Goal: Transaction & Acquisition: Purchase product/service

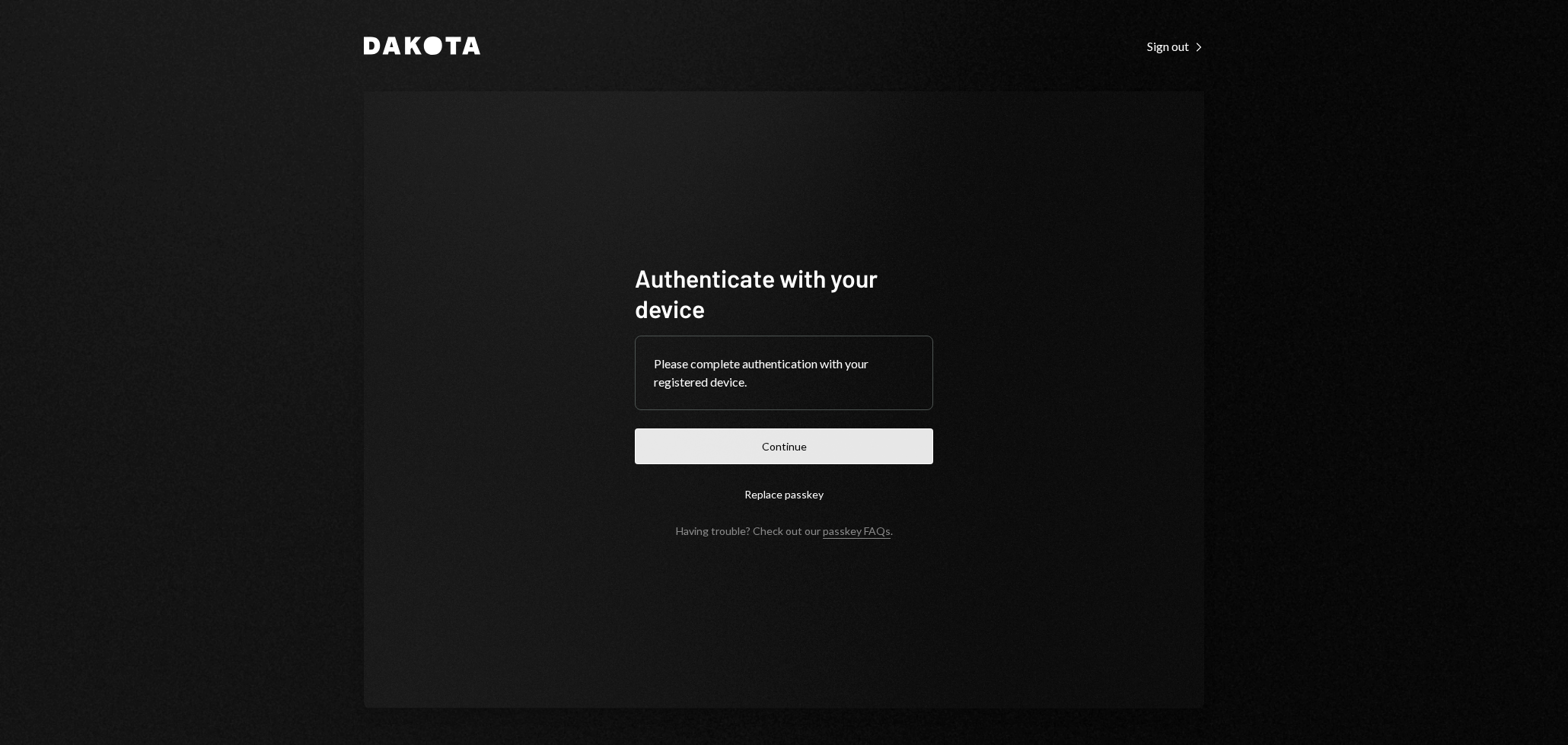
click at [758, 438] on button "Continue" at bounding box center [784, 446] width 298 height 36
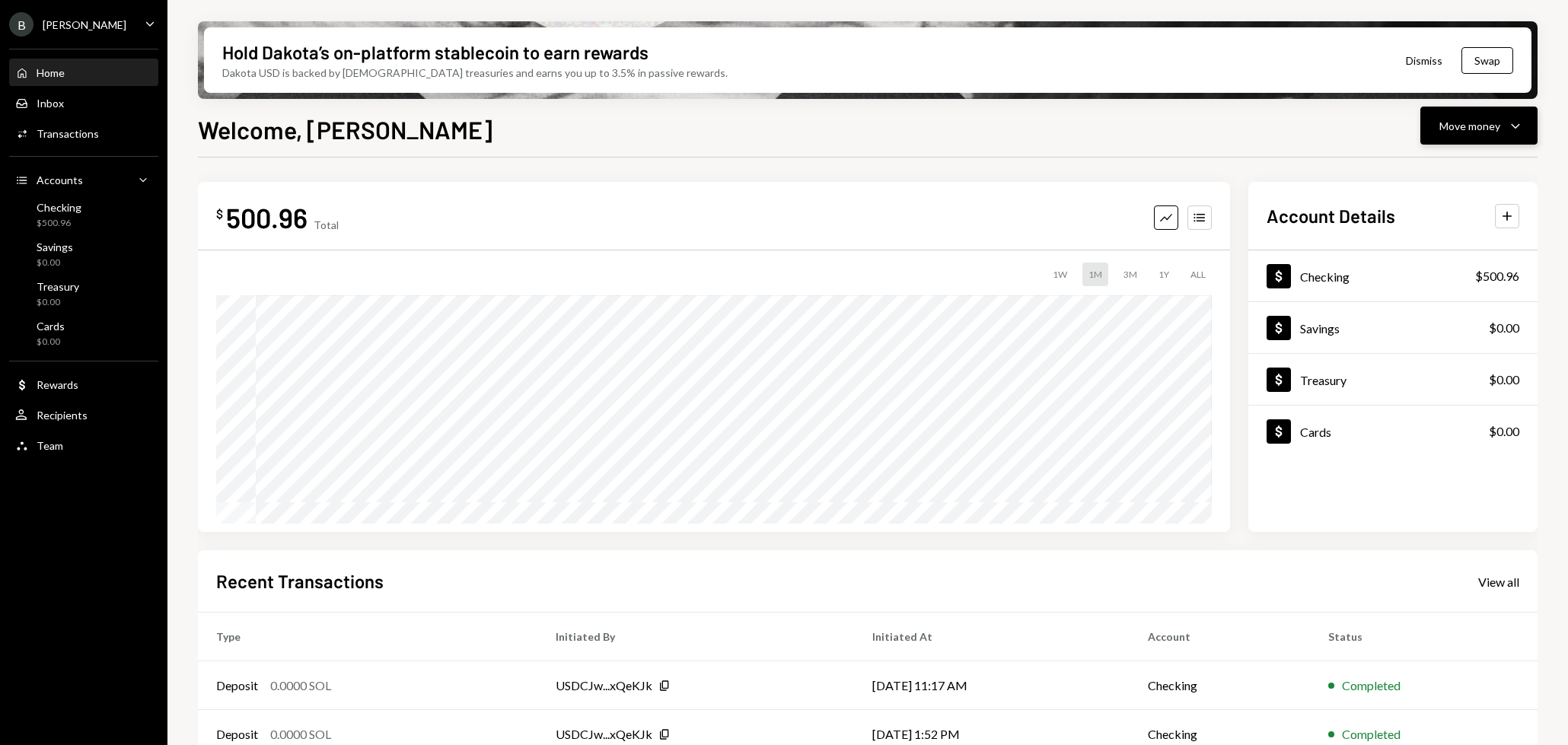
click at [1461, 138] on button "Move money Caret Down" at bounding box center [1479, 126] width 117 height 38
click at [1434, 236] on div "Deposit" at bounding box center [1467, 240] width 111 height 16
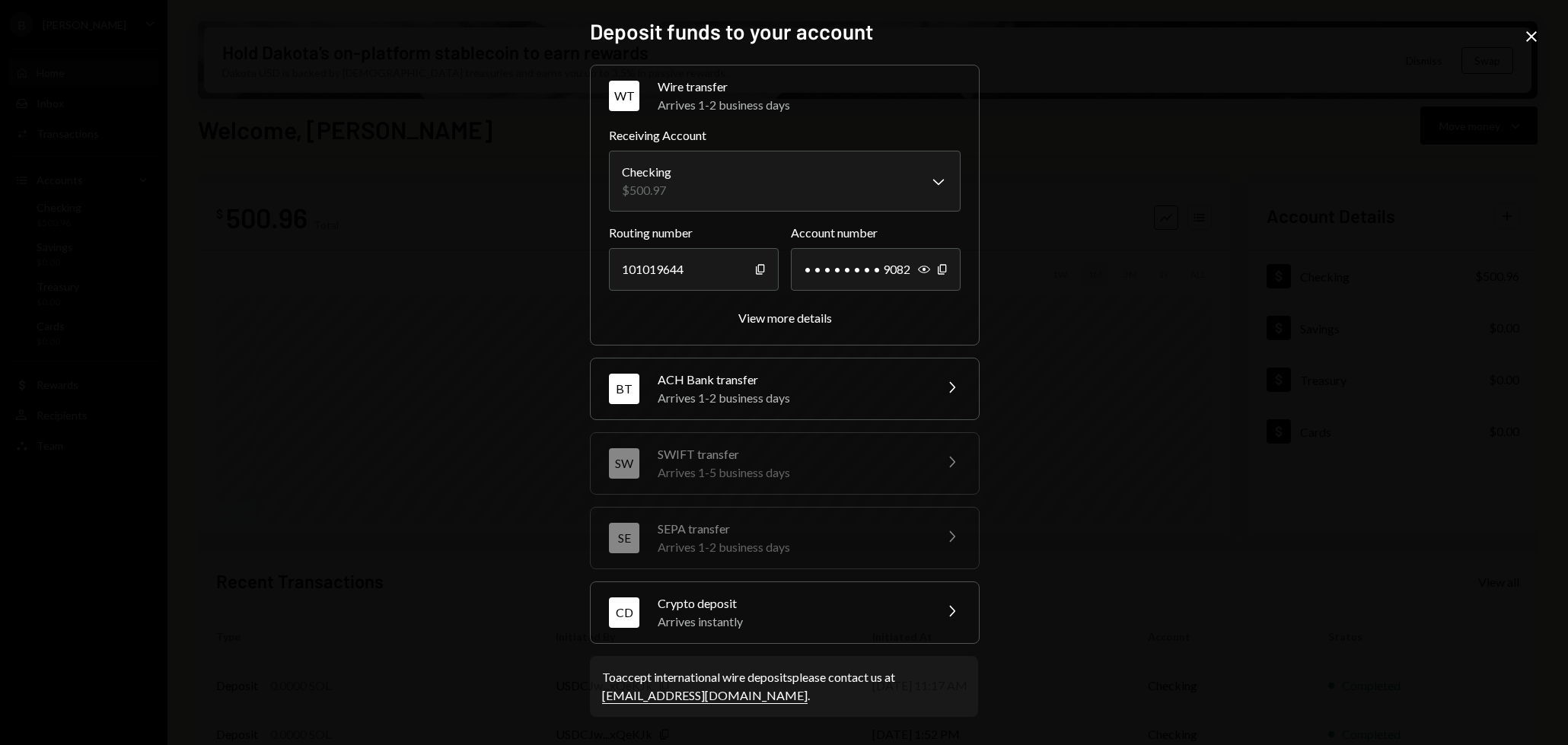
click at [843, 633] on div "CD Crypto deposit Arrives instantly Chevron Right" at bounding box center [785, 612] width 388 height 61
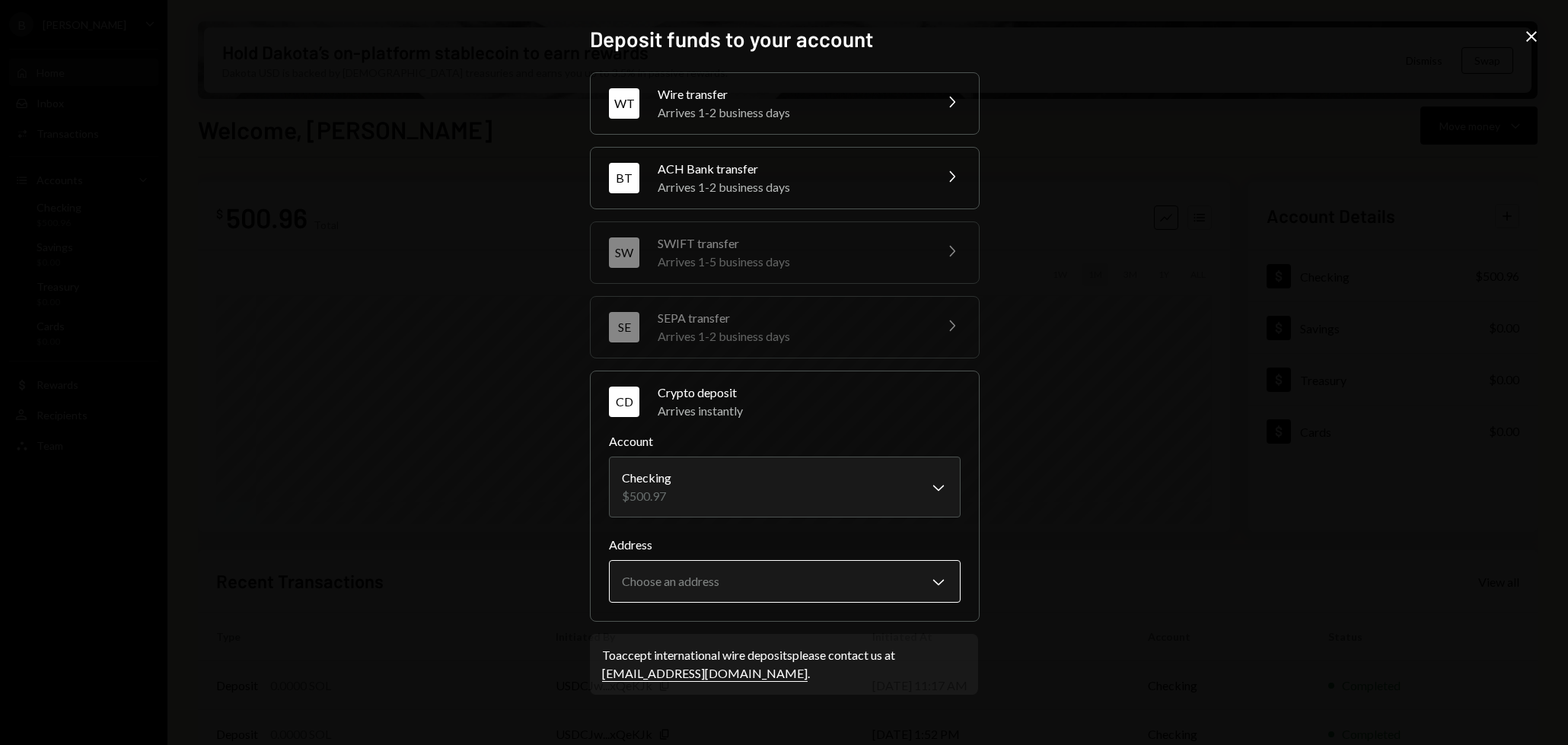
click at [836, 579] on body "B Billy Bets Caret Down Home Home Inbox Inbox Activities Transactions Accounts …" at bounding box center [784, 372] width 1568 height 745
select select "**********"
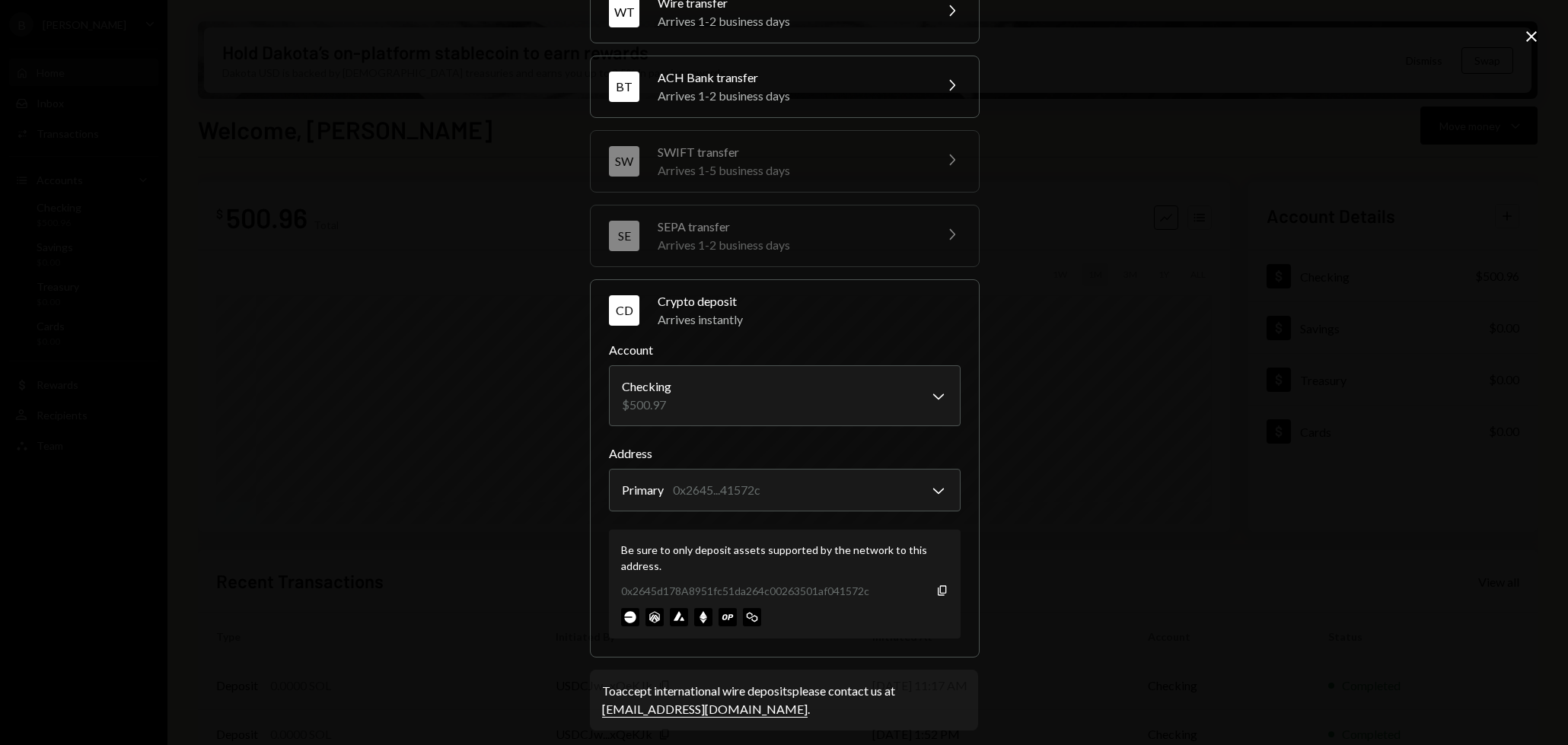
scroll to position [93, 0]
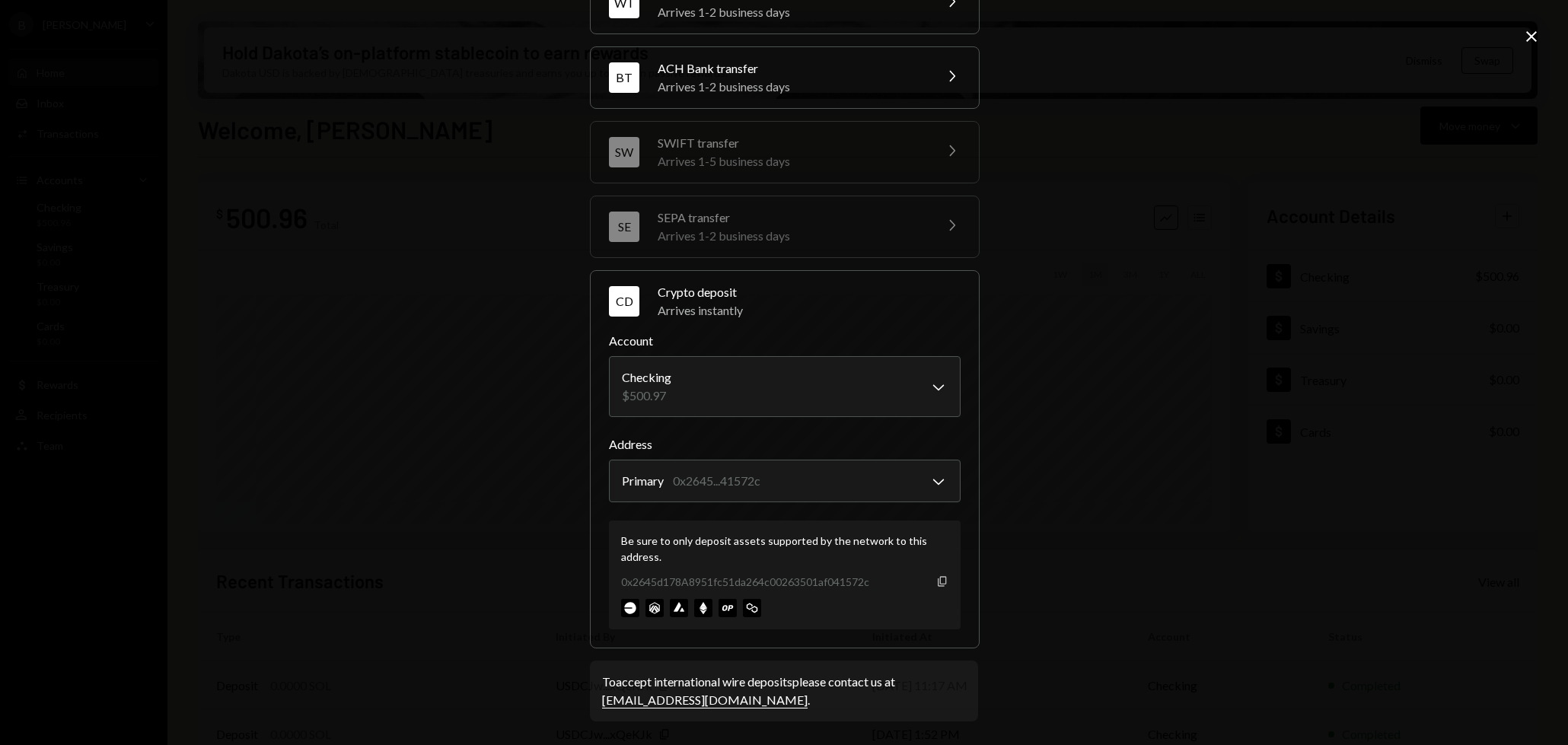
click at [936, 586] on icon "Copy" at bounding box center [942, 581] width 12 height 12
click at [1527, 31] on icon "Close" at bounding box center [1532, 36] width 18 height 18
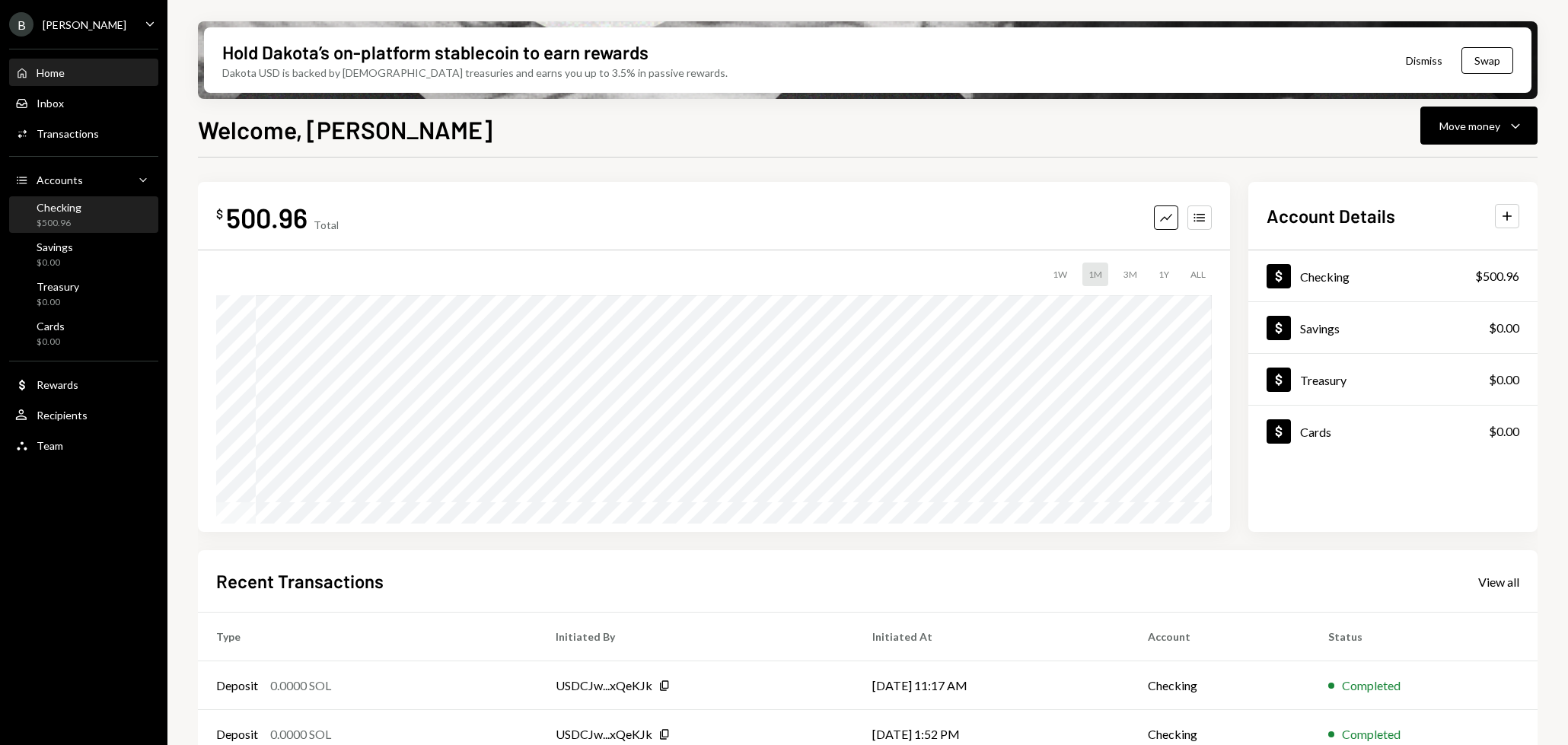
click at [62, 212] on div "Checking" at bounding box center [59, 207] width 45 height 13
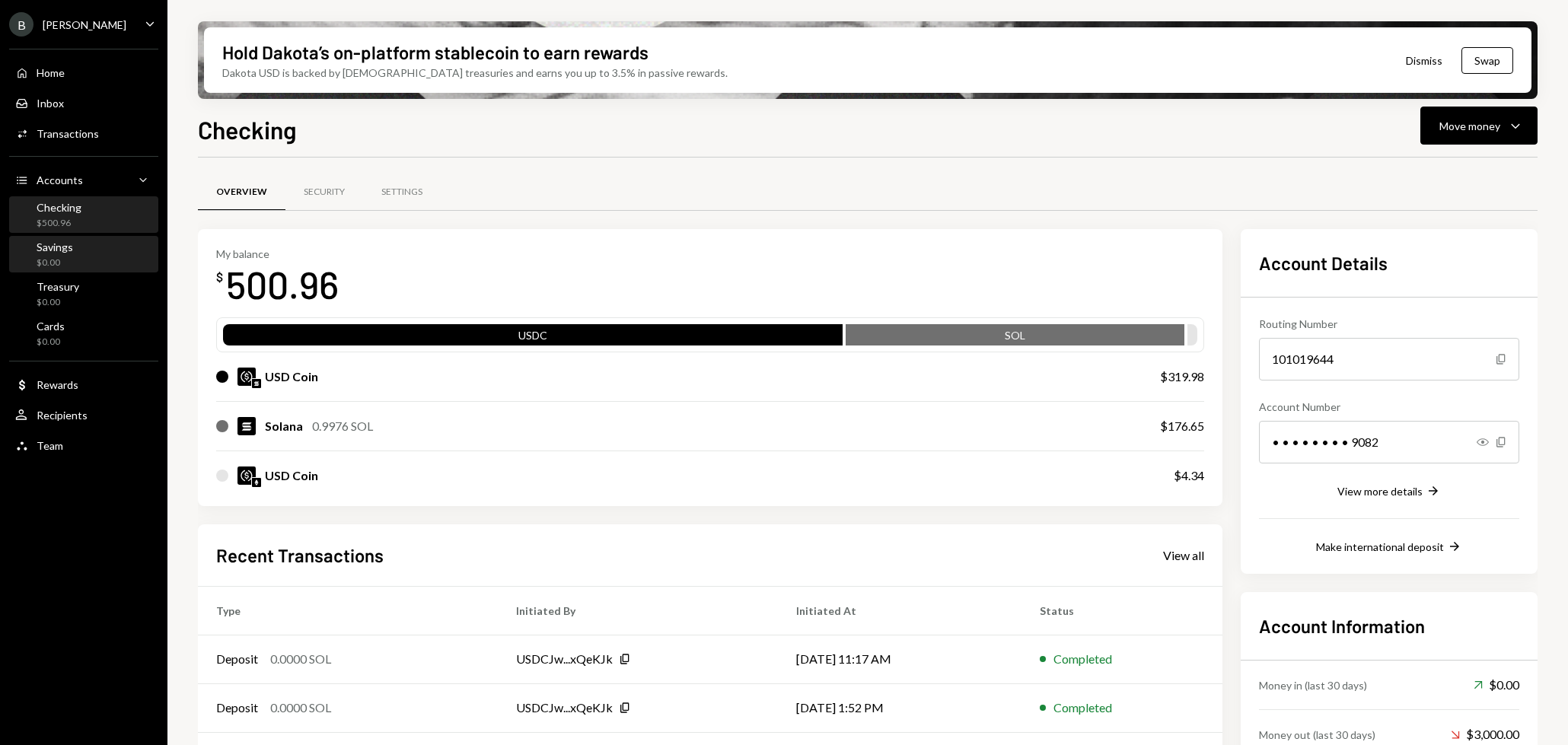
click at [90, 256] on div "Savings $0.00" at bounding box center [84, 255] width 137 height 29
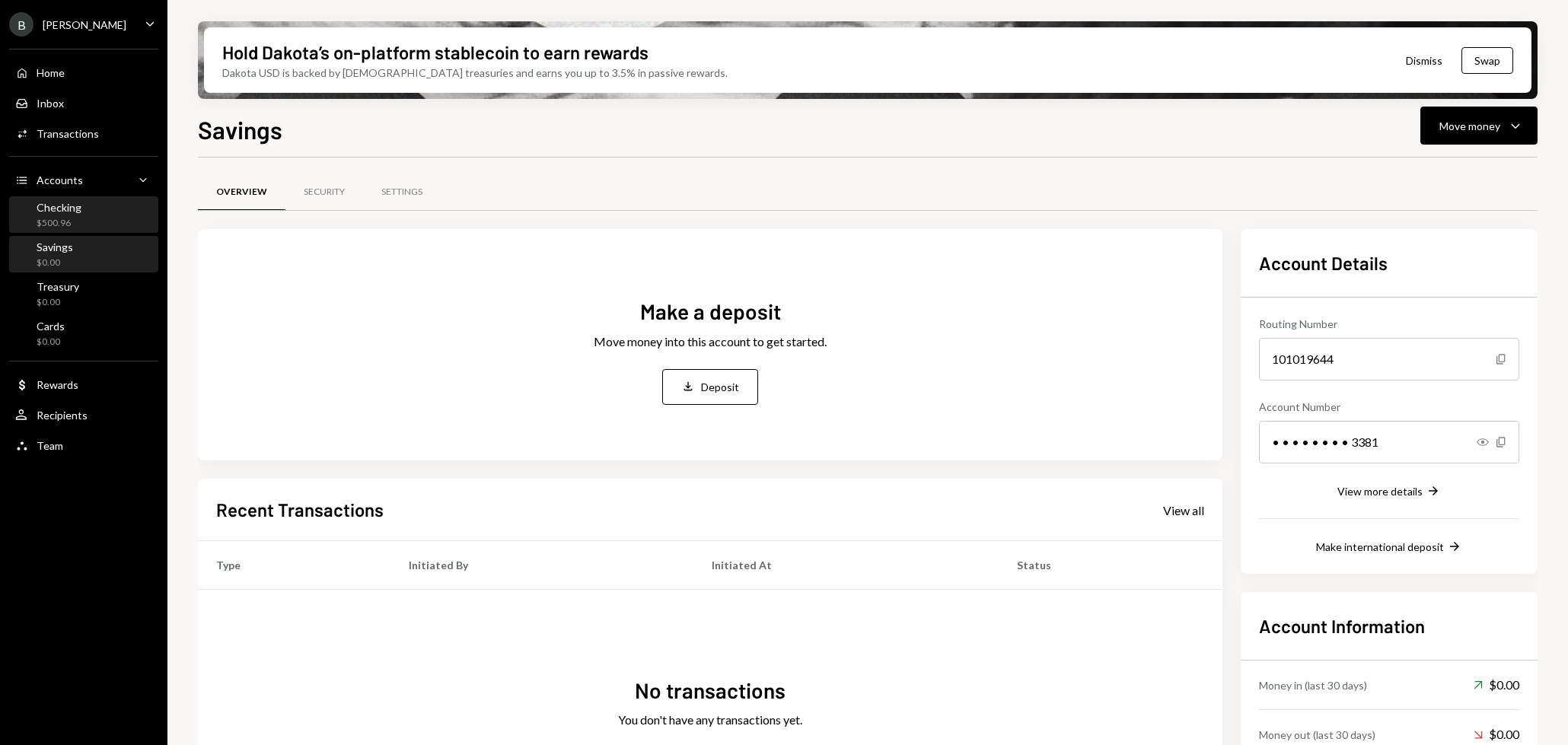
click at [91, 211] on div "Checking $500.96" at bounding box center [84, 215] width 137 height 29
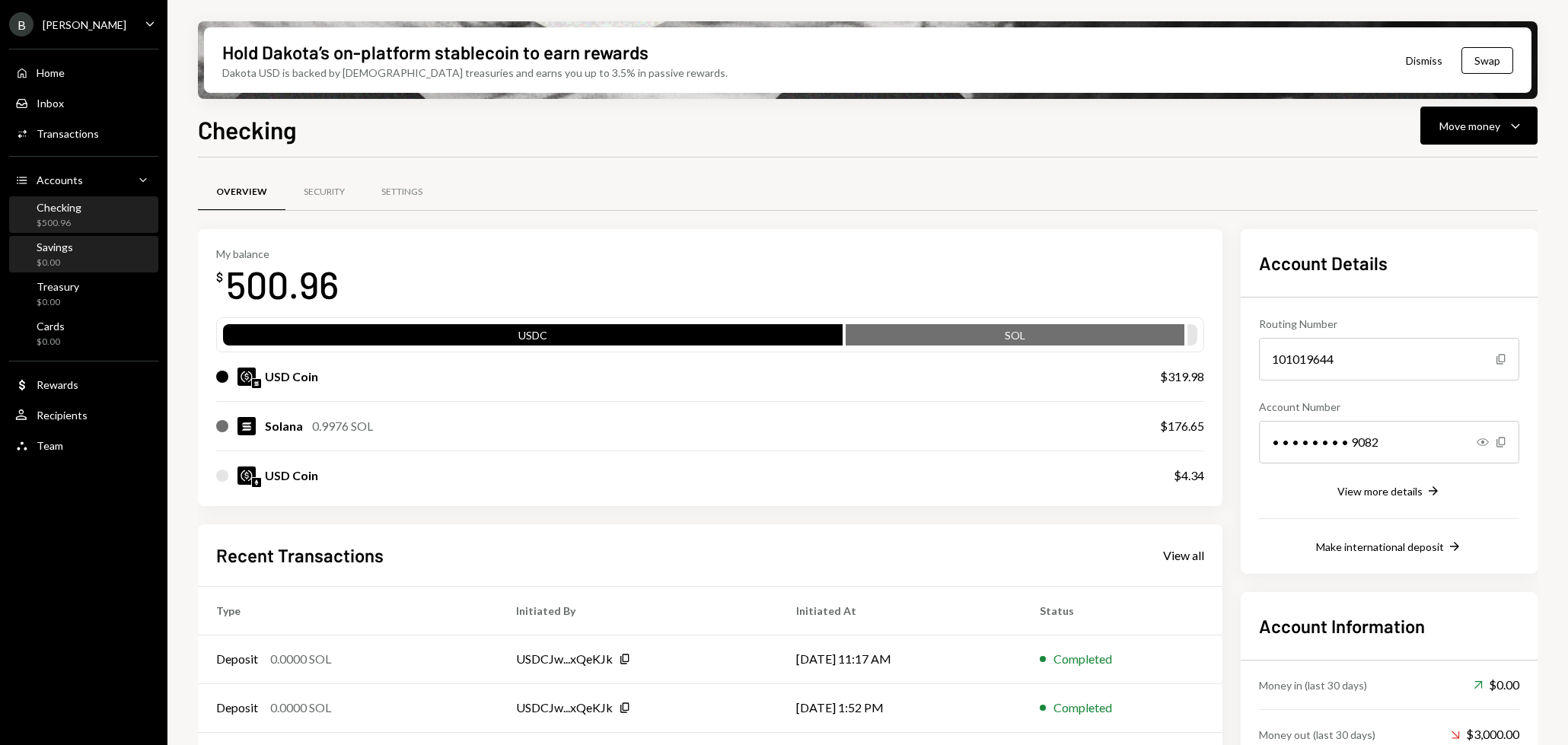
click at [75, 249] on div "Savings $0.00" at bounding box center [84, 255] width 137 height 29
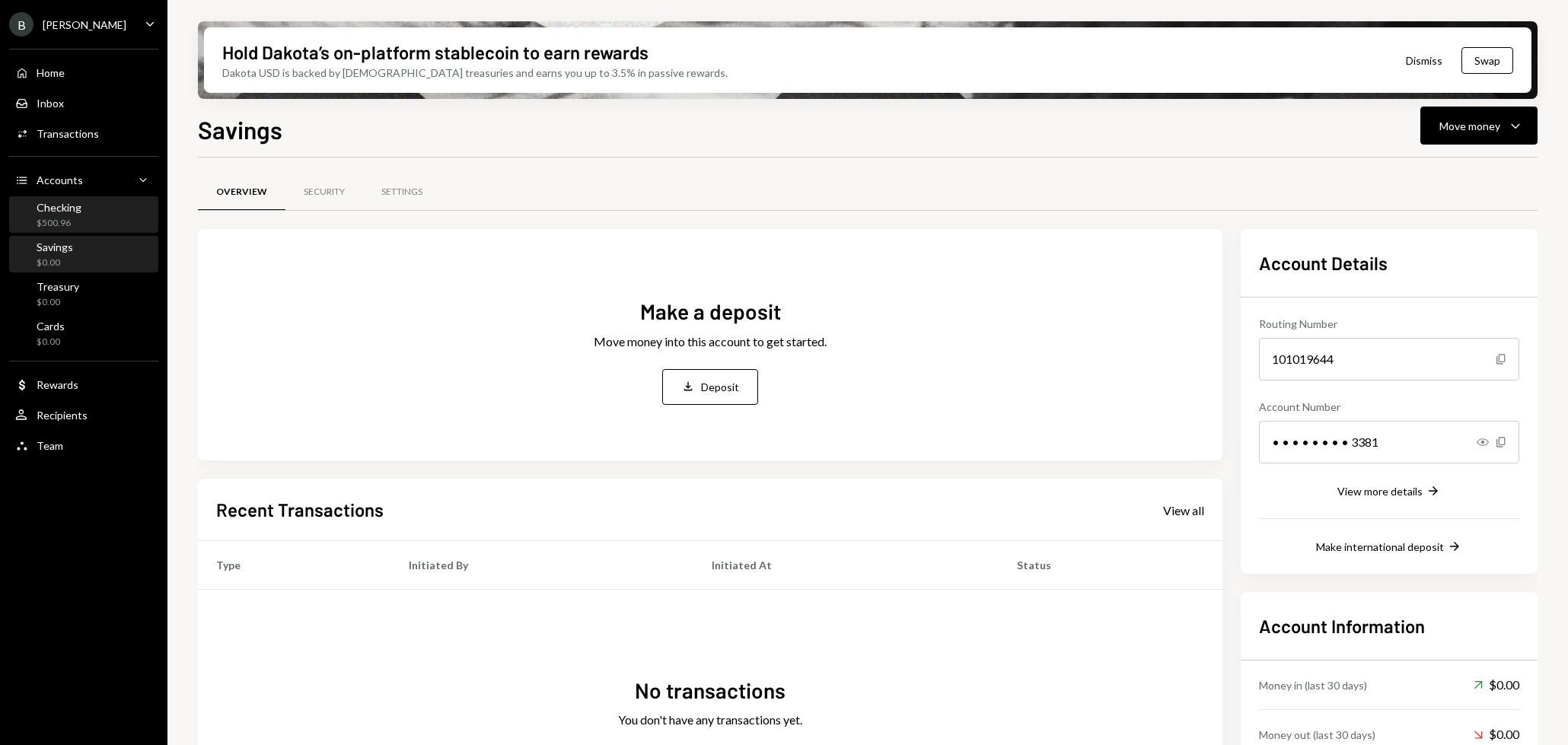
click at [83, 211] on div "Checking $500.96" at bounding box center [84, 215] width 137 height 29
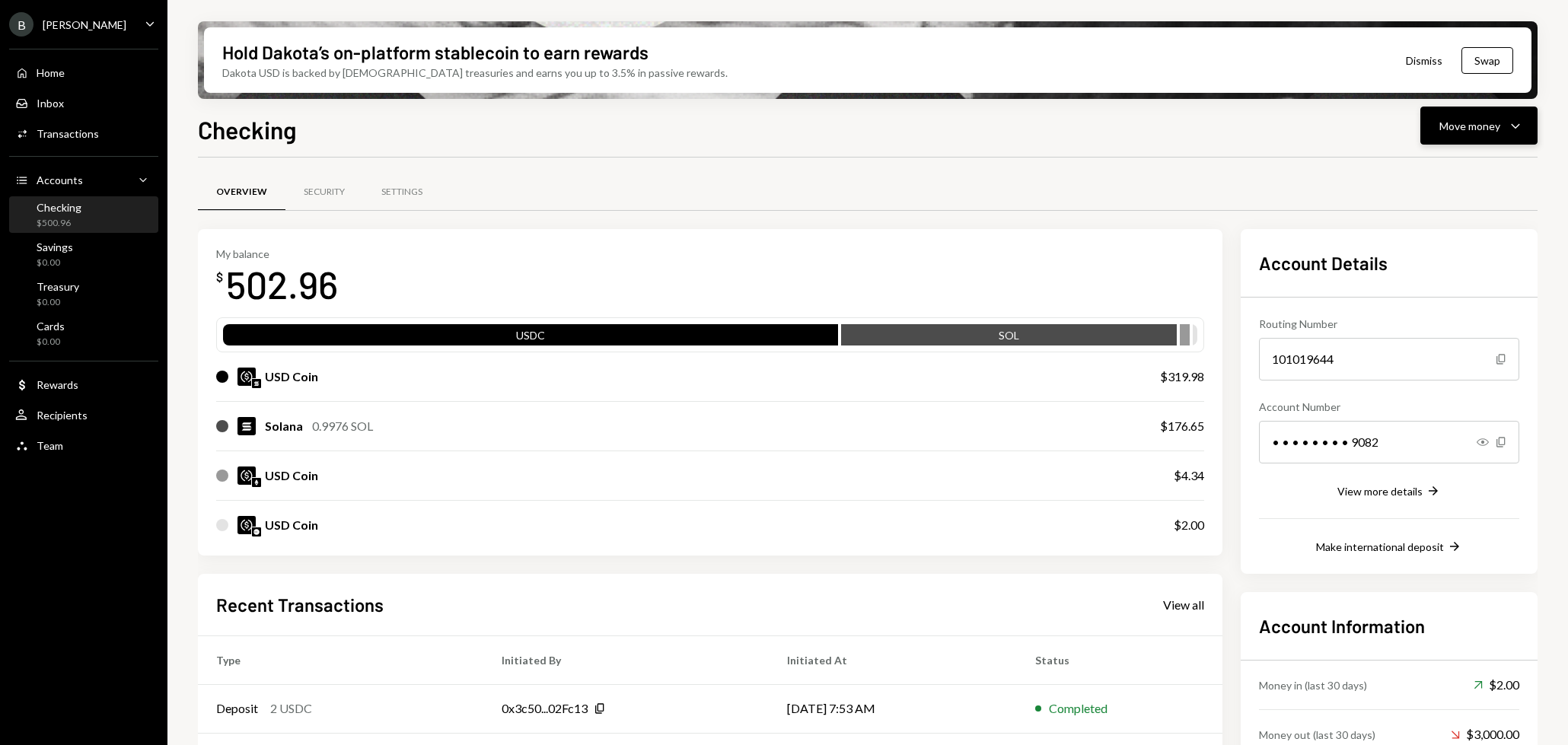
click at [1502, 132] on div "Move money Caret Down" at bounding box center [1479, 125] width 79 height 18
click at [1435, 291] on div "Swap stablecoins" at bounding box center [1467, 287] width 111 height 16
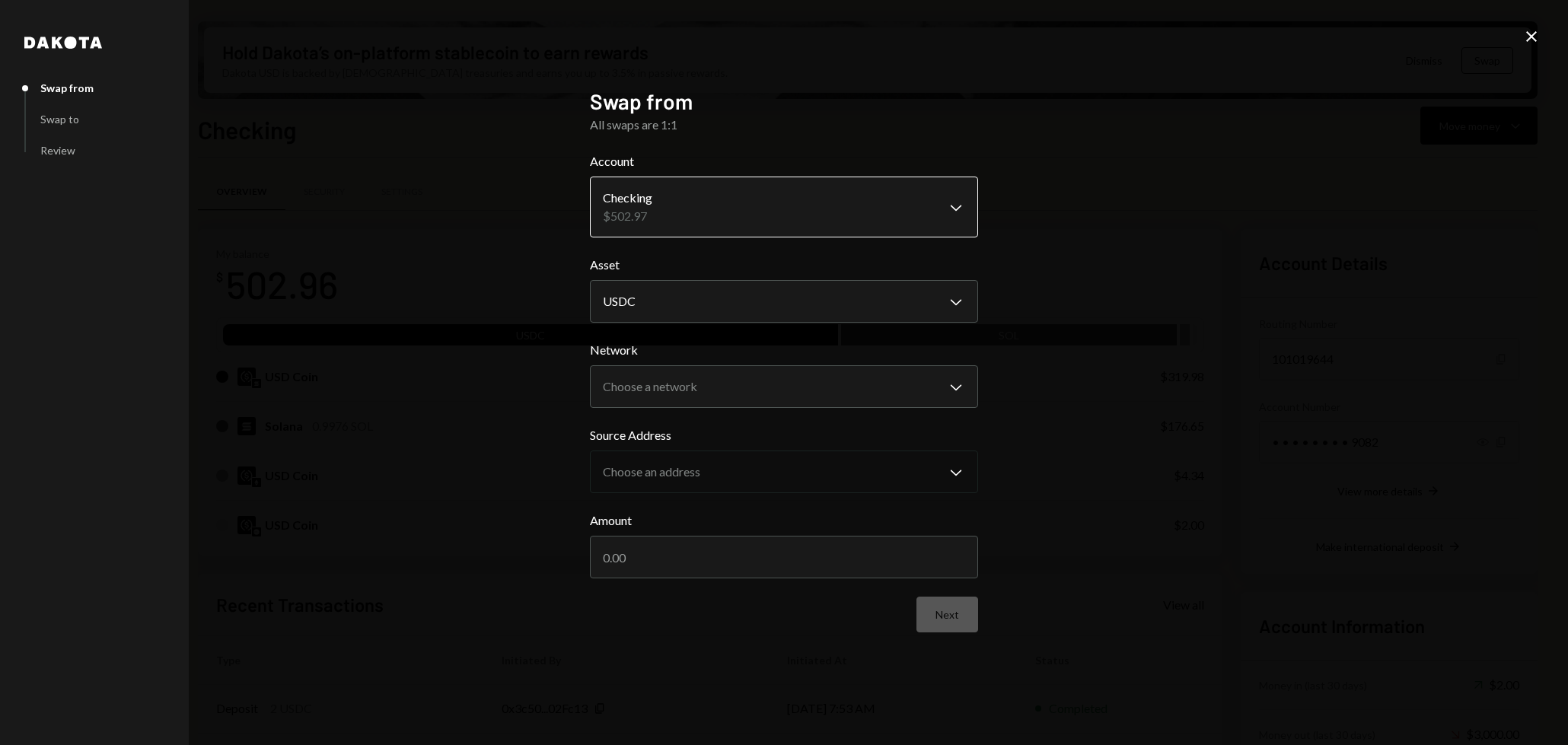
click at [921, 216] on body "B Billy Bets Caret Down Home Home Inbox Inbox Activities Transactions Accounts …" at bounding box center [784, 372] width 1568 height 745
click at [914, 380] on body "B Billy Bets Caret Down Home Home Inbox Inbox Activities Transactions Accounts …" at bounding box center [784, 372] width 1568 height 745
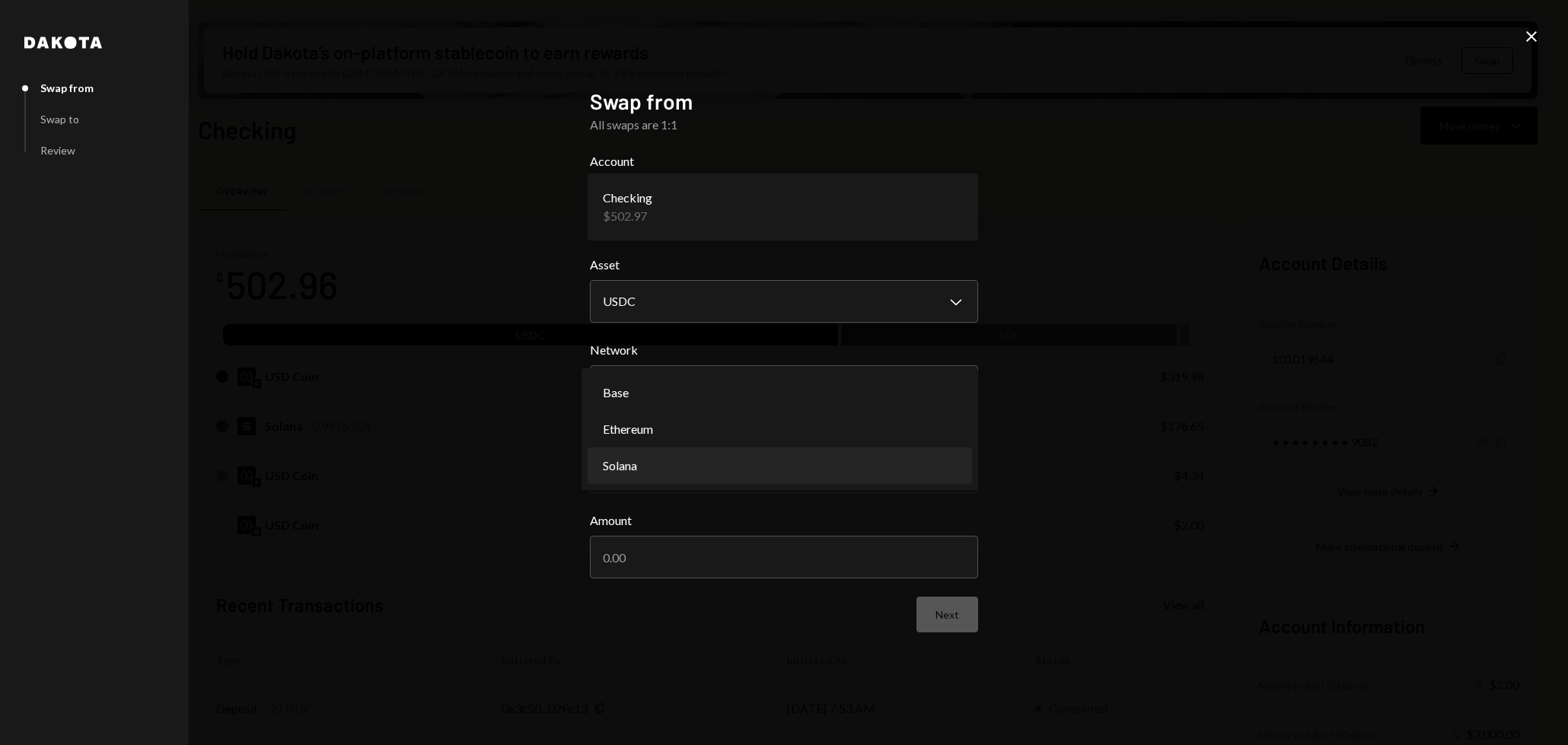
select select "**********"
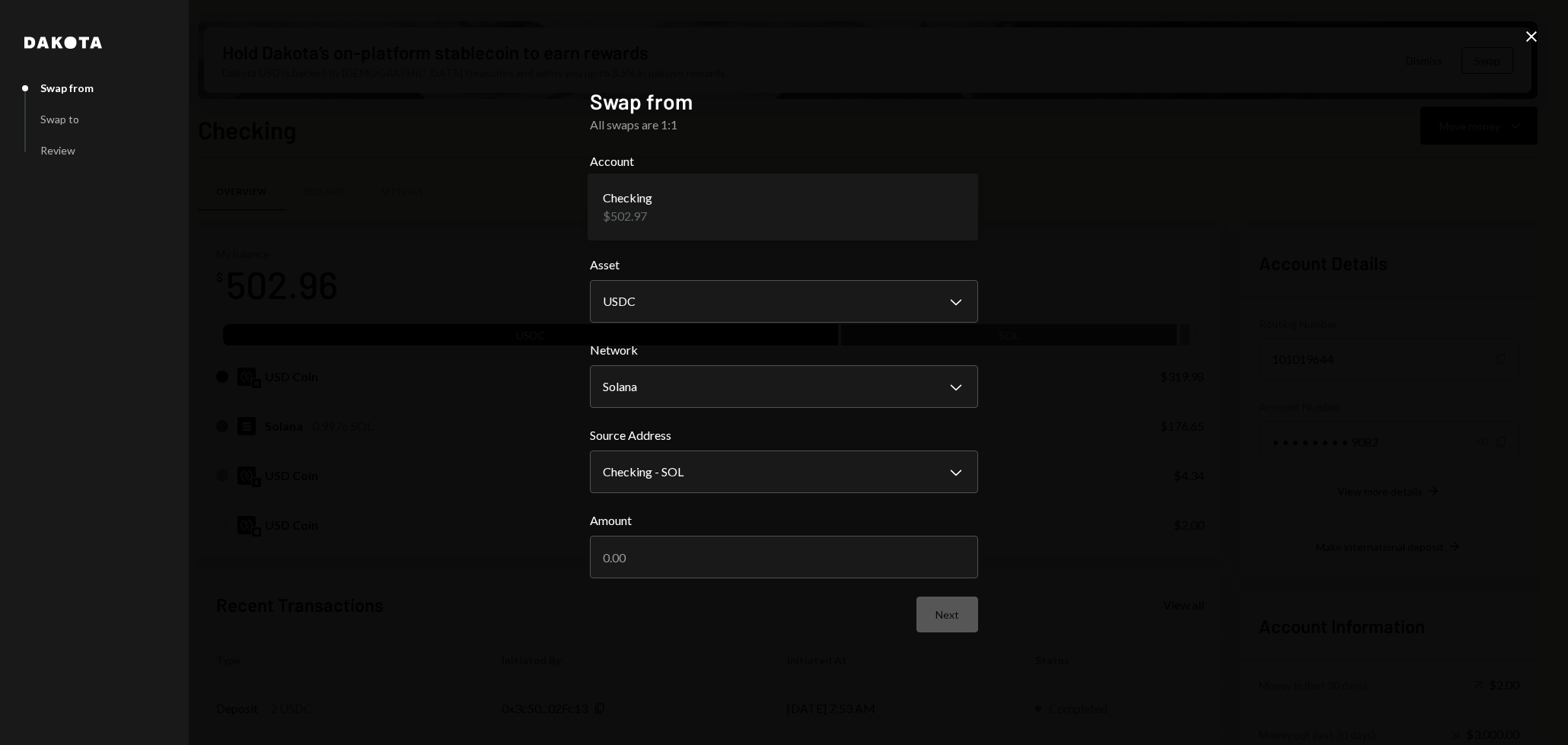
click at [1539, 38] on icon "Close" at bounding box center [1532, 36] width 18 height 18
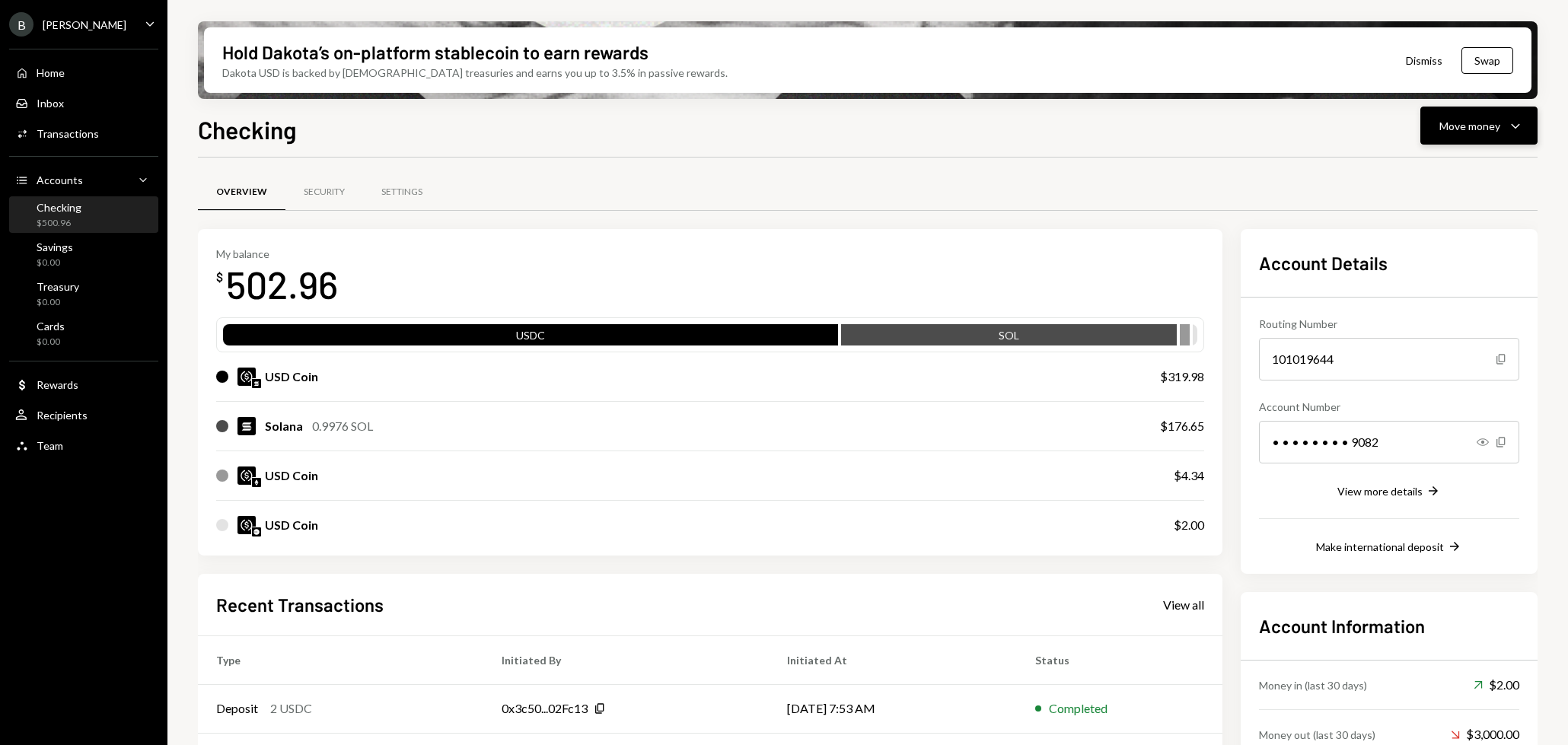
click at [1467, 134] on div "Move money Caret Down" at bounding box center [1479, 125] width 79 height 18
click at [1431, 172] on div "Send" at bounding box center [1467, 172] width 111 height 16
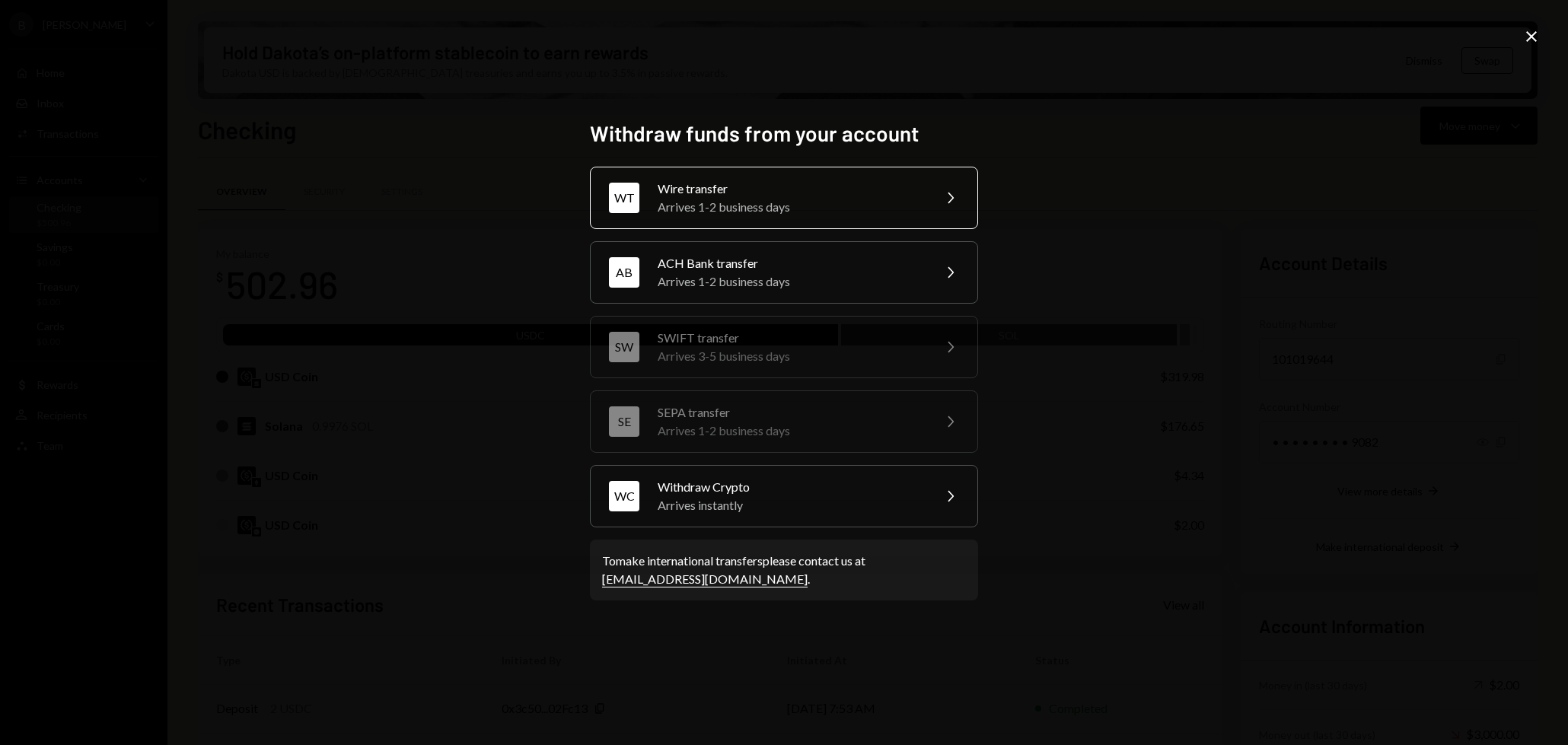
click at [817, 210] on div "Arrives 1-2 business days" at bounding box center [791, 206] width 265 height 18
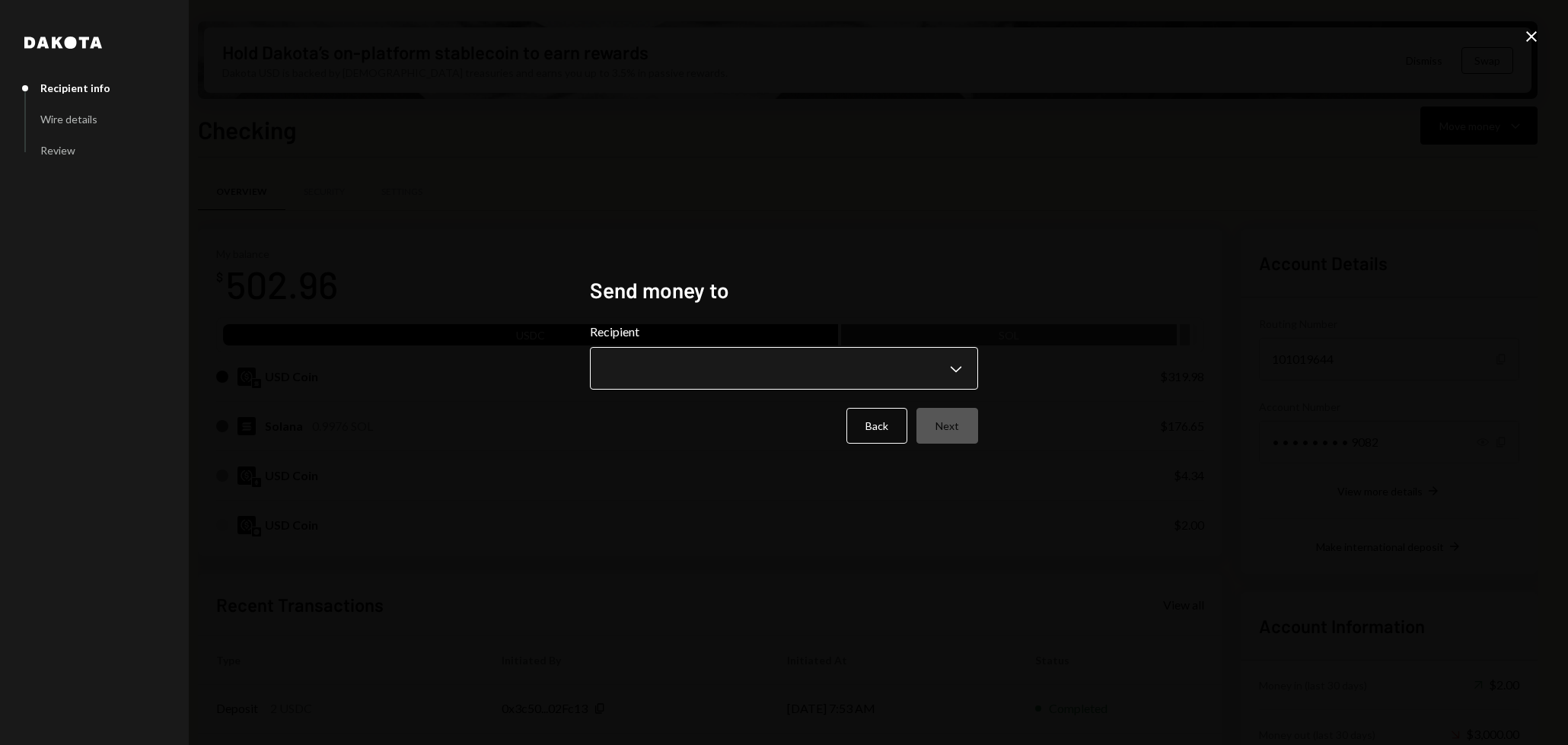
click at [823, 372] on body "B Billy Bets Caret Down Home Home Inbox Inbox Activities Transactions Accounts …" at bounding box center [784, 372] width 1568 height 745
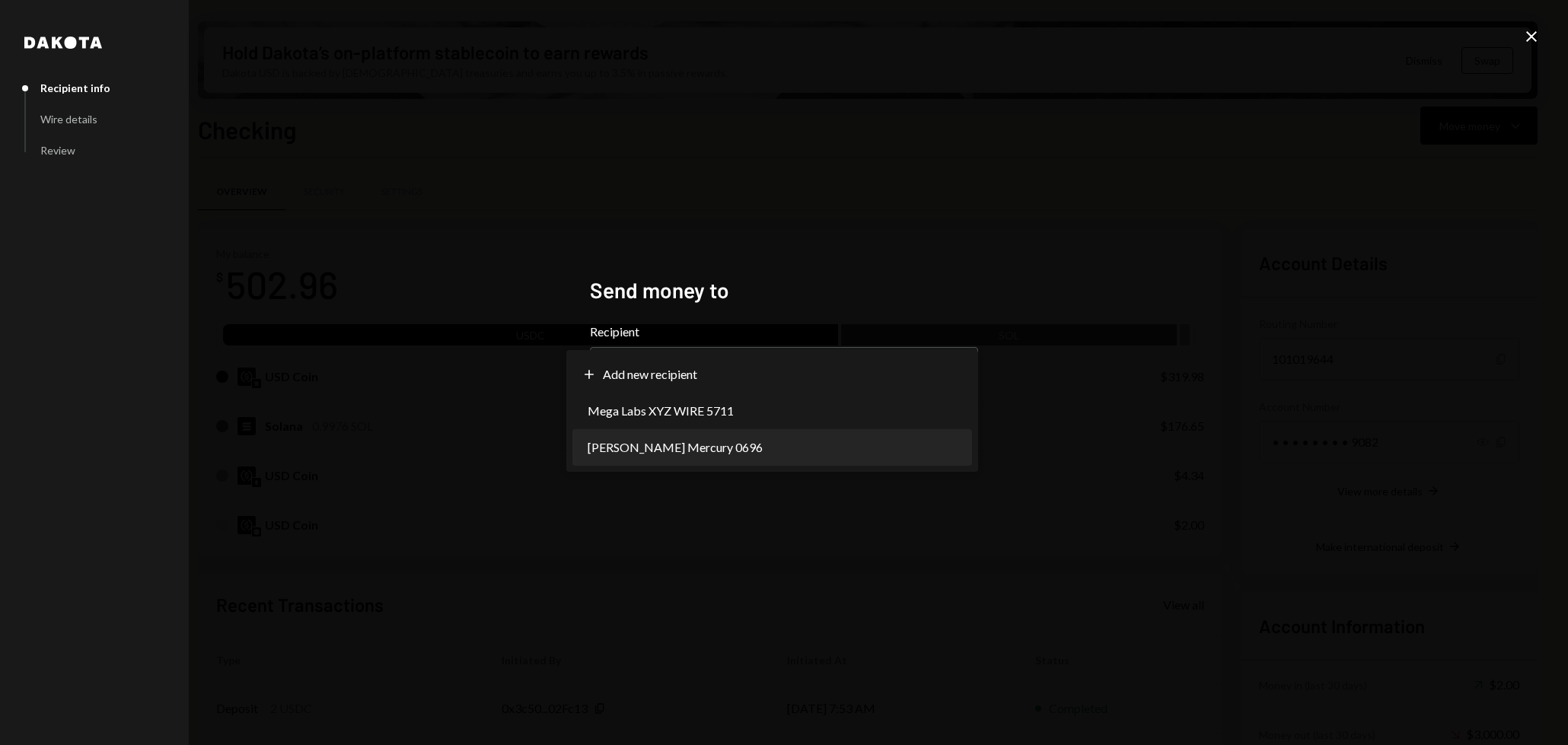
select select "**********"
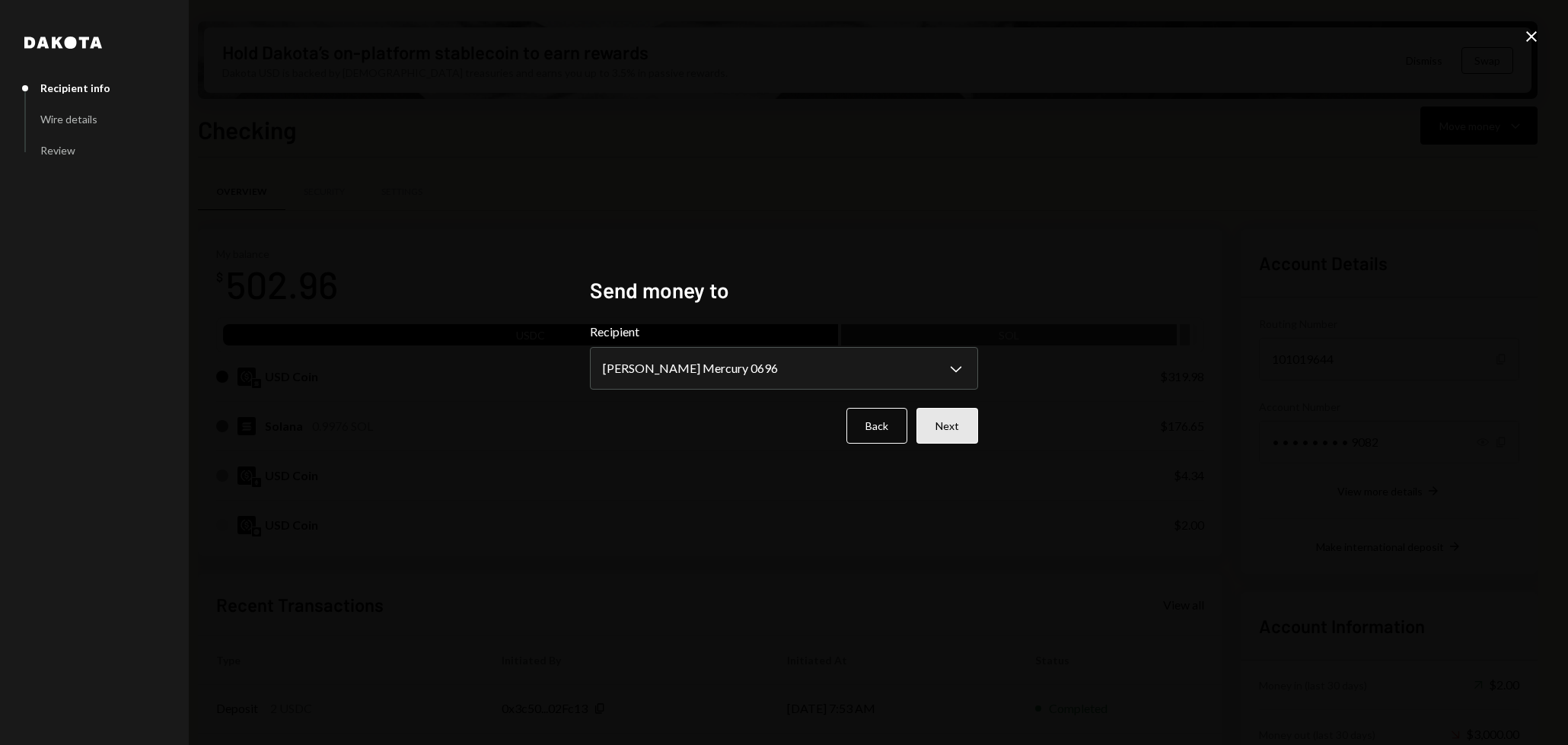
click at [953, 434] on button "Next" at bounding box center [947, 425] width 62 height 36
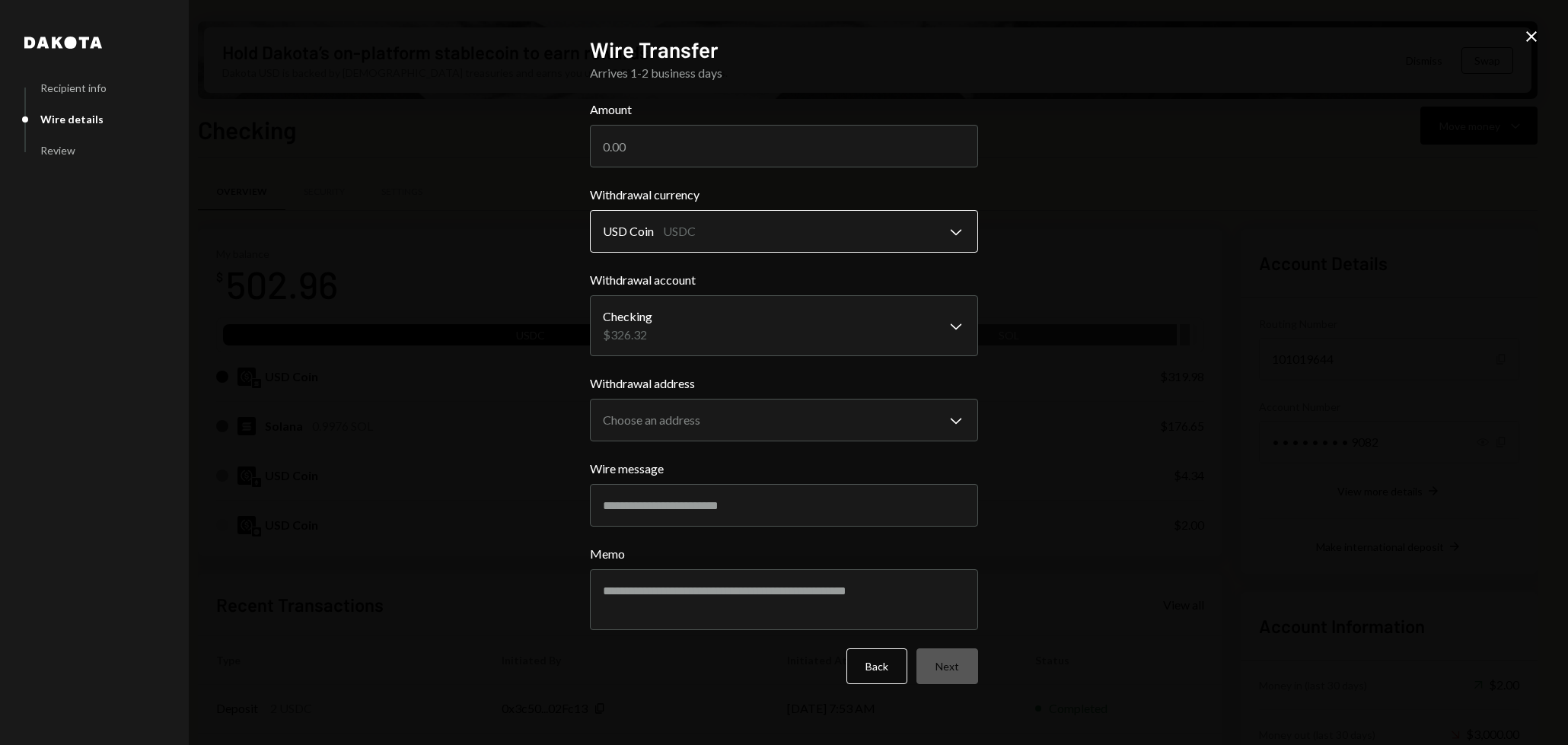
click at [931, 241] on body "B Billy Bets Caret Down Home Home Inbox Inbox Activities Transactions Accounts …" at bounding box center [784, 372] width 1568 height 745
click at [942, 323] on body "B Billy Bets Caret Down Home Home Inbox Inbox Activities Transactions Accounts …" at bounding box center [784, 372] width 1568 height 745
click at [1532, 35] on icon "Close" at bounding box center [1532, 36] width 18 height 18
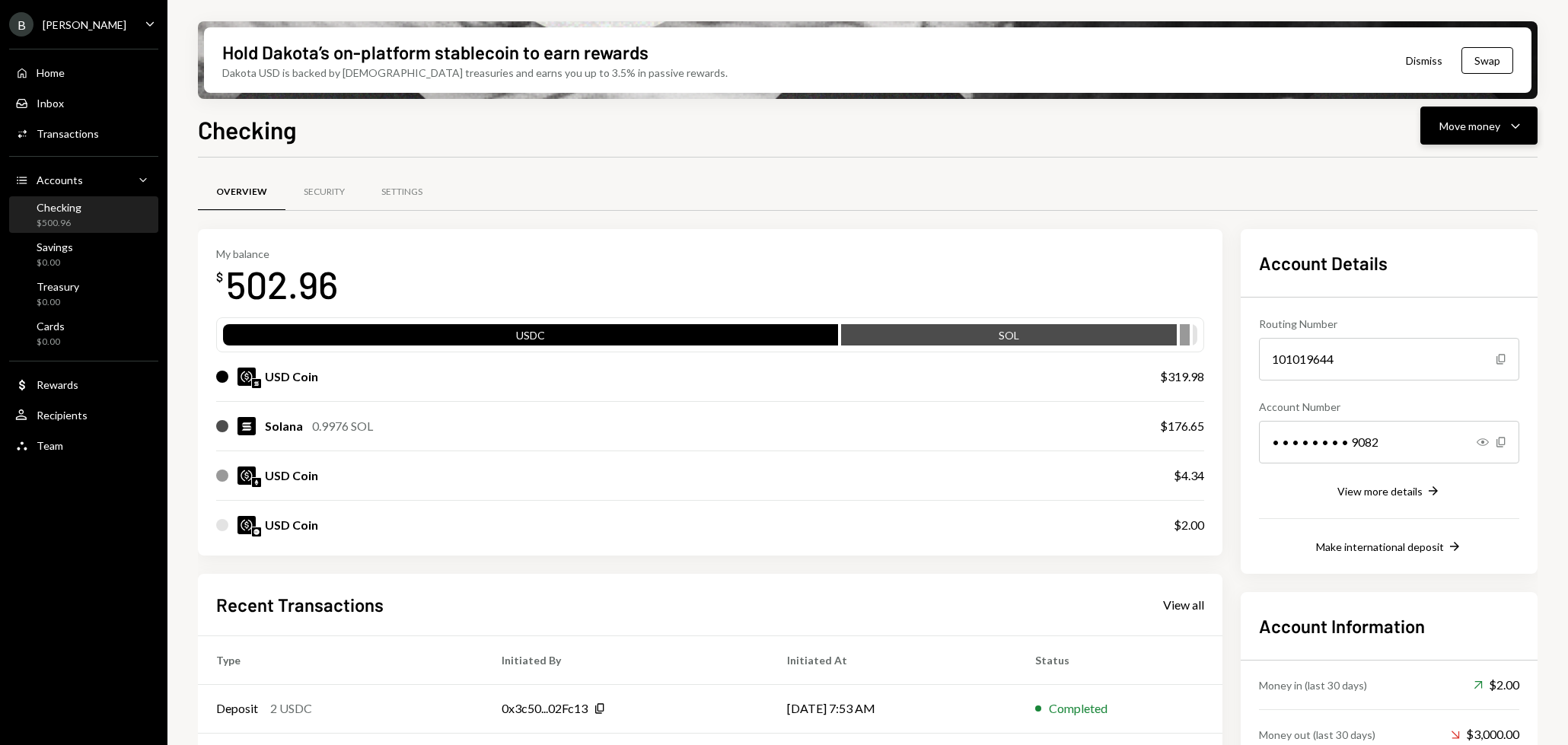
click at [1518, 131] on icon "Caret Down" at bounding box center [1515, 125] width 18 height 18
click at [1434, 278] on div "Swap Swap stablecoins" at bounding box center [1456, 288] width 153 height 35
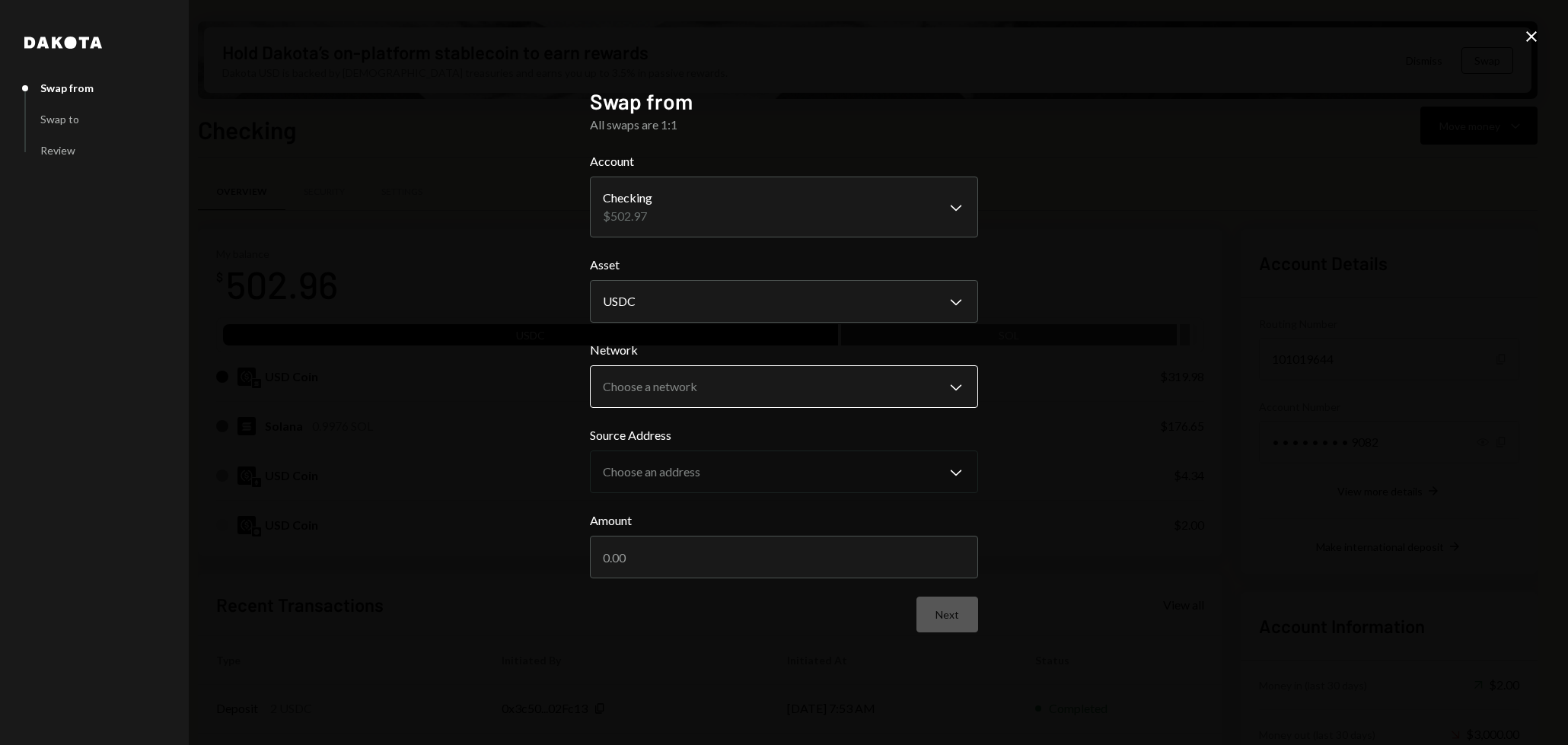
click at [898, 376] on body "B Billy Bets Caret Down Home Home Inbox Inbox Activities Transactions Accounts …" at bounding box center [784, 372] width 1568 height 745
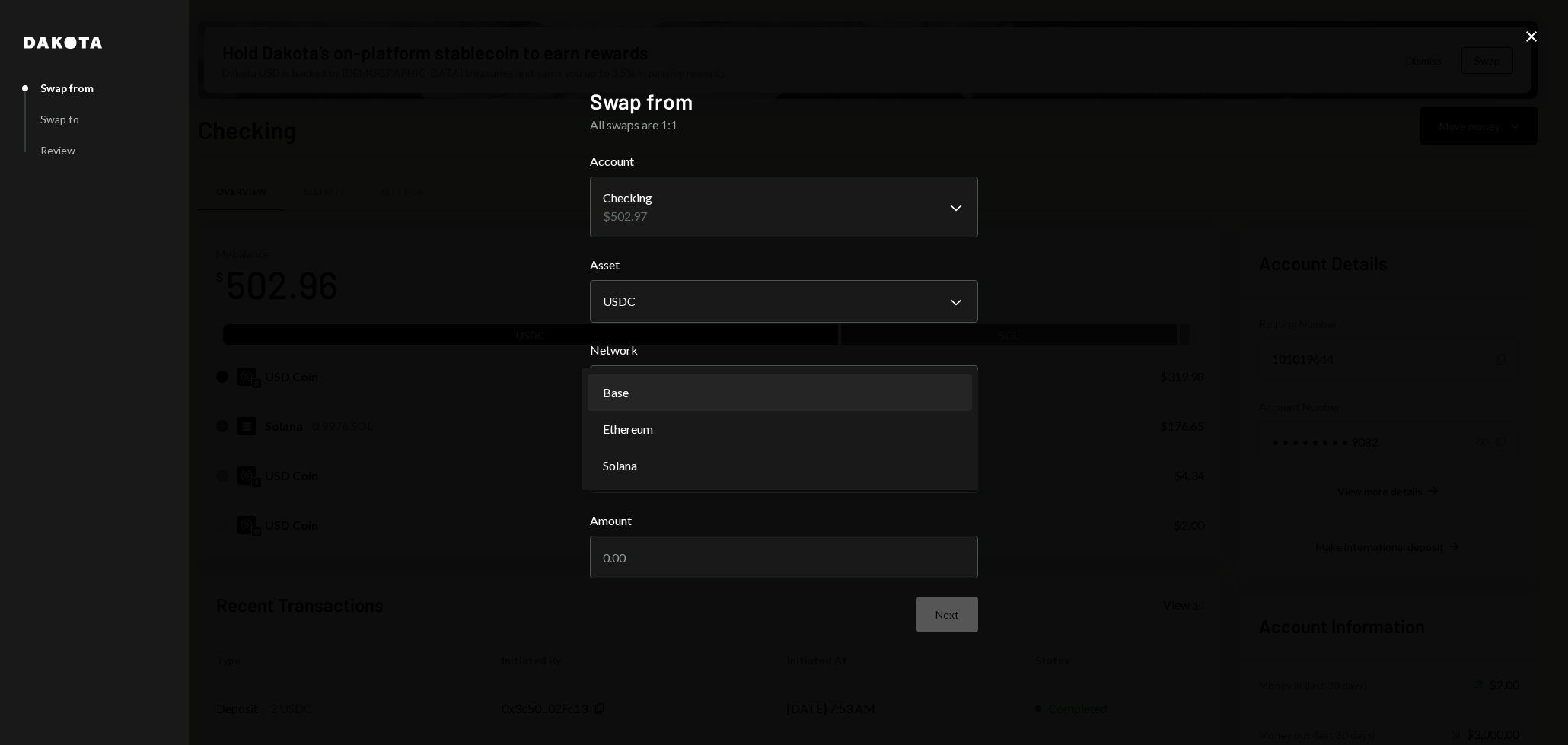
select select "**********"
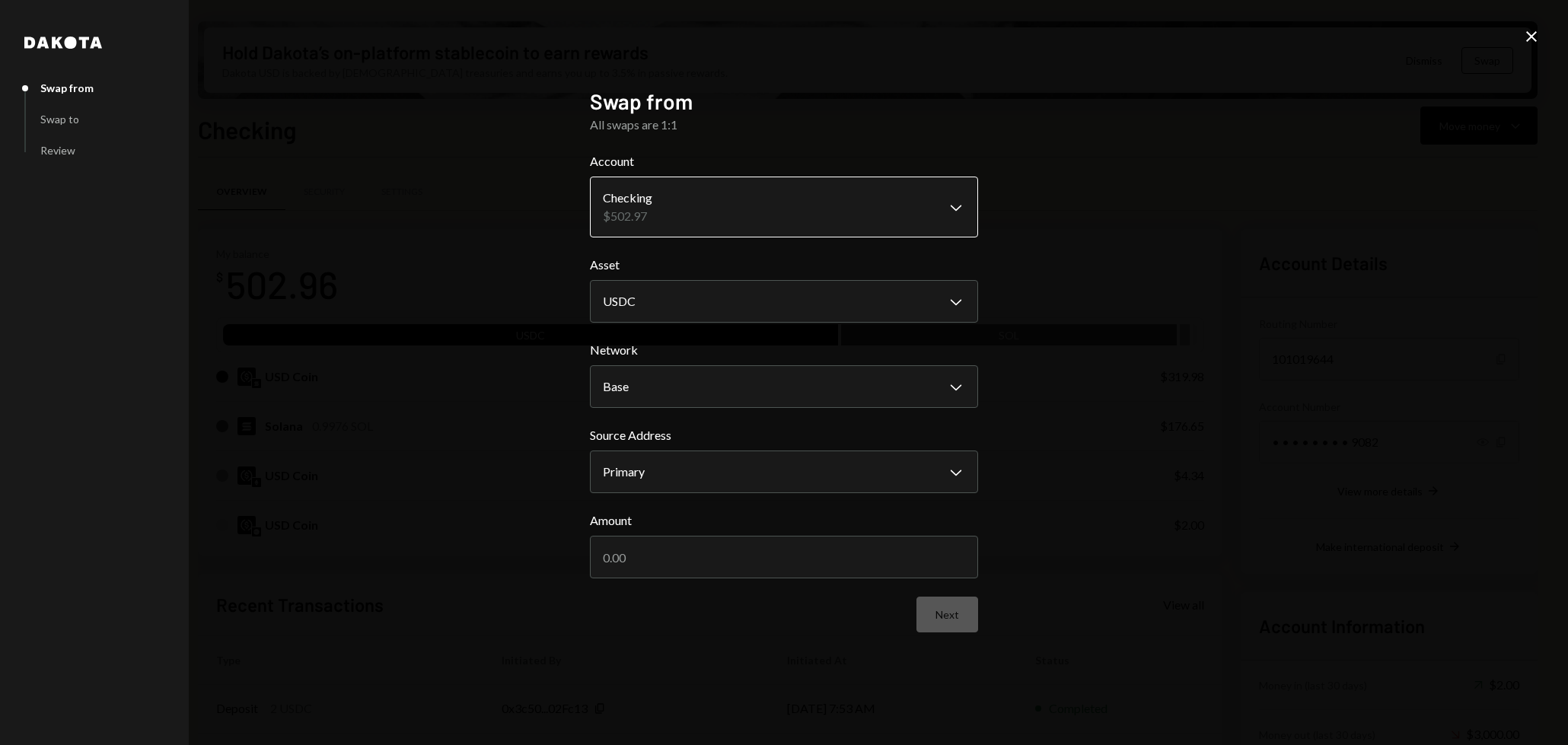
click at [923, 215] on body "B Billy Bets Caret Down Home Home Inbox Inbox Activities Transactions Accounts …" at bounding box center [784, 372] width 1568 height 745
click at [836, 474] on body "B Billy Bets Caret Down Home Home Inbox Inbox Activities Transactions Accounts …" at bounding box center [784, 372] width 1568 height 745
click at [774, 563] on input "Amount" at bounding box center [784, 556] width 388 height 42
type input "2"
click at [955, 616] on form "**********" at bounding box center [784, 392] width 388 height 480
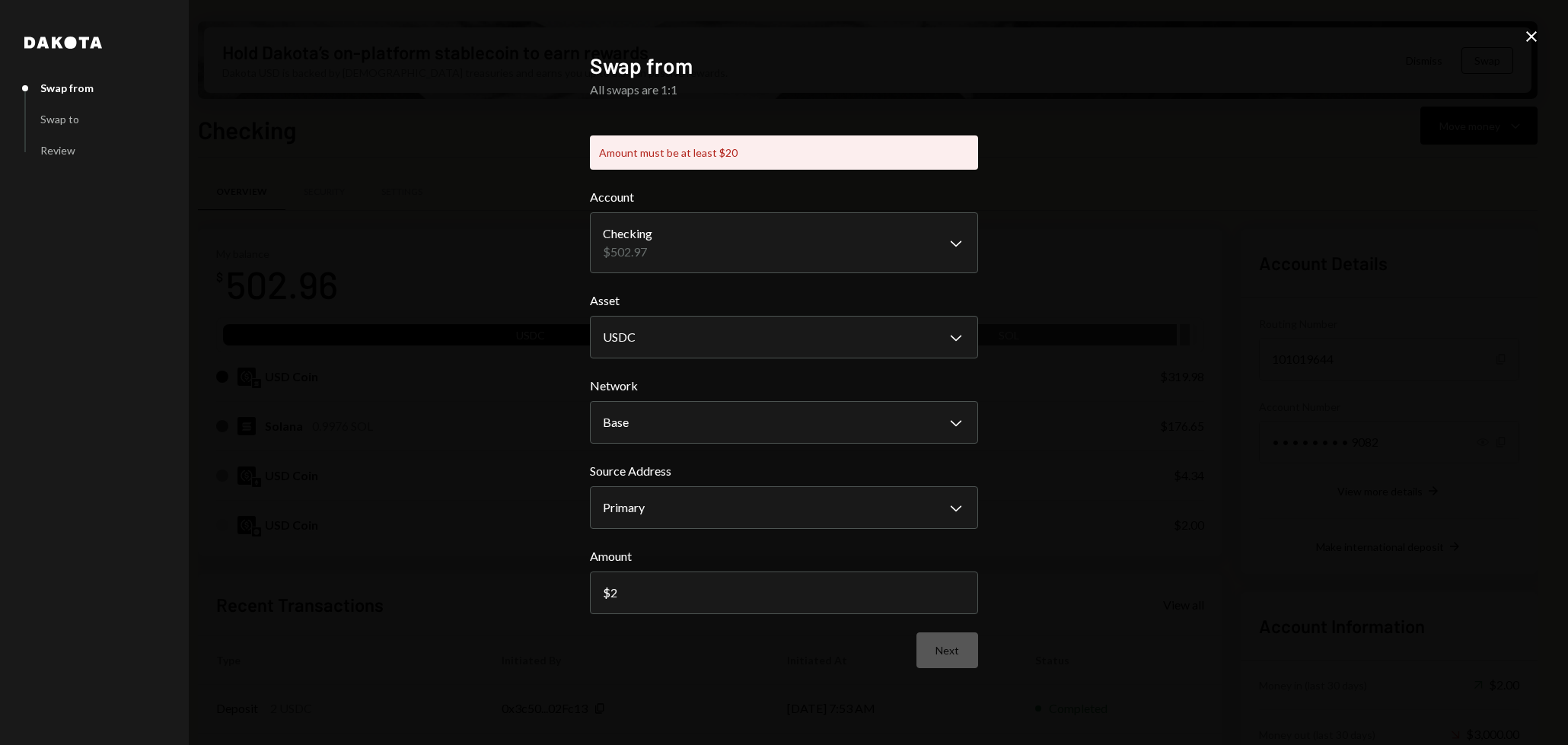
click at [1538, 38] on icon "Close" at bounding box center [1532, 36] width 18 height 18
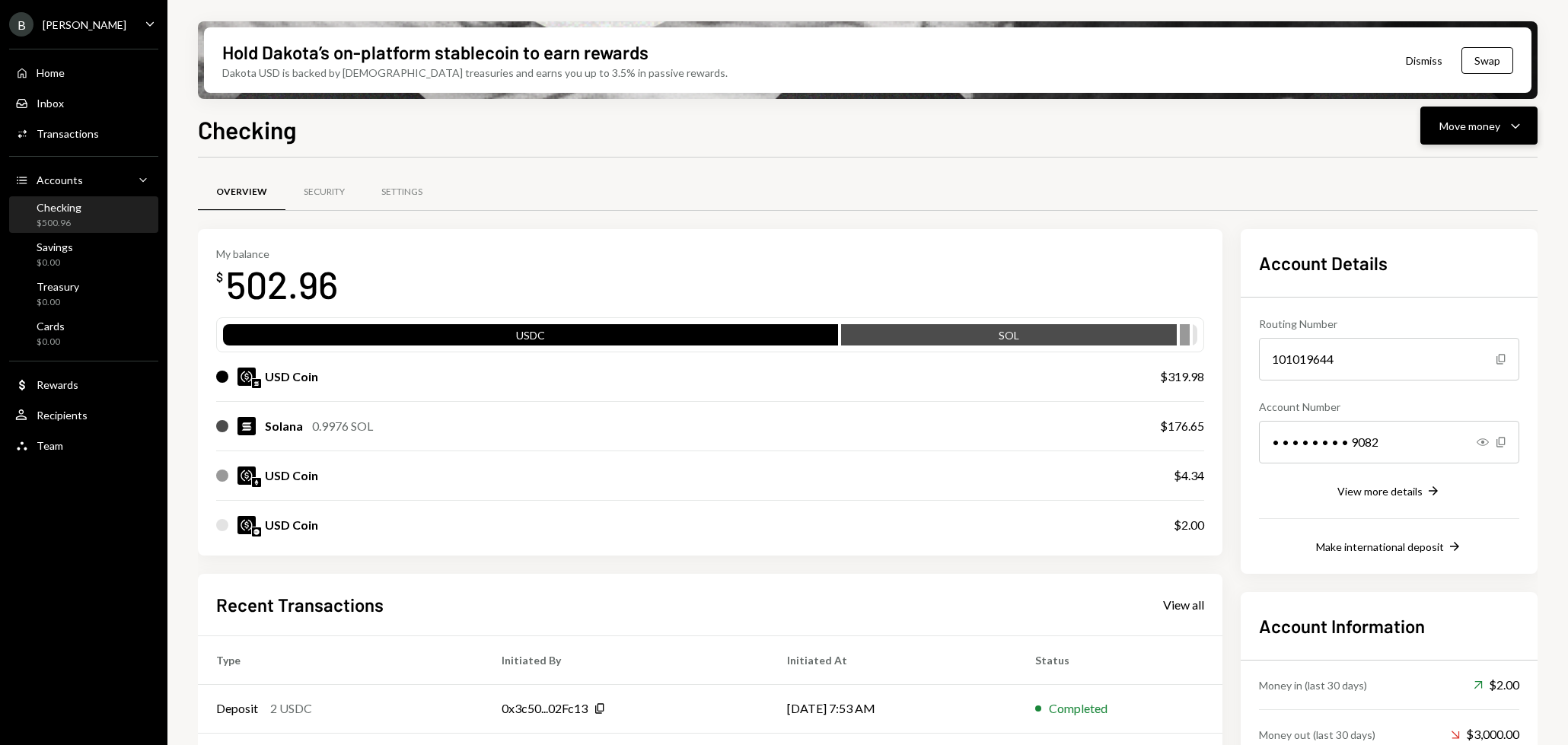
click at [1505, 130] on div "Move money Caret Down" at bounding box center [1479, 125] width 79 height 18
click at [1435, 178] on div "Send" at bounding box center [1467, 172] width 111 height 16
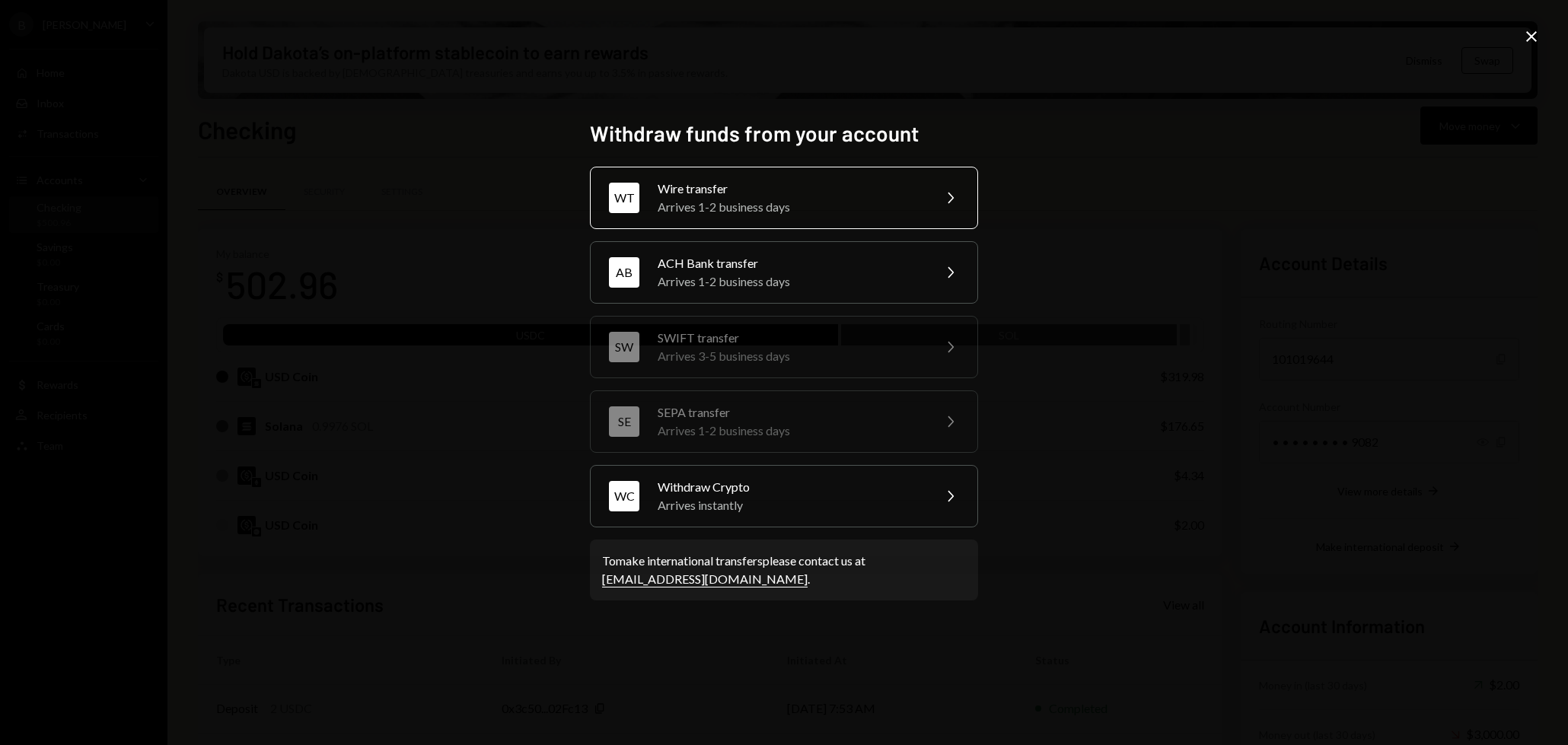
click at [927, 204] on div "WT Wire transfer Arrives 1-2 business days Chevron Right" at bounding box center [784, 198] width 388 height 62
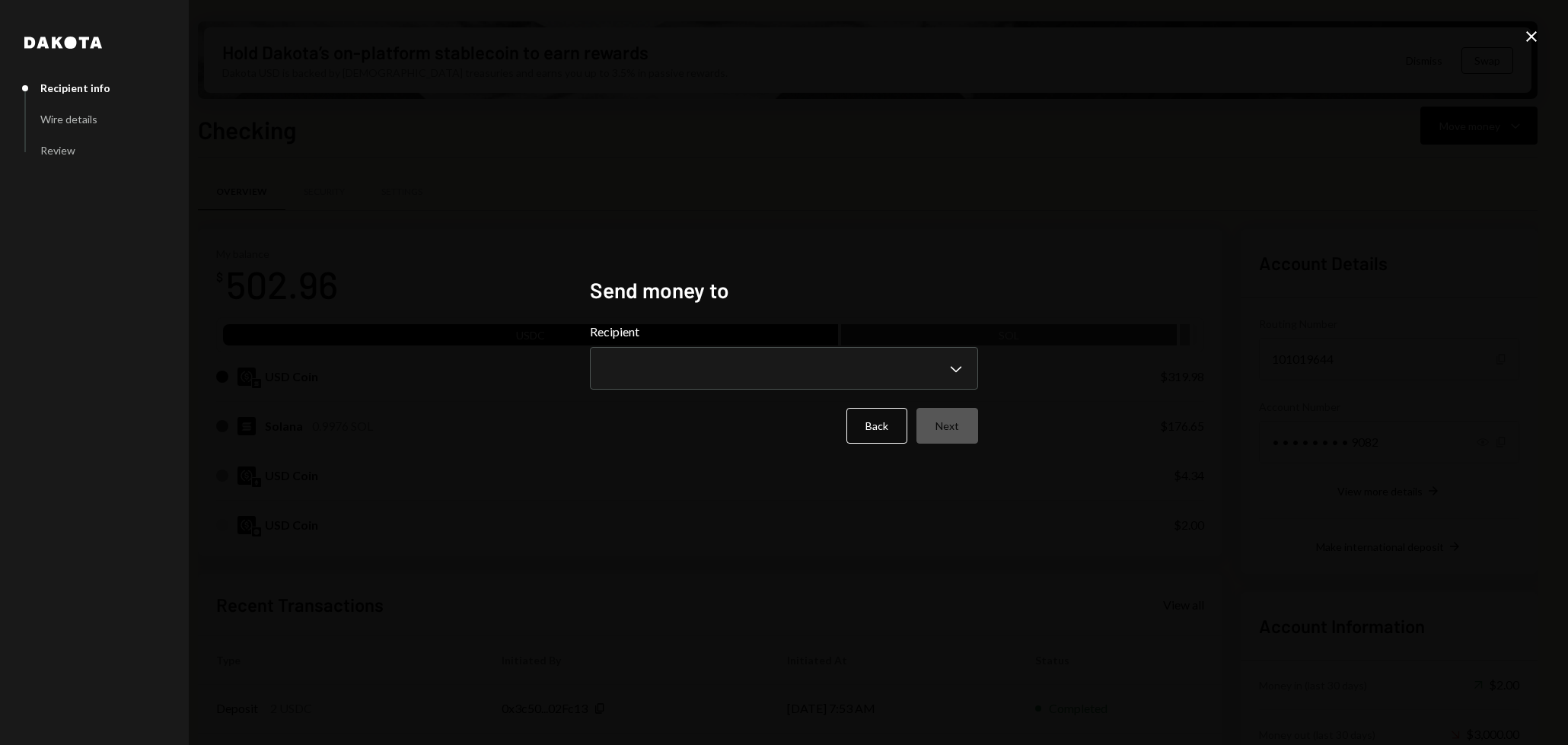
click at [785, 395] on form "**********" at bounding box center [784, 383] width 388 height 121
click at [774, 379] on body "B Billy Bets Caret Down Home Home Inbox Inbox Activities Transactions Accounts …" at bounding box center [784, 372] width 1568 height 745
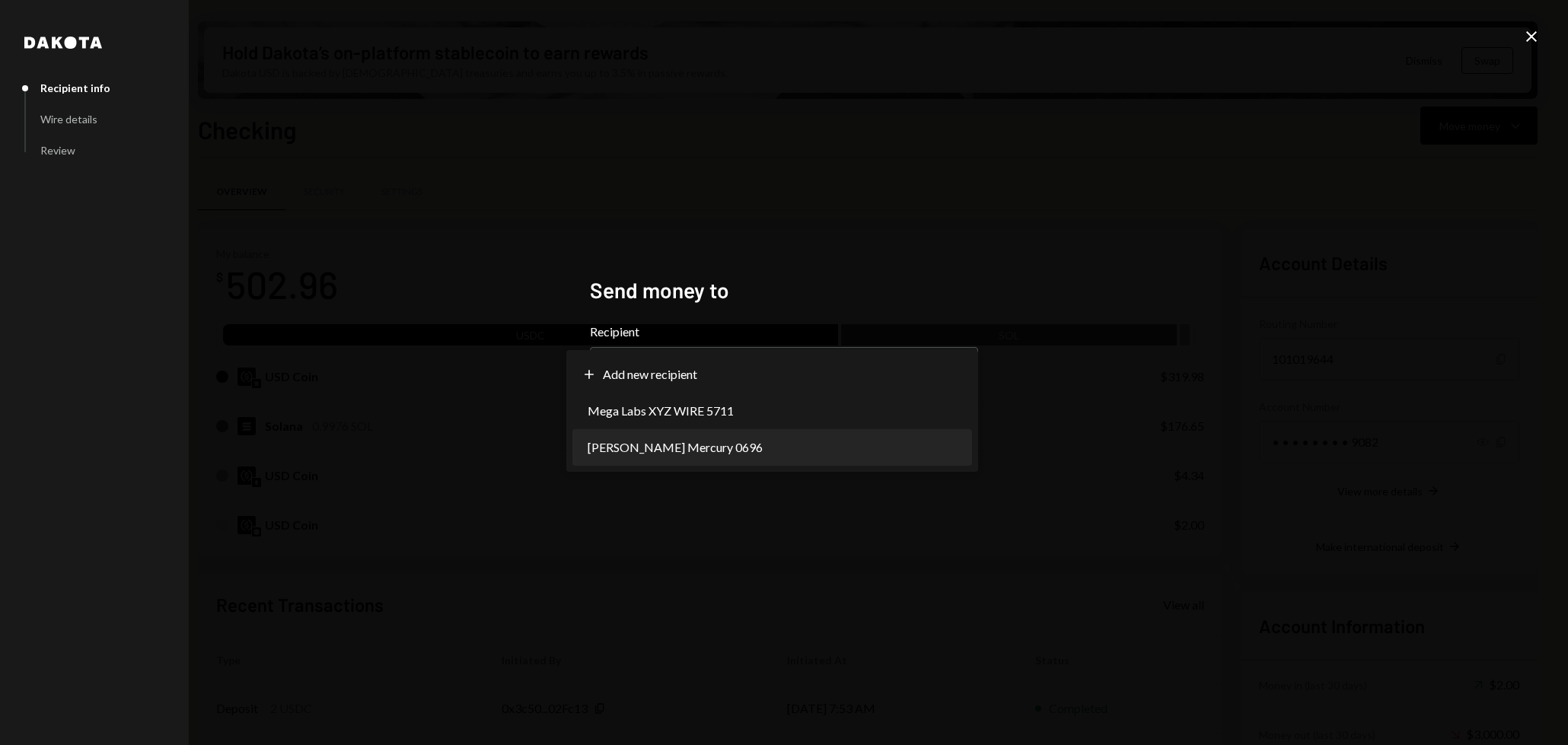
select select "**********"
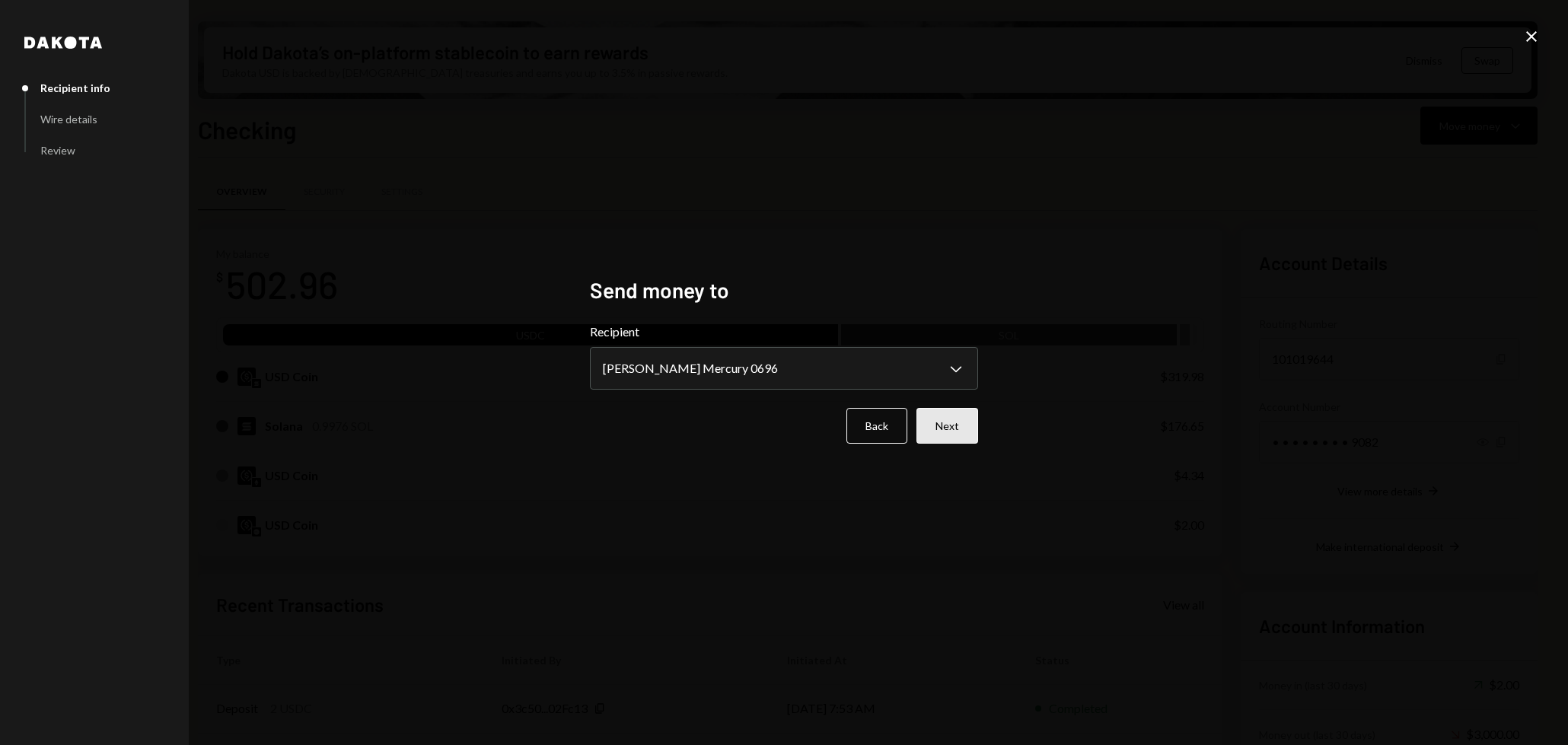
click at [942, 431] on button "Next" at bounding box center [947, 425] width 62 height 36
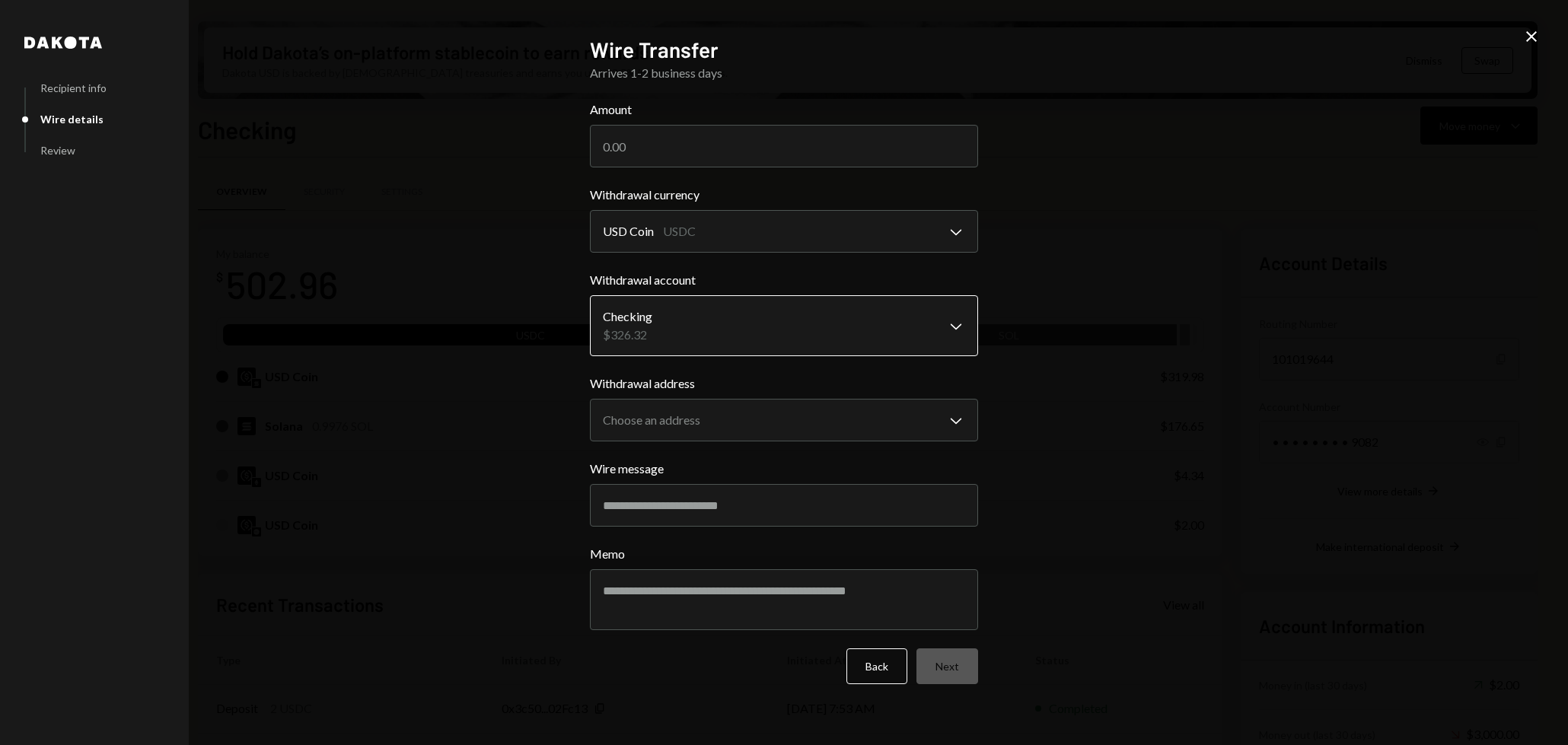
click at [939, 326] on body "B Billy Bets Caret Down Home Home Inbox Inbox Activities Transactions Accounts …" at bounding box center [784, 372] width 1568 height 745
click at [950, 230] on body "B Billy Bets Caret Down Home Home Inbox Inbox Activities Transactions Accounts …" at bounding box center [784, 372] width 1568 height 745
click at [948, 414] on body "B Billy Bets Caret Down Home Home Inbox Inbox Activities Transactions Accounts …" at bounding box center [784, 372] width 1568 height 745
click at [1168, 301] on div "**********" at bounding box center [784, 372] width 1568 height 745
click at [1535, 38] on icon at bounding box center [1532, 36] width 10 height 10
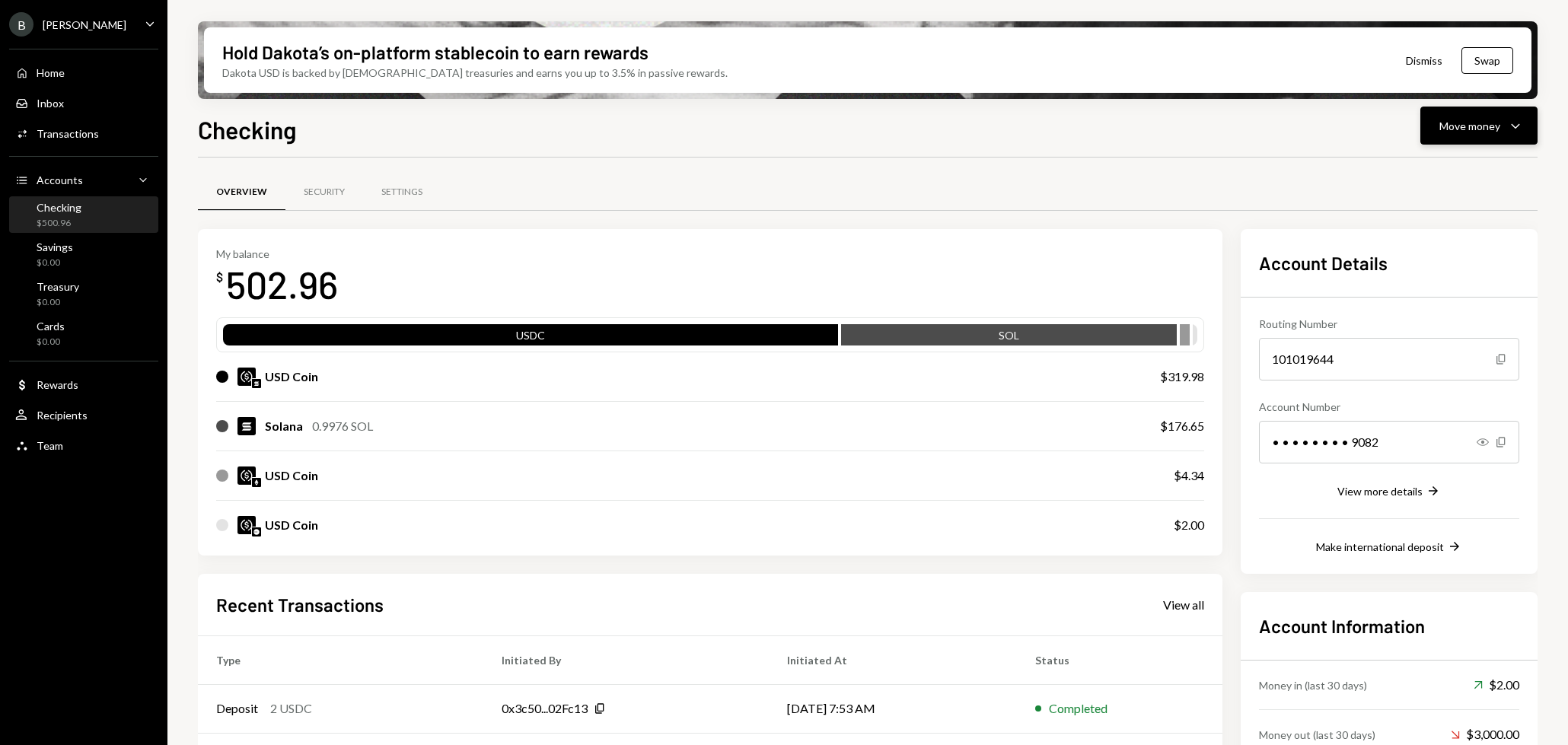
click at [1493, 120] on div "Move money" at bounding box center [1470, 126] width 61 height 16
click at [1431, 161] on div "Withdraw Send" at bounding box center [1456, 172] width 153 height 35
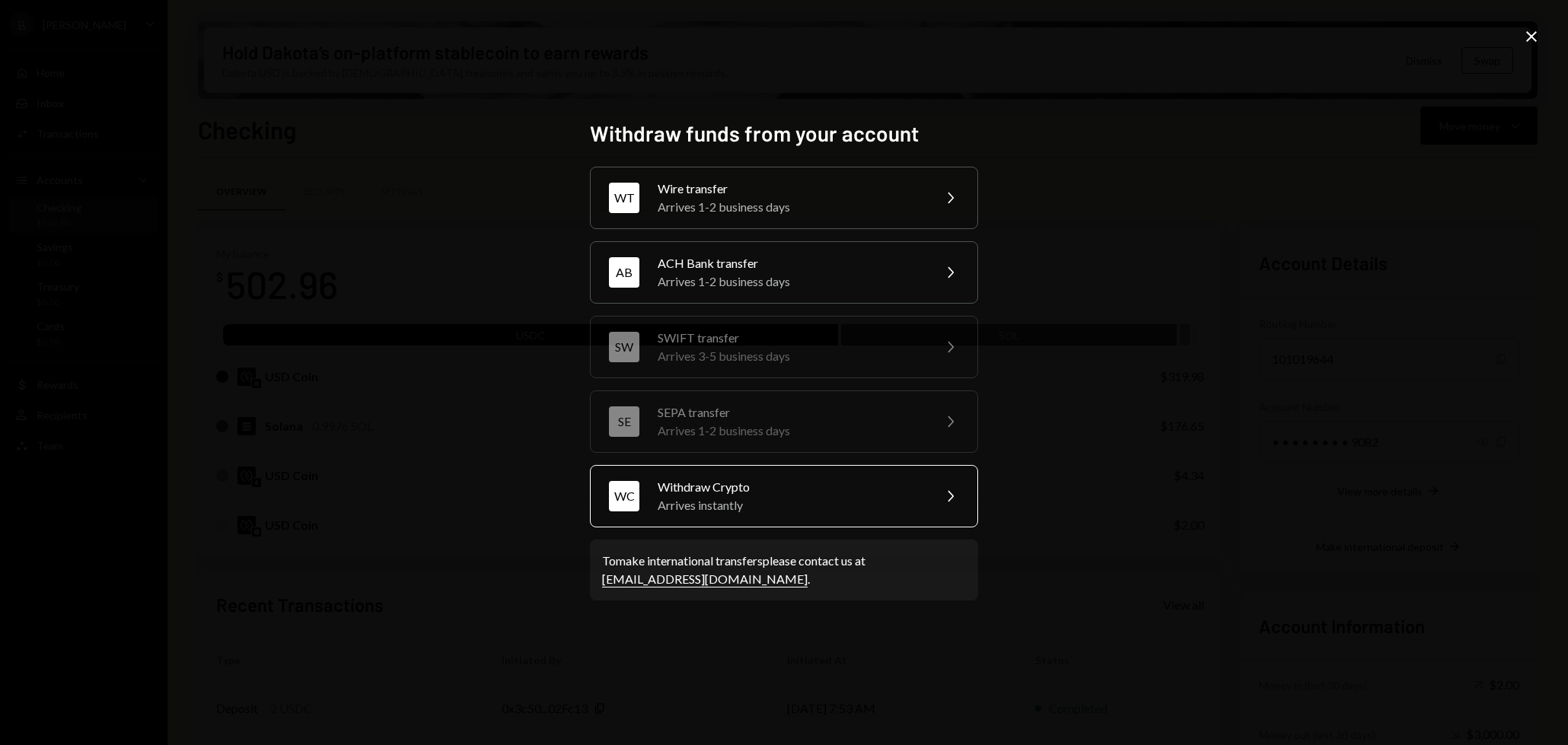
click at [848, 491] on div "Withdraw Crypto" at bounding box center [791, 487] width 265 height 18
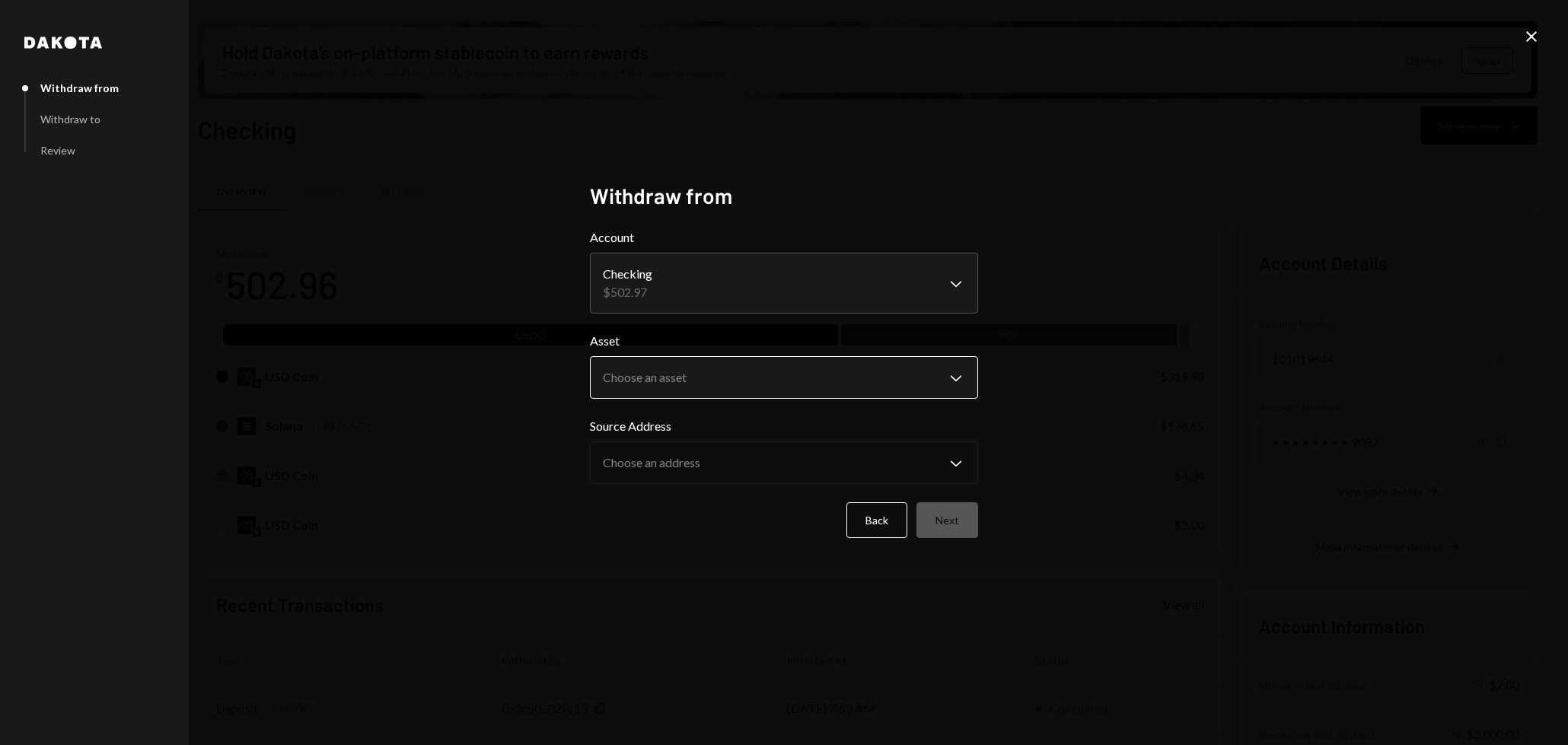
click at [817, 391] on body "B Billy Bets Caret Down Home Home Inbox Inbox Activities Transactions Accounts …" at bounding box center [784, 372] width 1568 height 745
select select "***"
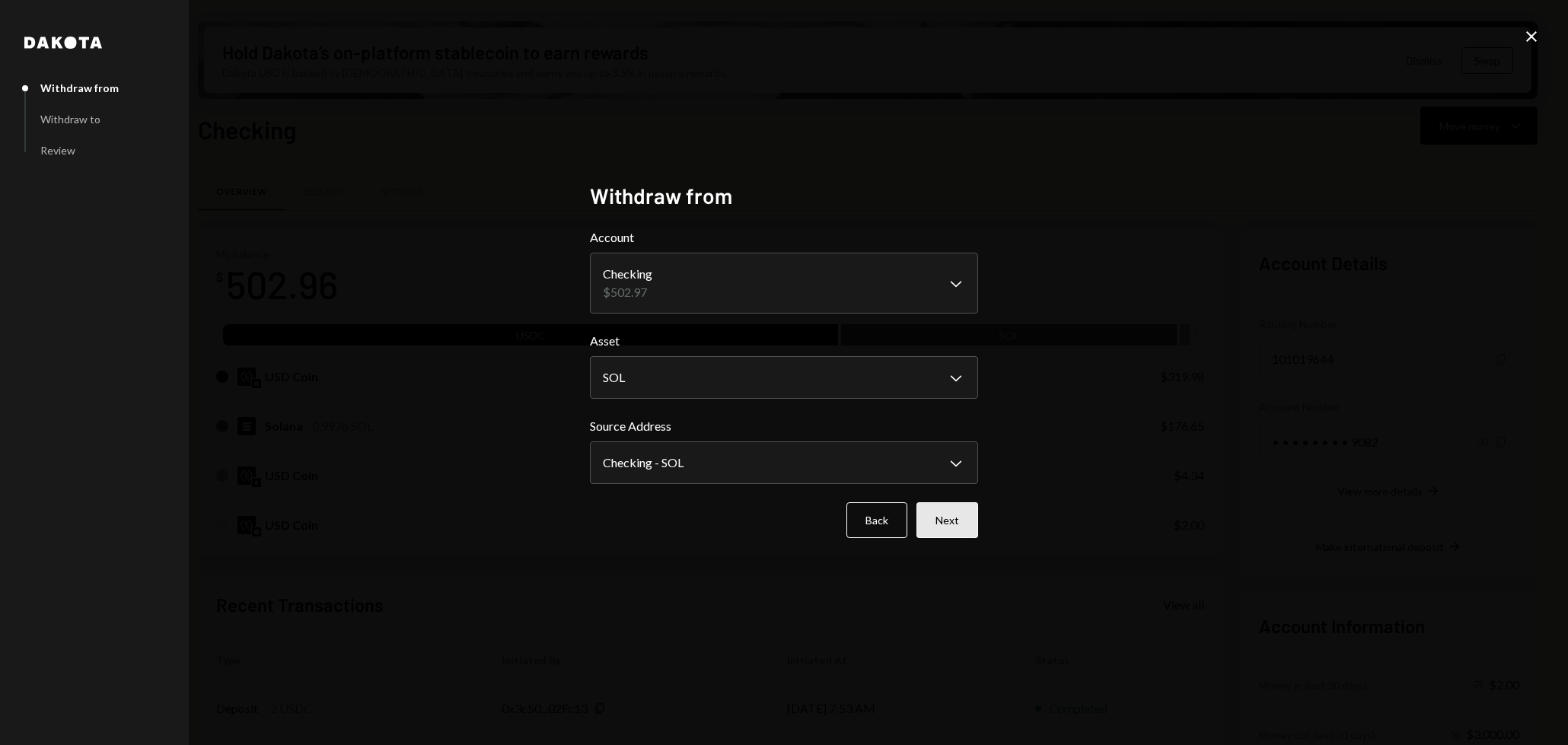
click at [958, 525] on button "Next" at bounding box center [947, 520] width 62 height 36
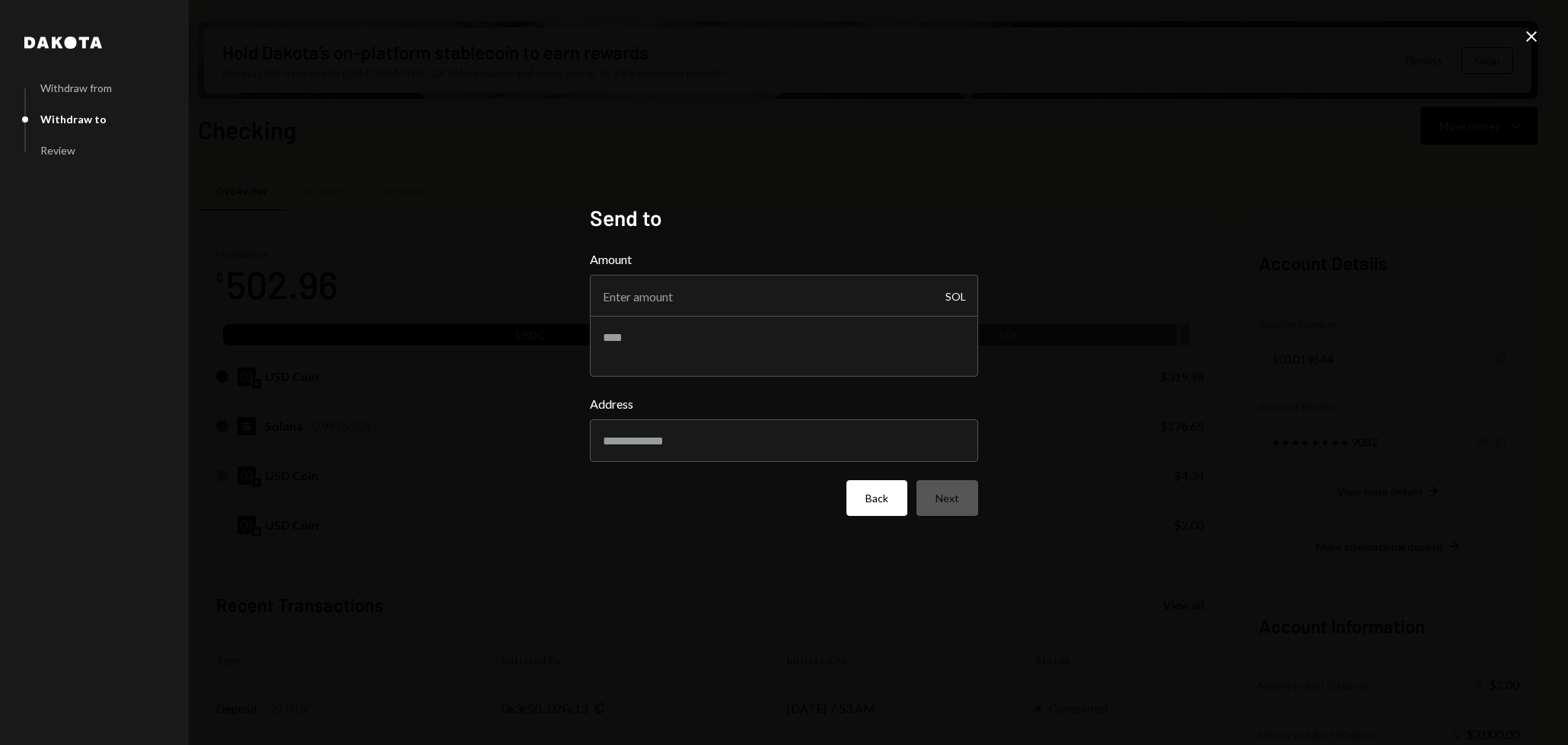
click at [889, 491] on button "Back" at bounding box center [877, 497] width 61 height 36
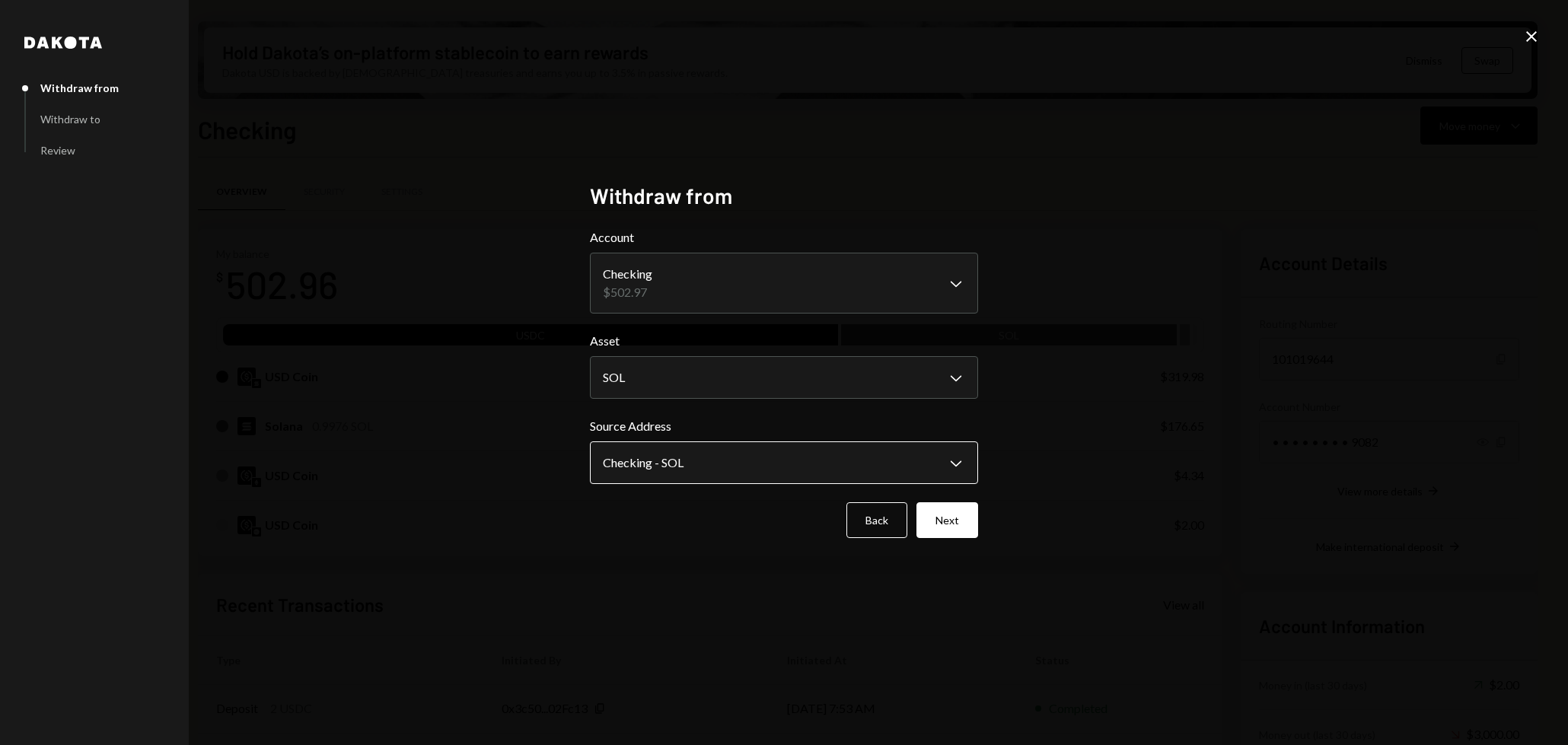
click at [957, 465] on body "B Billy Bets Caret Down Home Home Inbox Inbox Activities Transactions Accounts …" at bounding box center [784, 372] width 1568 height 745
click at [940, 522] on button "Next" at bounding box center [947, 520] width 62 height 36
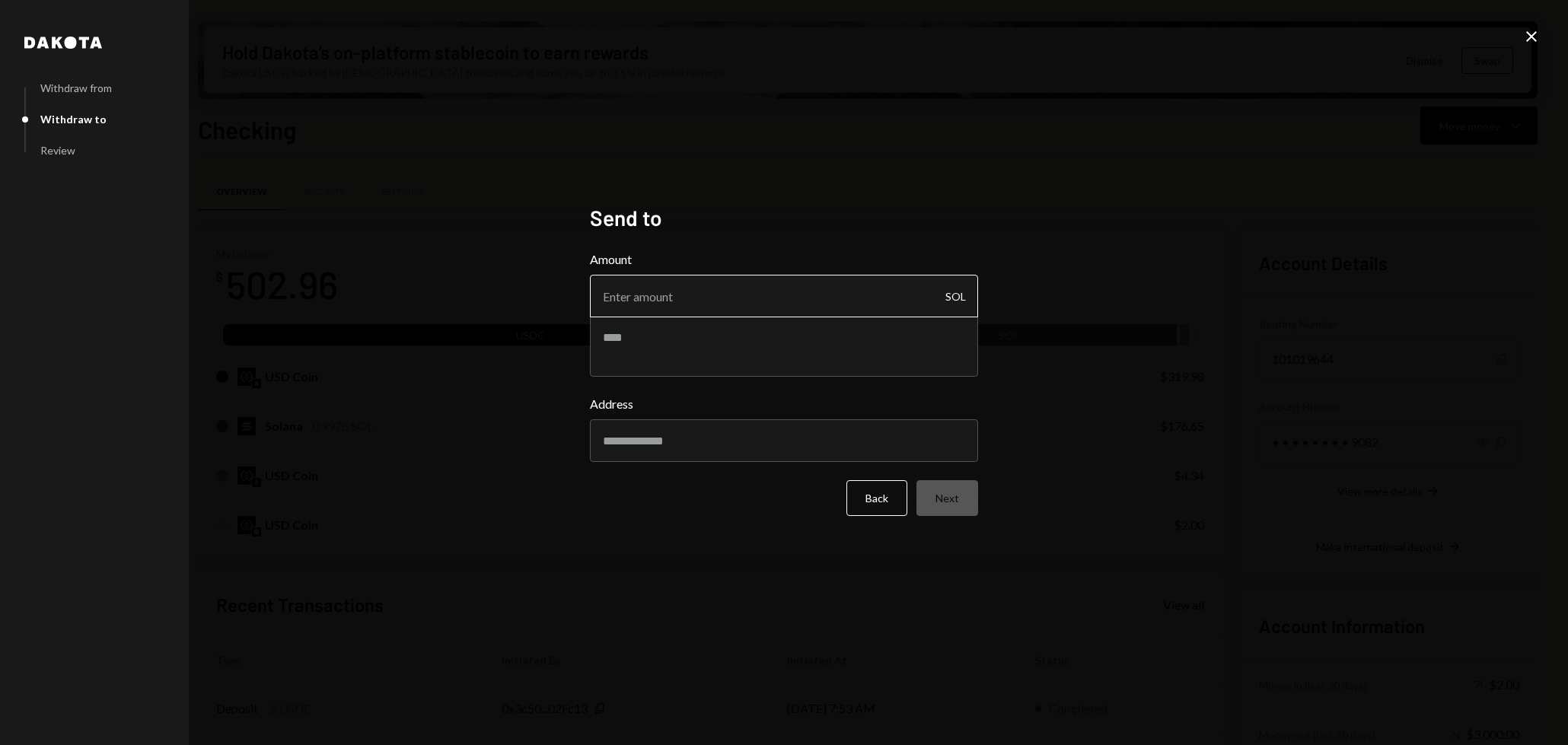
click at [786, 301] on input "Amount" at bounding box center [784, 295] width 388 height 42
type input ".9976"
click at [767, 354] on textarea at bounding box center [784, 347] width 388 height 61
type textarea "********"
click at [830, 447] on input "Address" at bounding box center [784, 440] width 388 height 42
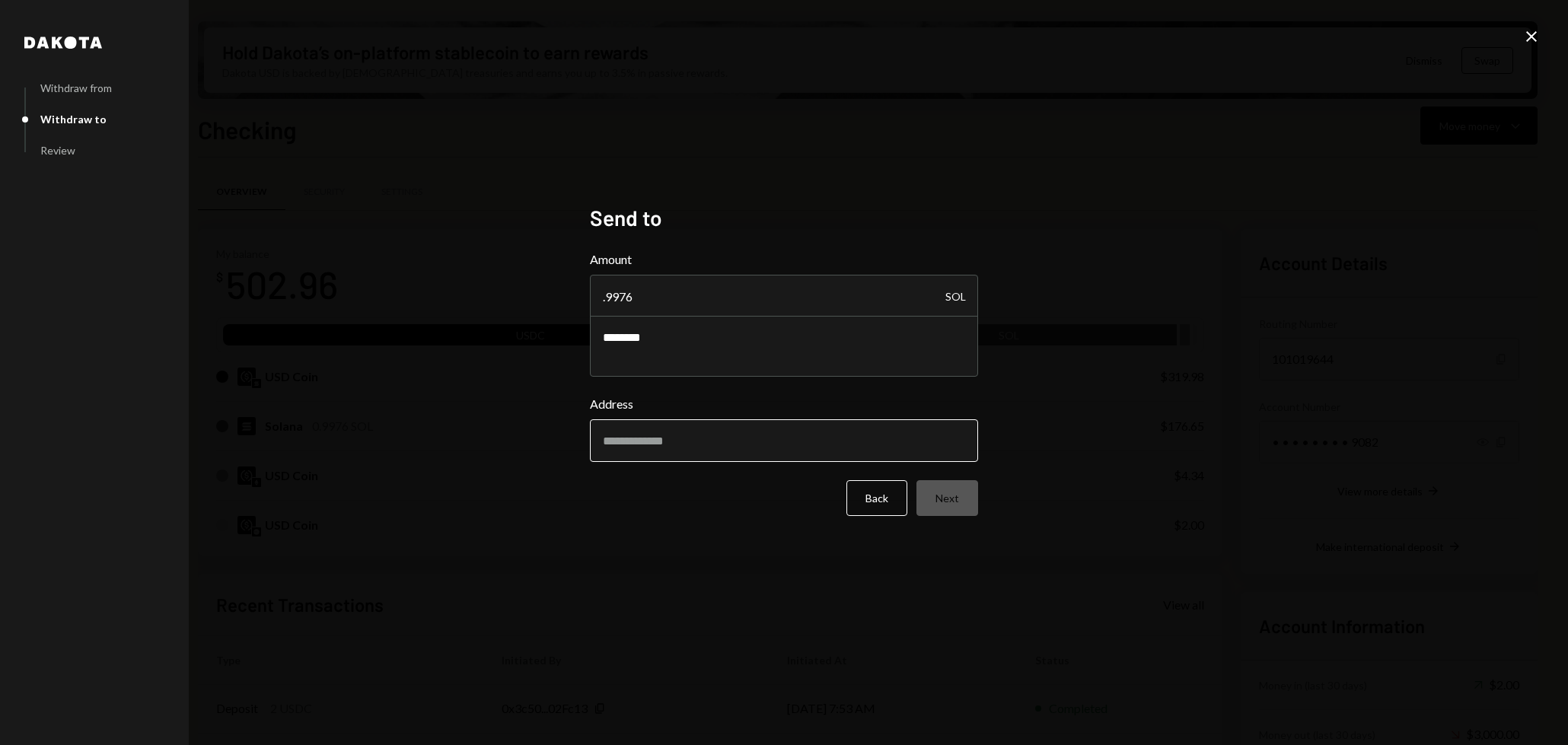
paste input "**********"
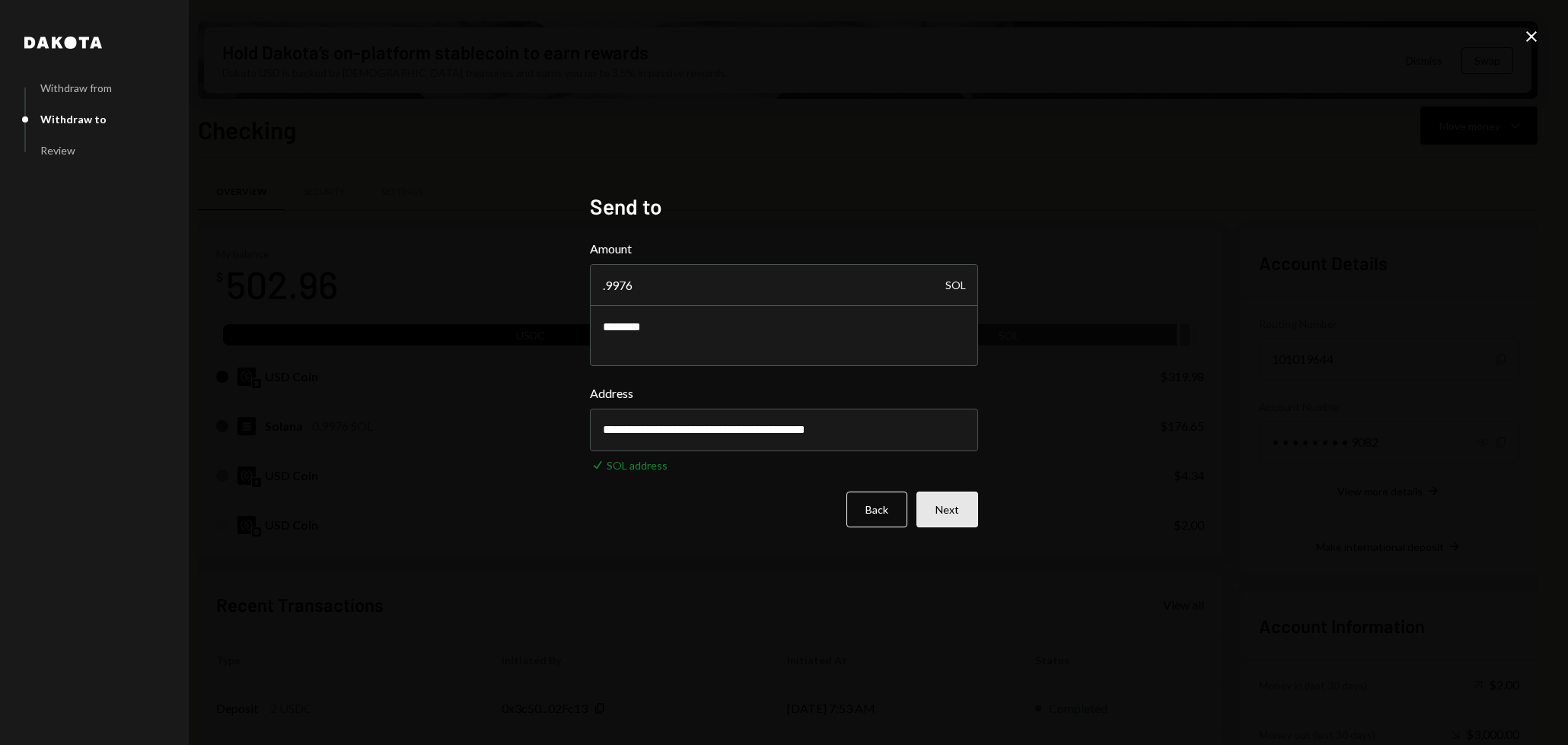
type input "**********"
click at [946, 511] on button "Next" at bounding box center [947, 509] width 62 height 36
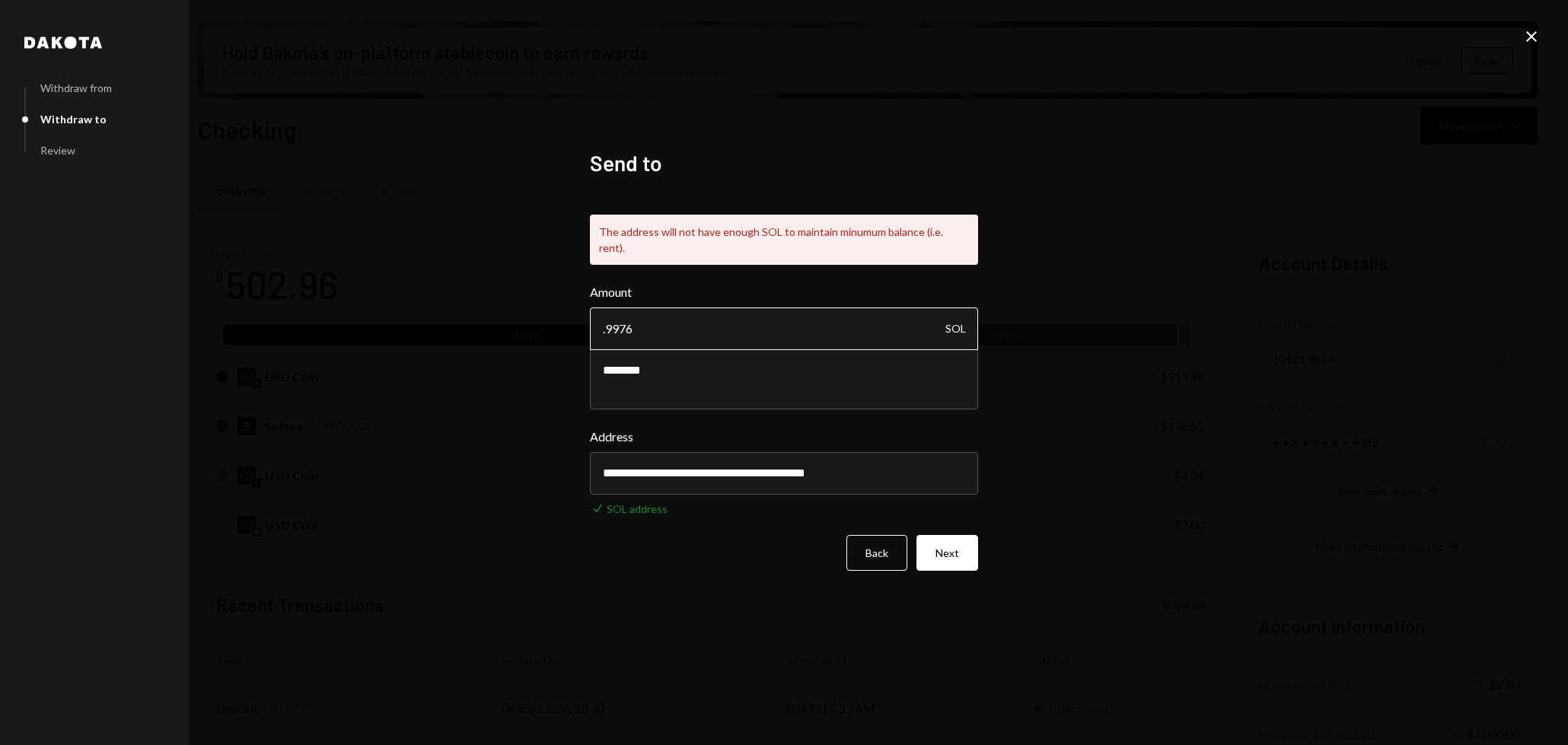
click at [722, 321] on input ".9976" at bounding box center [784, 328] width 388 height 42
type input ".997"
click at [940, 541] on button "Next" at bounding box center [947, 553] width 62 height 36
click at [875, 551] on button "Back" at bounding box center [877, 553] width 61 height 36
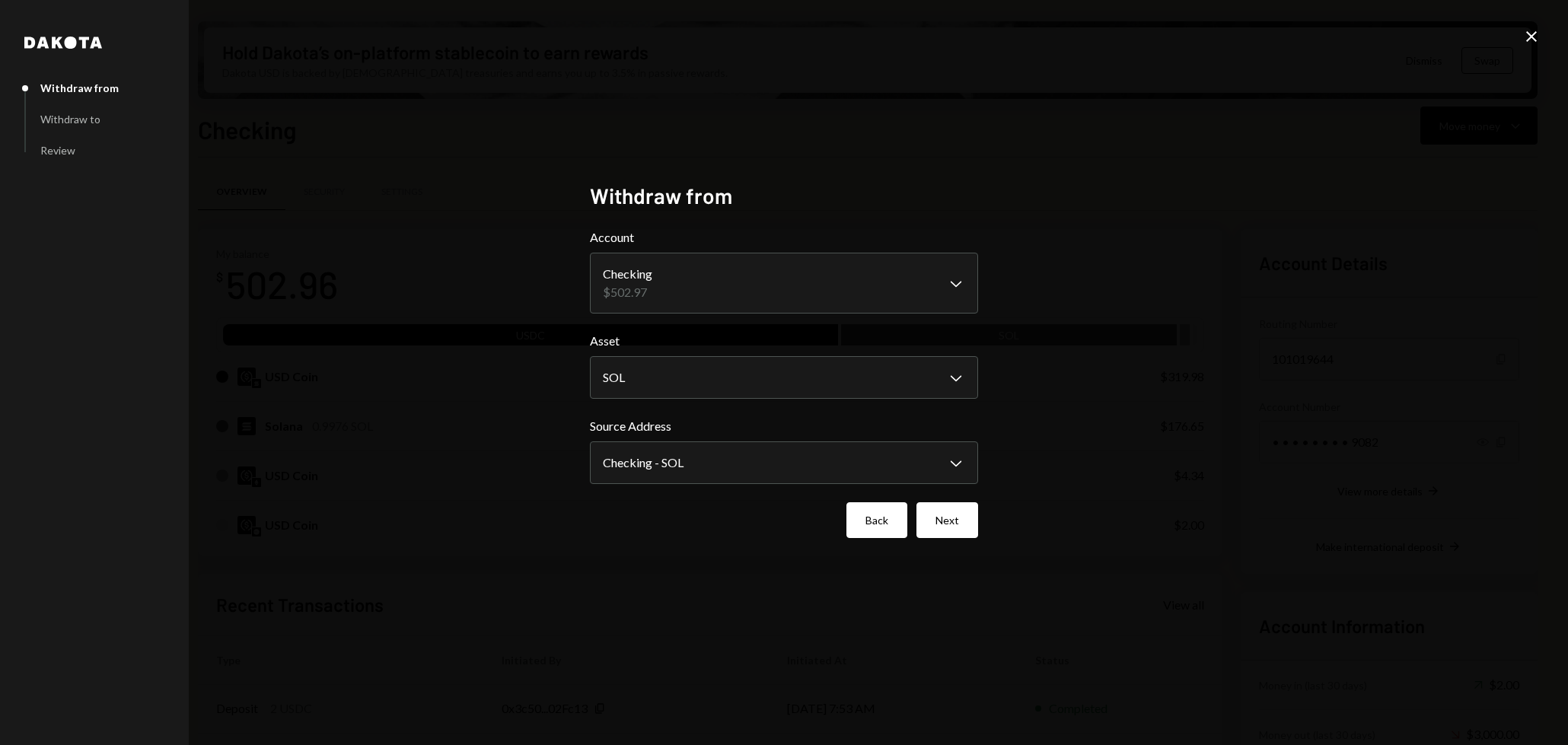
click at [875, 520] on button "Back" at bounding box center [877, 520] width 61 height 36
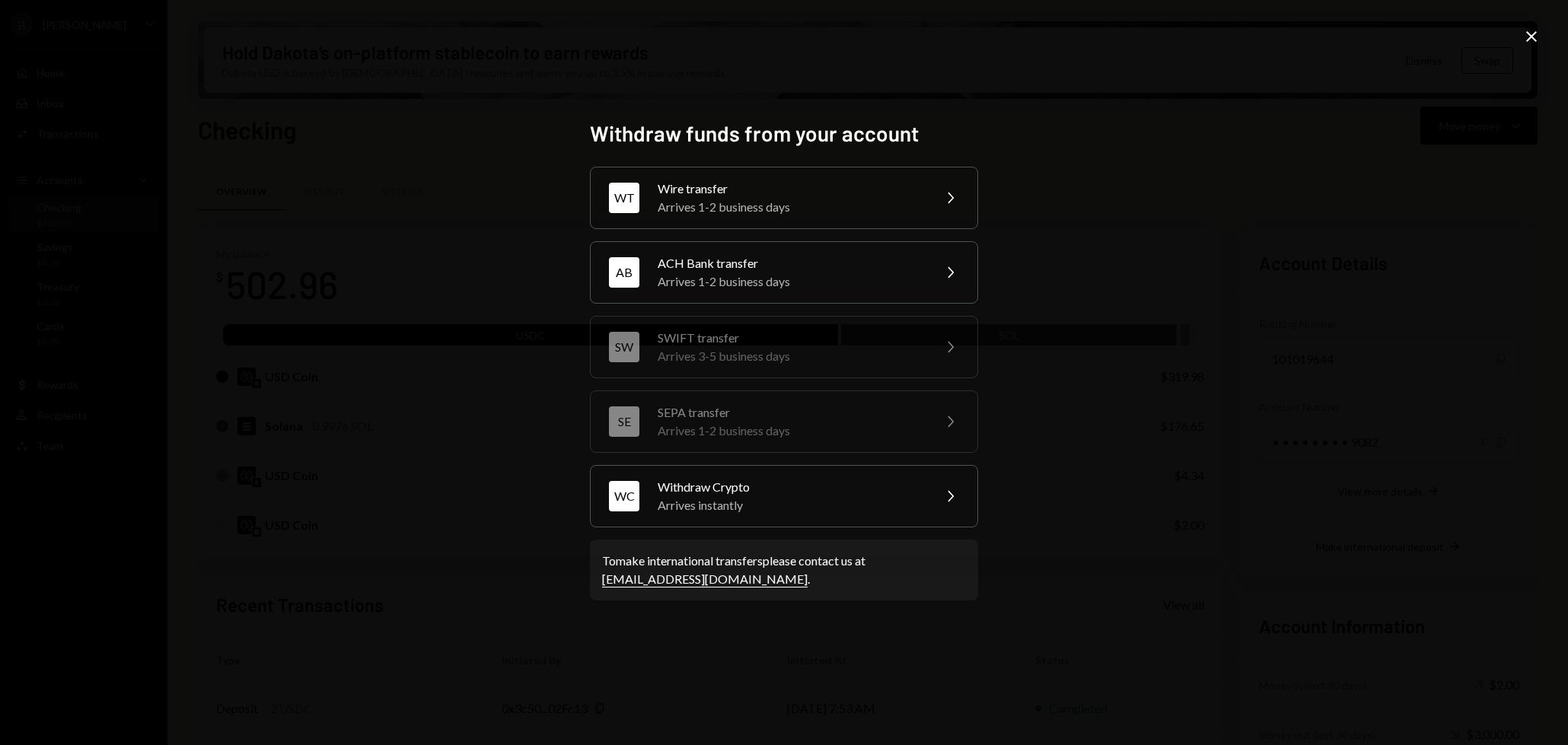
click at [1532, 42] on icon "Close" at bounding box center [1532, 36] width 18 height 18
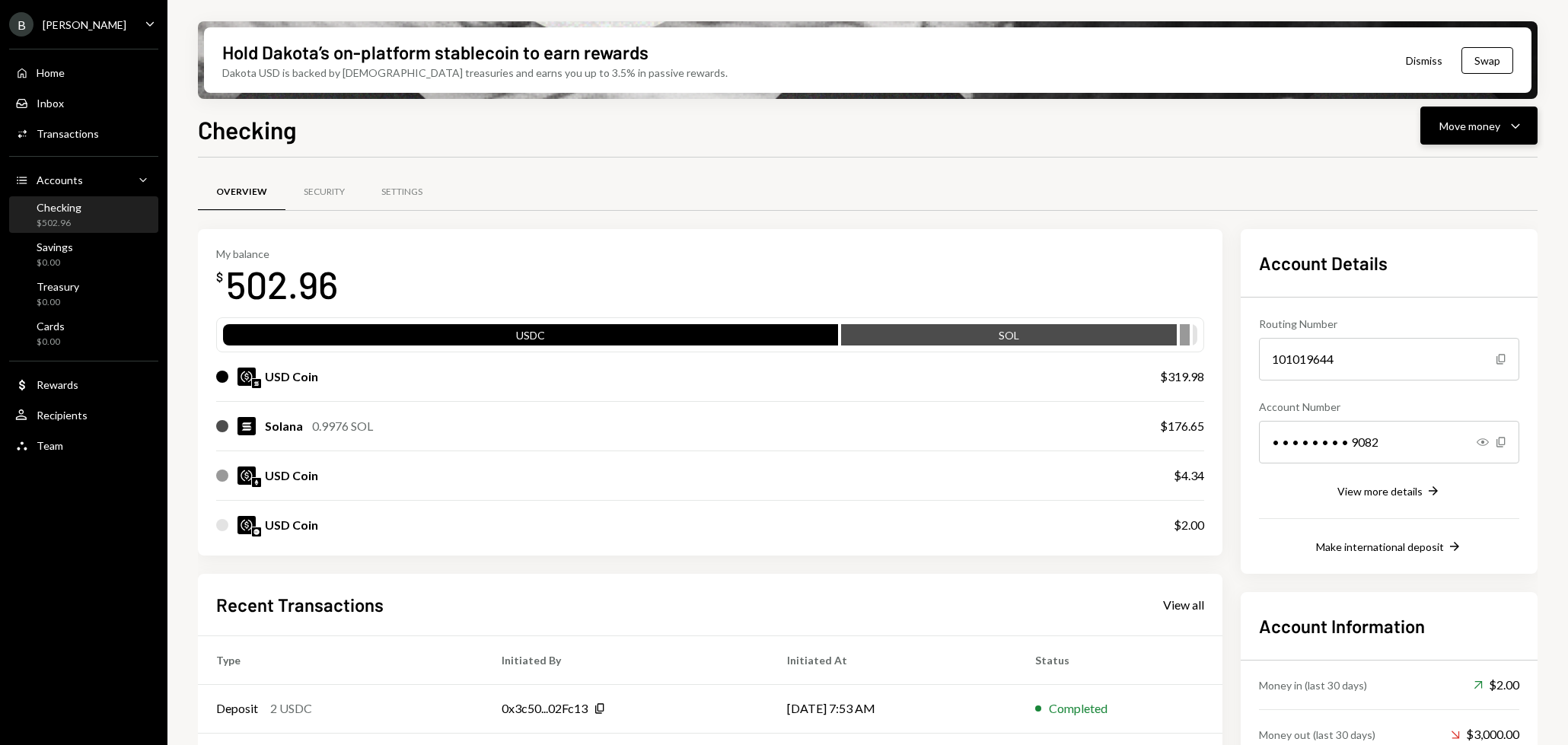
click at [1470, 128] on div "Move money" at bounding box center [1470, 126] width 61 height 16
click at [1419, 180] on div "Withdraw Send" at bounding box center [1456, 172] width 153 height 35
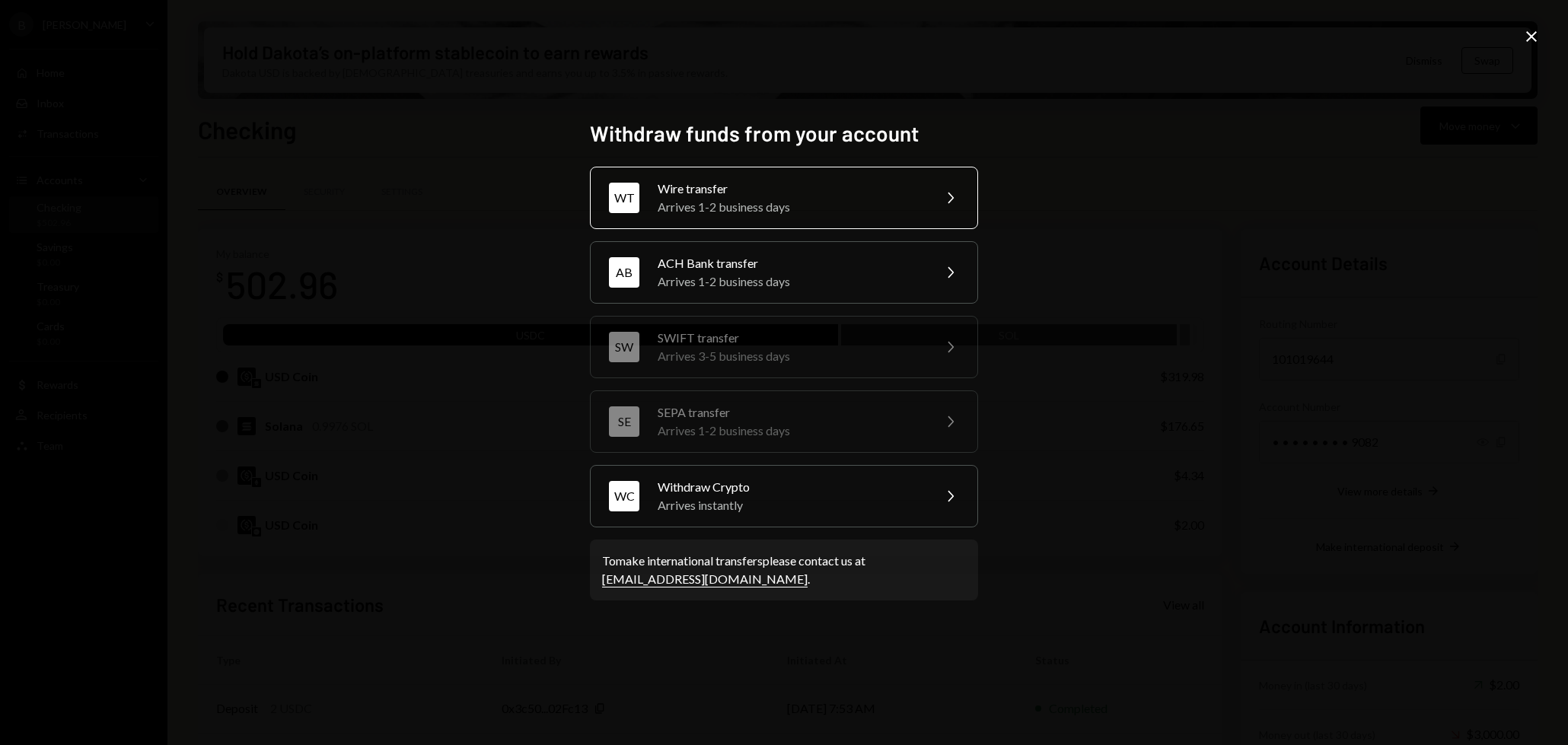
click at [836, 212] on div "Arrives 1-2 business days" at bounding box center [791, 206] width 265 height 18
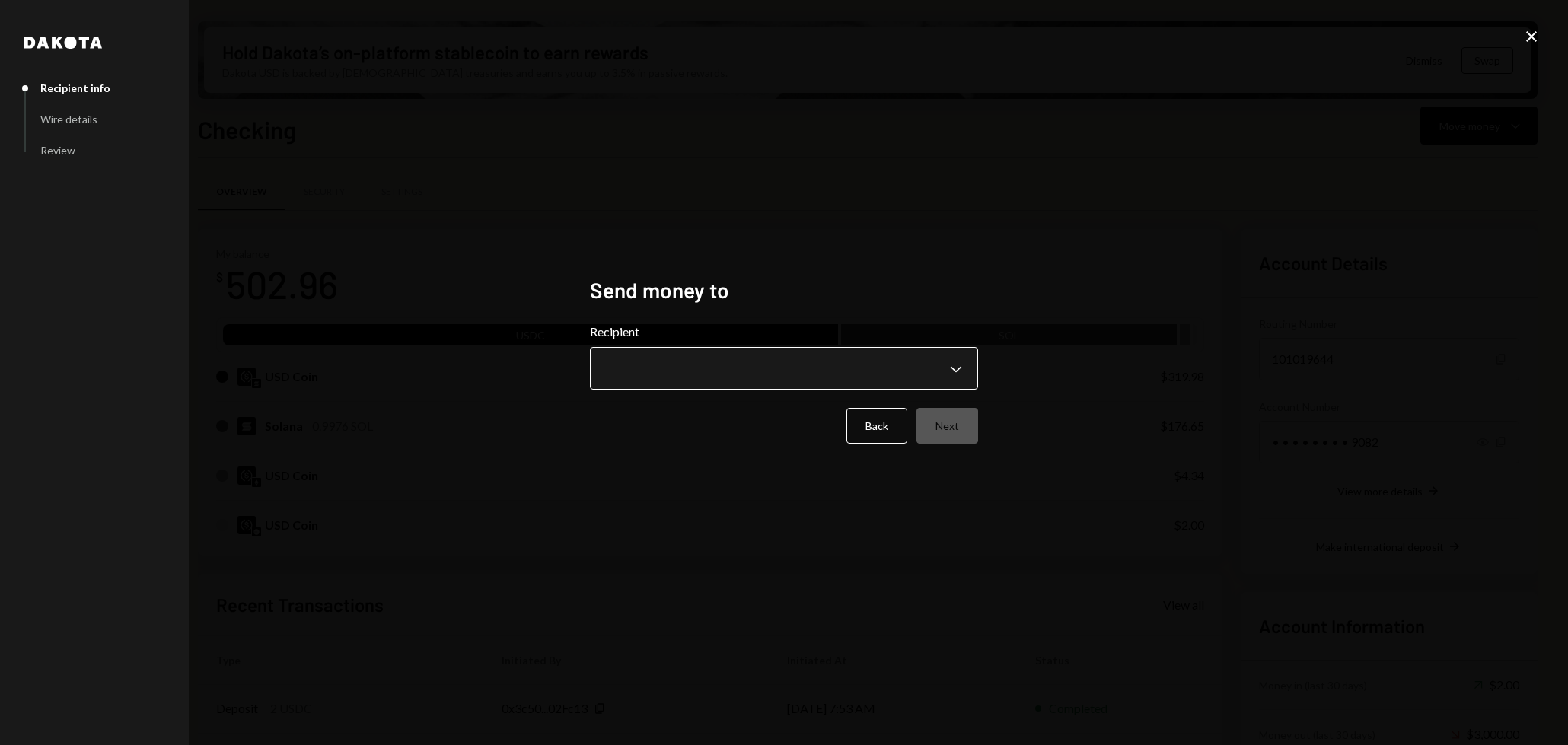
click at [760, 366] on body "B Billy Bets Caret Down Home Home Inbox Inbox Activities Transactions Accounts …" at bounding box center [784, 372] width 1568 height 745
click at [778, 371] on body "B Billy Bets Caret Down Home Home Inbox Inbox Activities Transactions Accounts …" at bounding box center [784, 372] width 1568 height 745
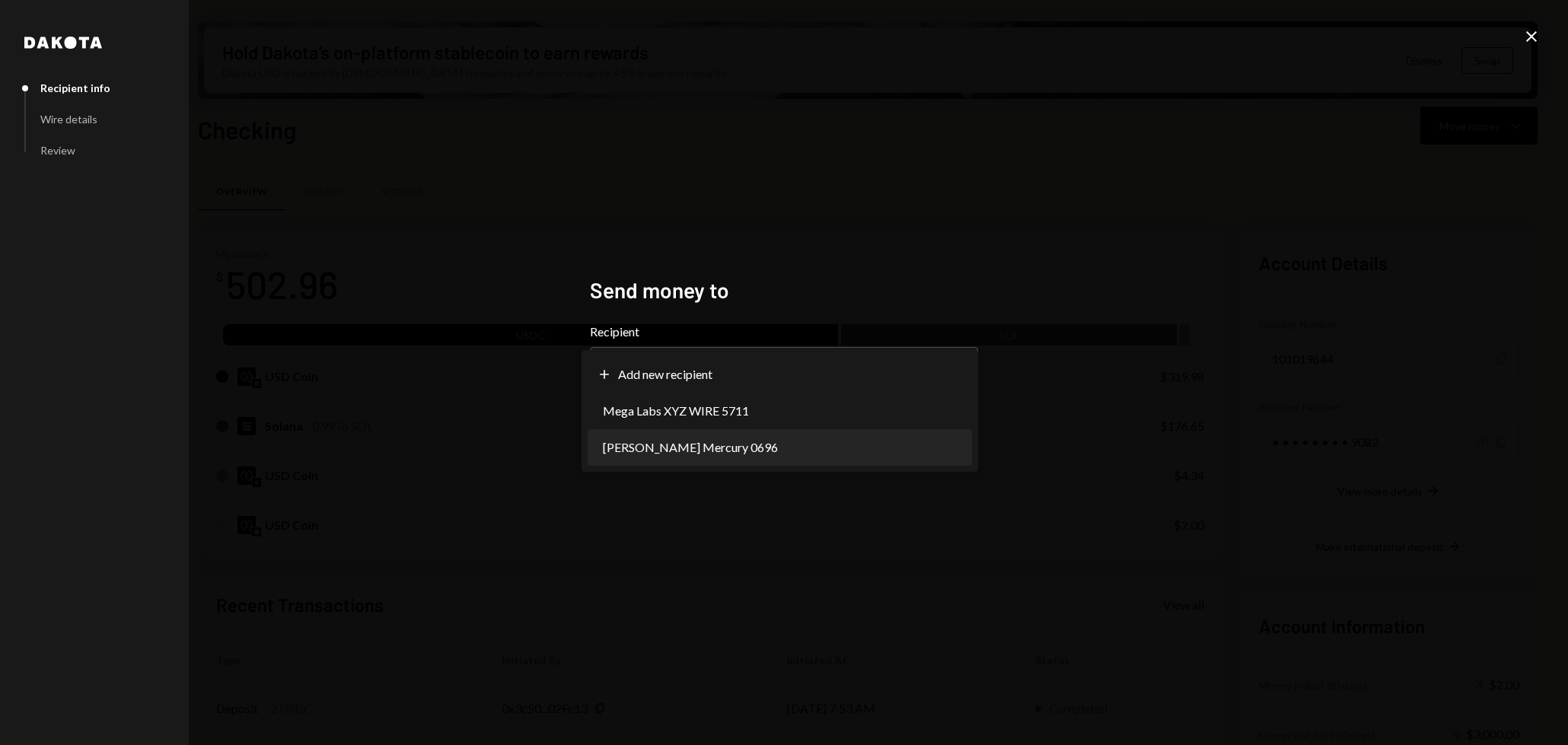
select select "**********"
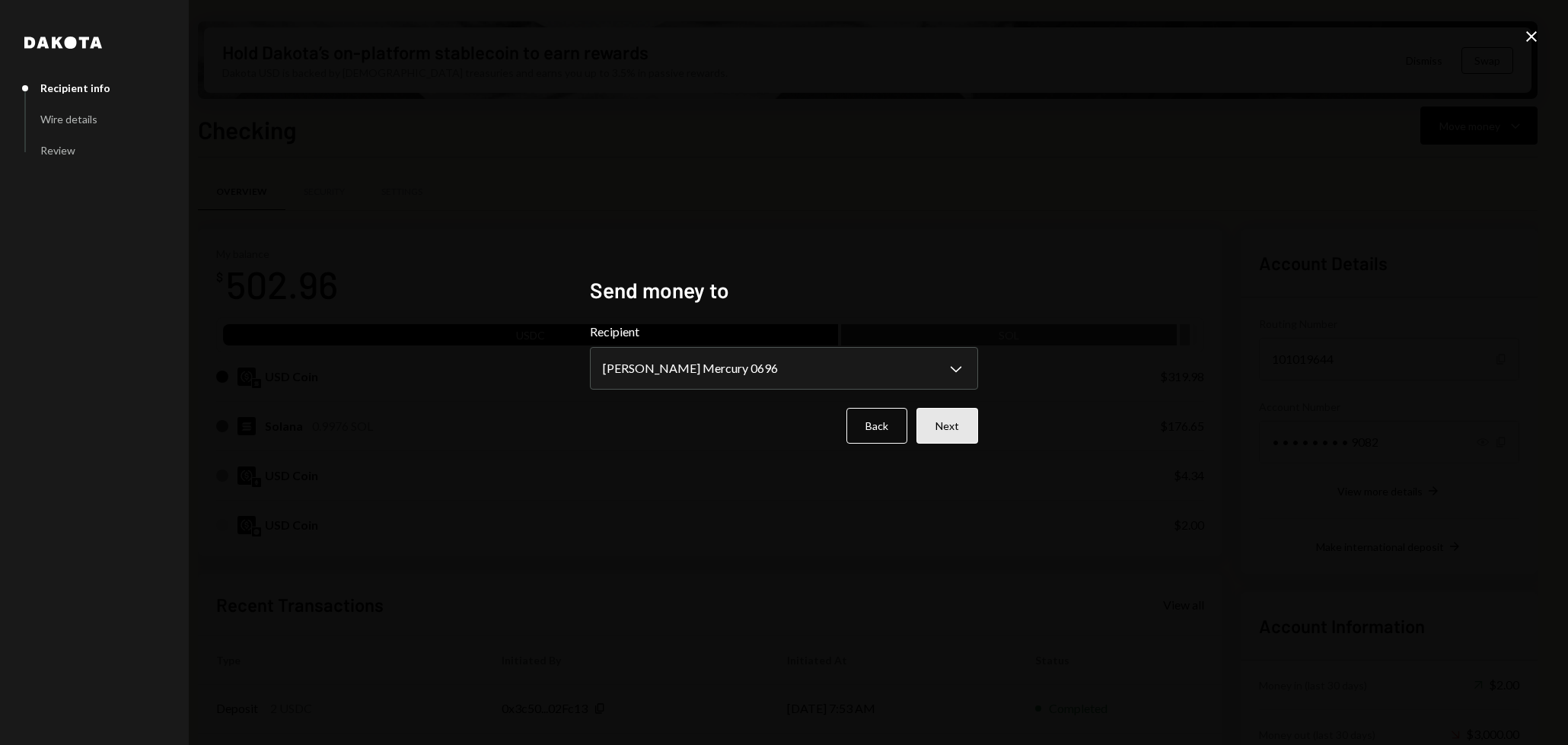
click at [939, 431] on button "Next" at bounding box center [947, 425] width 62 height 36
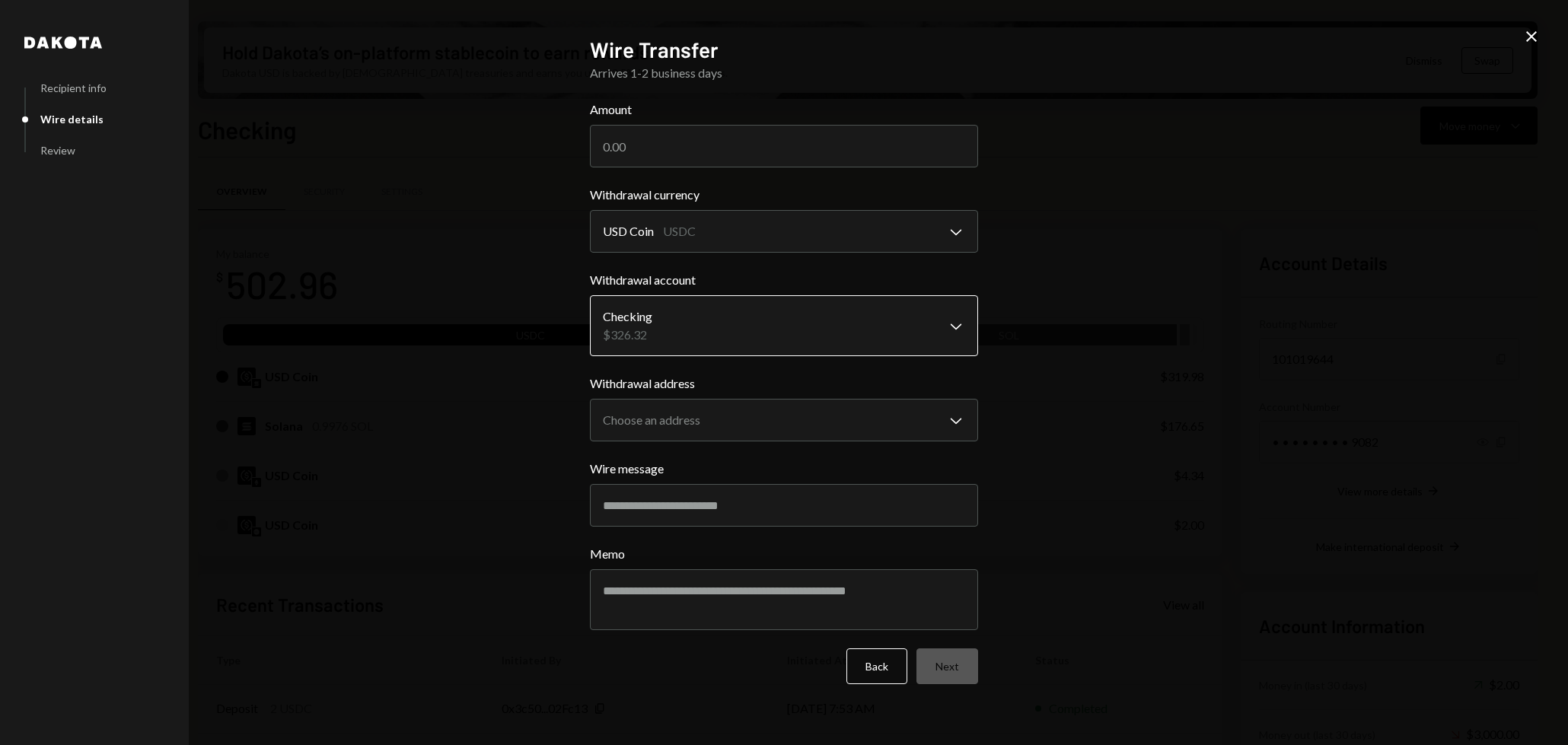
click at [882, 333] on body "B Billy Bets Caret Down Home Home Inbox Inbox Activities Transactions Accounts …" at bounding box center [784, 372] width 1568 height 745
click at [680, 147] on input "Amount" at bounding box center [784, 146] width 388 height 42
click at [685, 151] on input "Amount" at bounding box center [784, 146] width 388 height 42
type input "300"
click at [929, 413] on body "B Billy Bets Caret Down Home Home Inbox Inbox Activities Transactions Accounts …" at bounding box center [784, 372] width 1568 height 745
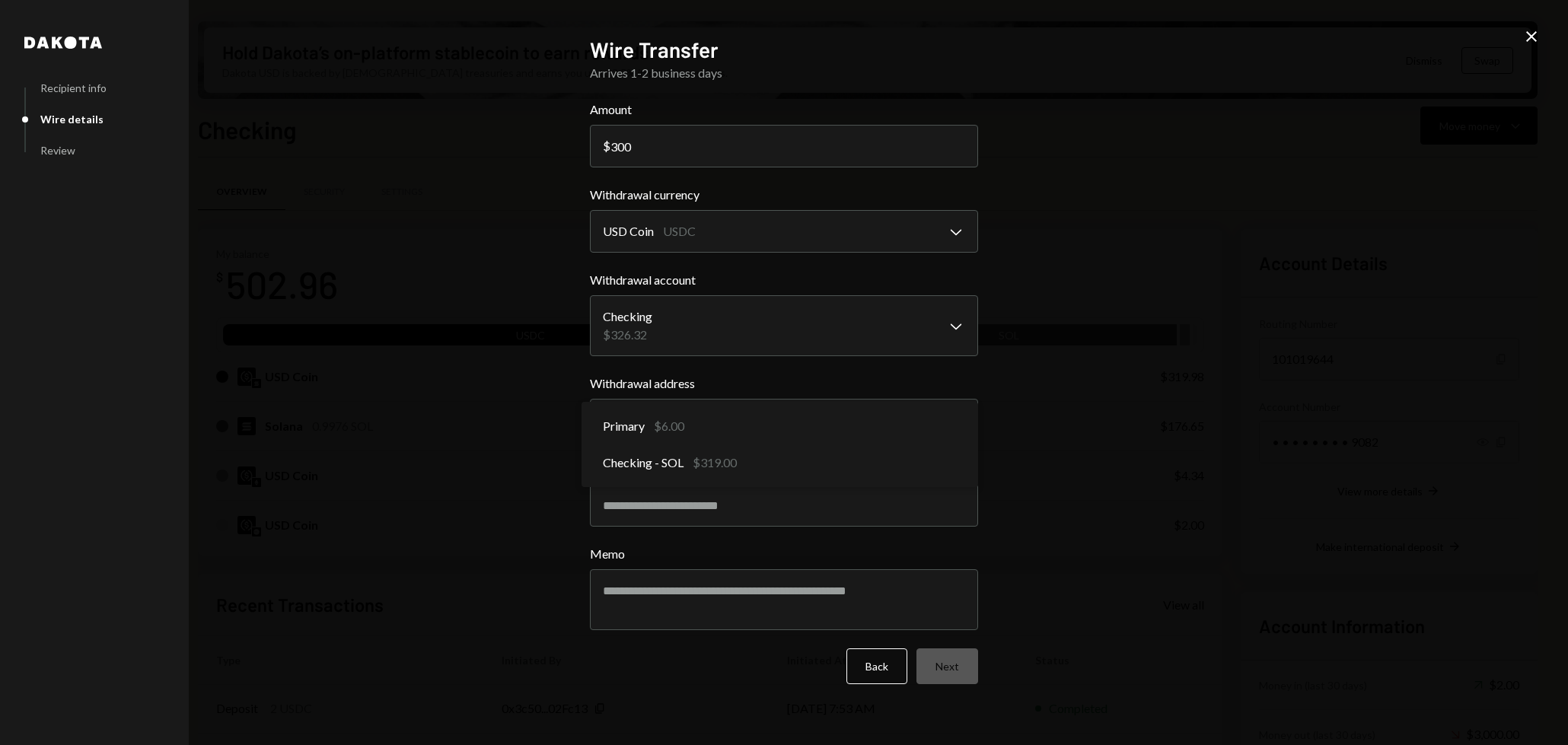
click at [1187, 309] on div "**********" at bounding box center [784, 372] width 1568 height 745
click at [1526, 36] on icon "Close" at bounding box center [1532, 36] width 18 height 18
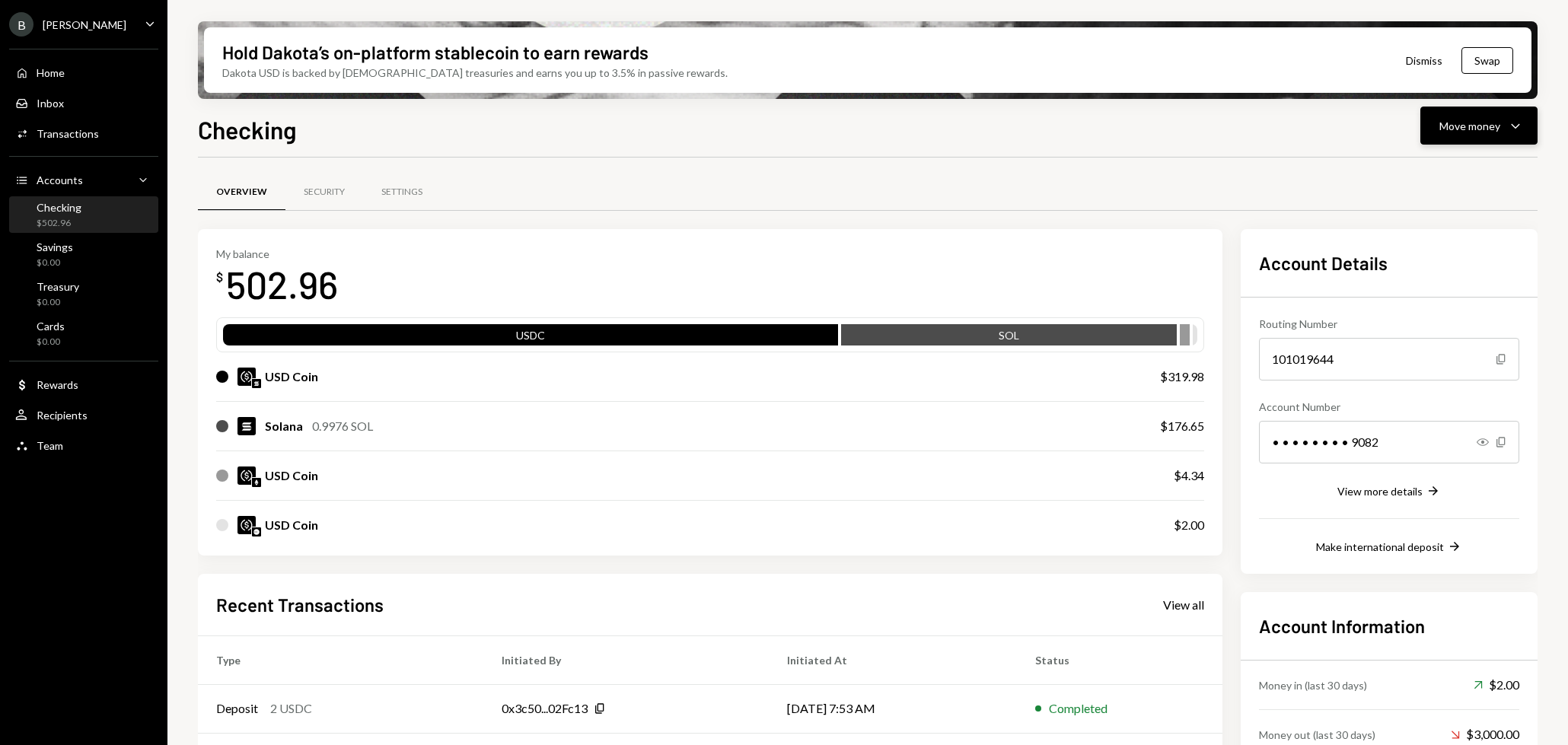
click at [1483, 127] on div "Move money" at bounding box center [1470, 126] width 61 height 16
click at [1438, 211] on div "Transfer" at bounding box center [1467, 205] width 111 height 16
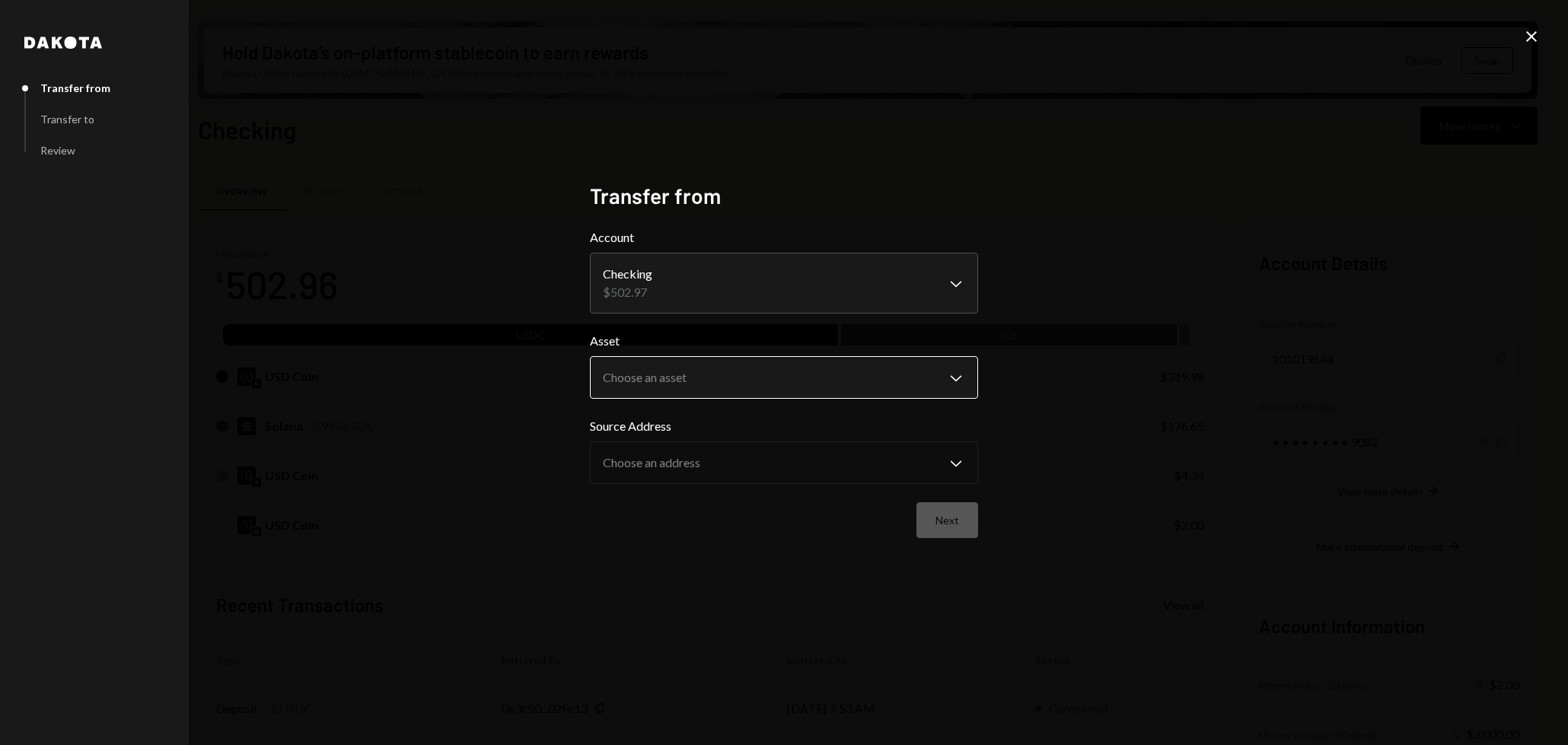
click at [906, 372] on body "B Billy Bets Caret Down Home Home Inbox Inbox Activities Transactions Accounts …" at bounding box center [784, 372] width 1568 height 745
click at [942, 292] on body "B Billy Bets Caret Down Home Home Inbox Inbox Activities Transactions Accounts …" at bounding box center [784, 372] width 1568 height 745
click at [1139, 357] on div "**********" at bounding box center [784, 372] width 1568 height 745
click at [1537, 36] on icon "Close" at bounding box center [1532, 36] width 18 height 18
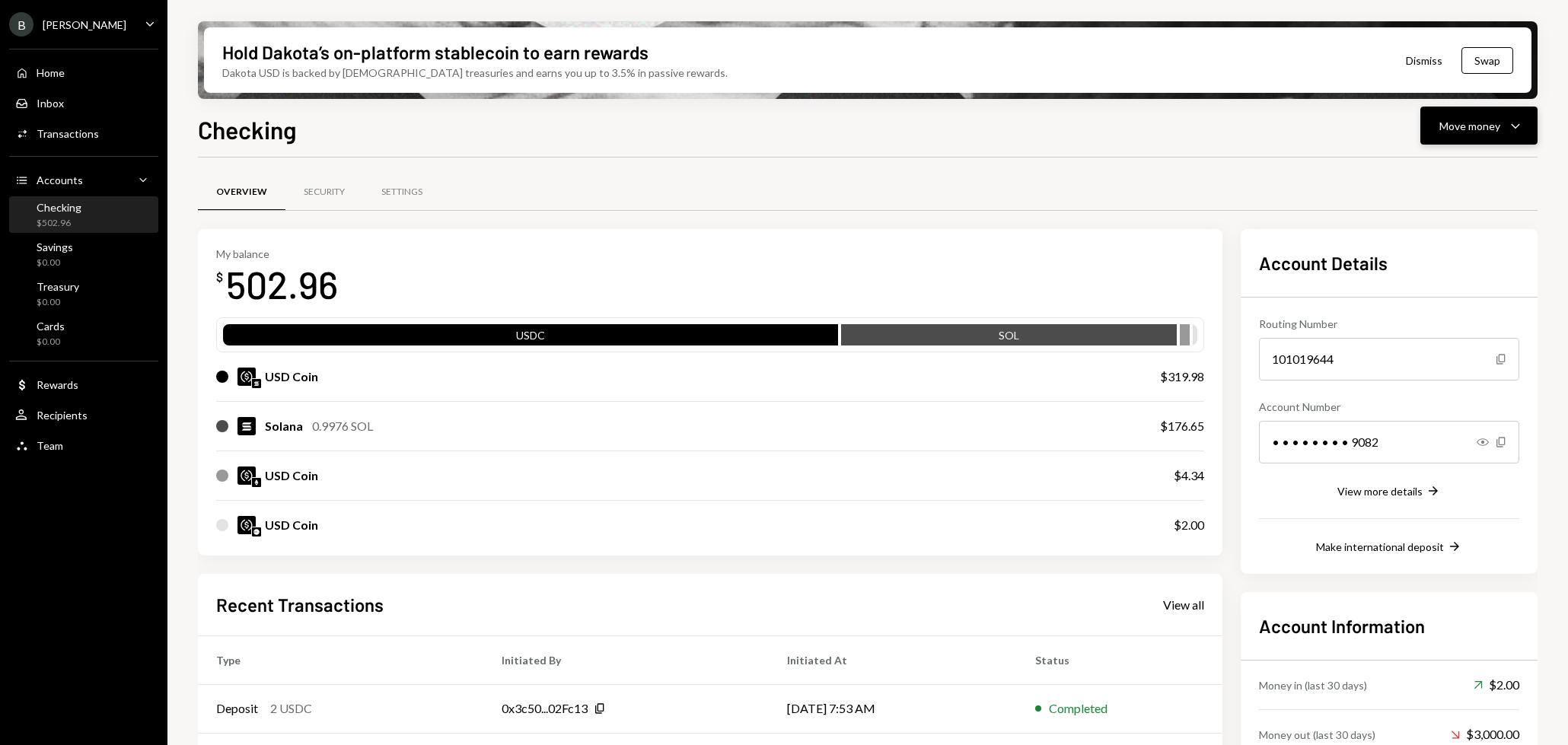
click at [1473, 127] on div "Move money" at bounding box center [1470, 126] width 61 height 16
click at [1442, 289] on div "Swap stablecoins" at bounding box center [1467, 287] width 111 height 16
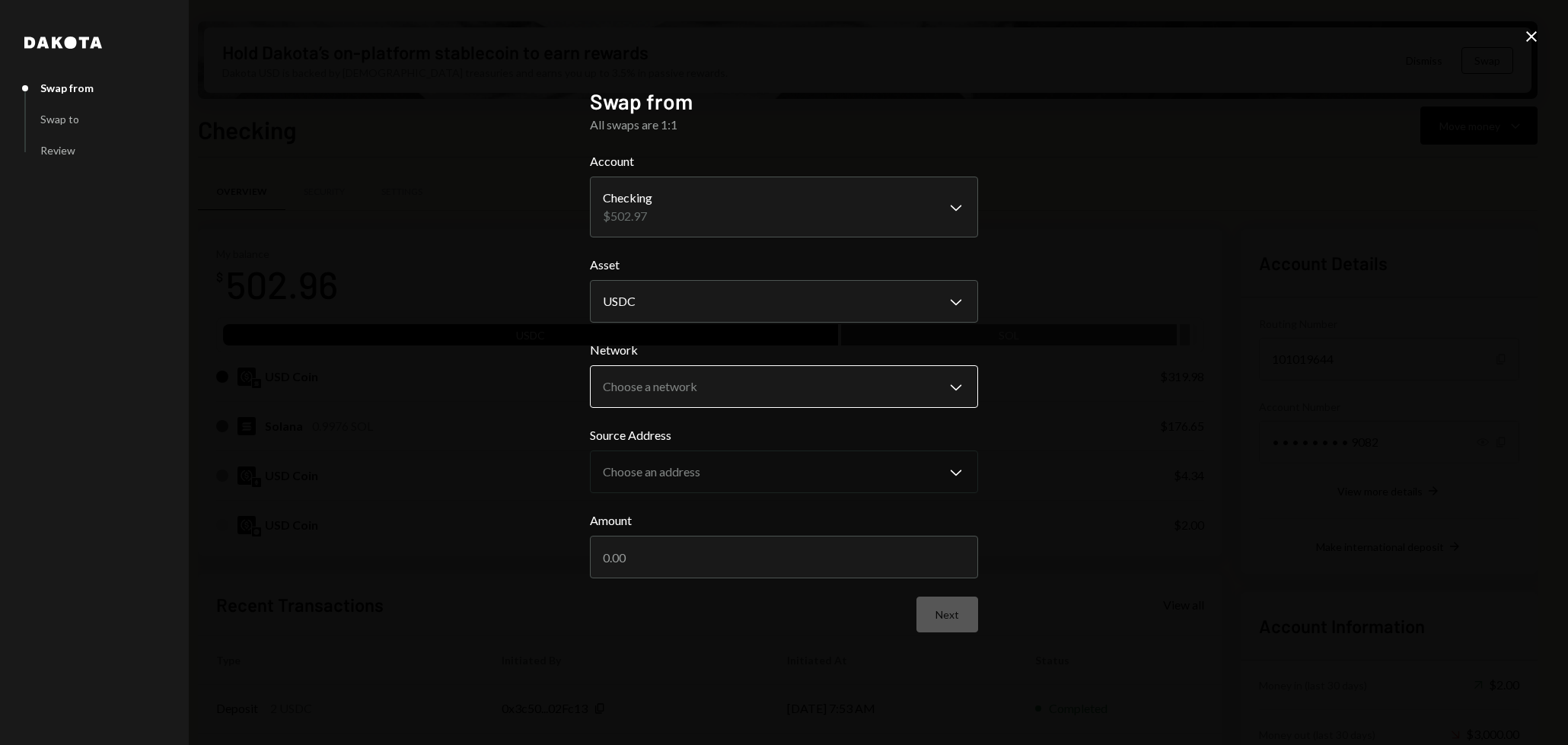
click at [877, 393] on body "B Billy Bets Caret Down Home Home Inbox Inbox Activities Transactions Accounts …" at bounding box center [784, 372] width 1568 height 745
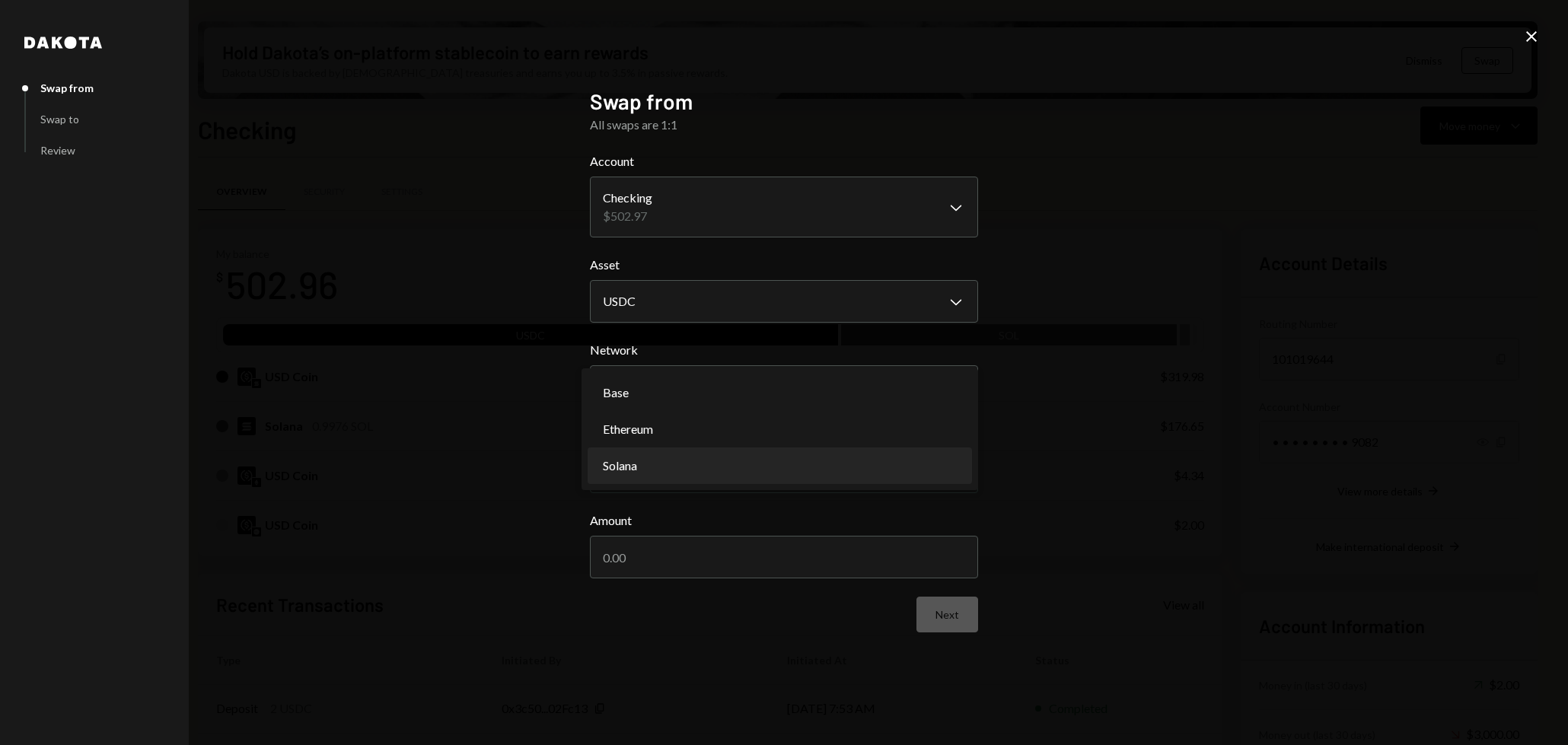
select select "**********"
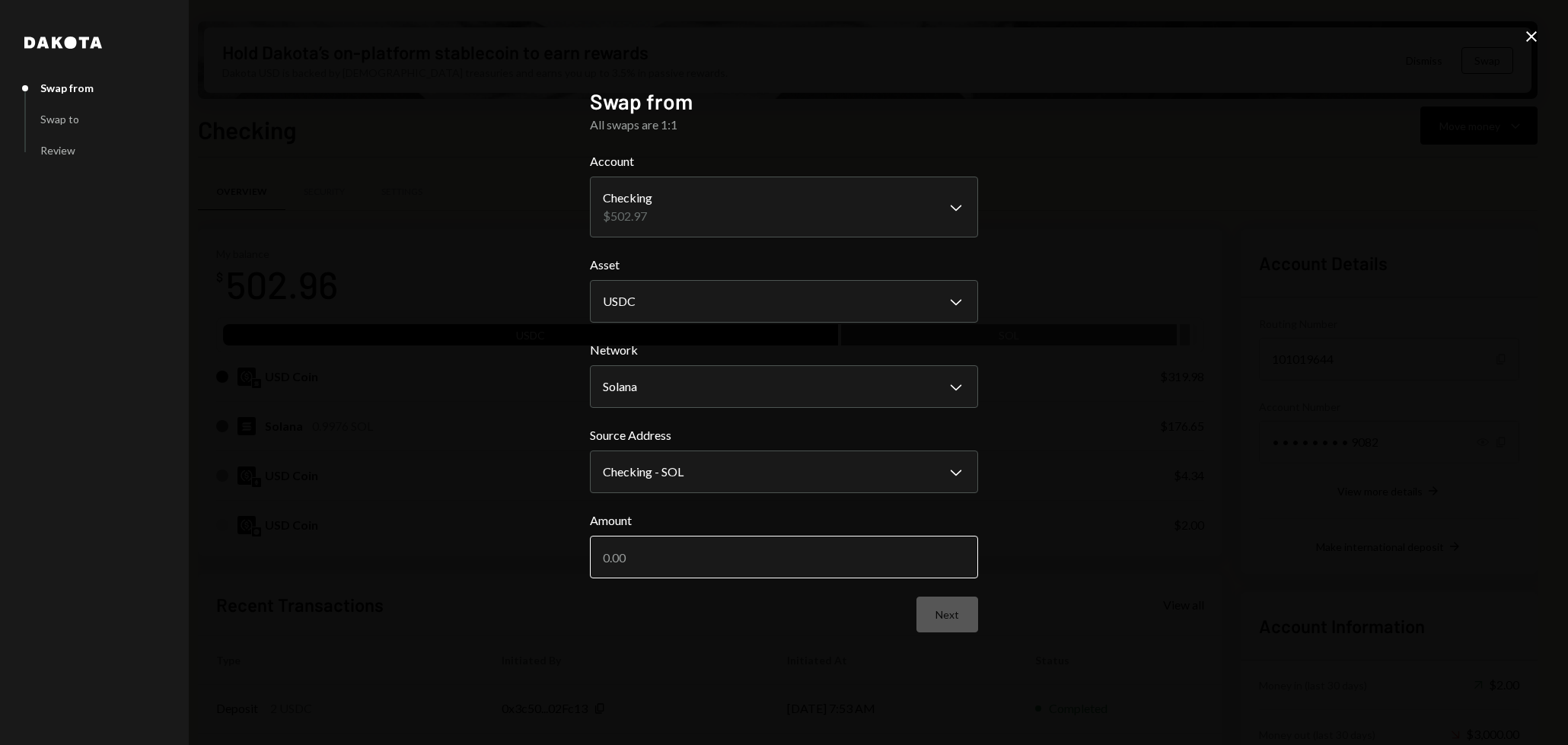
click at [804, 563] on input "Amount" at bounding box center [784, 556] width 388 height 42
click at [950, 627] on form "**********" at bounding box center [784, 392] width 388 height 480
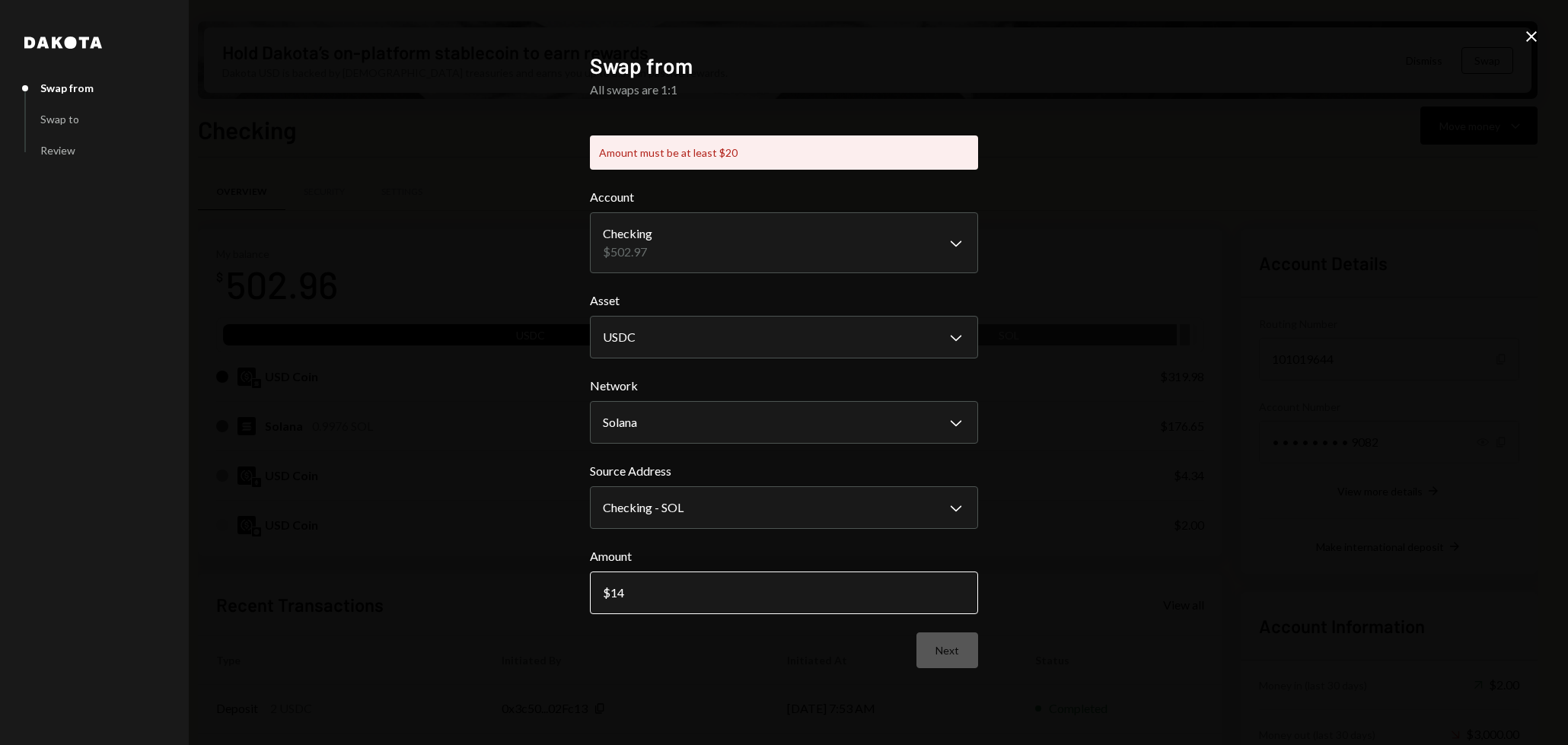
click at [667, 589] on input "14" at bounding box center [784, 593] width 388 height 42
type input "1"
type input "20"
click at [944, 659] on div "**********" at bounding box center [784, 372] width 425 height 677
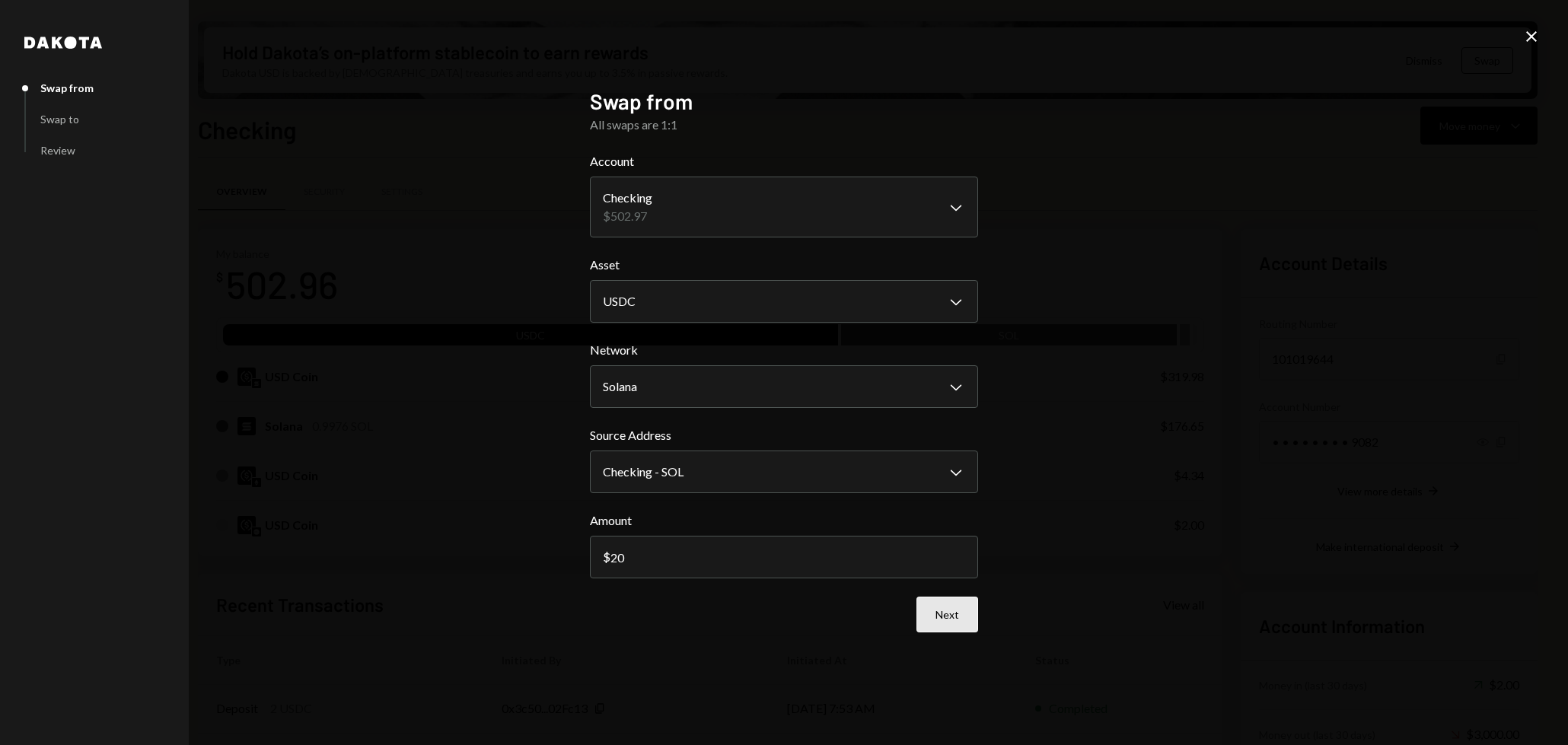
click at [947, 611] on button "Next" at bounding box center [947, 614] width 62 height 36
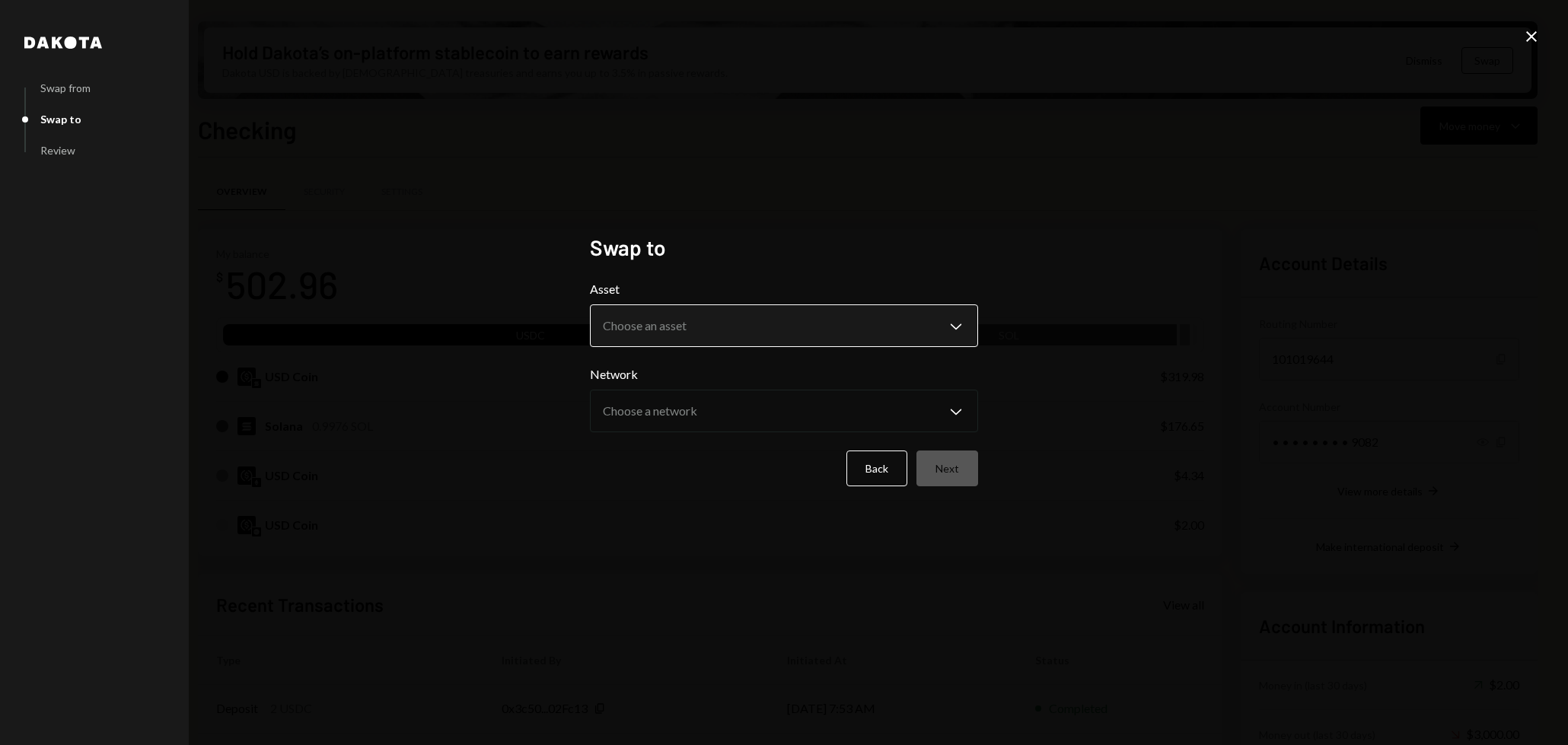
click at [850, 333] on body "B Billy Bets Caret Down Home Home Inbox Inbox Activities Transactions Accounts …" at bounding box center [784, 372] width 1568 height 745
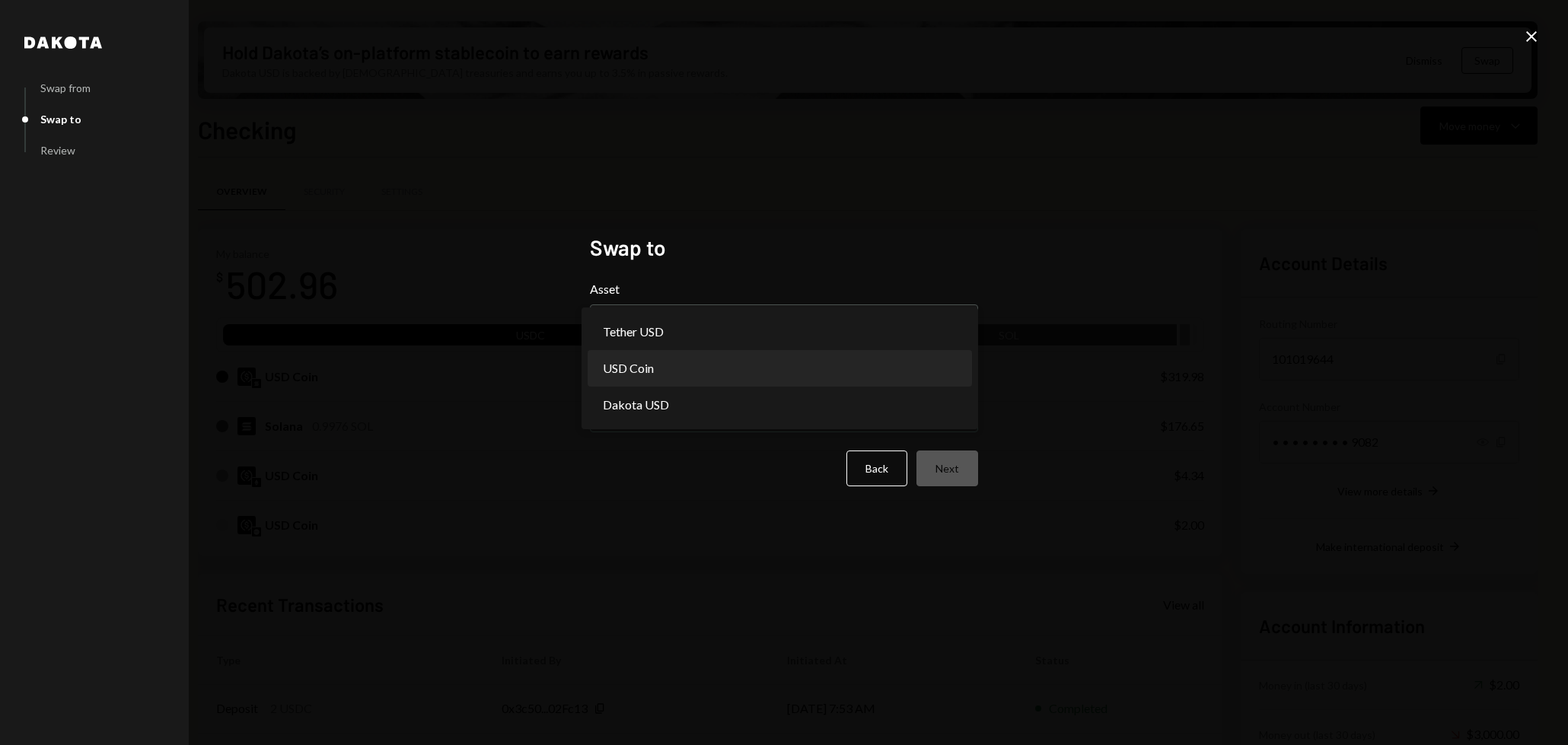
select select "****"
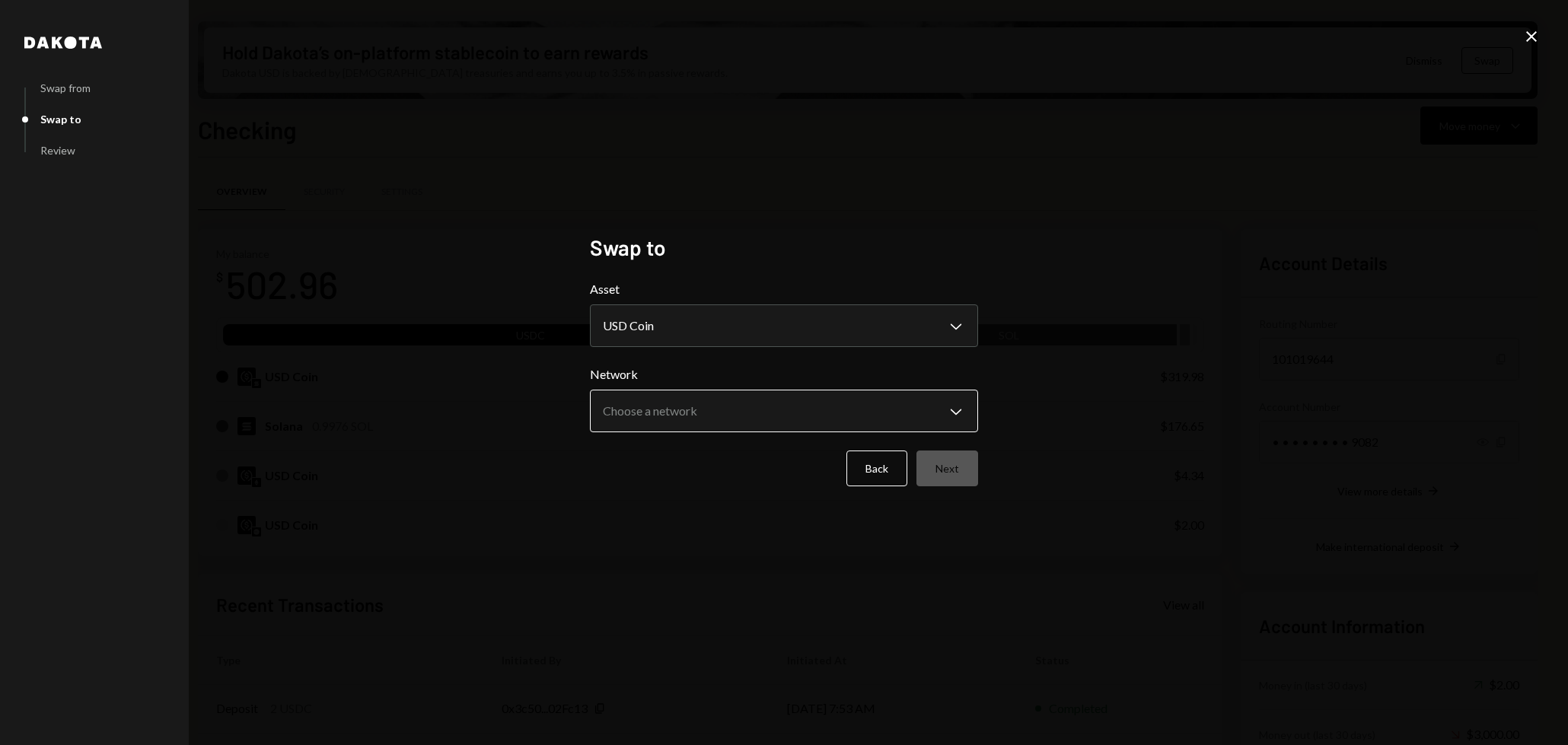
click at [884, 411] on body "B Billy Bets Caret Down Home Home Inbox Inbox Activities Transactions Accounts …" at bounding box center [784, 372] width 1568 height 745
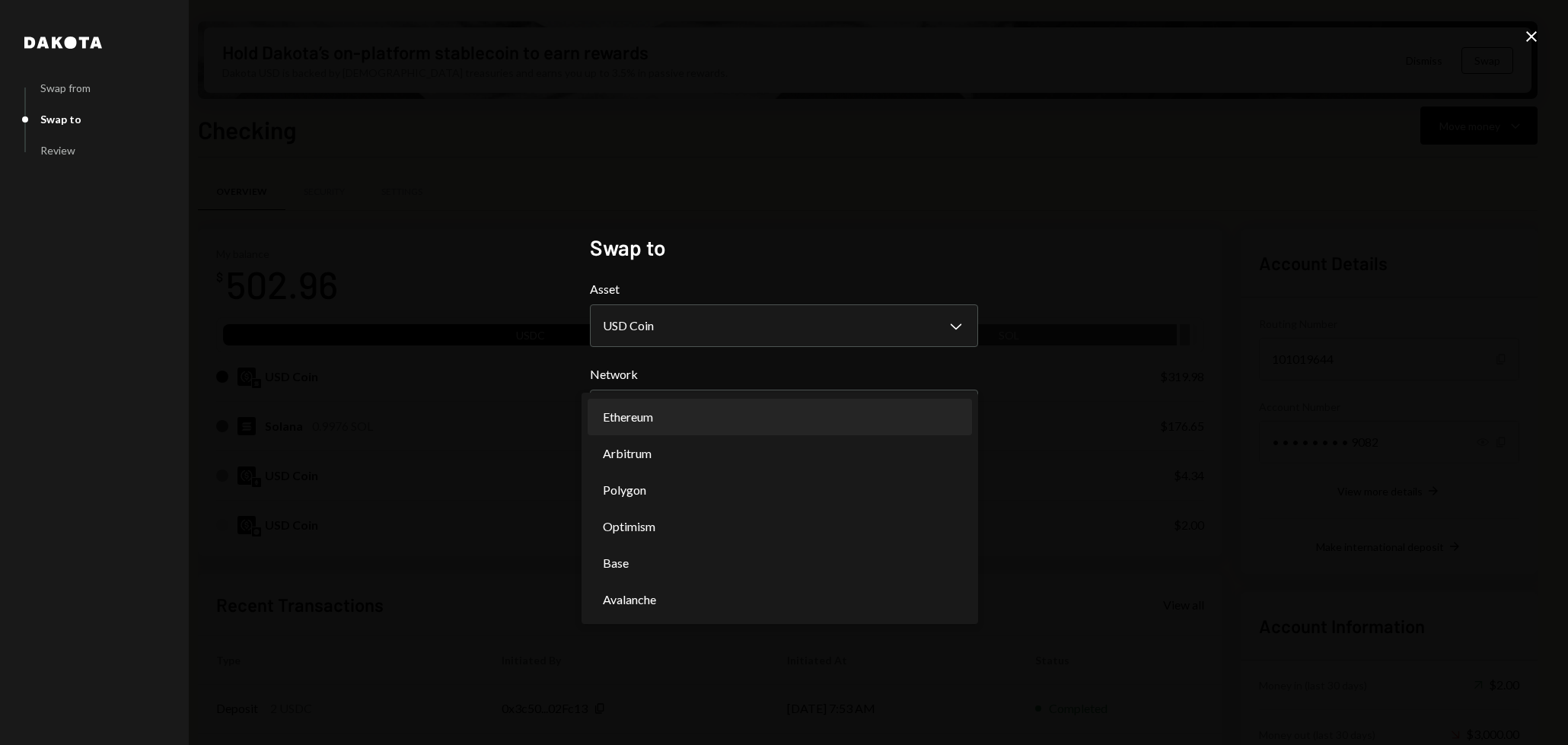
select select "**********"
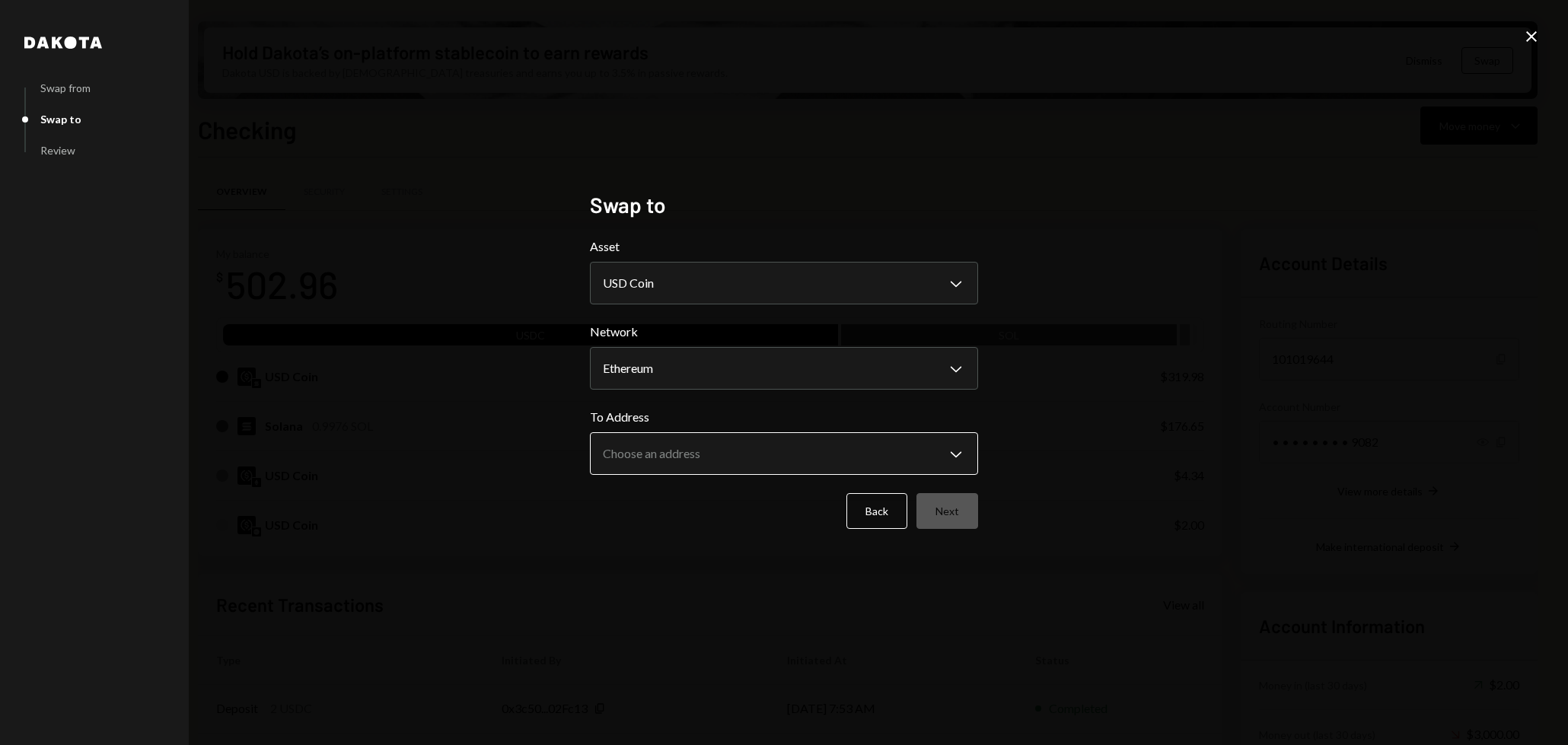
click at [937, 465] on body "B Billy Bets Caret Down Home Home Inbox Inbox Activities Transactions Accounts …" at bounding box center [784, 372] width 1568 height 745
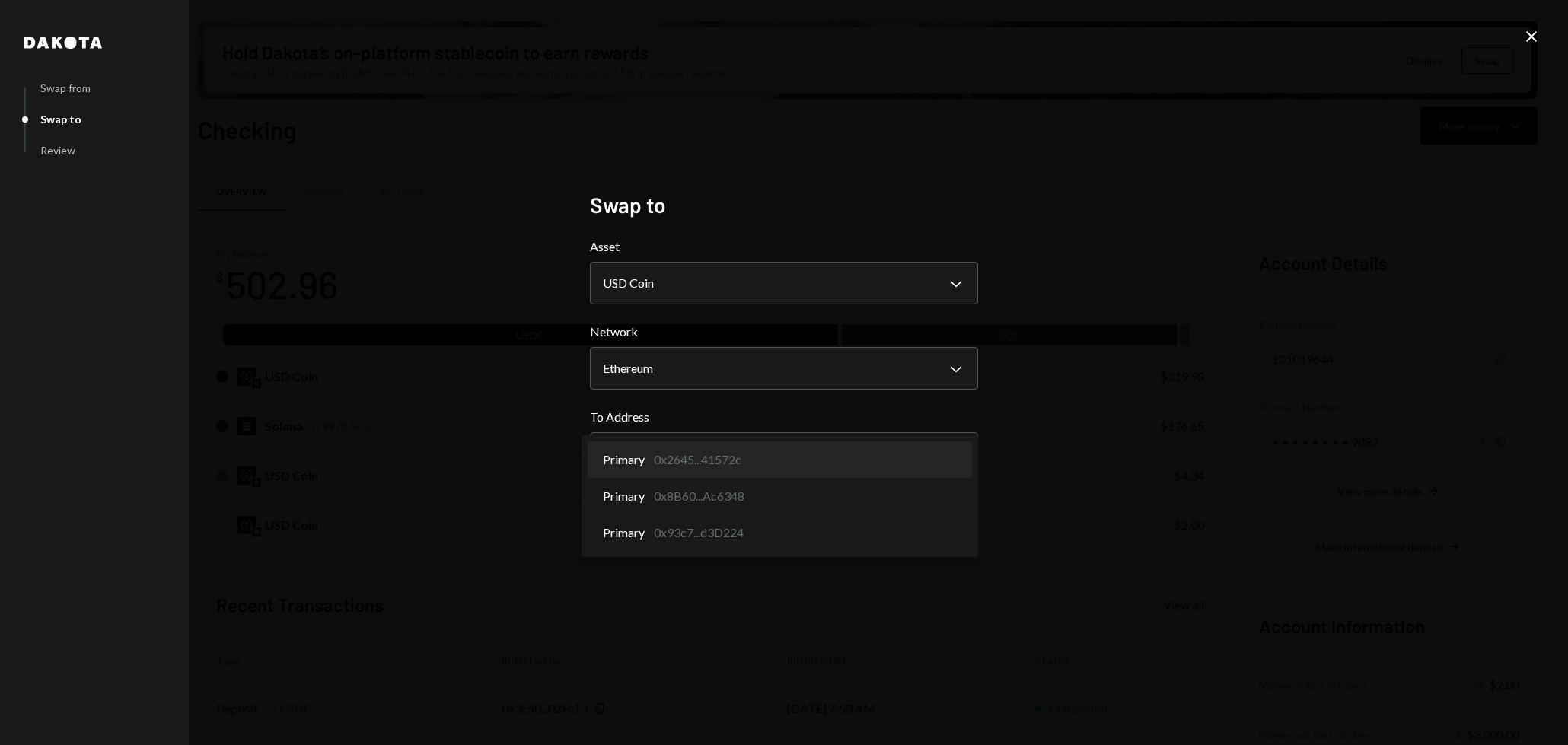
select select "**********"
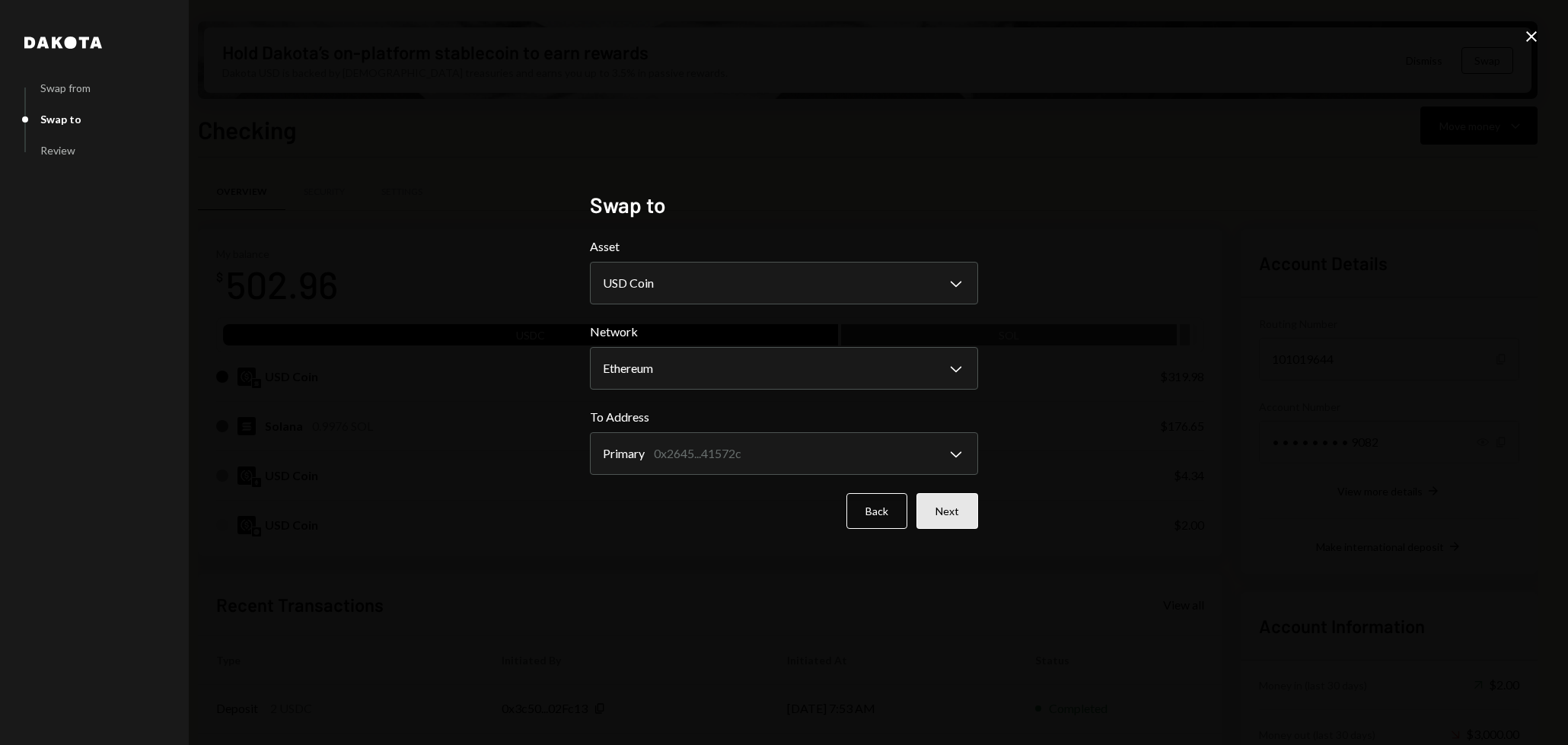
click at [953, 509] on button "Next" at bounding box center [947, 510] width 62 height 36
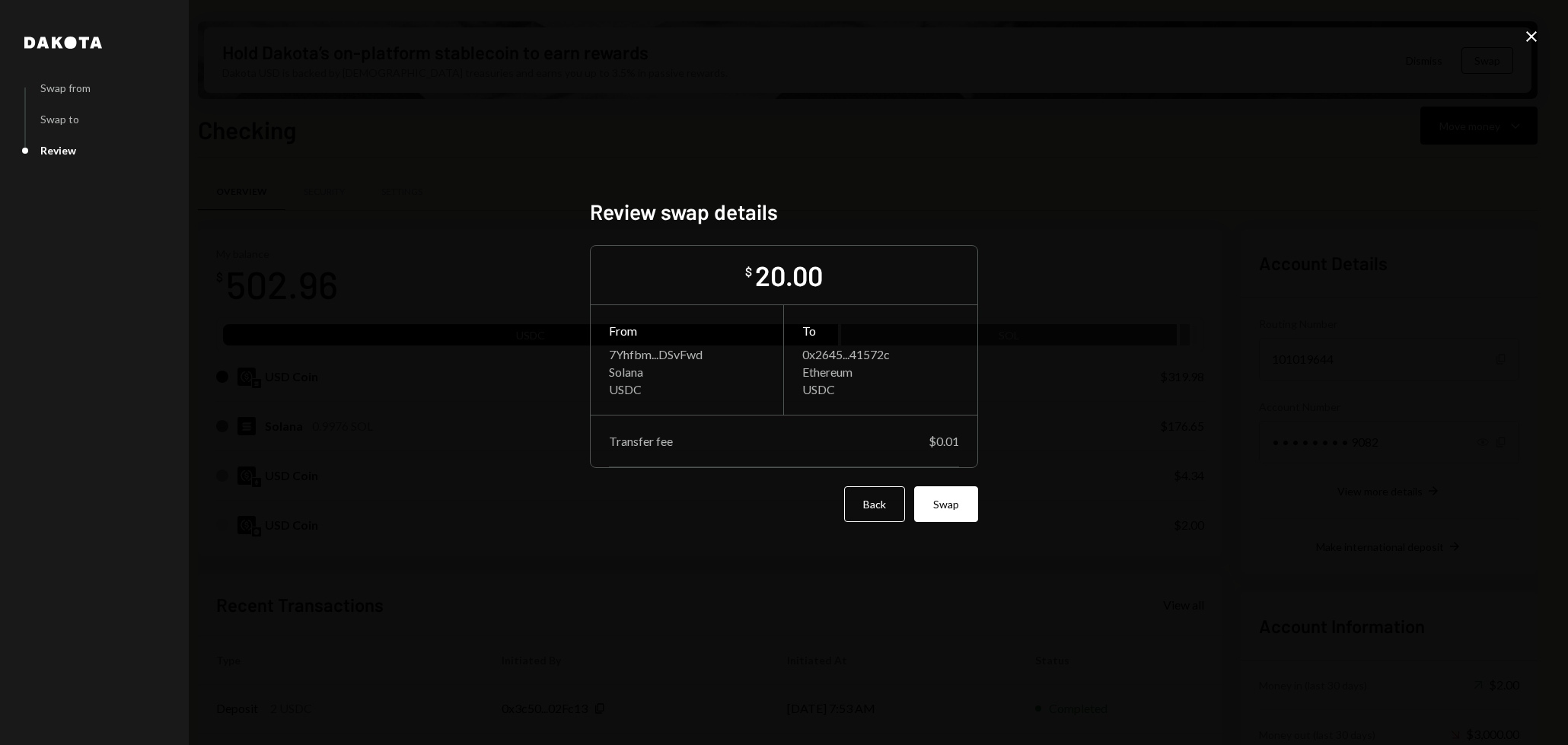
click at [953, 509] on button "Swap" at bounding box center [947, 503] width 64 height 36
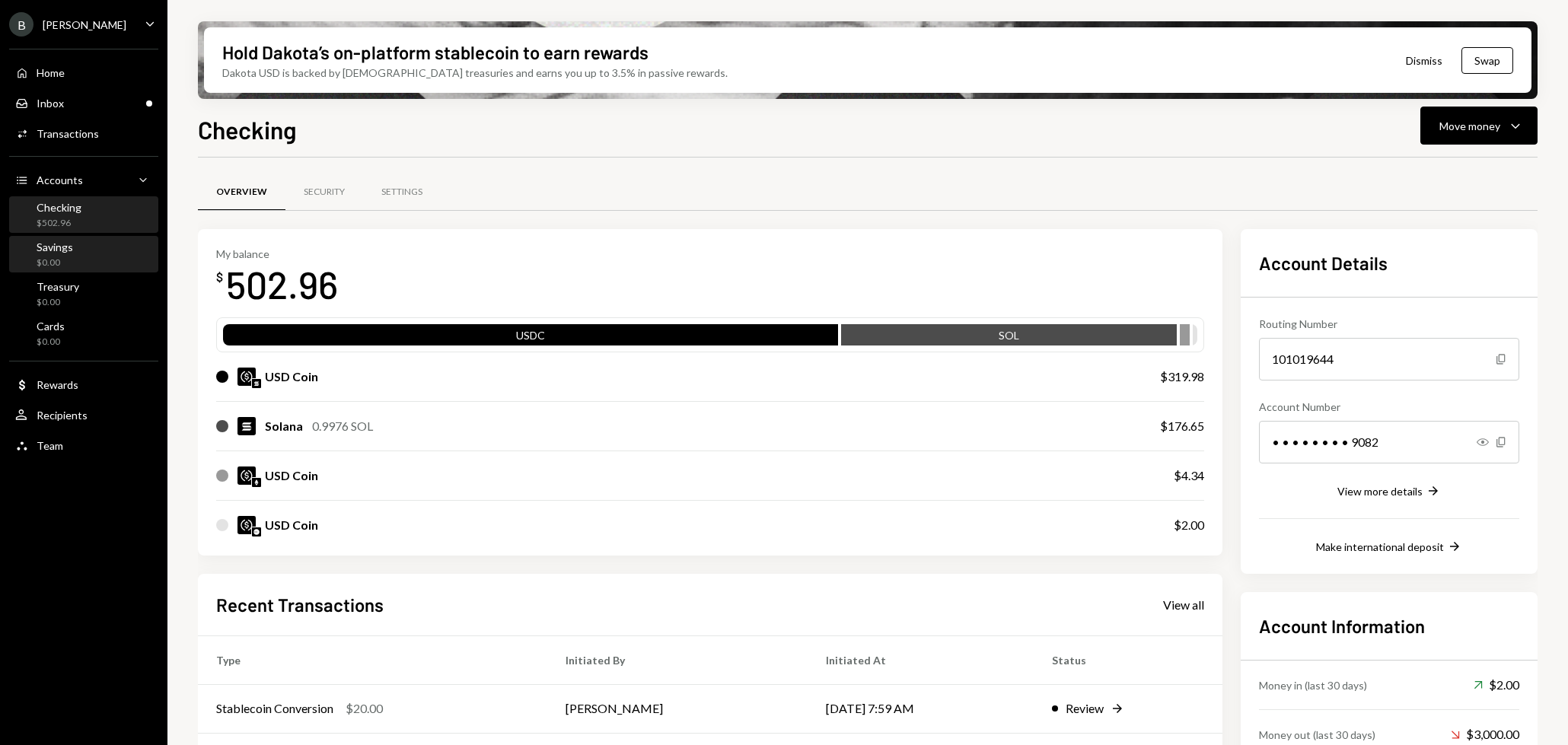
click at [73, 266] on div "Savings $0.00" at bounding box center [84, 255] width 137 height 29
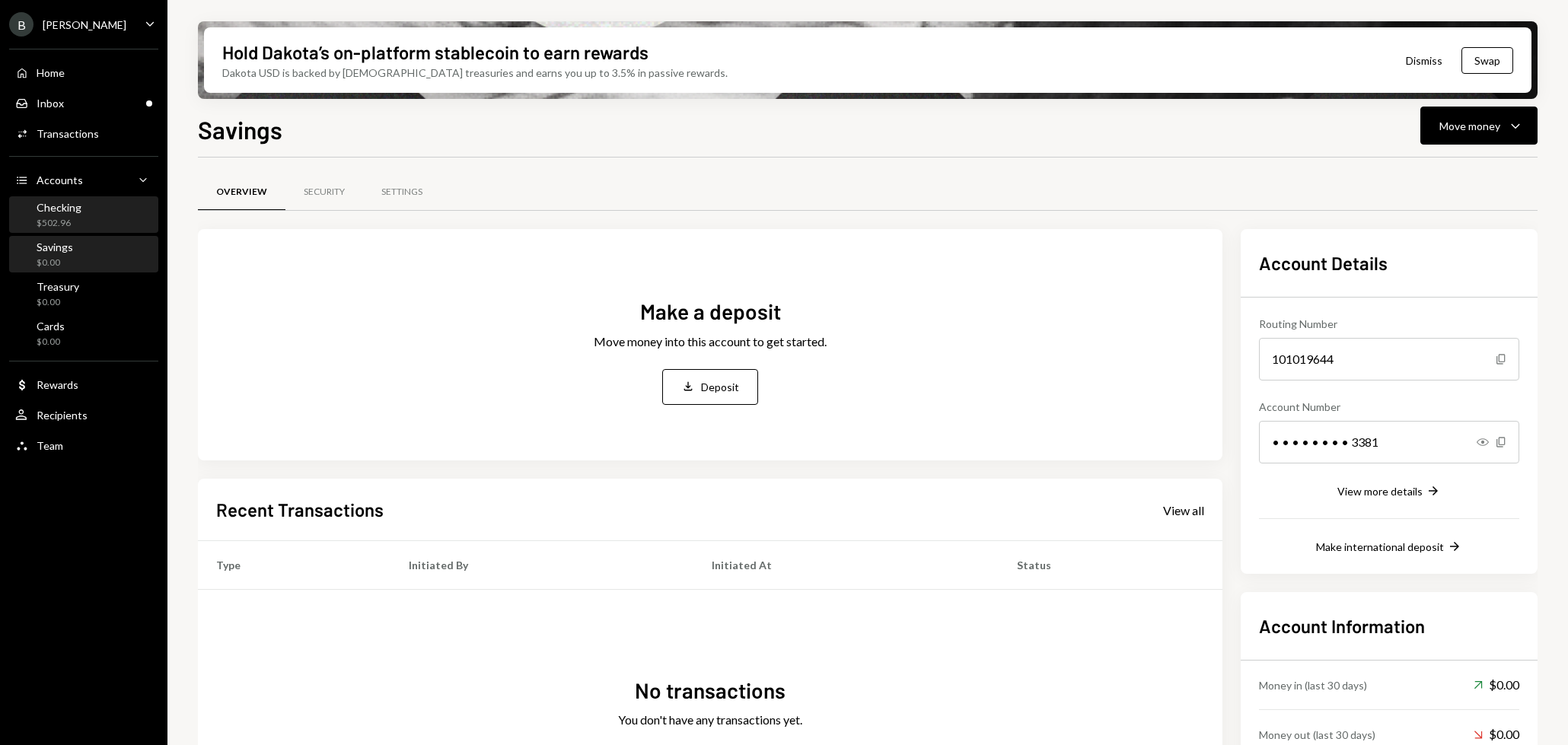
click at [99, 207] on div "Checking $502.96" at bounding box center [84, 215] width 137 height 29
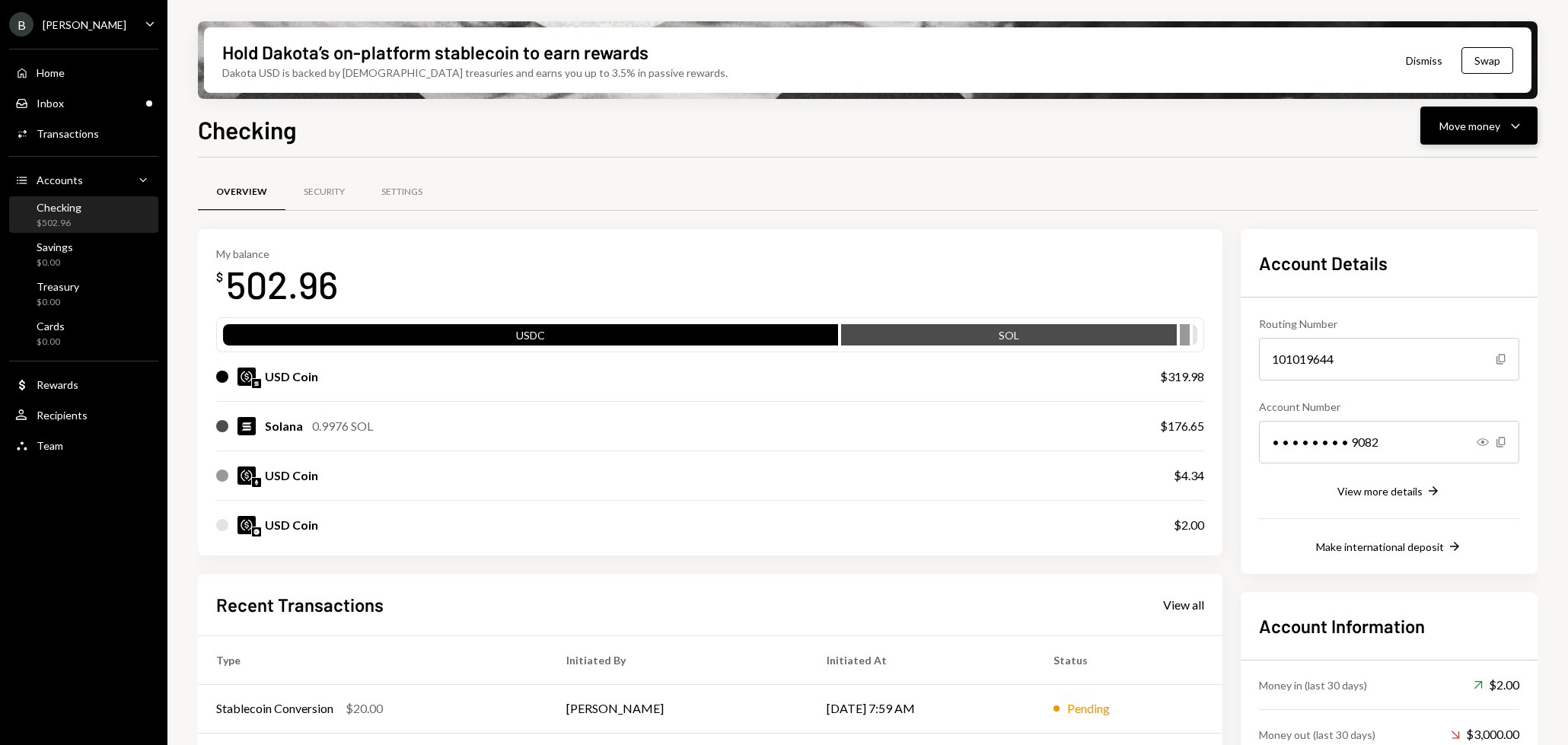
click at [1463, 126] on div "Move money" at bounding box center [1470, 126] width 61 height 16
click at [1430, 181] on div "Withdraw Send" at bounding box center [1456, 172] width 153 height 35
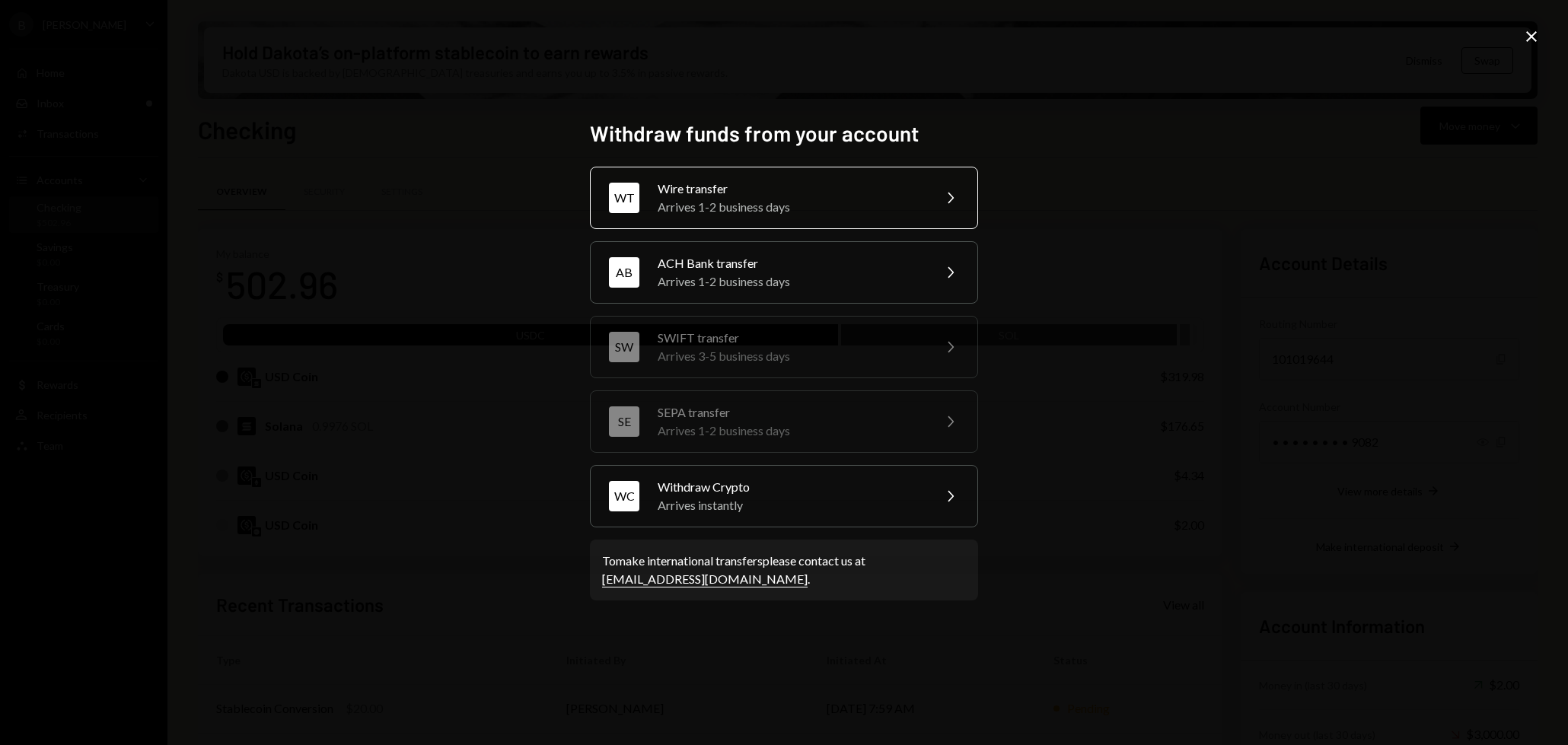
click at [836, 213] on div "Arrives 1-2 business days" at bounding box center [791, 206] width 265 height 18
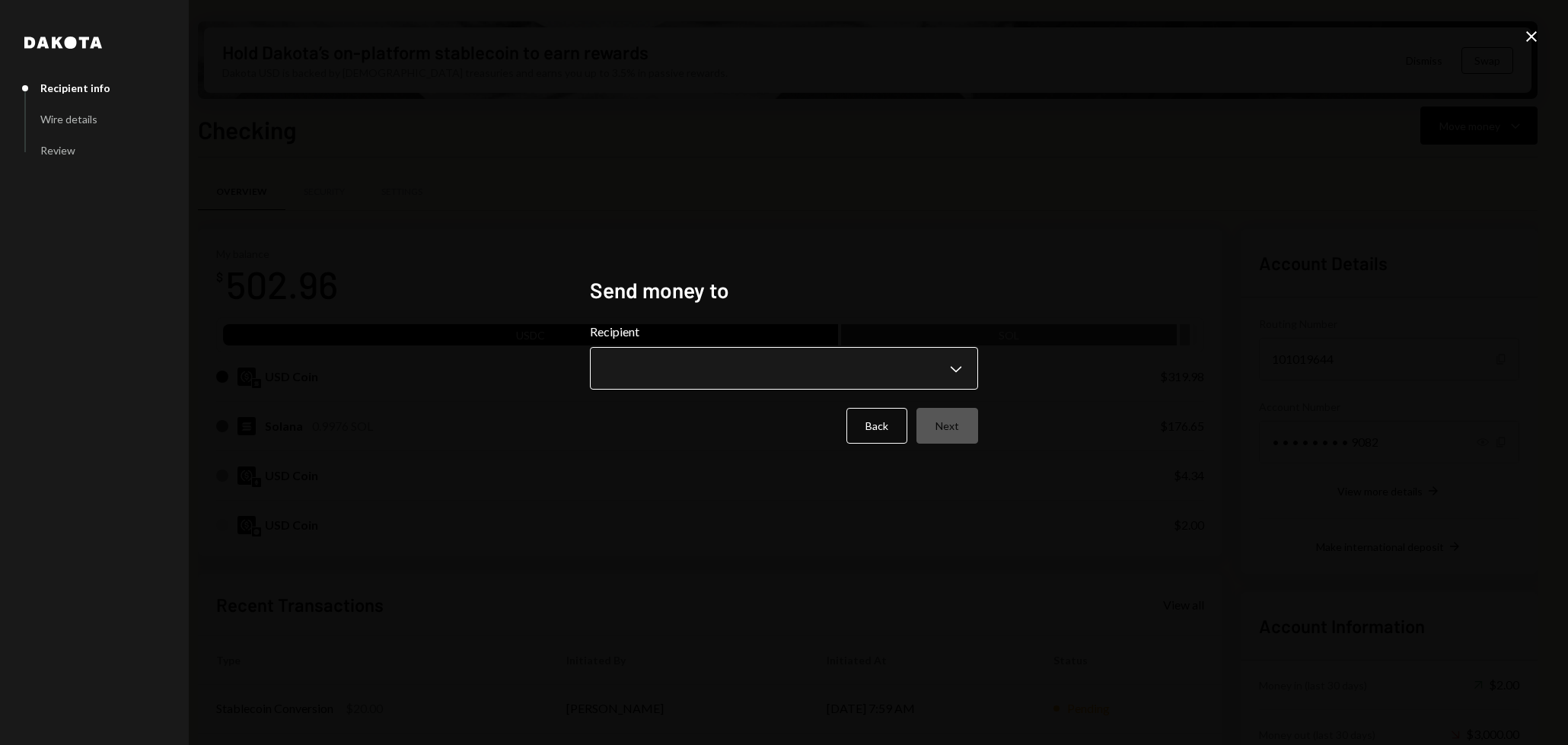
click at [817, 372] on body "B Billy Bets Caret Down Home Home Inbox Inbox Activities Transactions Accounts …" at bounding box center [784, 372] width 1568 height 745
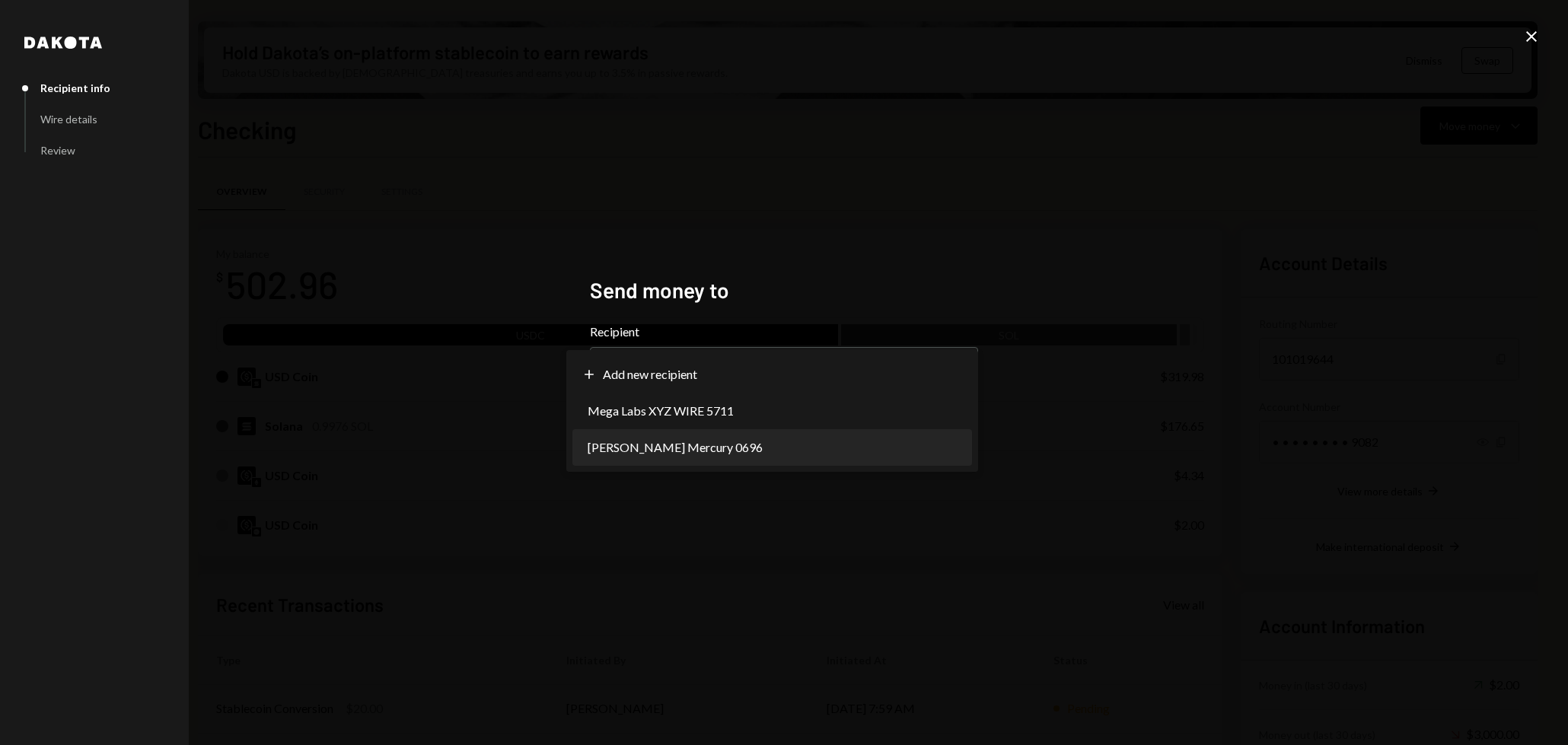
select select "**********"
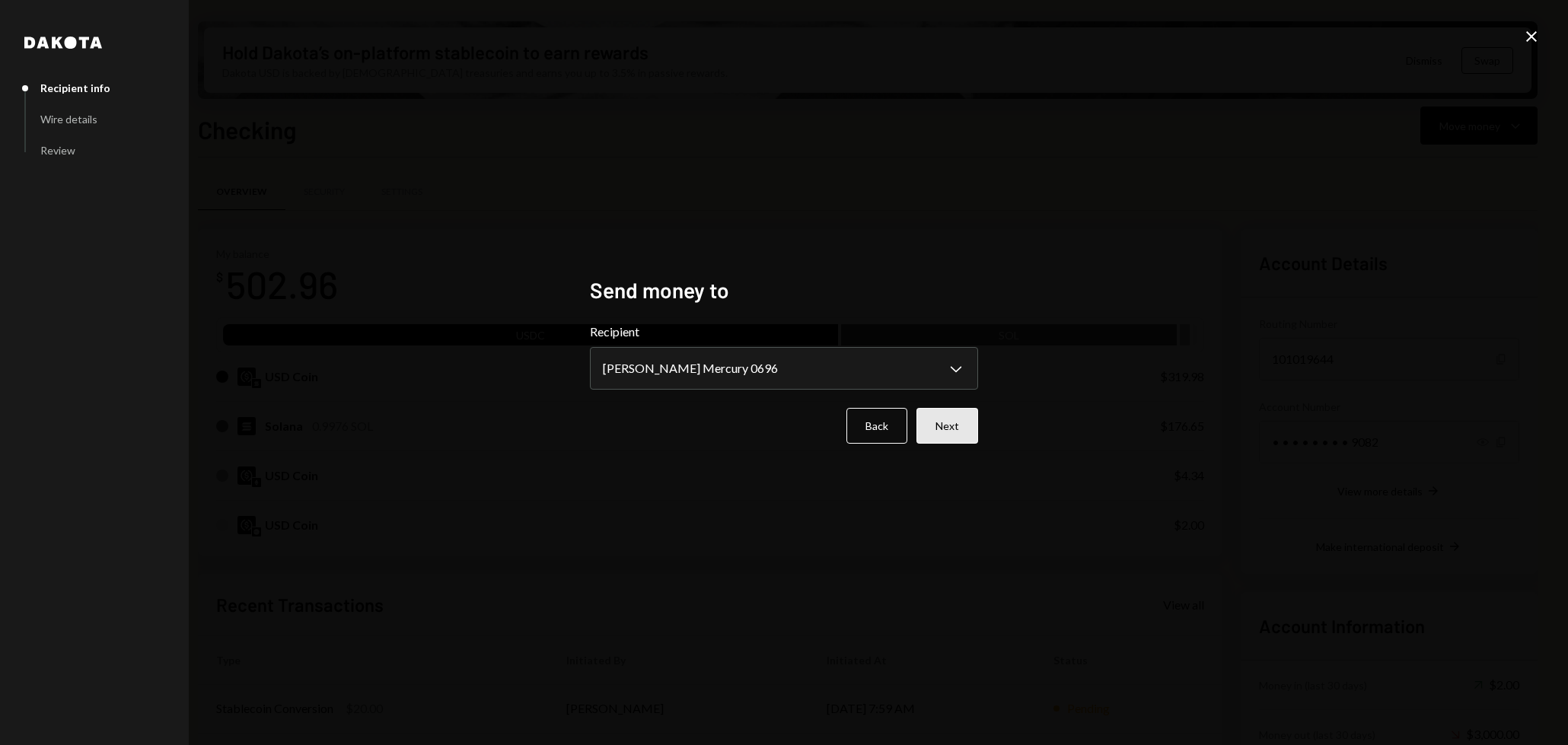
click at [947, 430] on button "Next" at bounding box center [947, 425] width 62 height 36
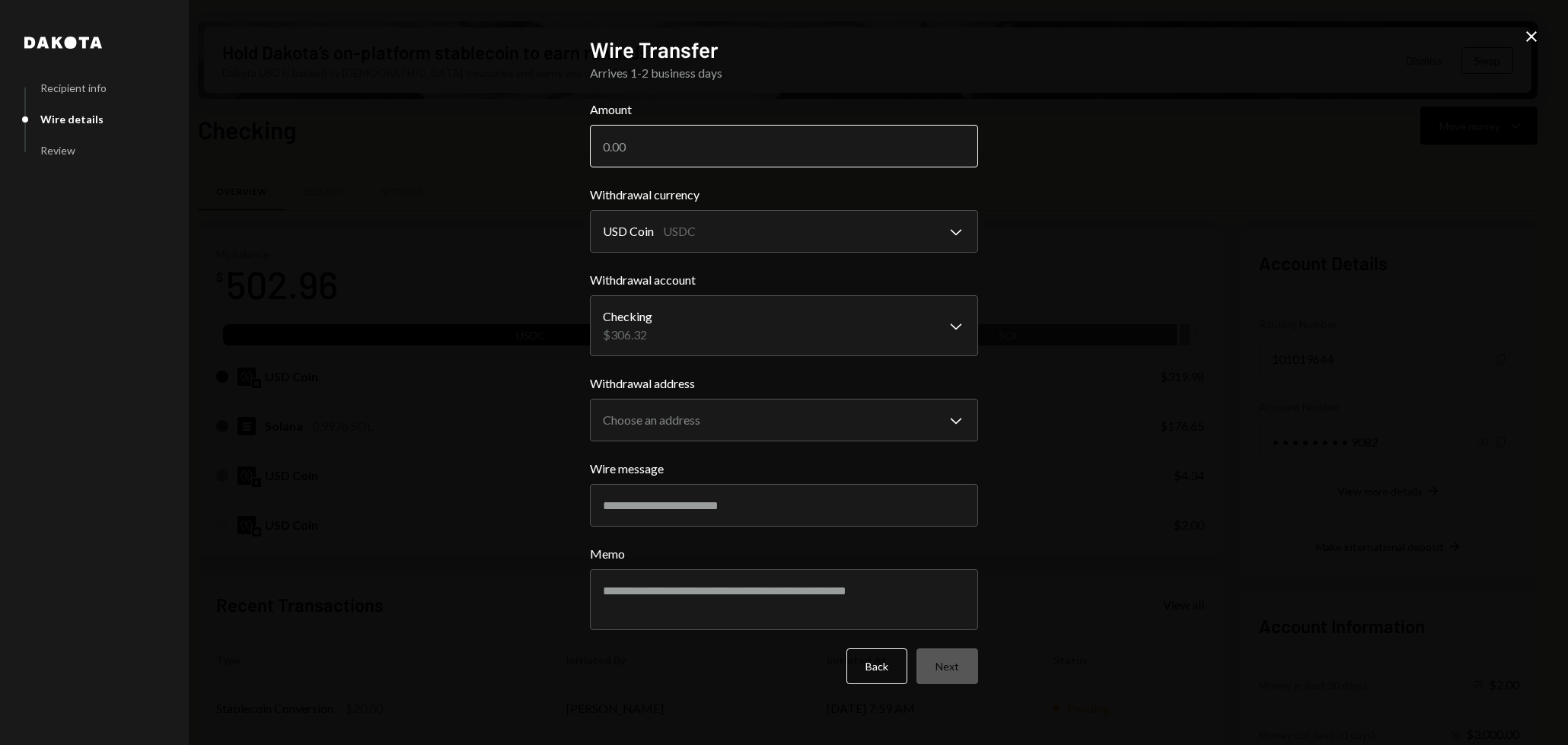
click at [868, 152] on input "Amount" at bounding box center [784, 146] width 388 height 42
type input "20"
click at [914, 327] on body "B Billy Bets Caret Down Home Home Inbox Inbox Activities Transactions Accounts …" at bounding box center [784, 372] width 1568 height 745
click at [903, 416] on body "B Billy Bets Caret Down Home Home Inbox Inbox Activities Transactions Accounts …" at bounding box center [784, 372] width 1568 height 745
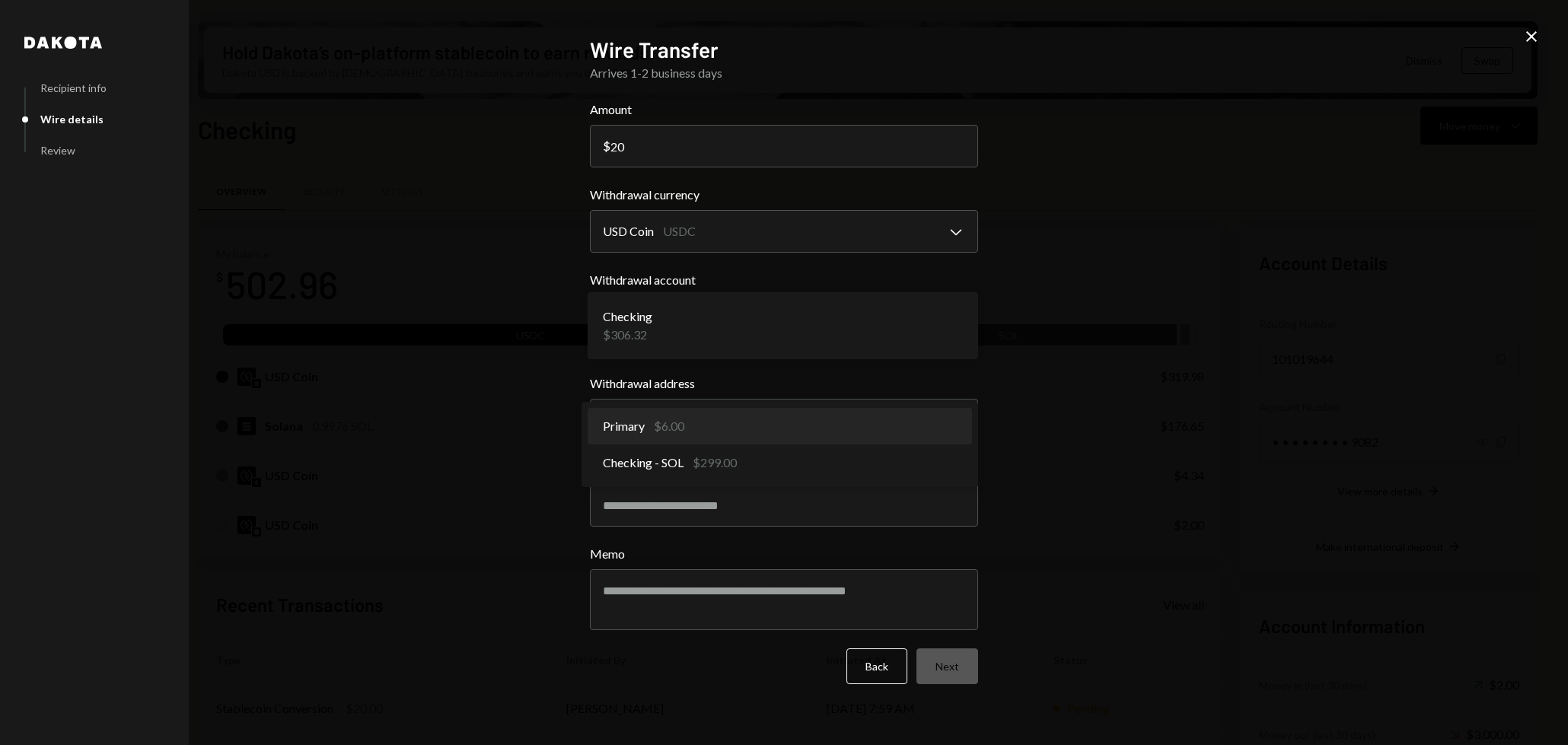
select select "**********"
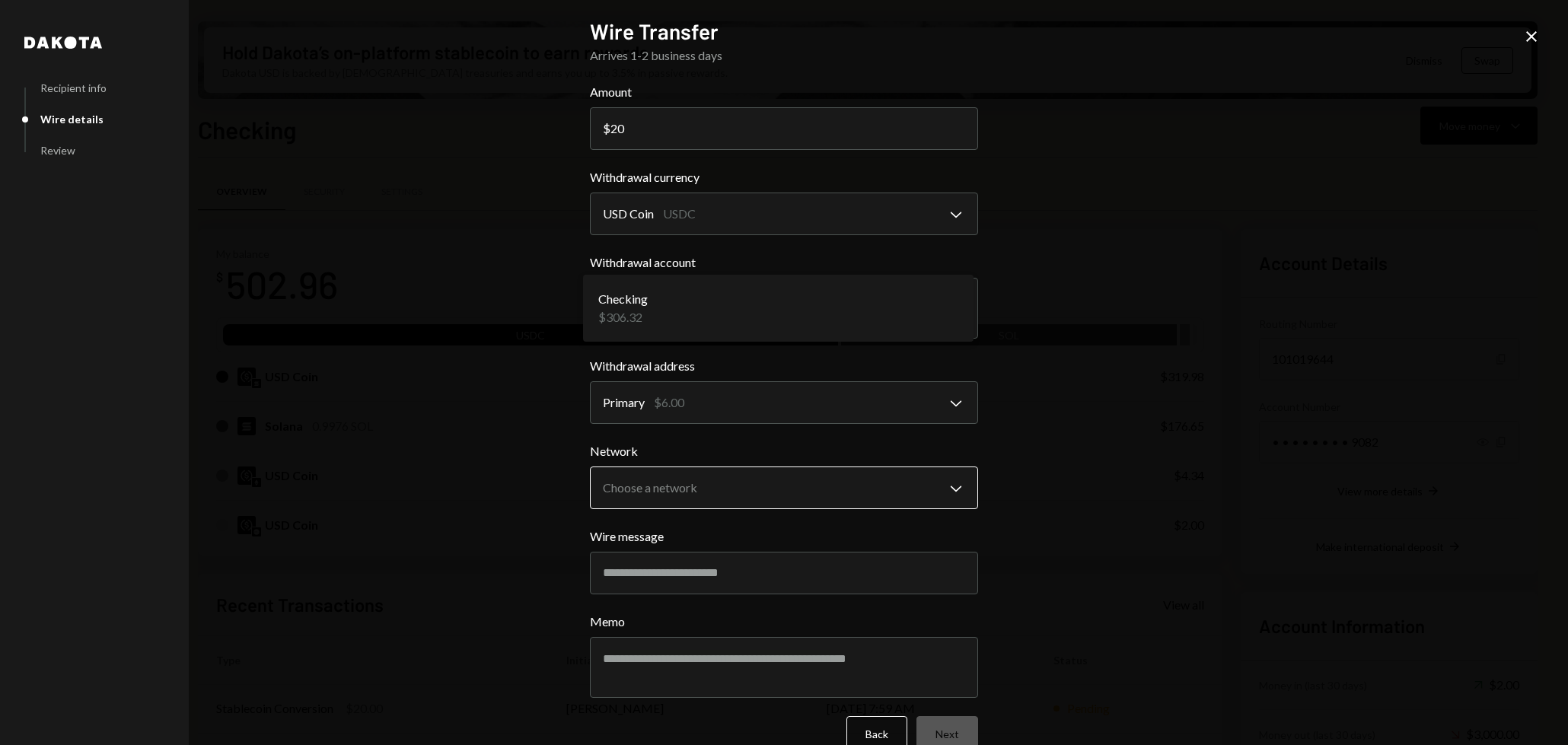
click at [859, 489] on body "B Billy Bets Caret Down Home Home Inbox Inbox Activities Transactions Accounts …" at bounding box center [784, 372] width 1568 height 745
select select "**********"
click at [1530, 38] on icon at bounding box center [1532, 36] width 10 height 10
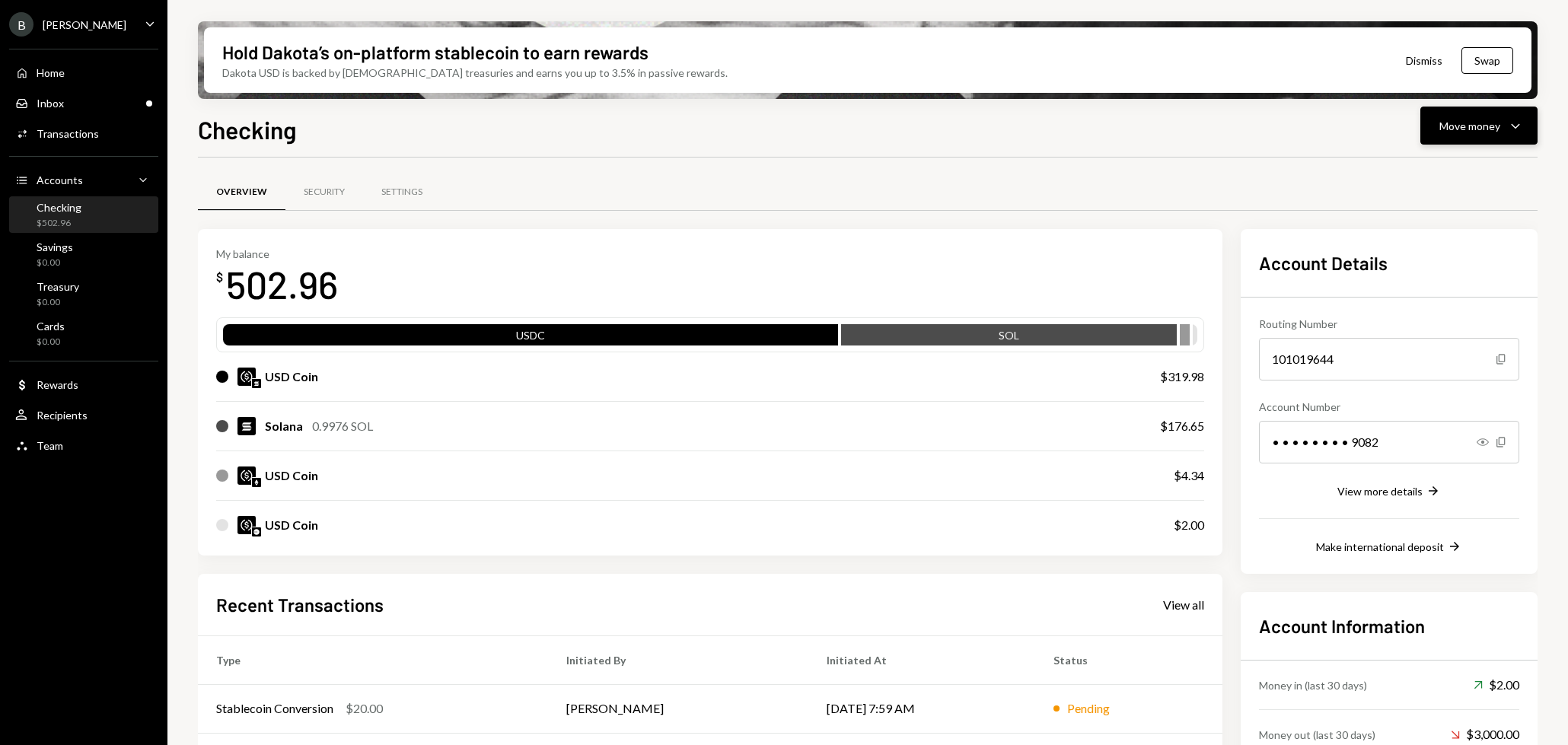
click at [1502, 135] on button "Move money Caret Down" at bounding box center [1479, 126] width 117 height 38
click at [1437, 278] on div "Swap Swap stablecoins" at bounding box center [1456, 288] width 153 height 35
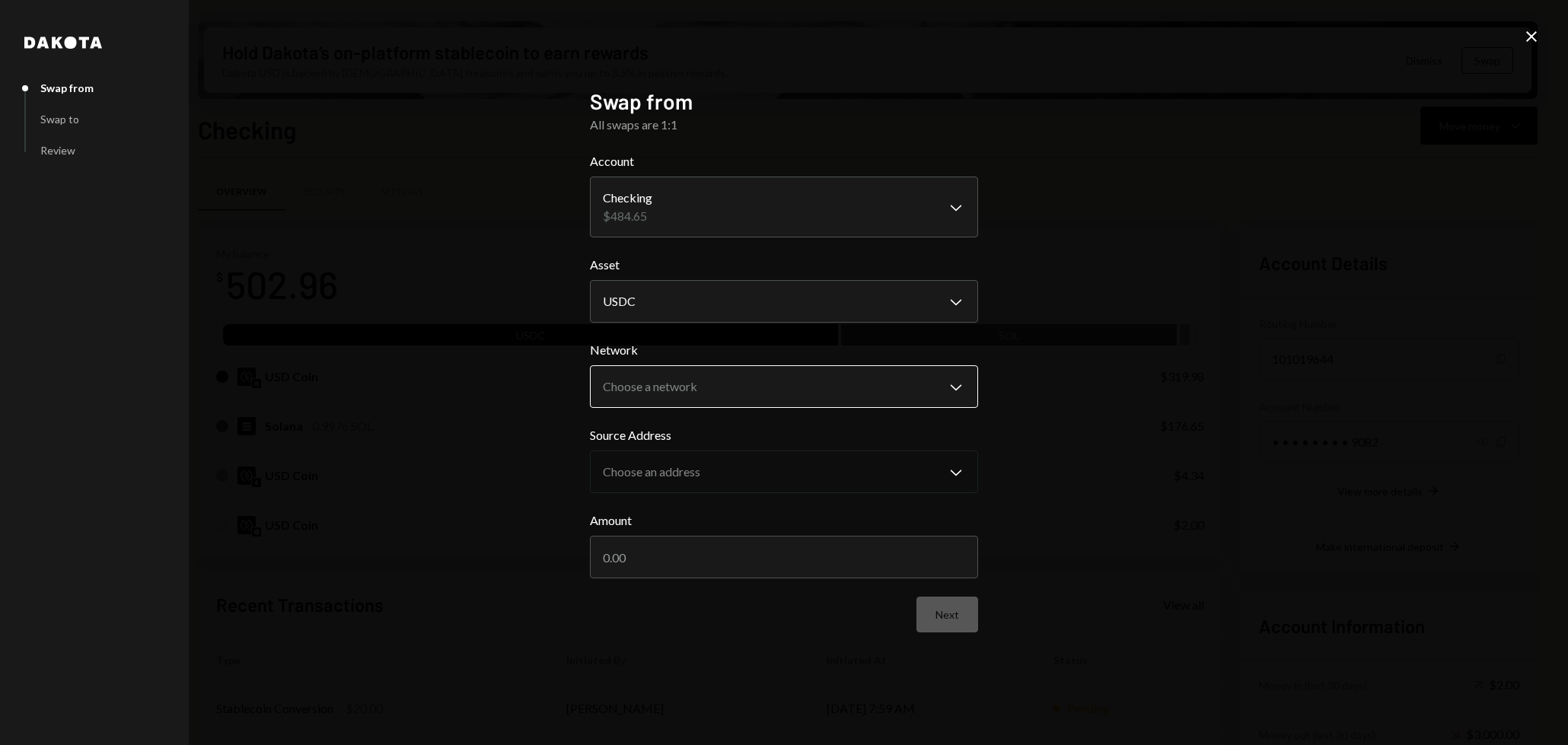
click at [797, 398] on body "B Billy Bets Caret Down Home Home Inbox Inbox Activities Transactions Accounts …" at bounding box center [784, 372] width 1568 height 745
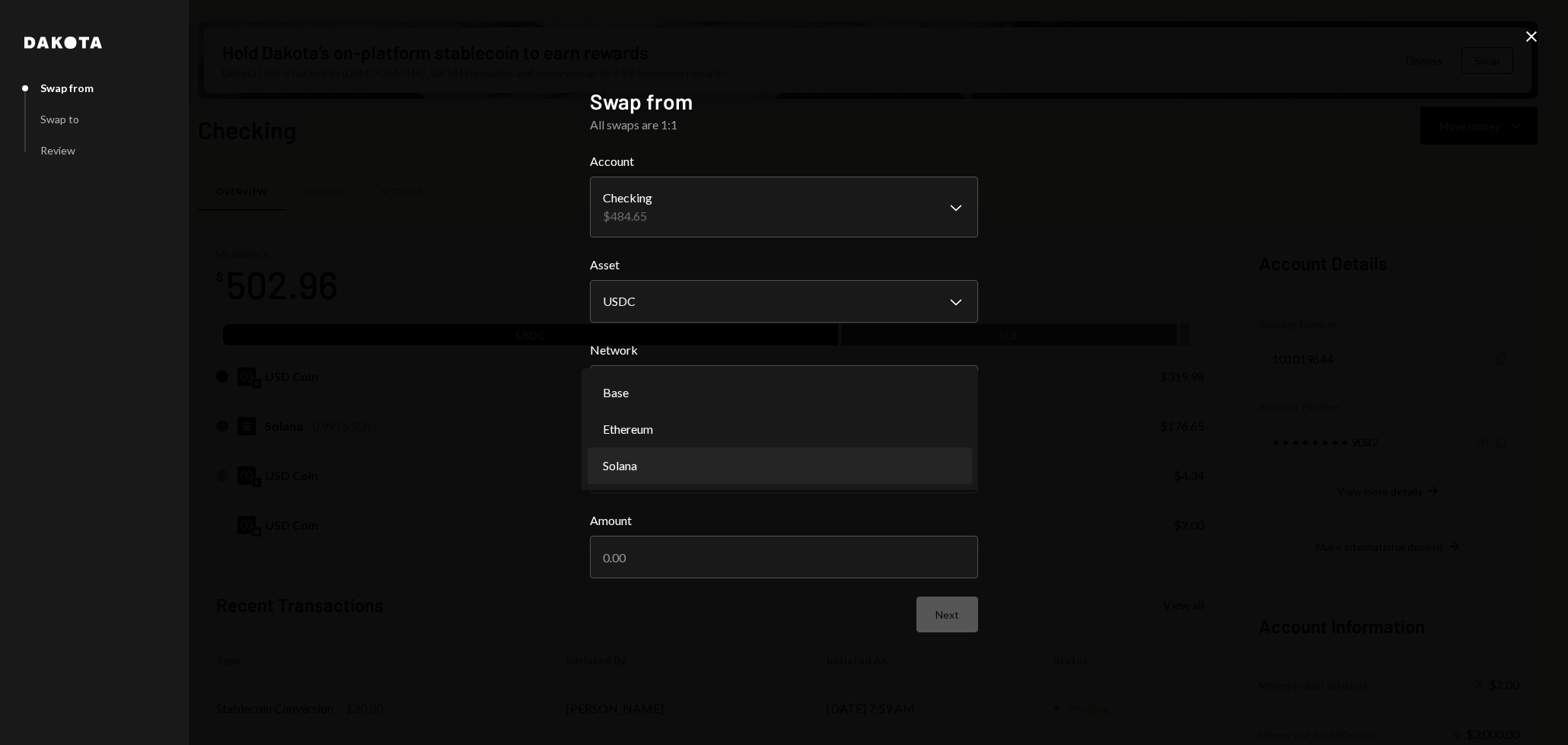
select select "**********"
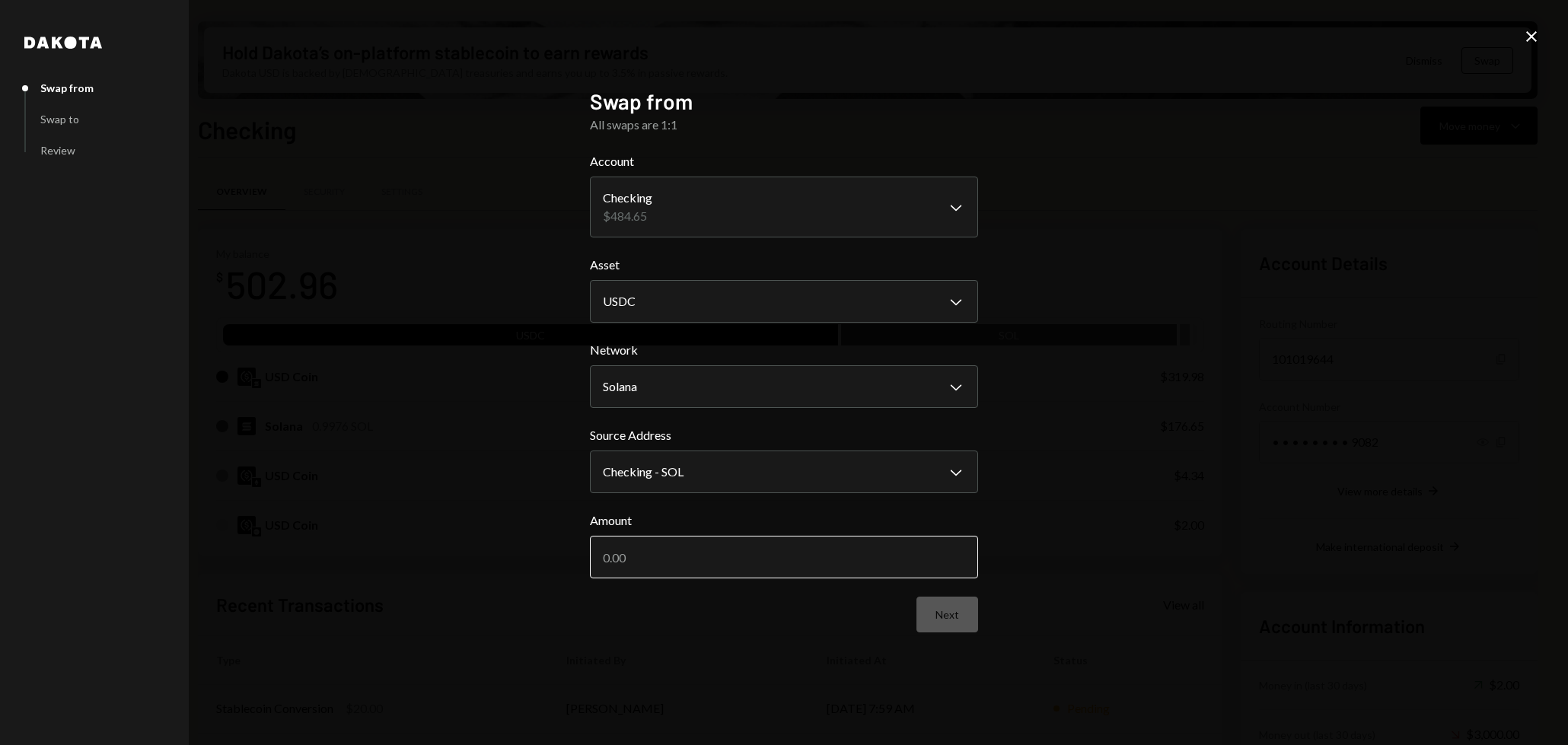
click at [807, 578] on input "Amount" at bounding box center [784, 556] width 388 height 42
type input "20"
click at [948, 623] on button "Next" at bounding box center [947, 614] width 62 height 36
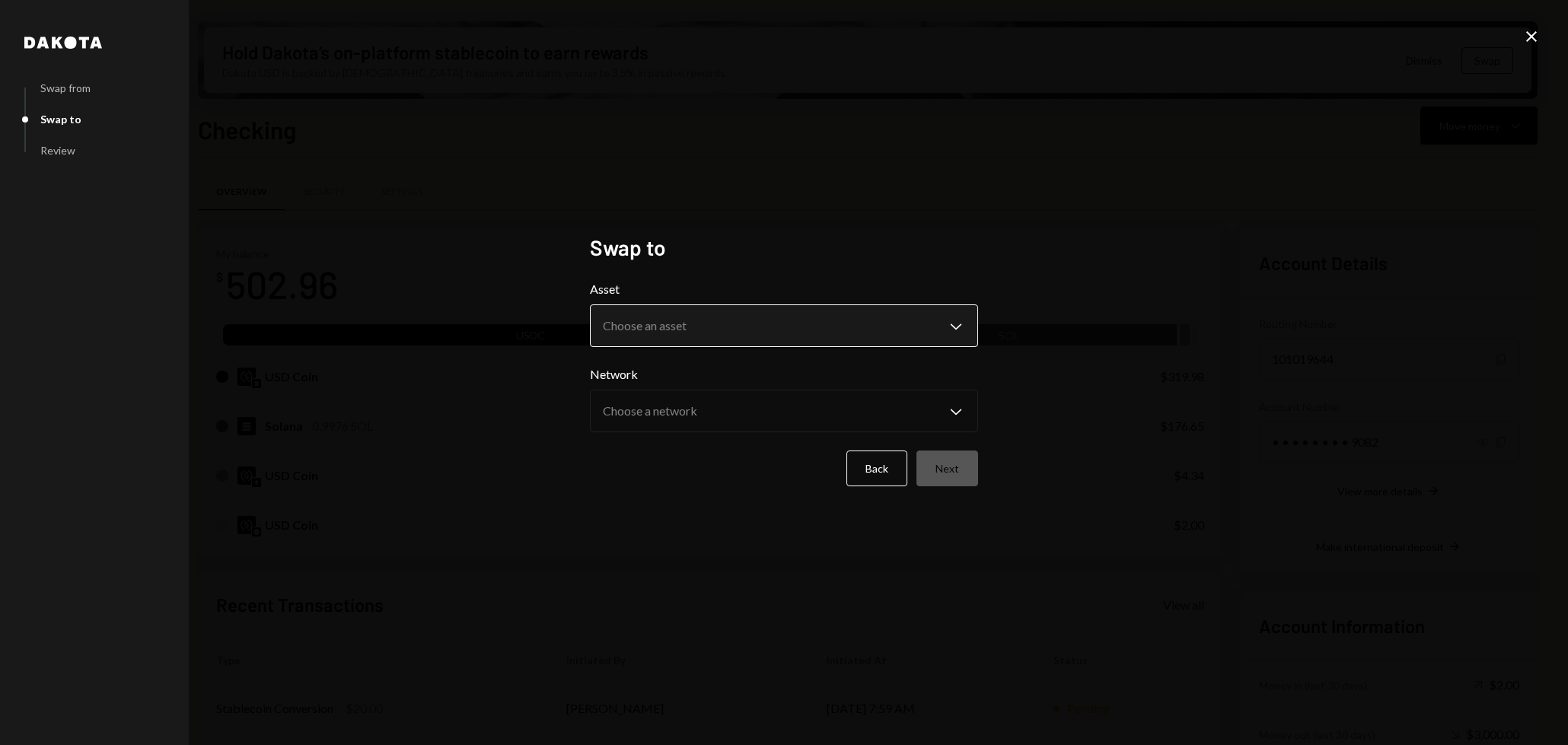
click at [908, 344] on body "B Billy Bets Caret Down Home Home Inbox Inbox Activities Transactions Accounts …" at bounding box center [784, 372] width 1568 height 745
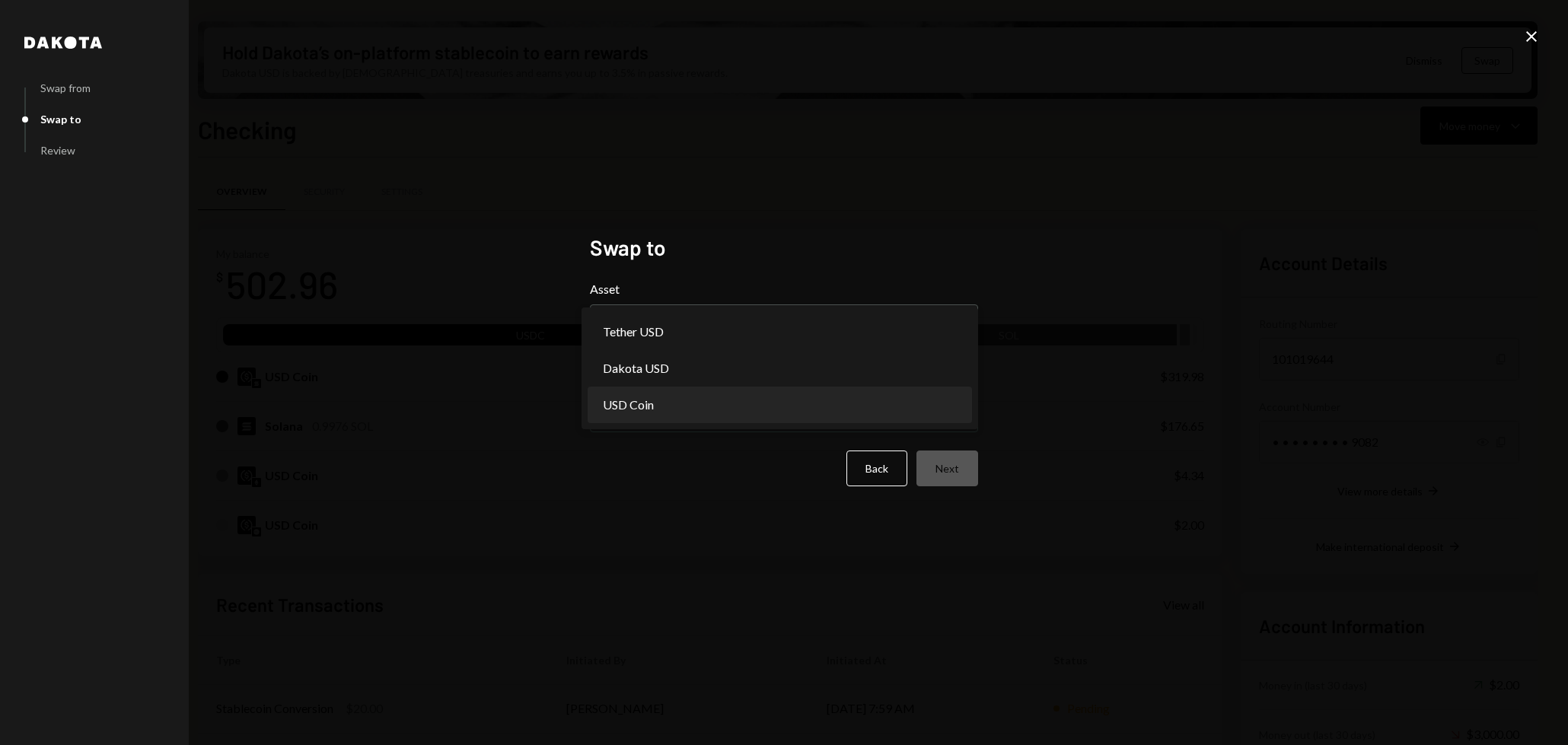
select select "****"
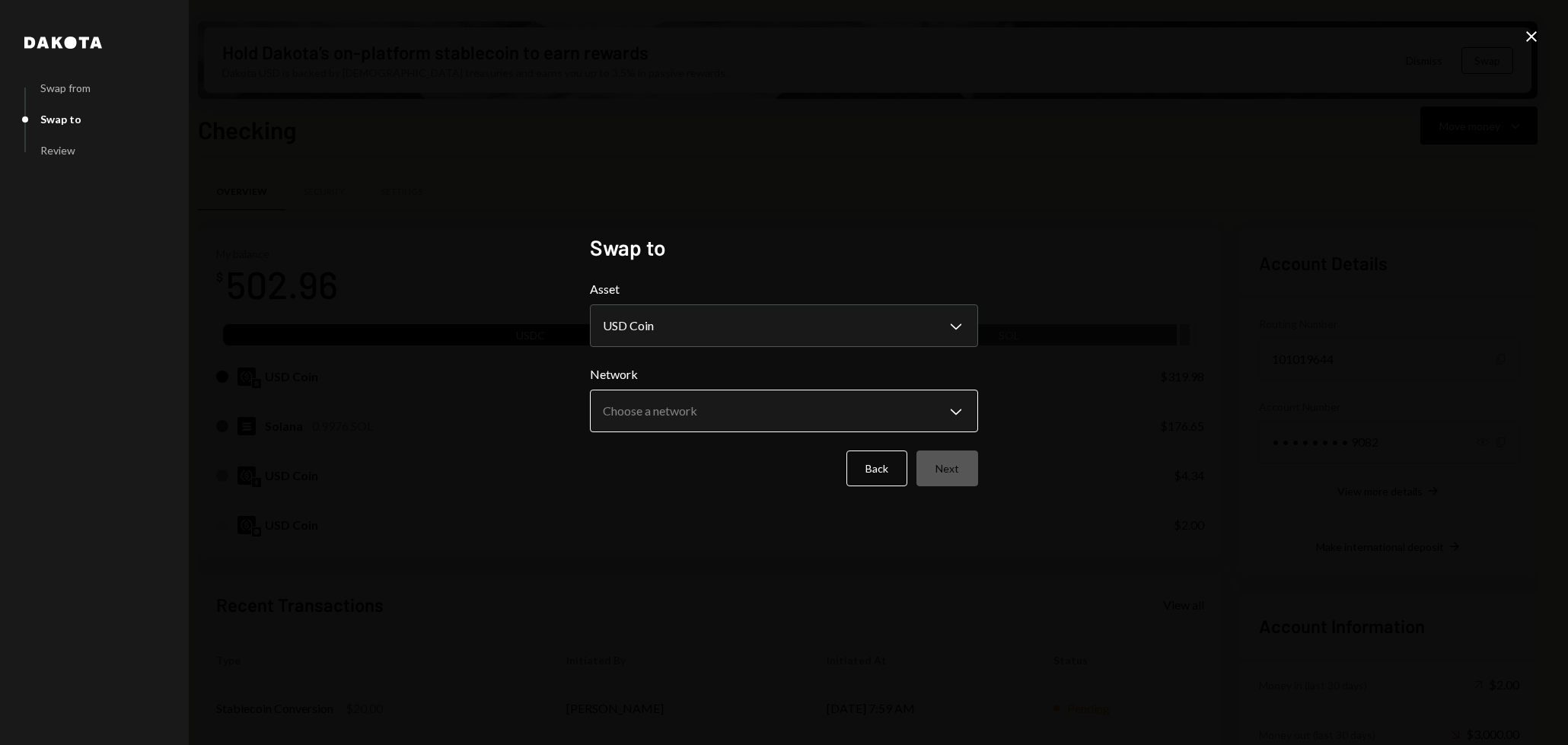
click at [892, 420] on body "B Billy Bets Caret Down Home Home Inbox Inbox Activities Transactions Accounts …" at bounding box center [784, 372] width 1568 height 745
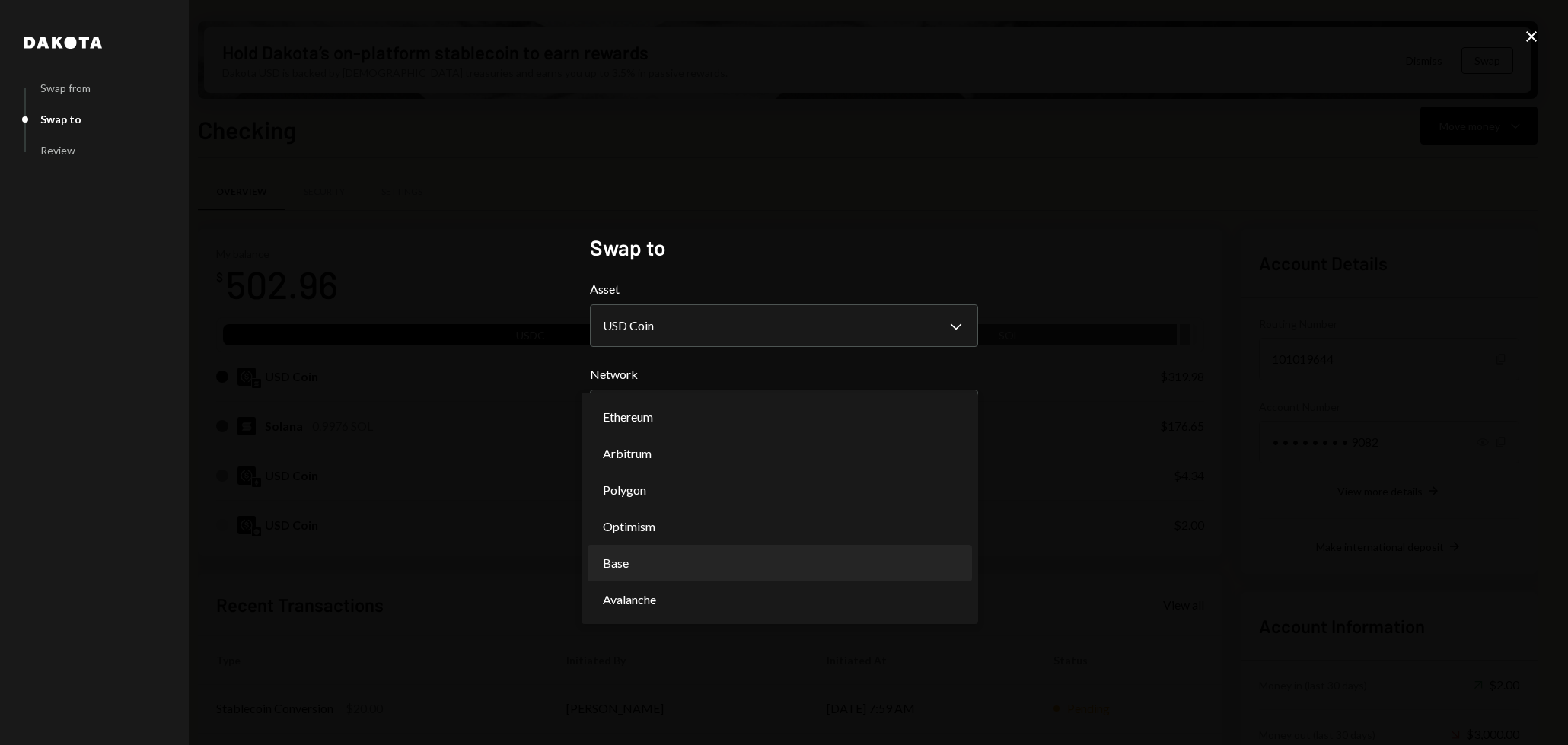
select select "**********"
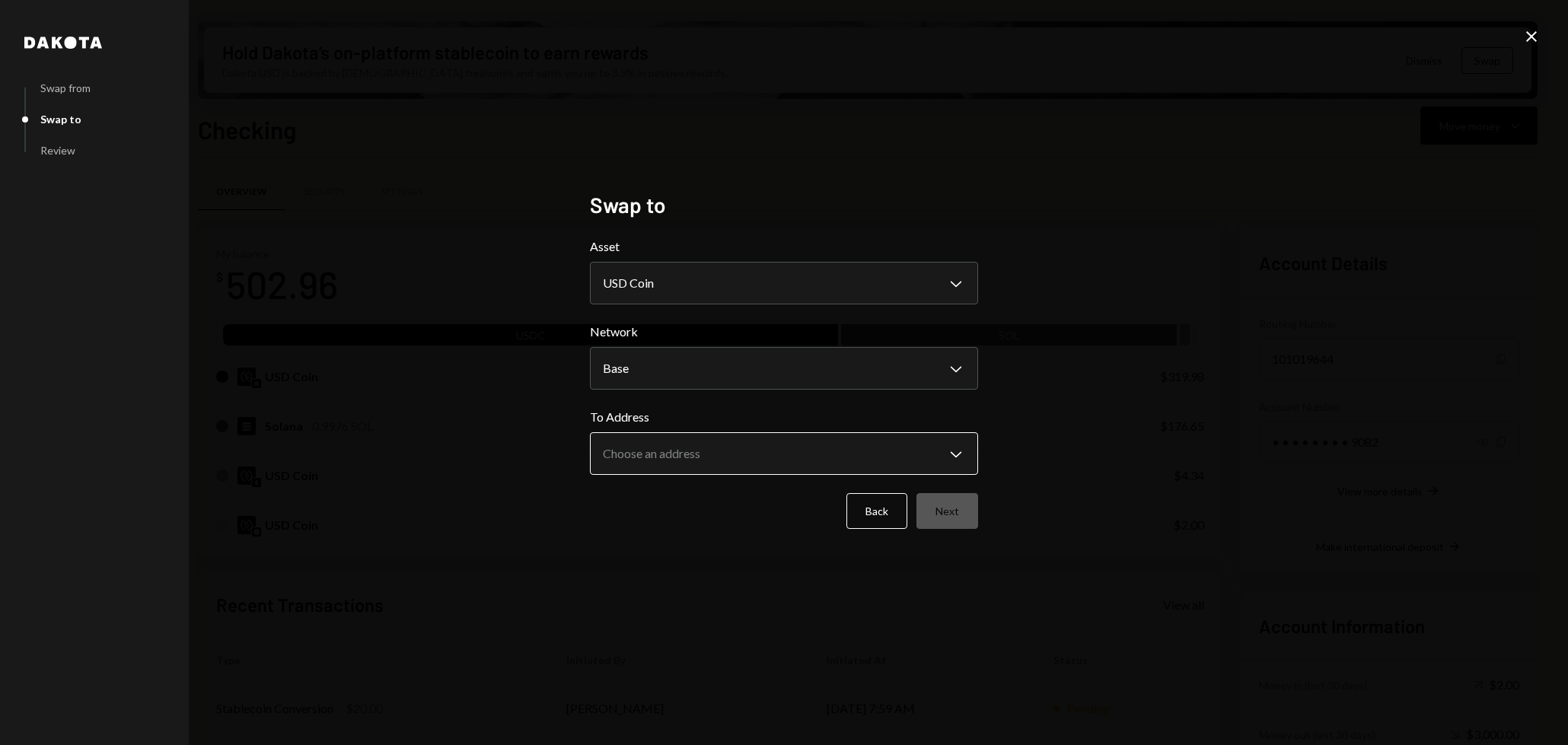
click at [927, 463] on body "B Billy Bets Caret Down Home Home Inbox Inbox Activities Transactions Accounts …" at bounding box center [784, 372] width 1568 height 745
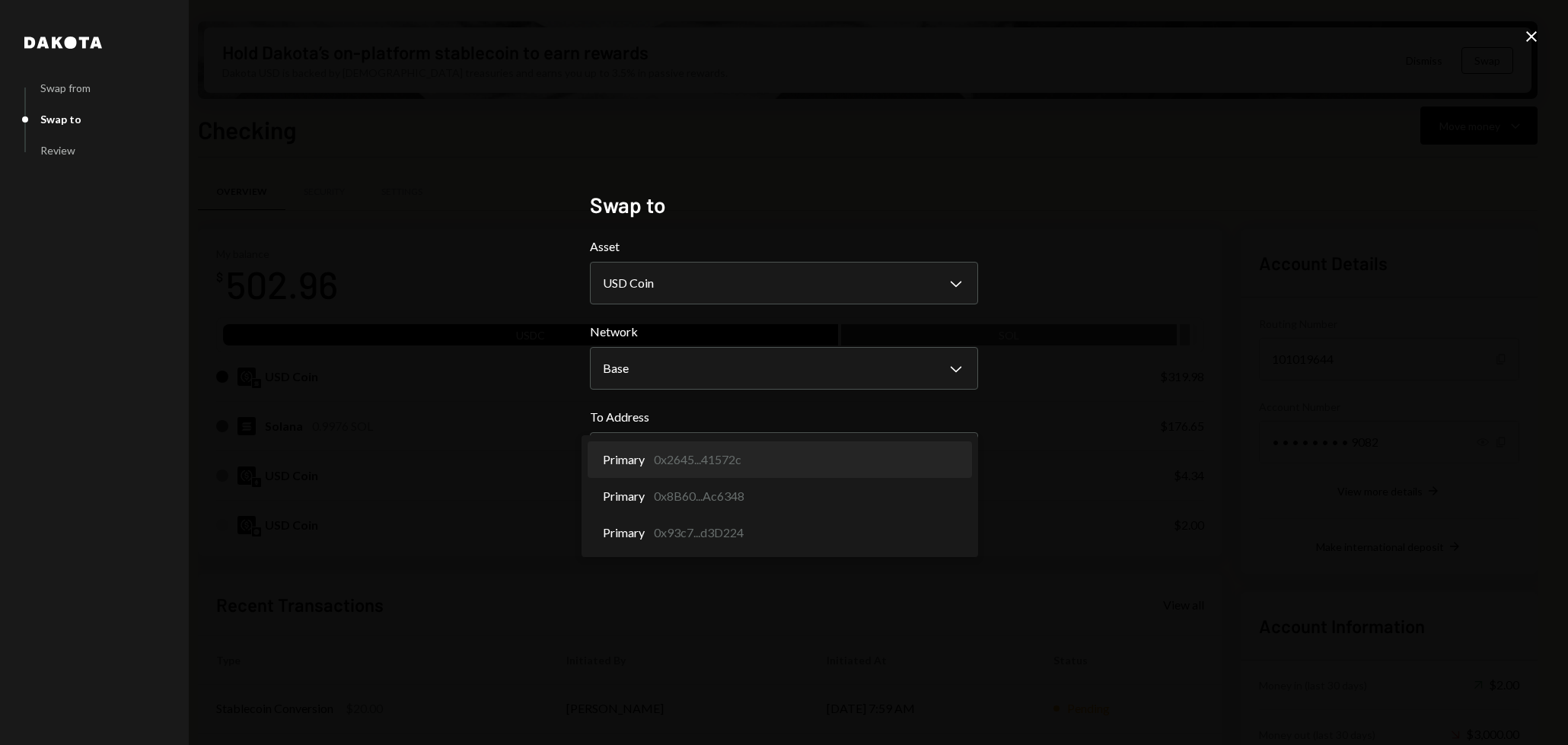
select select "**********"
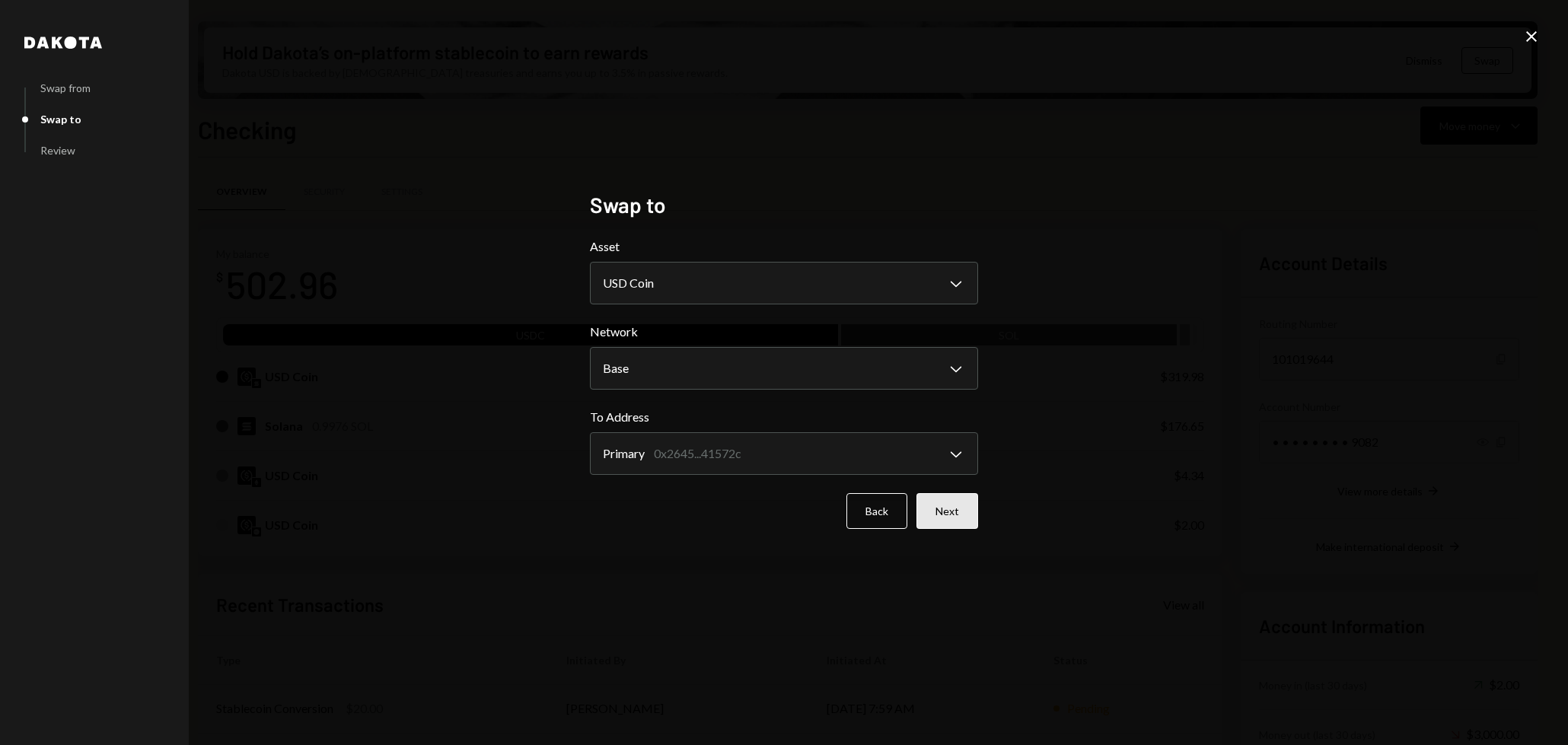
click at [949, 516] on button "Next" at bounding box center [947, 510] width 62 height 36
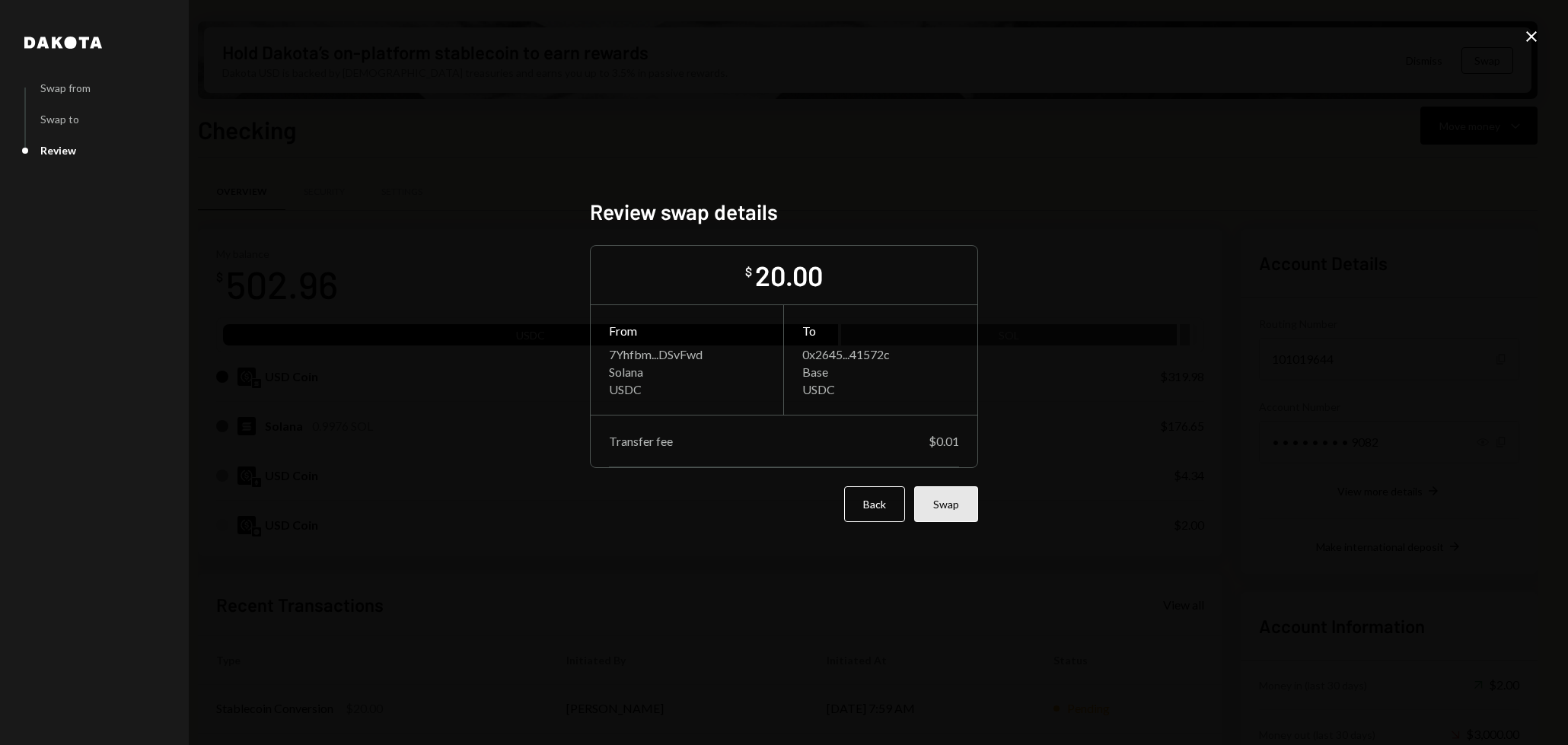
click at [949, 506] on button "Swap" at bounding box center [947, 503] width 64 height 36
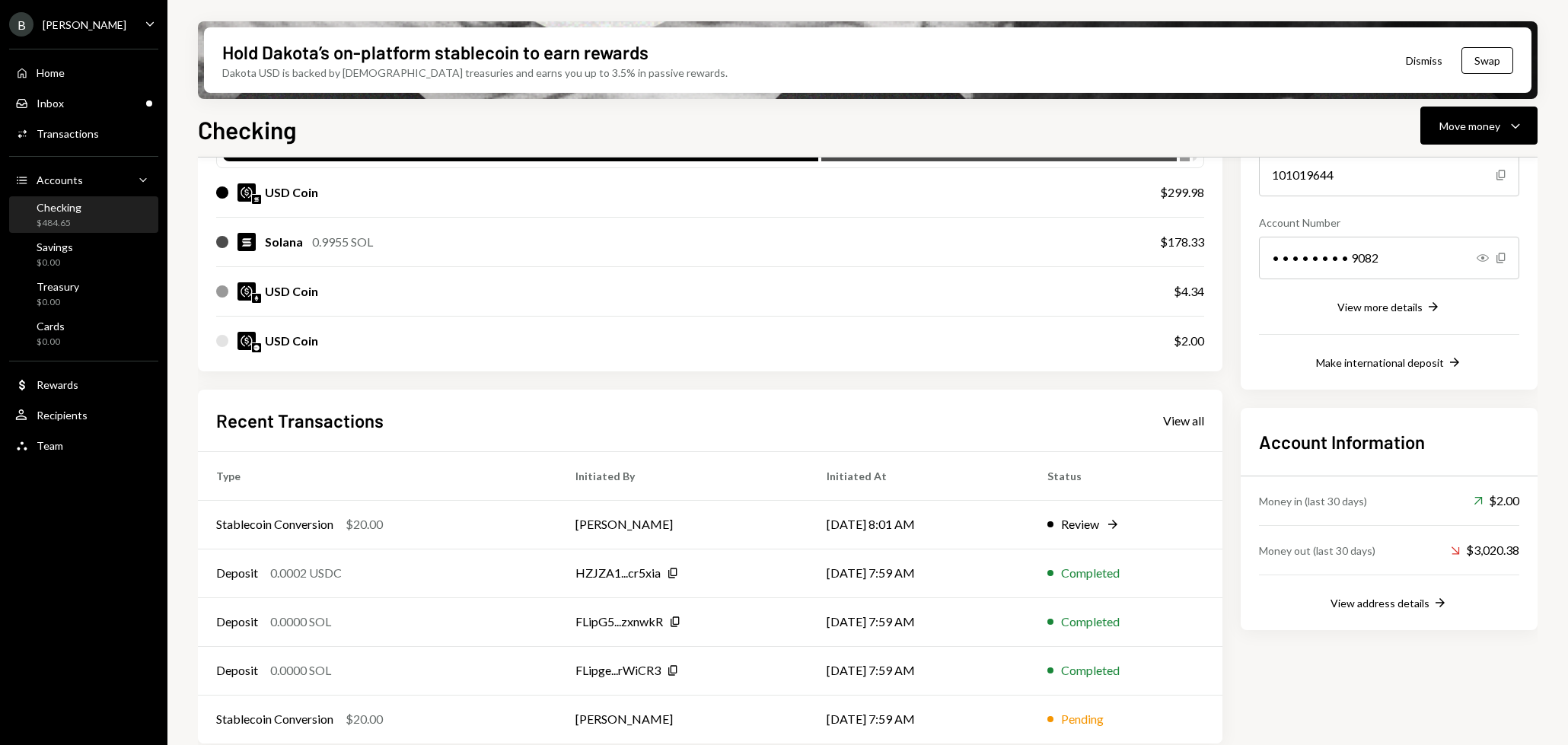
scroll to position [185, 0]
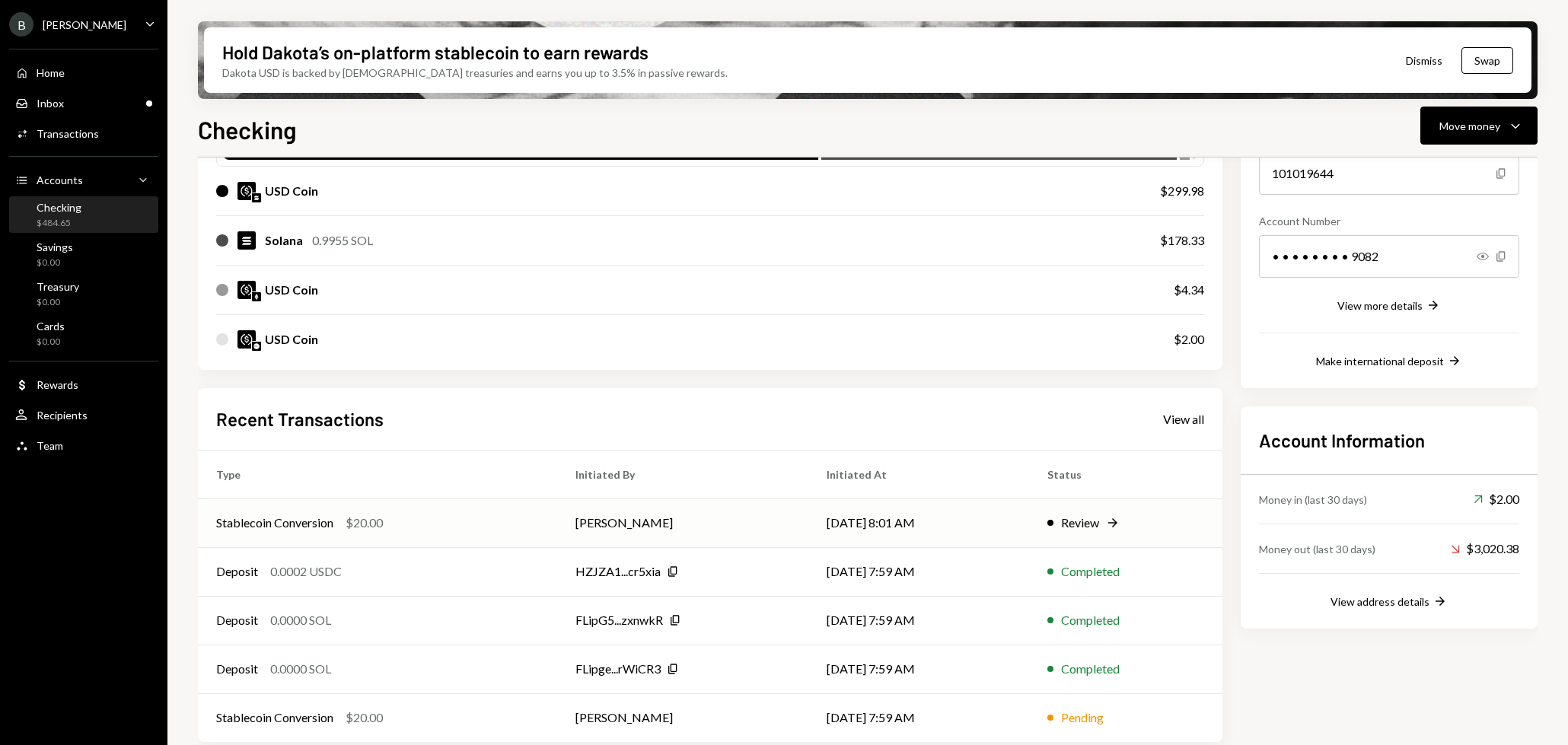
click at [1116, 527] on icon at bounding box center [1113, 522] width 10 height 10
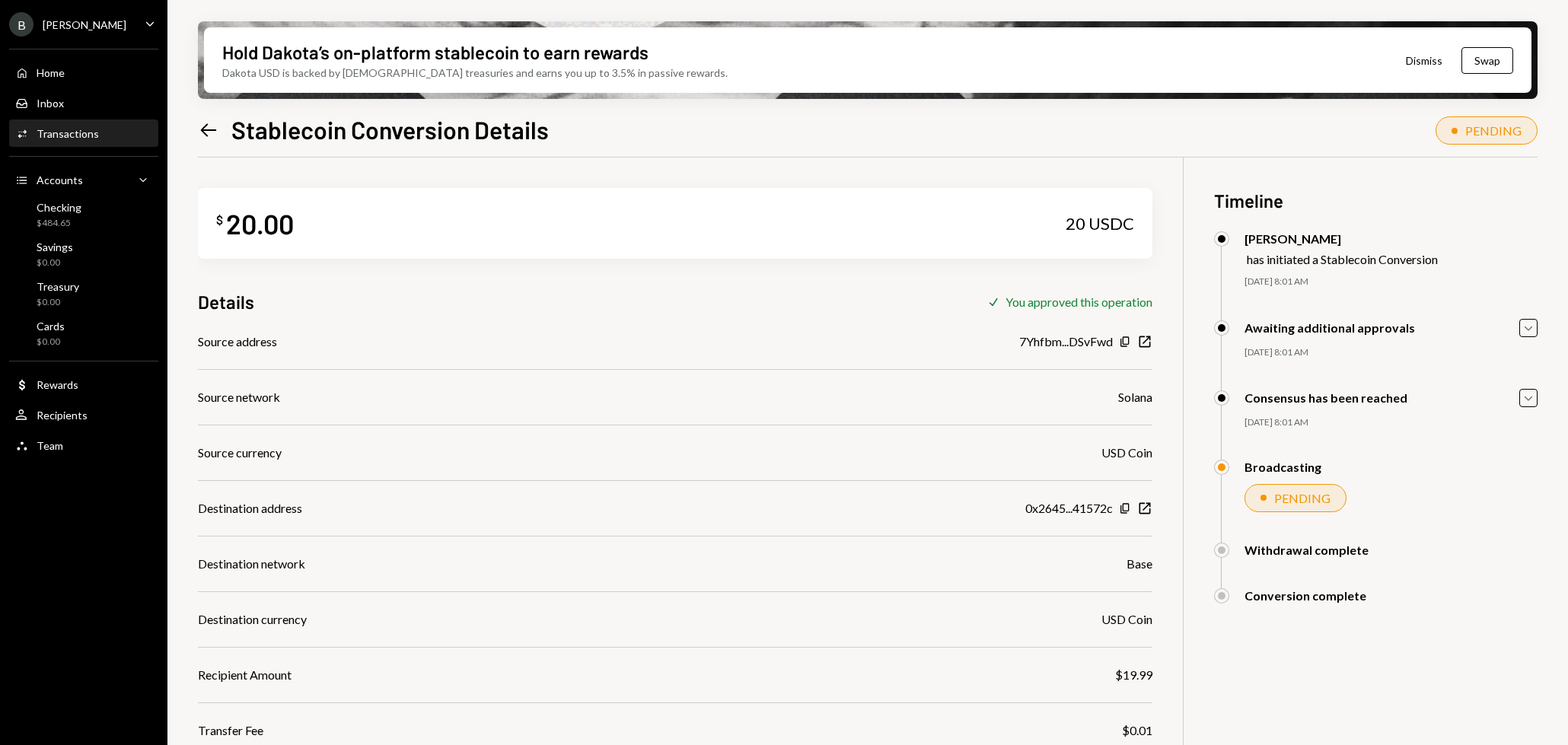
click at [214, 132] on icon "Left Arrow" at bounding box center [208, 130] width 22 height 22
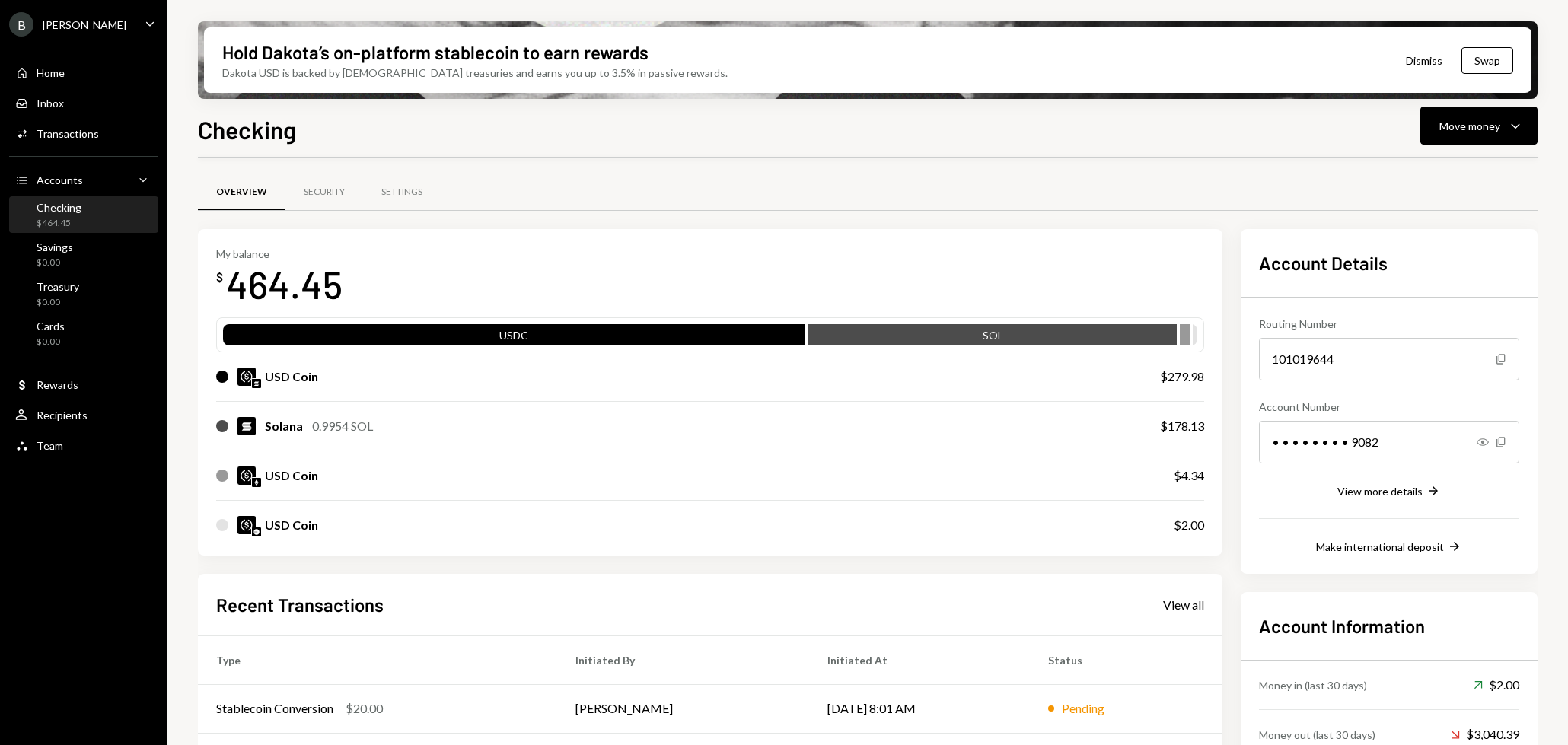
scroll to position [196, 0]
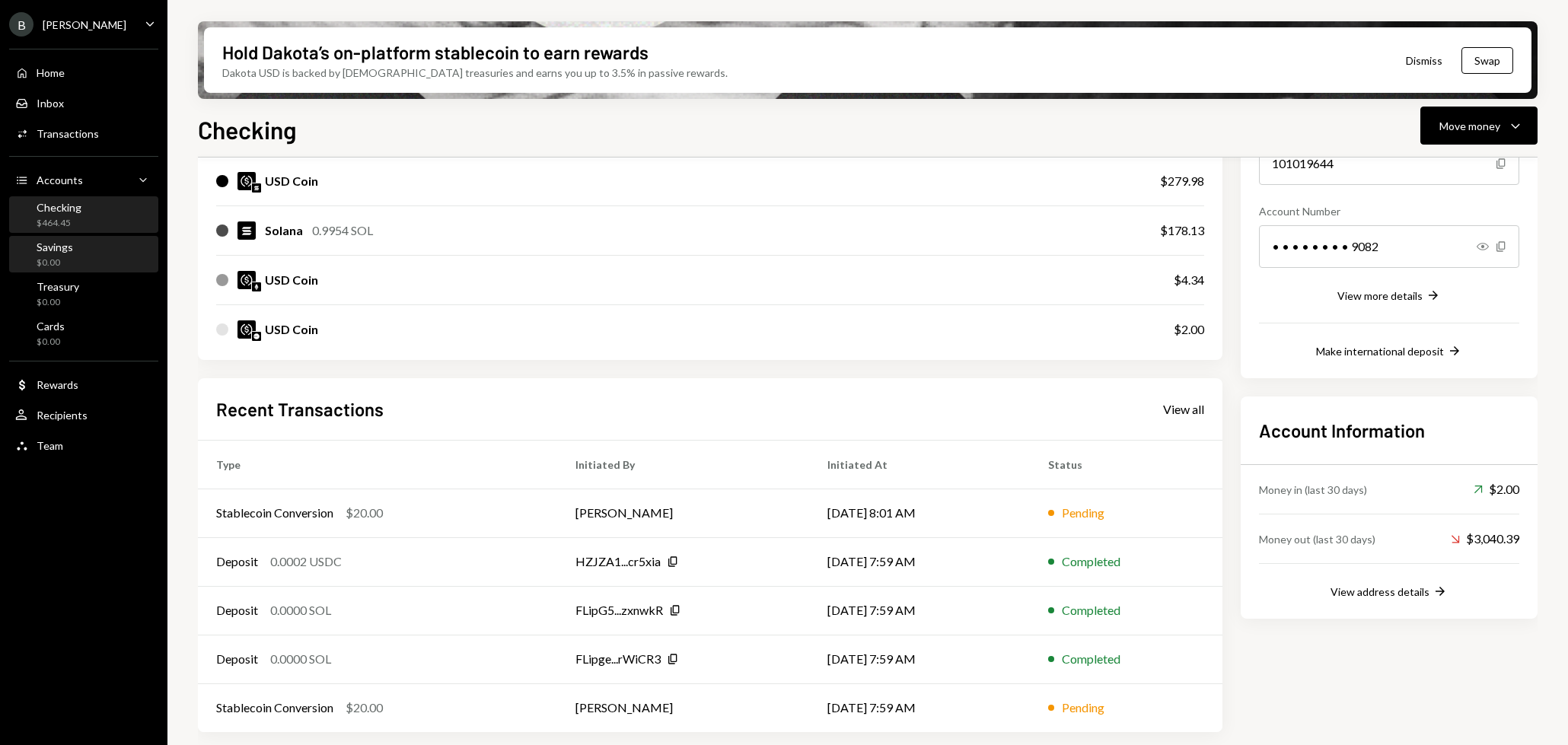
click at [81, 261] on div "Savings $0.00" at bounding box center [84, 255] width 137 height 29
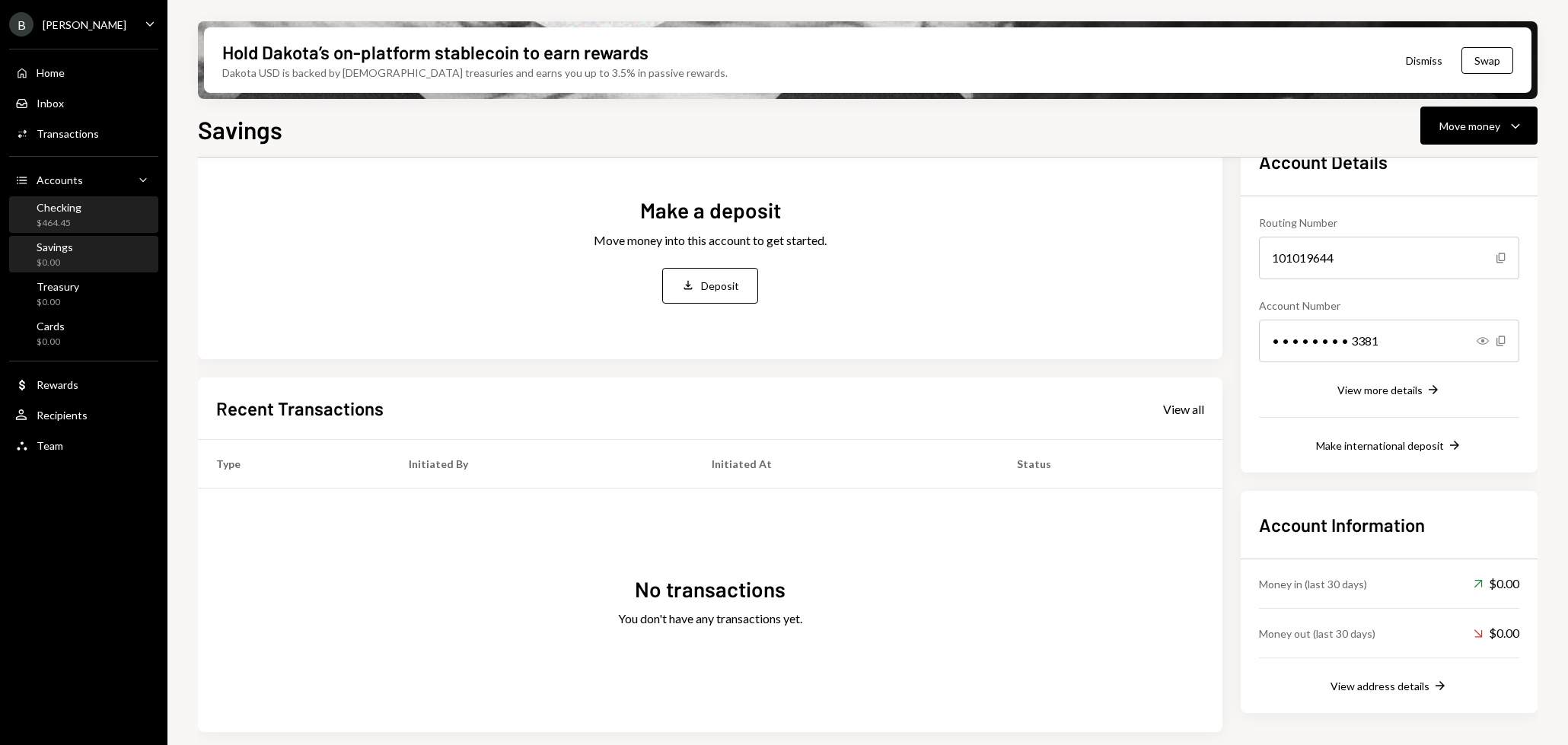
click at [88, 220] on div "Checking $464.45" at bounding box center [84, 215] width 137 height 29
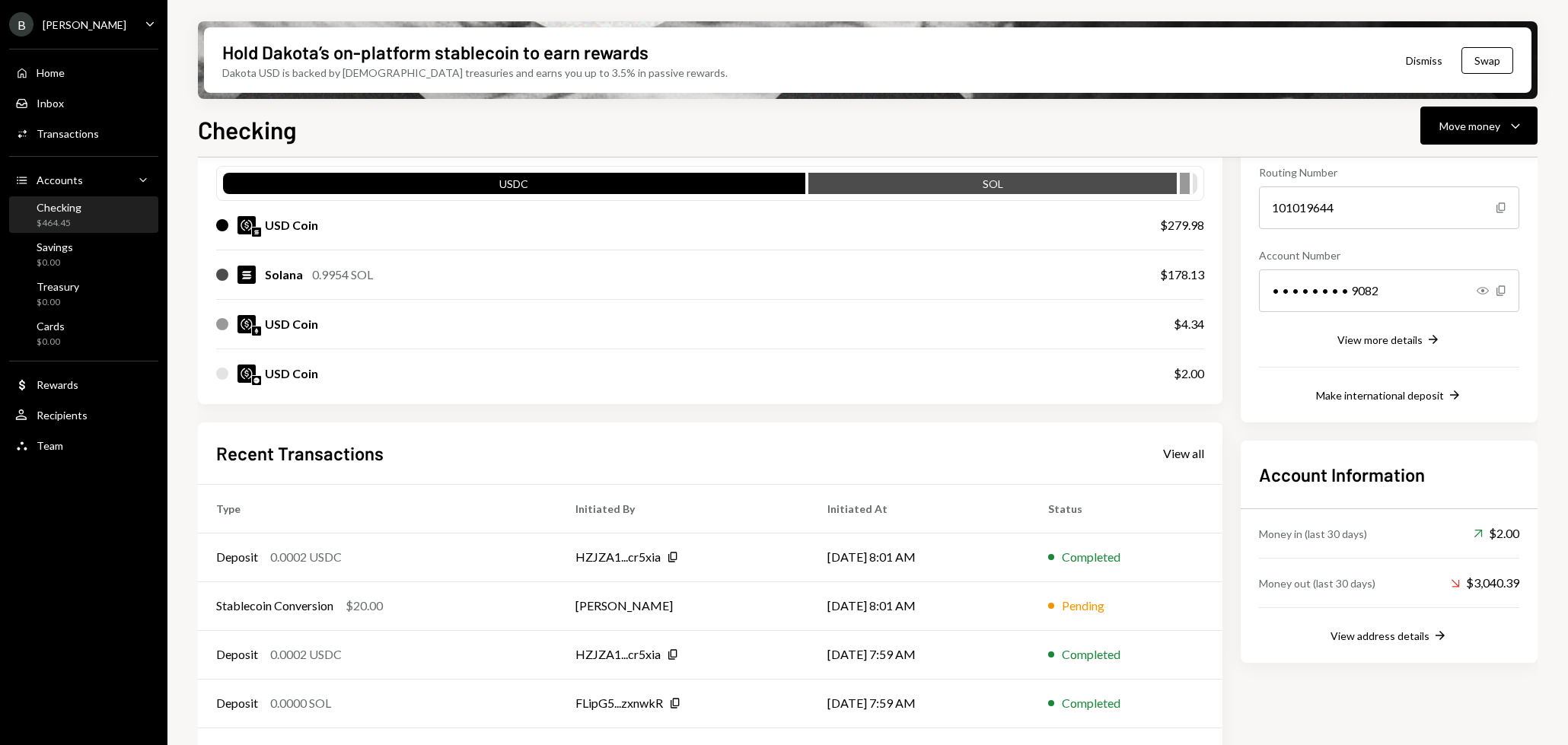
scroll to position [196, 0]
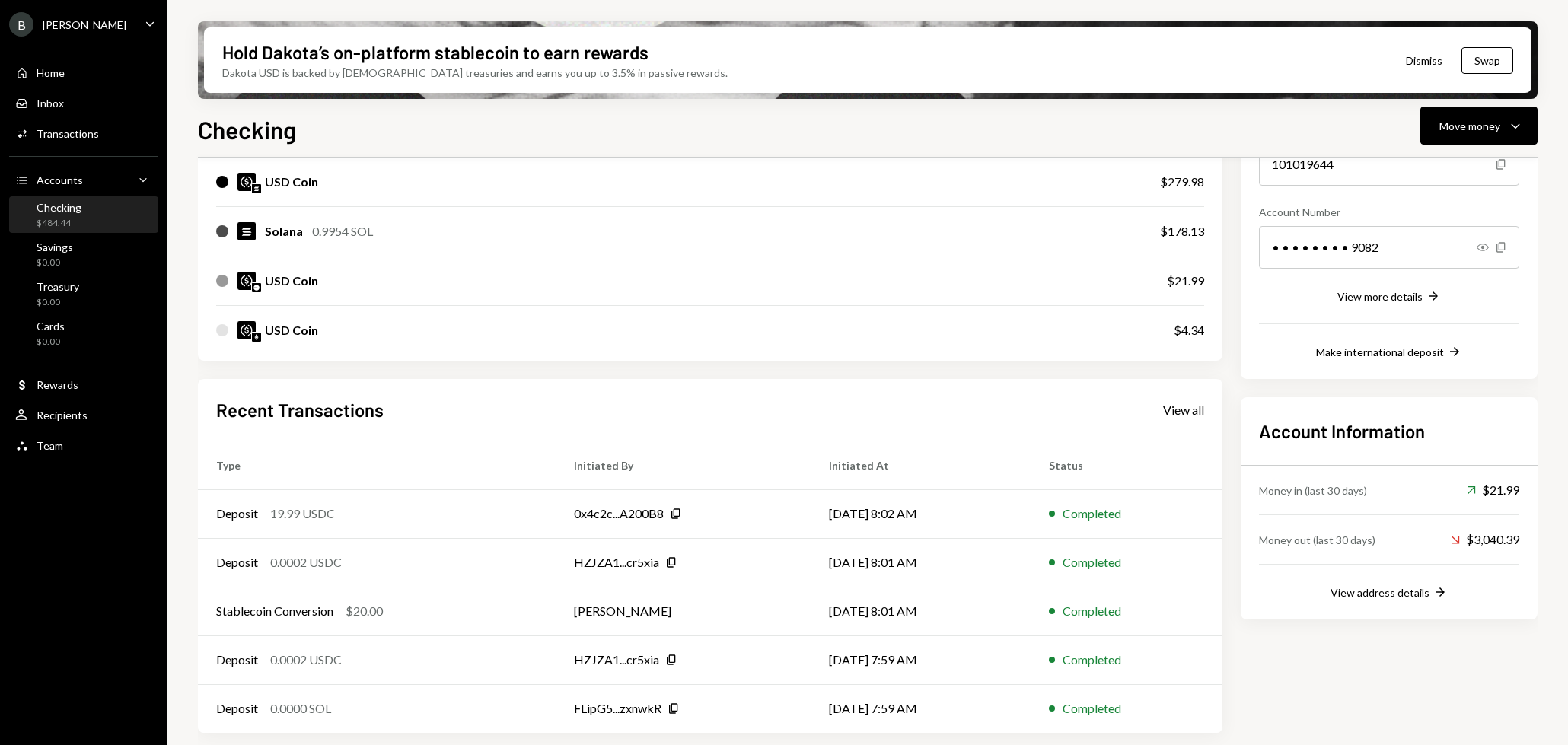
scroll to position [196, 0]
click at [1474, 126] on div "Move money" at bounding box center [1470, 126] width 61 height 16
click at [1440, 171] on div "Send" at bounding box center [1467, 172] width 111 height 16
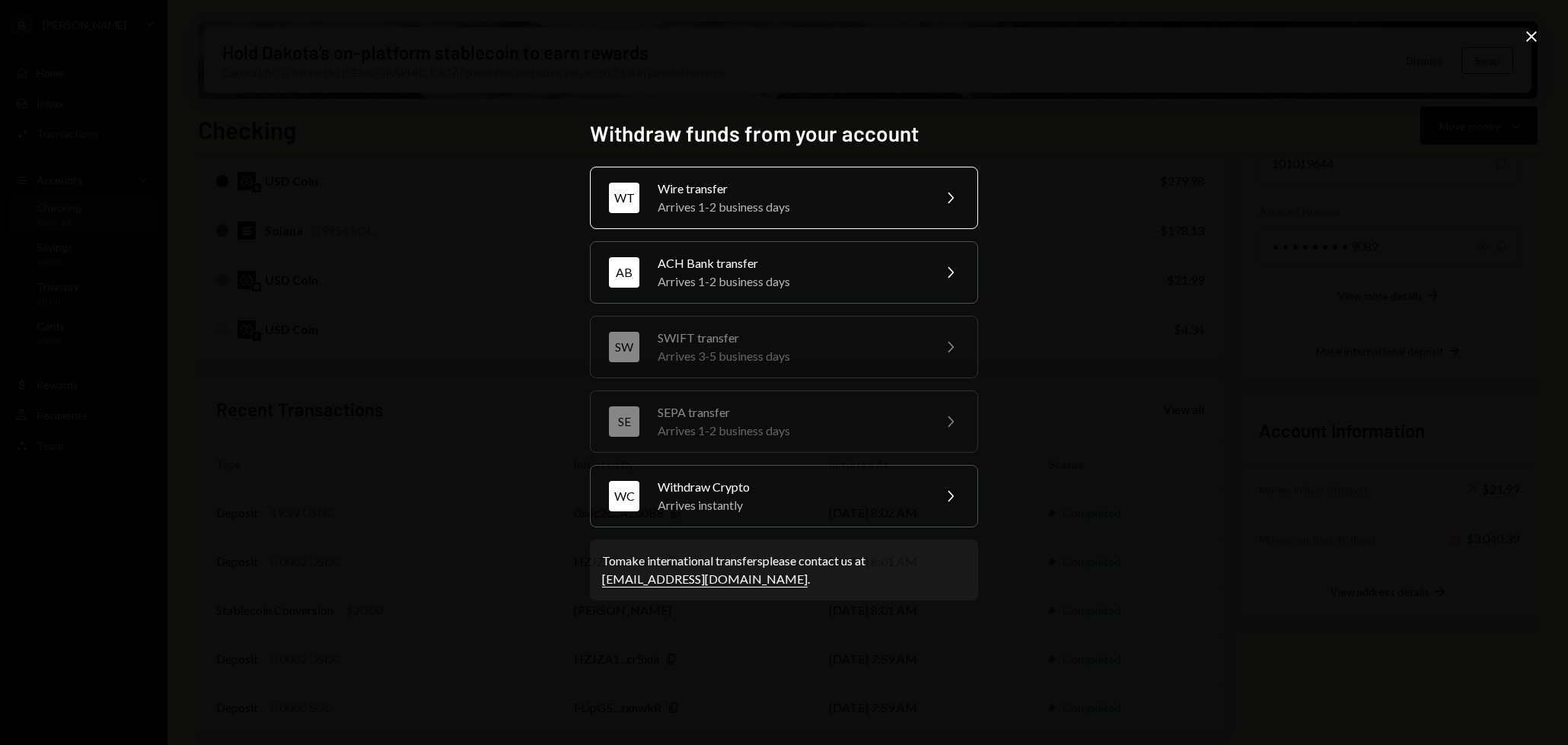
click at [830, 191] on div "Wire transfer" at bounding box center [791, 188] width 265 height 18
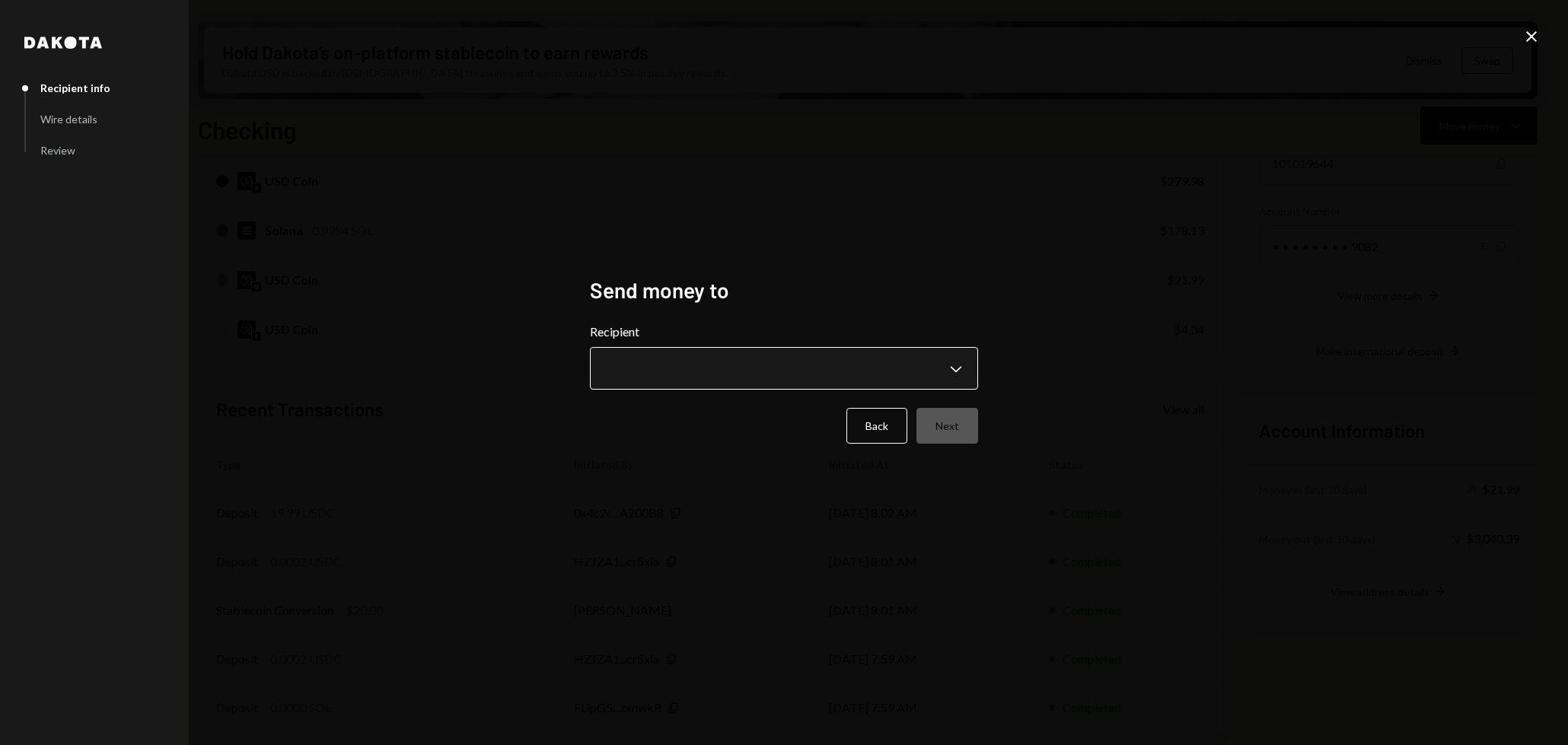
click at [778, 370] on body "B Billy Bets Caret Down Home Home Inbox Inbox Activities Transactions Accounts …" at bounding box center [784, 372] width 1568 height 745
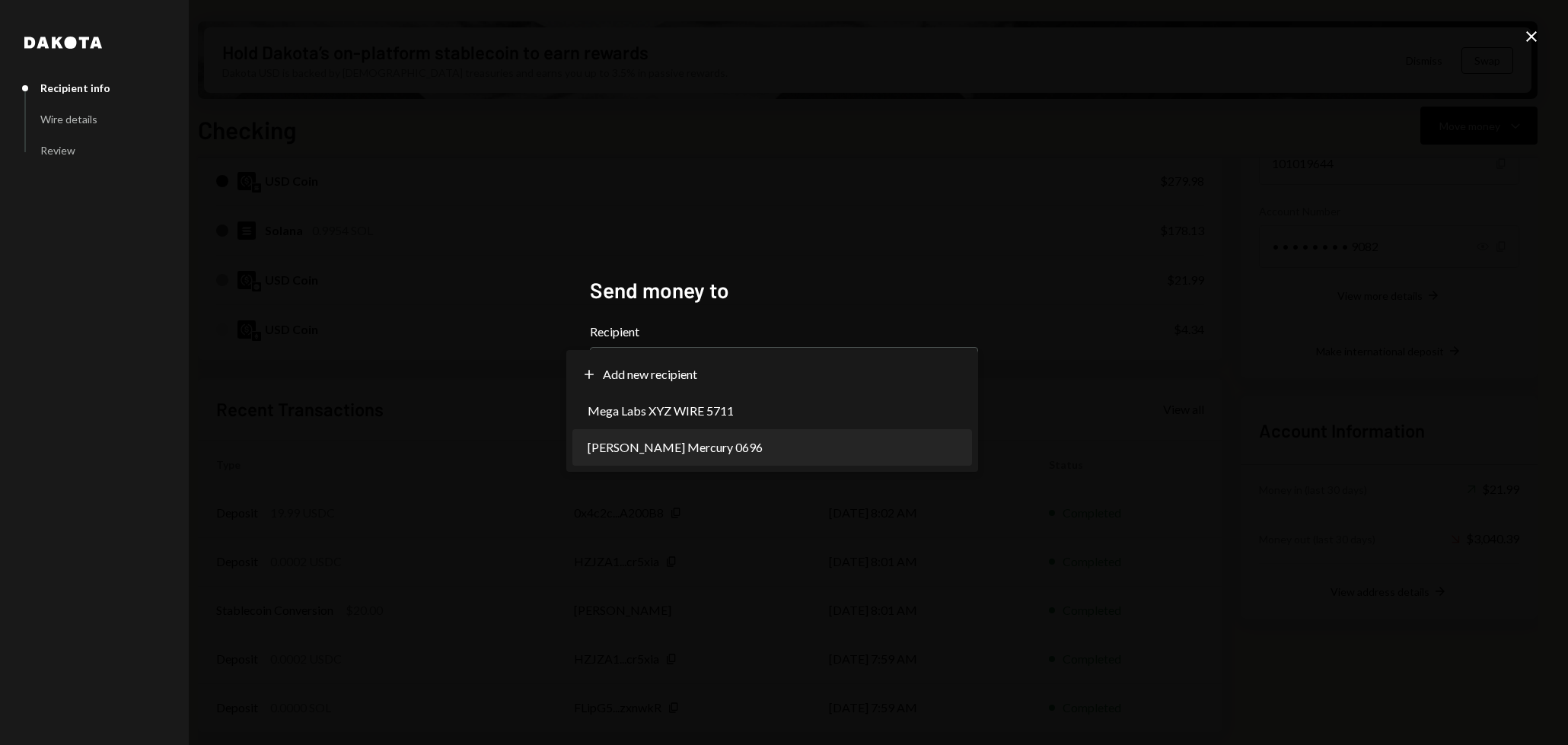
select select "**********"
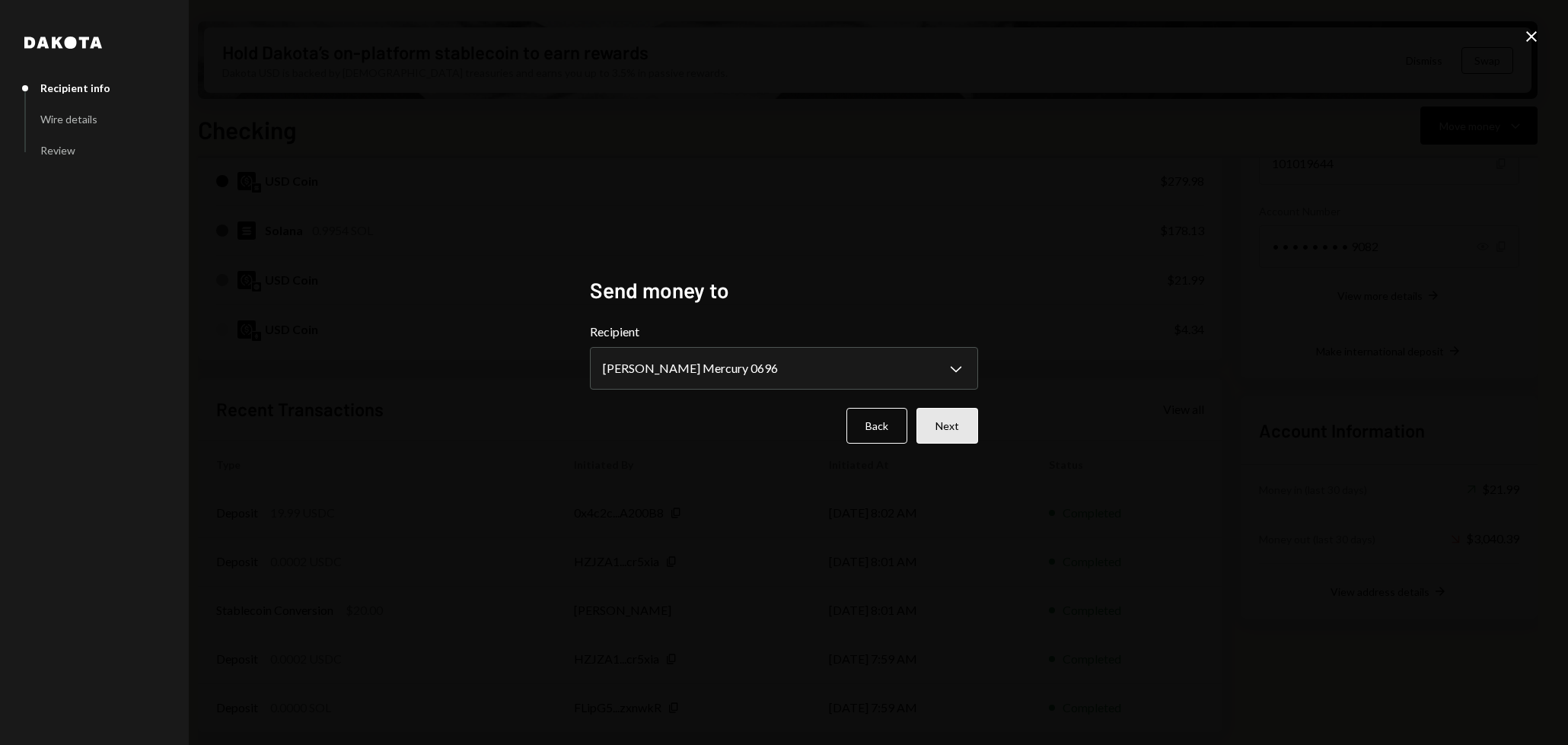
click at [953, 419] on button "Next" at bounding box center [947, 425] width 62 height 36
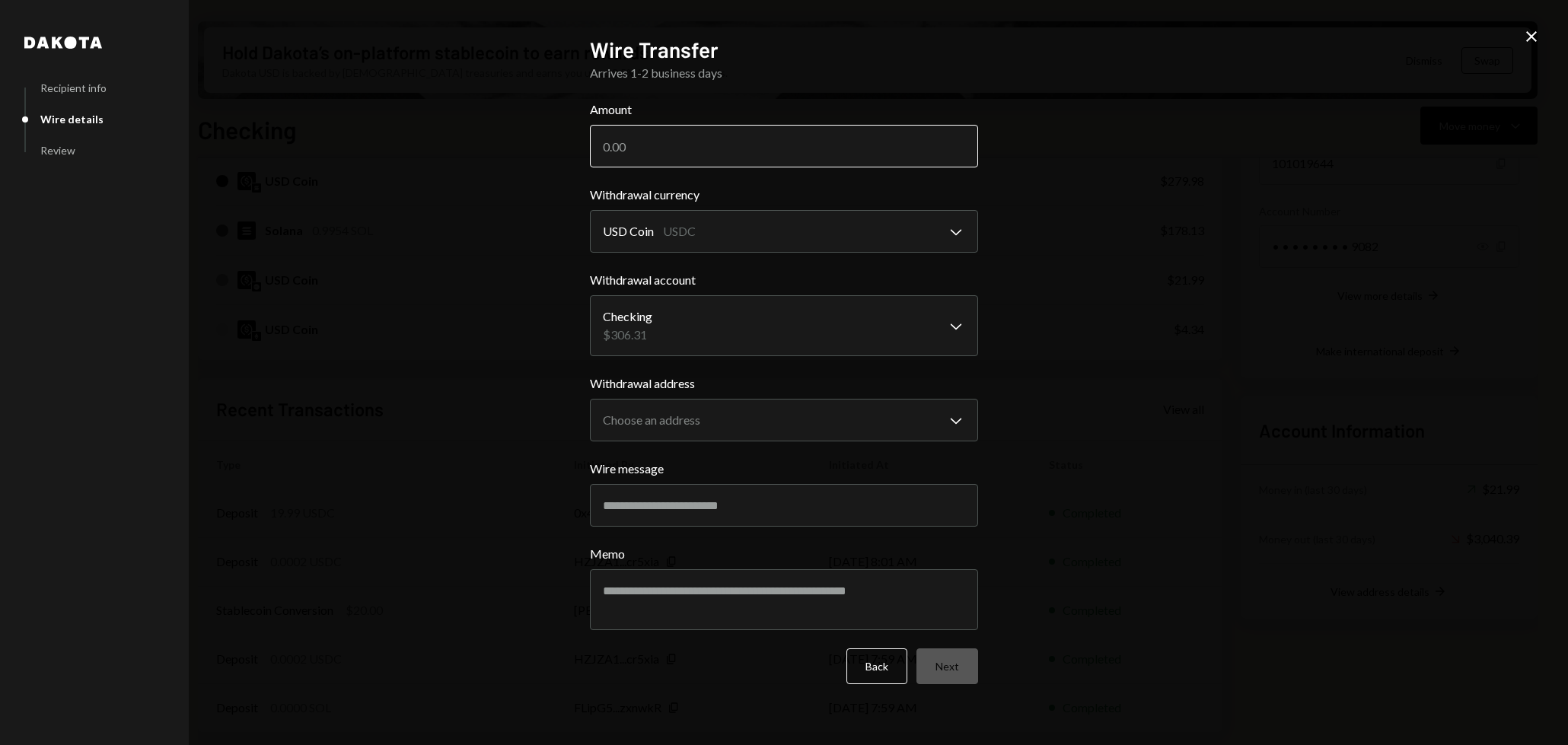
click at [711, 148] on input "Amount" at bounding box center [784, 146] width 388 height 42
type input "20"
click at [925, 412] on body "B Billy Bets Caret Down Home Home Inbox Inbox Activities Transactions Accounts …" at bounding box center [784, 372] width 1568 height 745
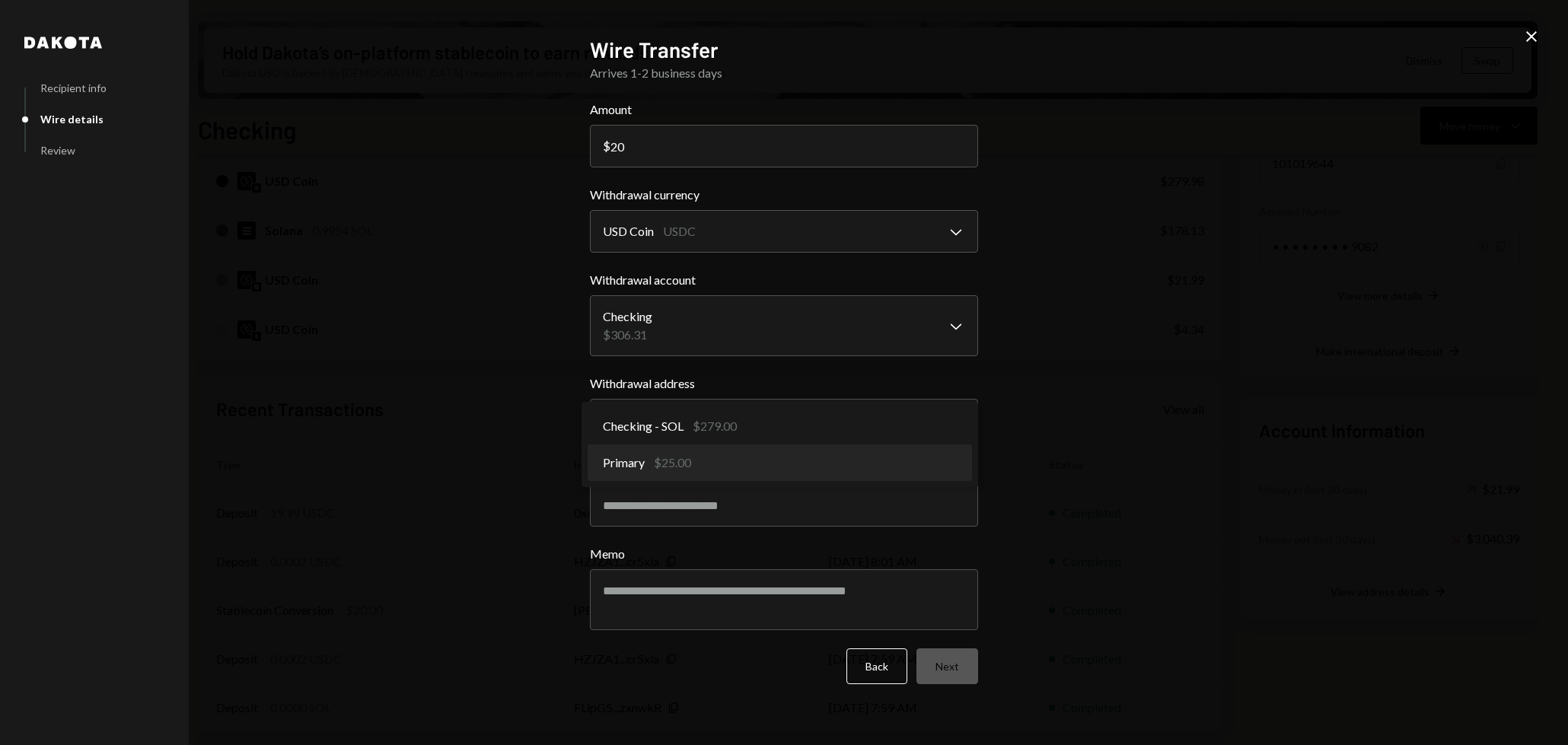
select select "**********"
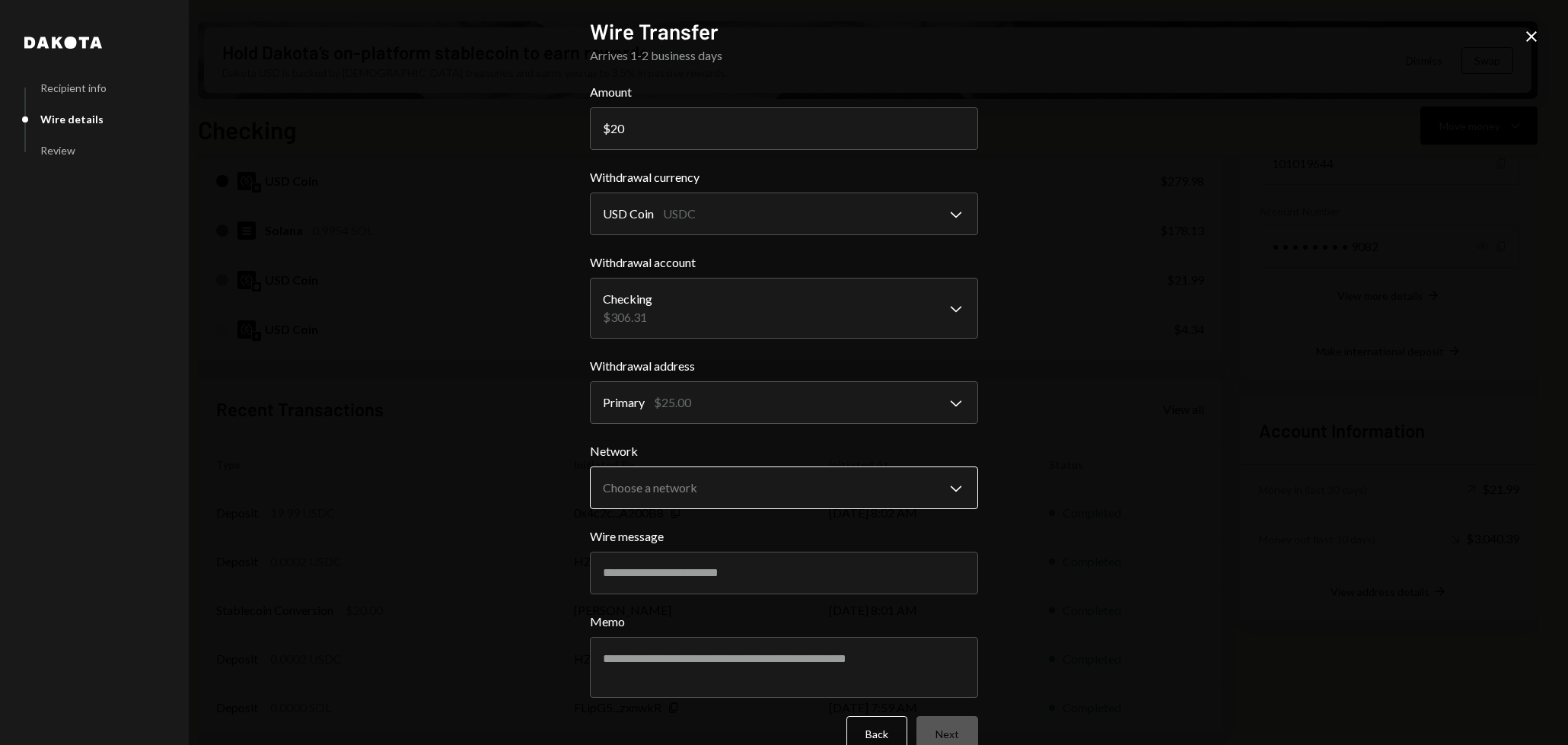
click at [855, 493] on body "B Billy Bets Caret Down Home Home Inbox Inbox Activities Transactions Accounts …" at bounding box center [784, 372] width 1568 height 745
select select "**********"
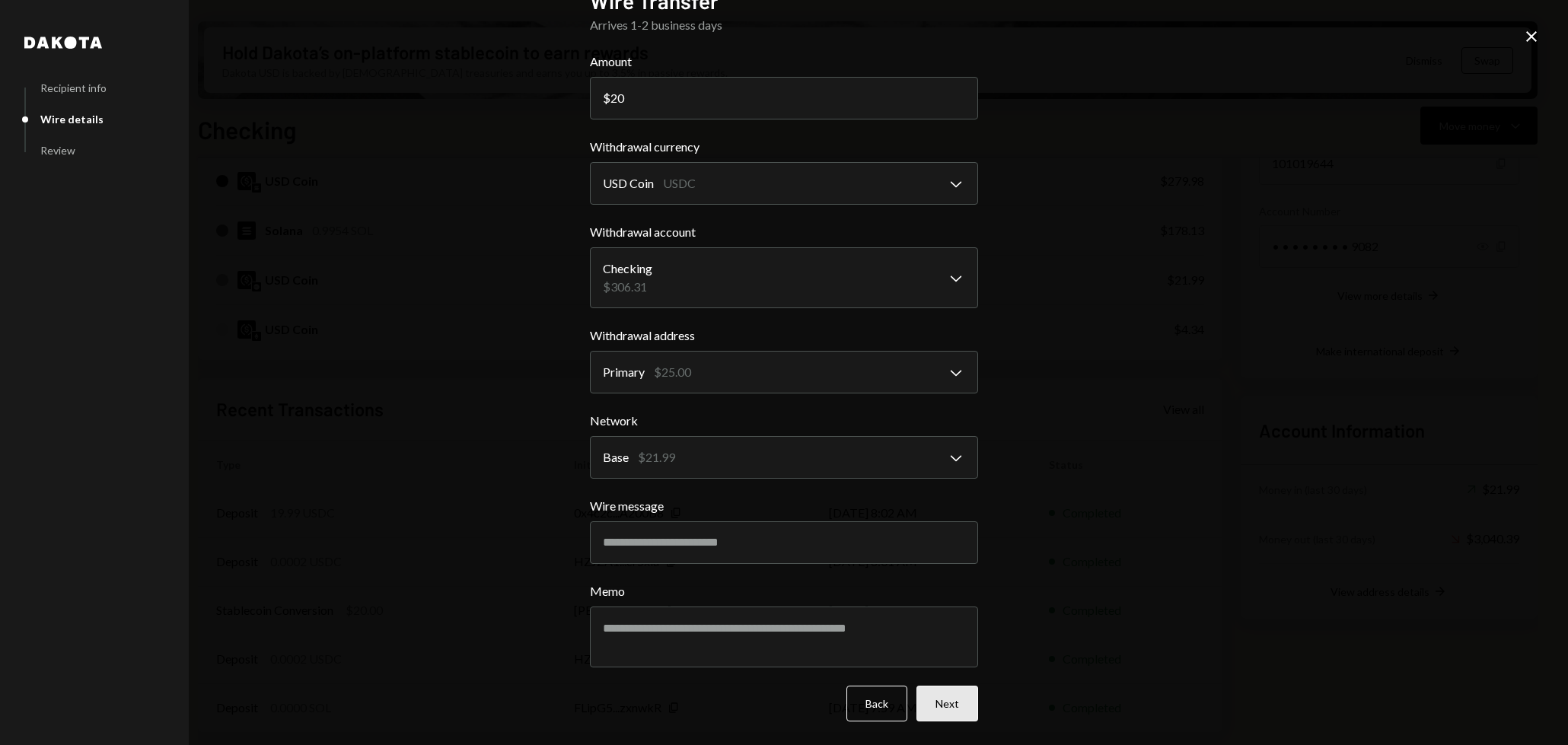
click at [950, 704] on button "Next" at bounding box center [947, 703] width 62 height 36
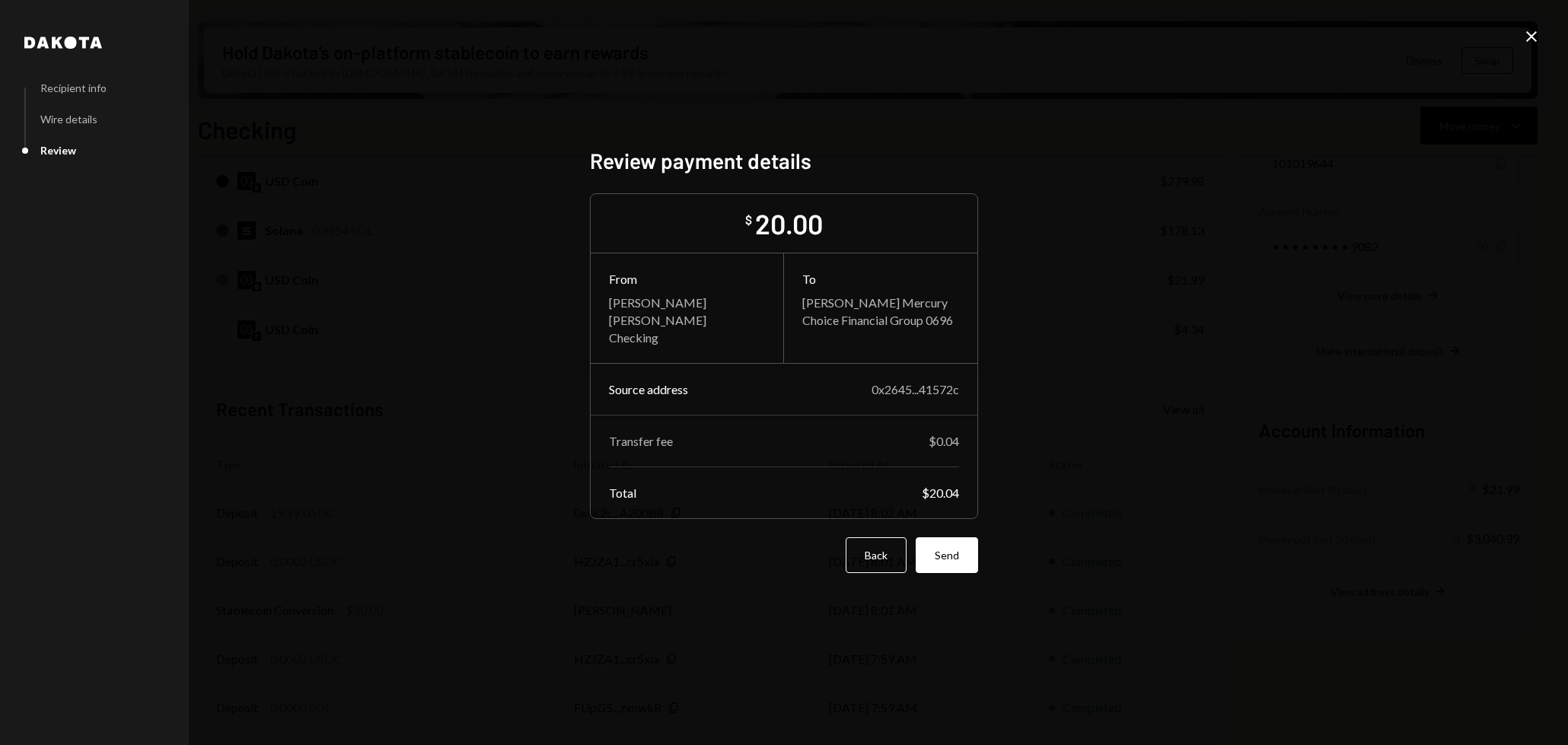
scroll to position [0, 0]
click at [941, 554] on button "Send" at bounding box center [947, 554] width 62 height 36
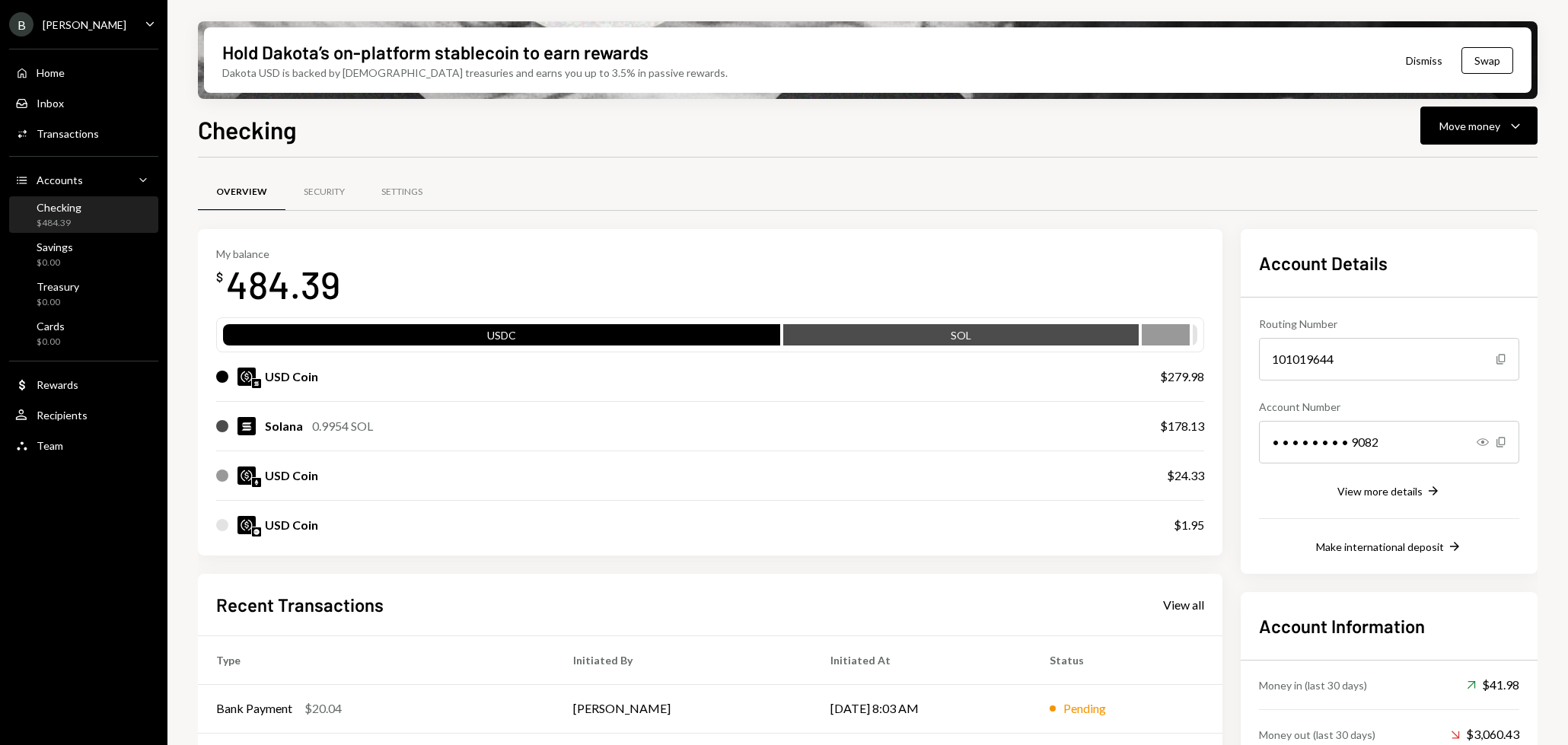
scroll to position [196, 0]
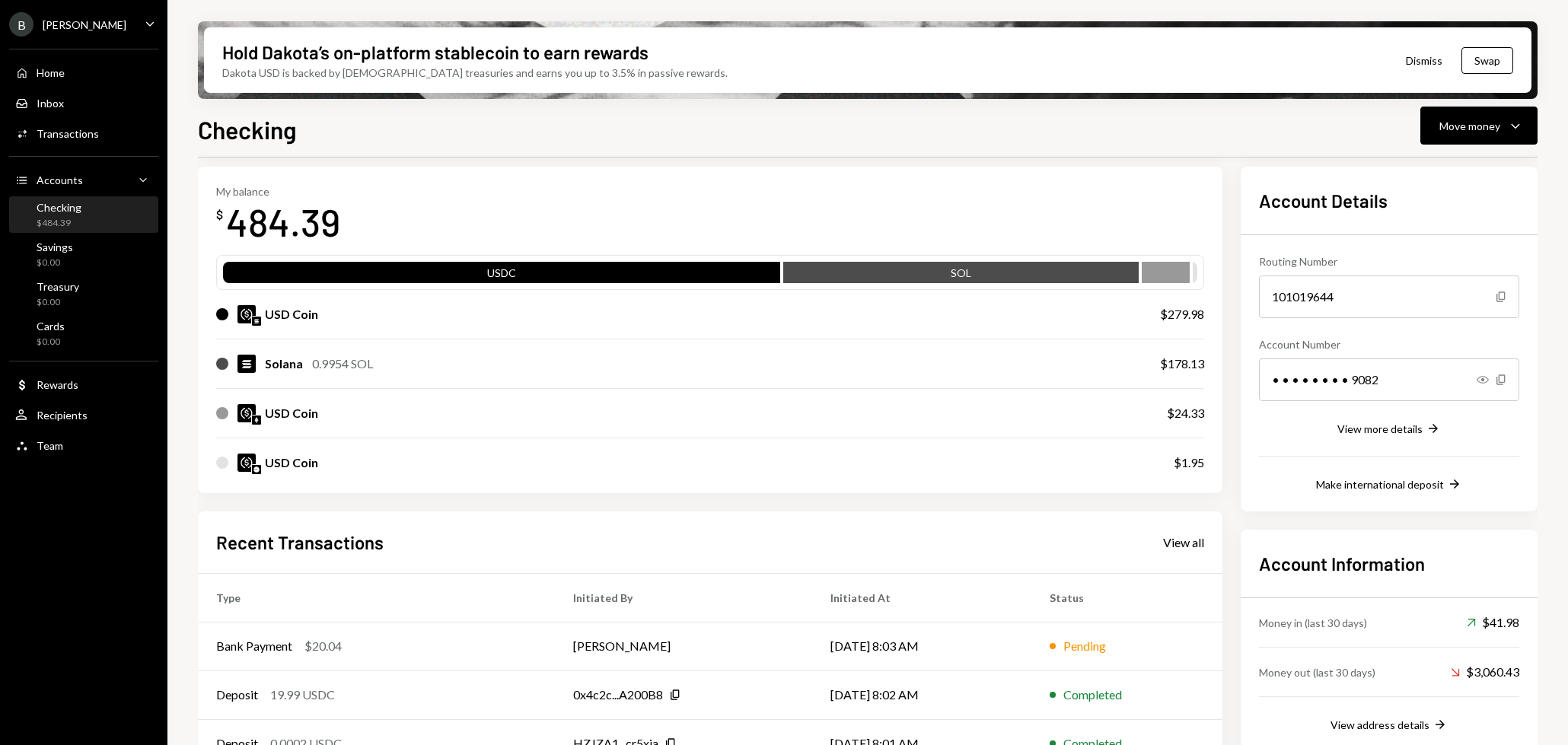
scroll to position [196, 0]
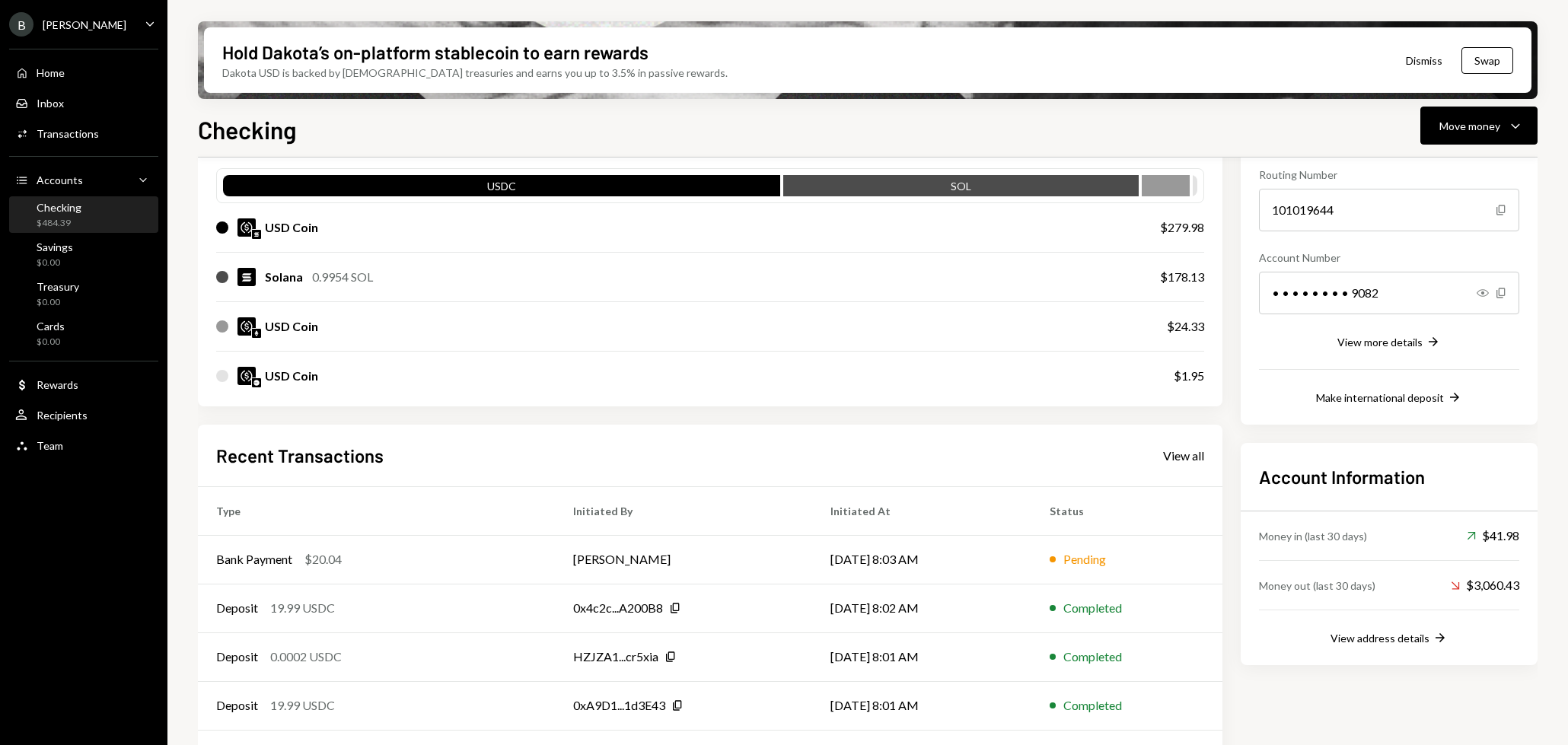
scroll to position [196, 0]
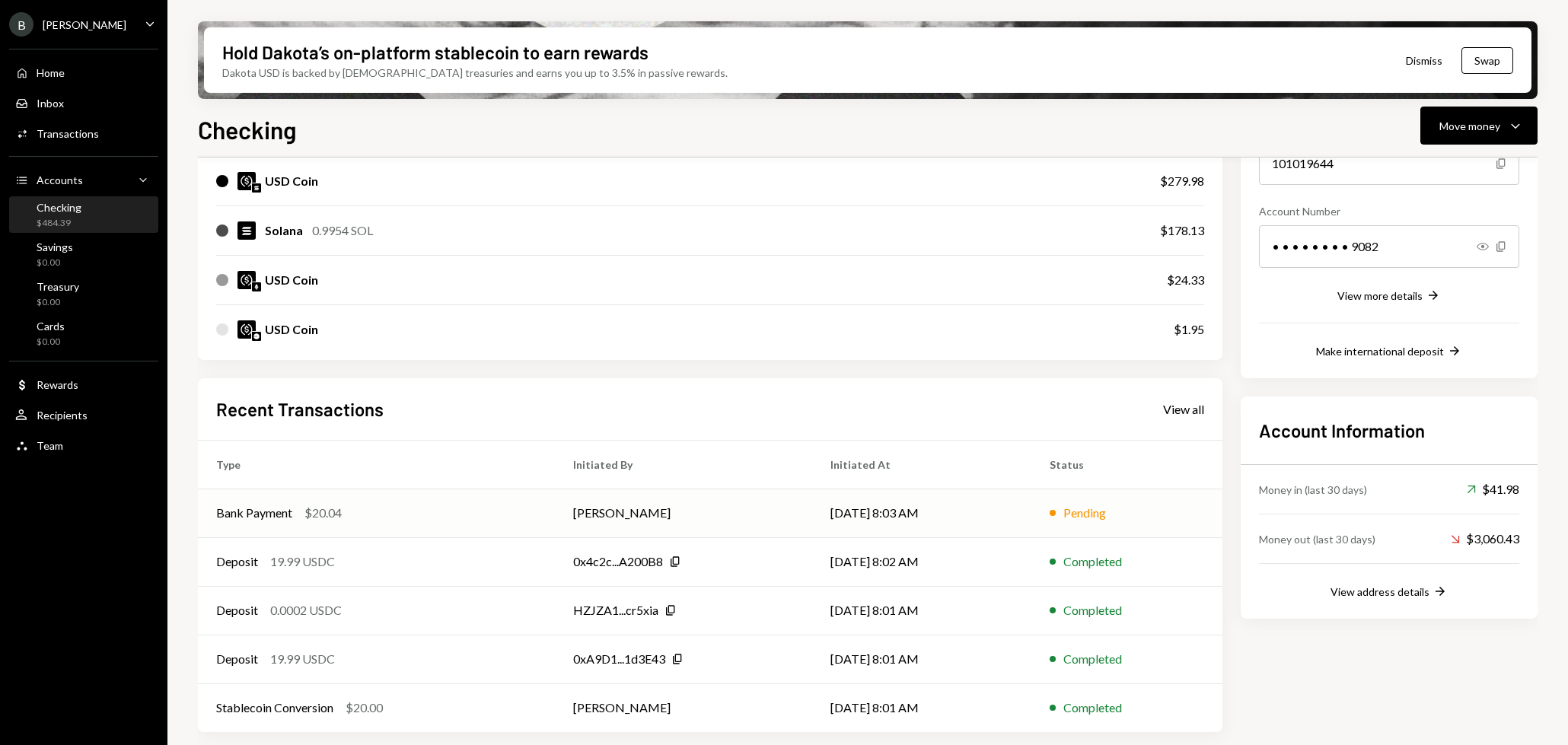
click at [1090, 514] on div "Pending" at bounding box center [1084, 512] width 42 height 18
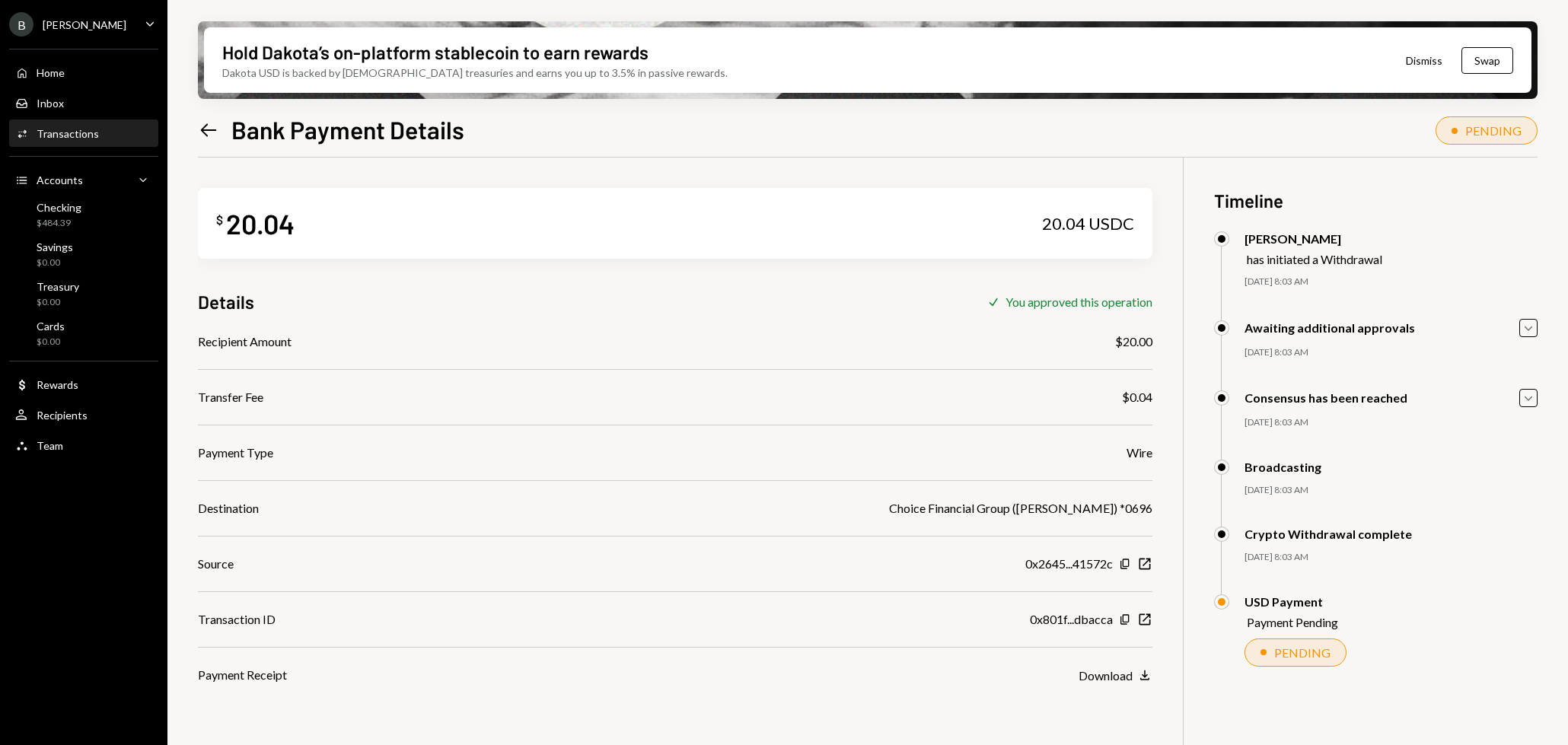
click at [198, 126] on icon "Left Arrow" at bounding box center [208, 130] width 22 height 22
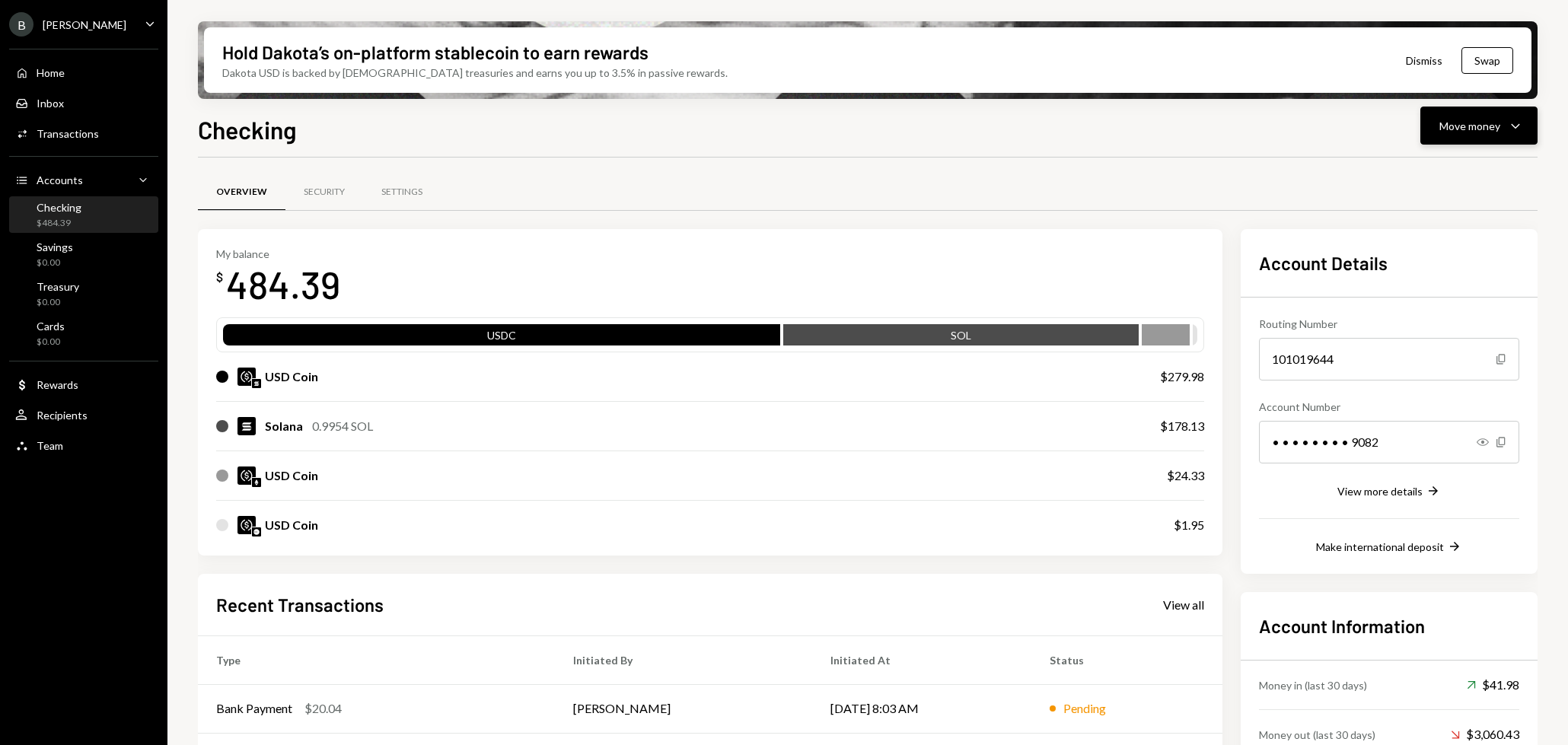
click at [1476, 134] on div "Move money Caret Down" at bounding box center [1479, 125] width 79 height 18
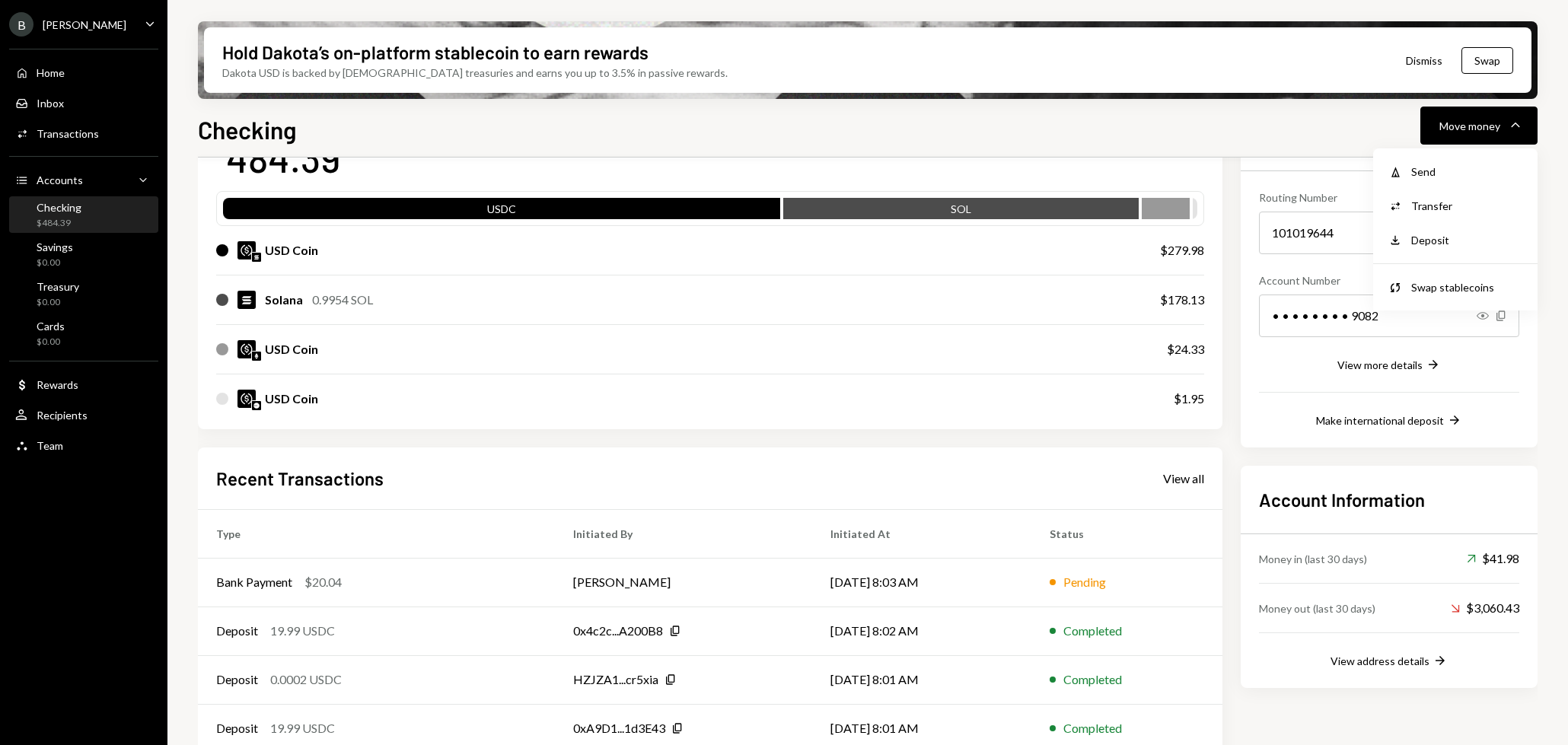
scroll to position [122, 0]
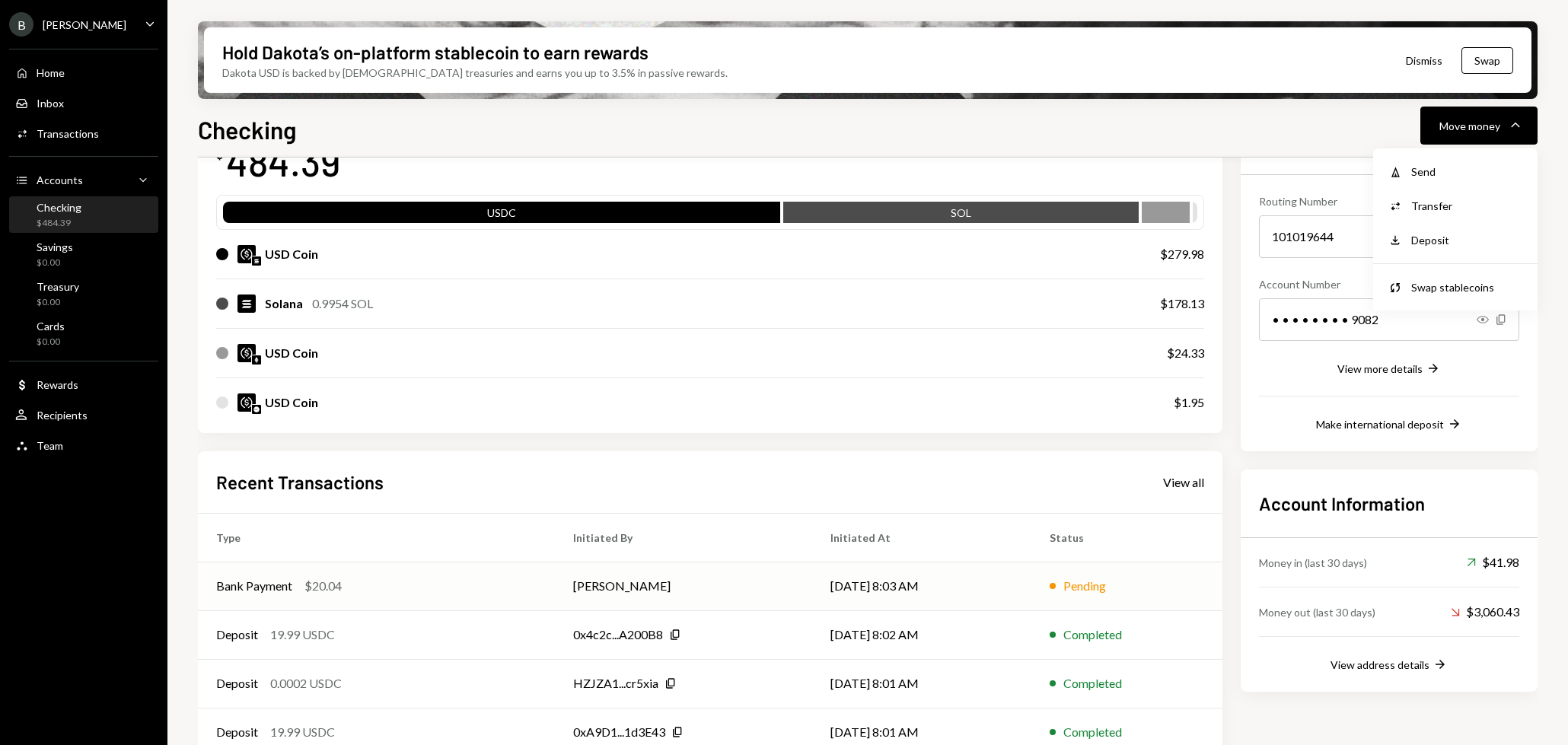
click at [801, 587] on td "[PERSON_NAME]" at bounding box center [684, 586] width 258 height 49
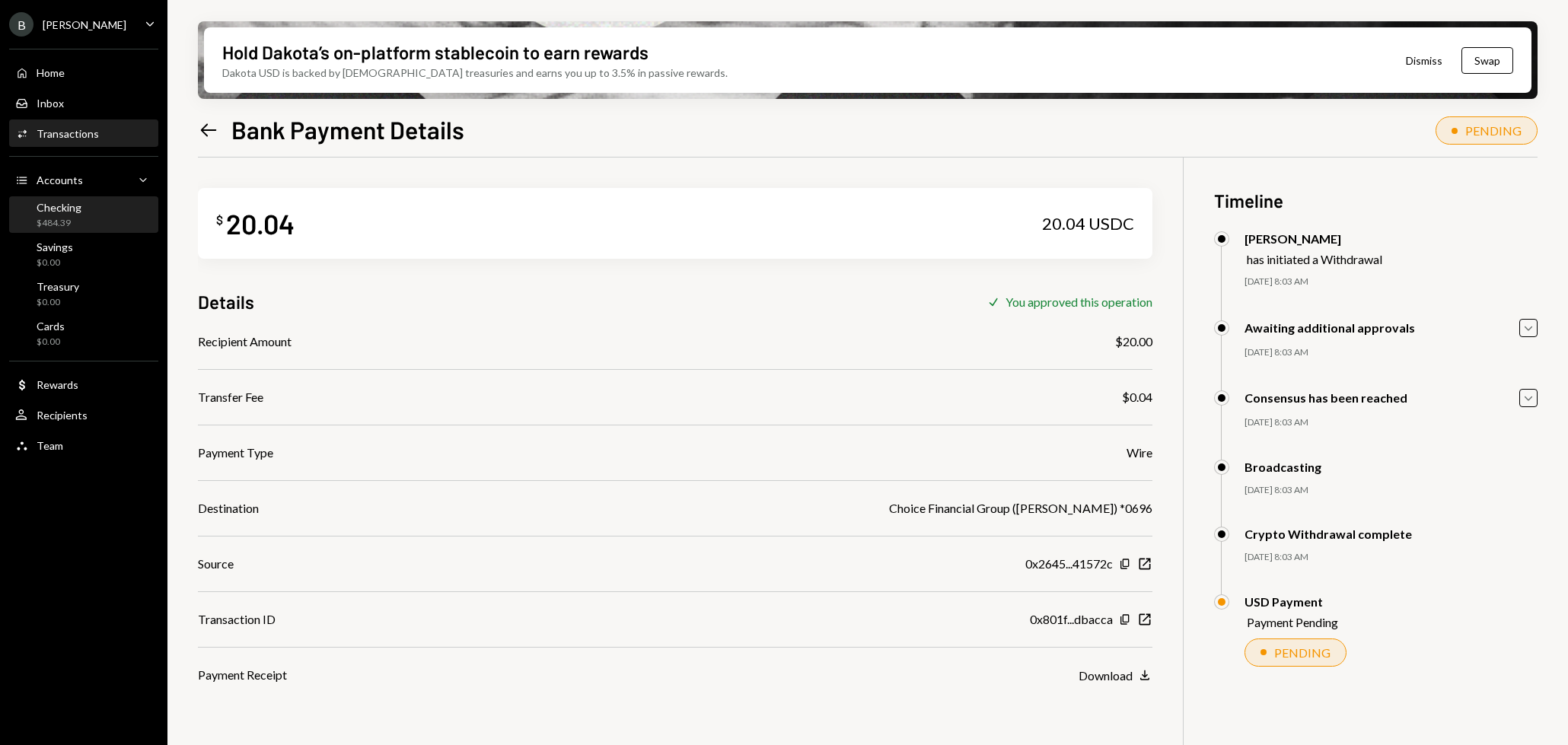
click at [89, 216] on div "Checking $484.39" at bounding box center [84, 215] width 137 height 29
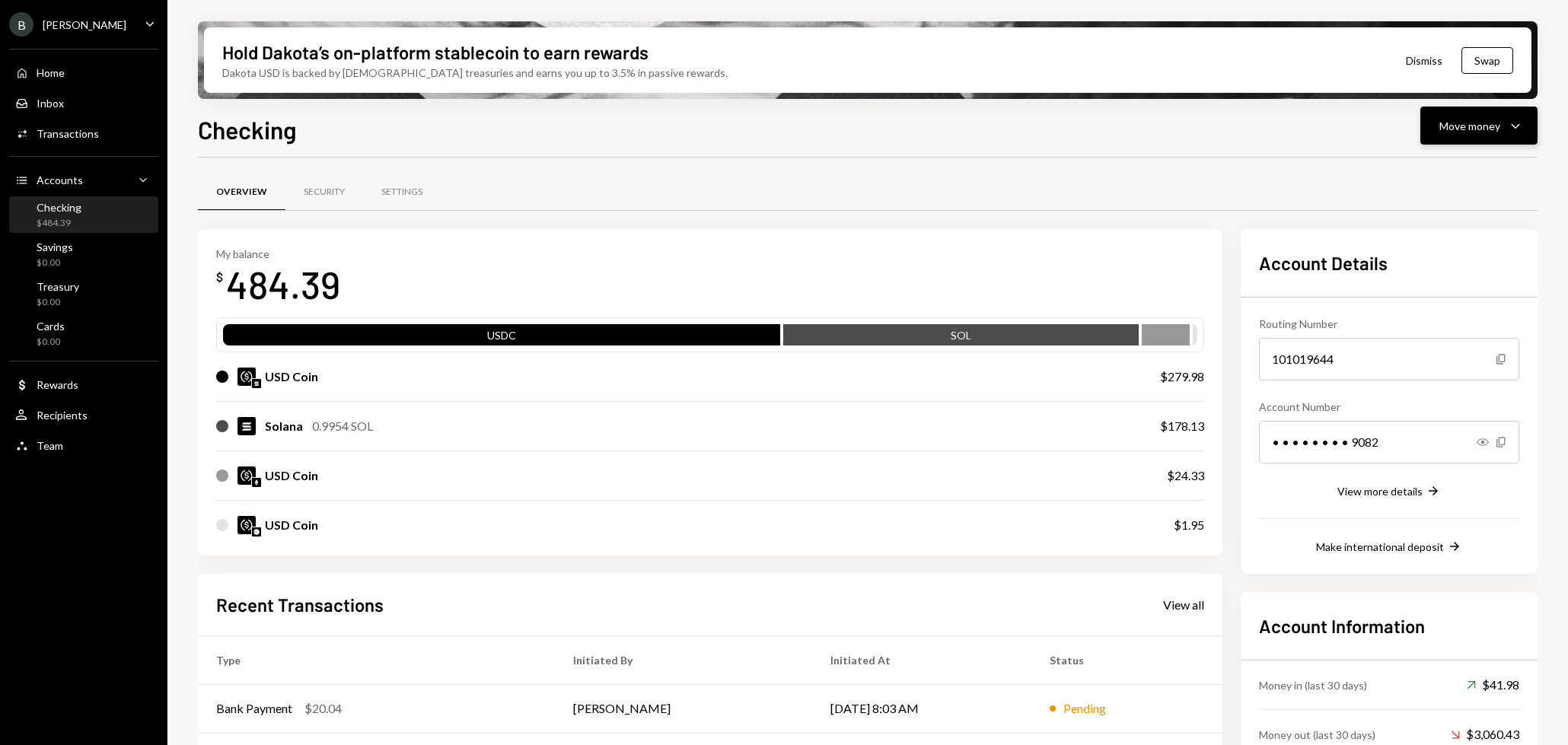
click at [1449, 120] on div "Move money" at bounding box center [1470, 126] width 61 height 16
click at [1435, 240] on div "Deposit" at bounding box center [1467, 240] width 111 height 16
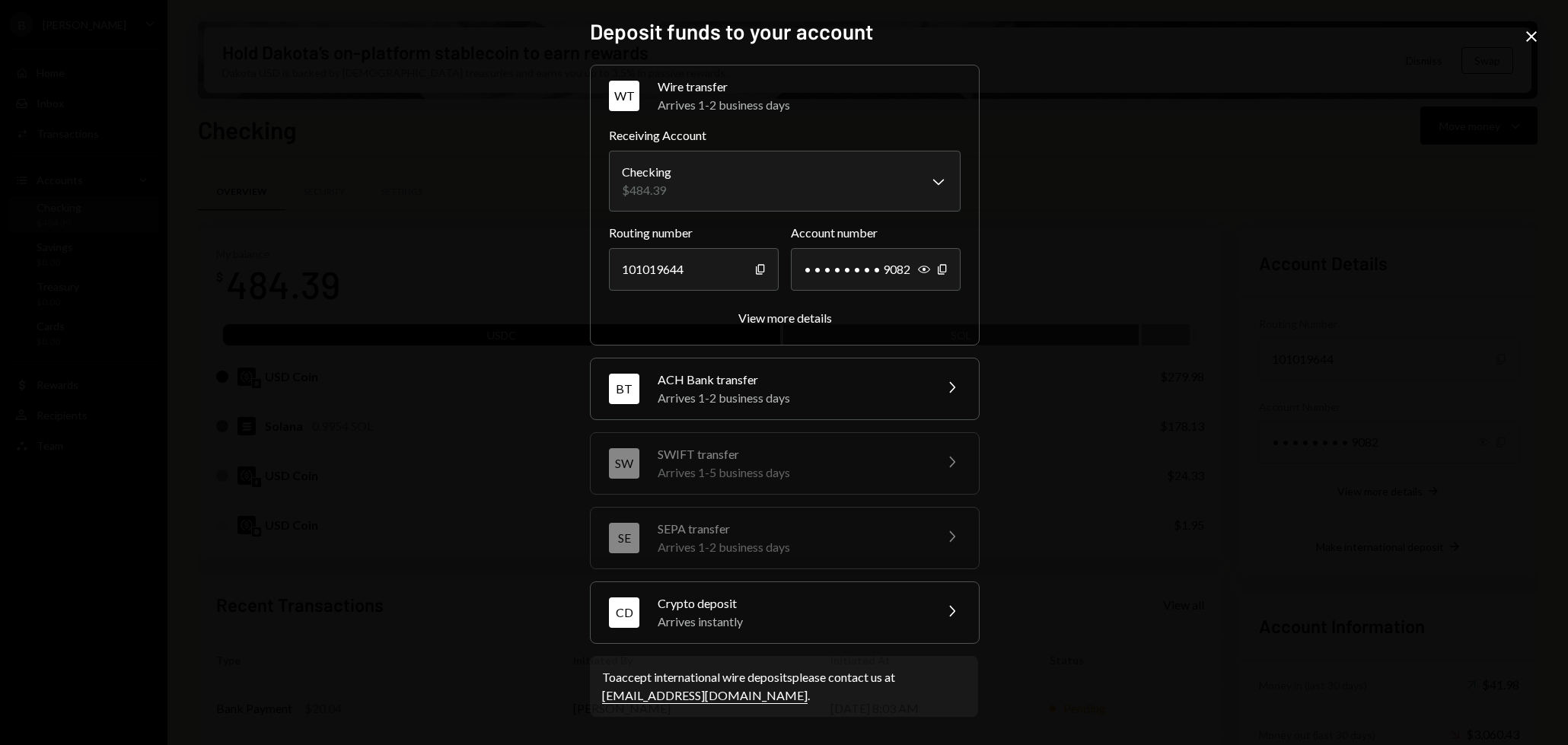
click at [1535, 37] on icon "Close" at bounding box center [1532, 36] width 18 height 18
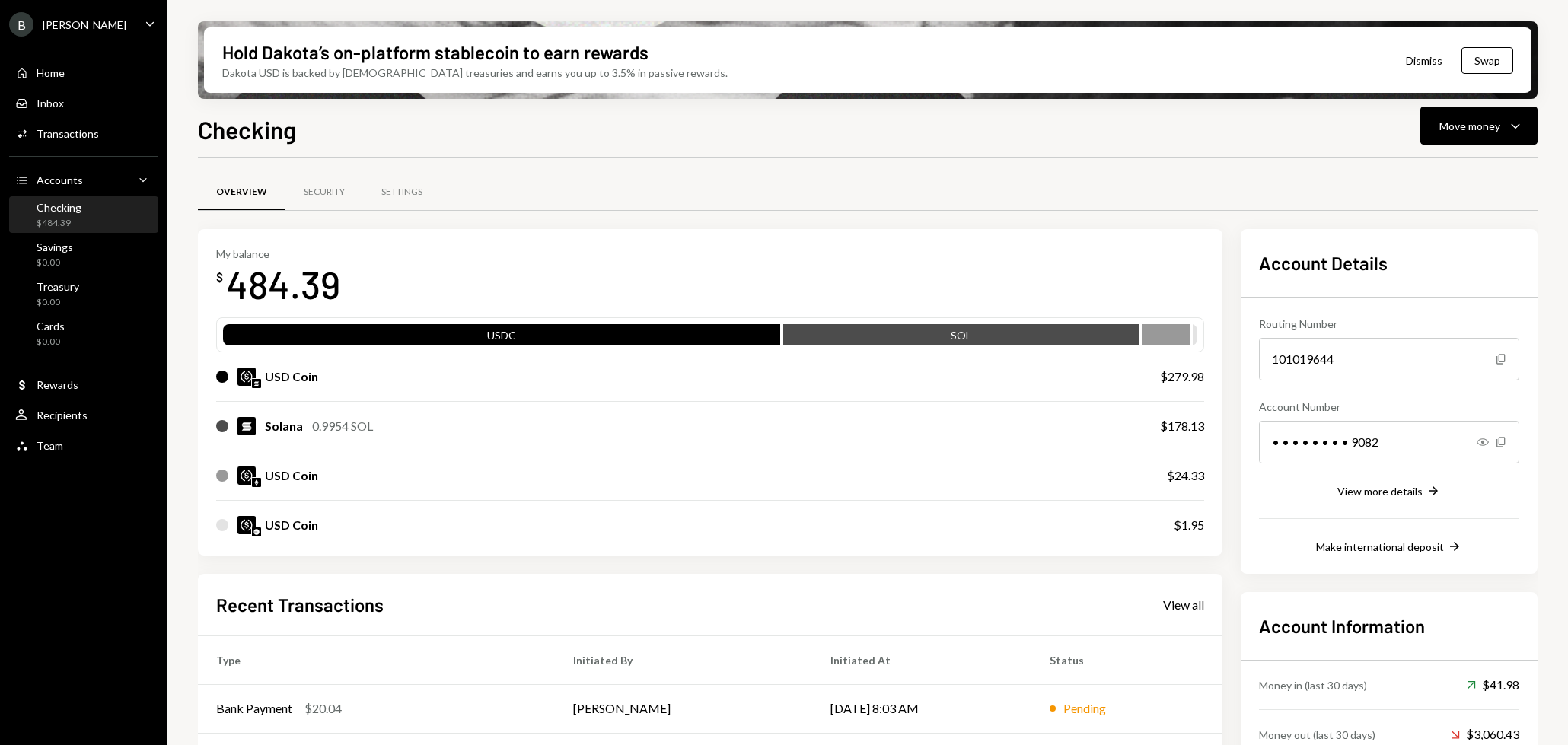
click at [1482, 152] on div "Checking Move money Caret Down Overview Security Settings My balance $ 484.39 U…" at bounding box center [868, 472] width 1340 height 723
click at [1473, 124] on div "Move money" at bounding box center [1470, 126] width 61 height 16
click at [1440, 238] on div "Deposit" at bounding box center [1467, 240] width 111 height 16
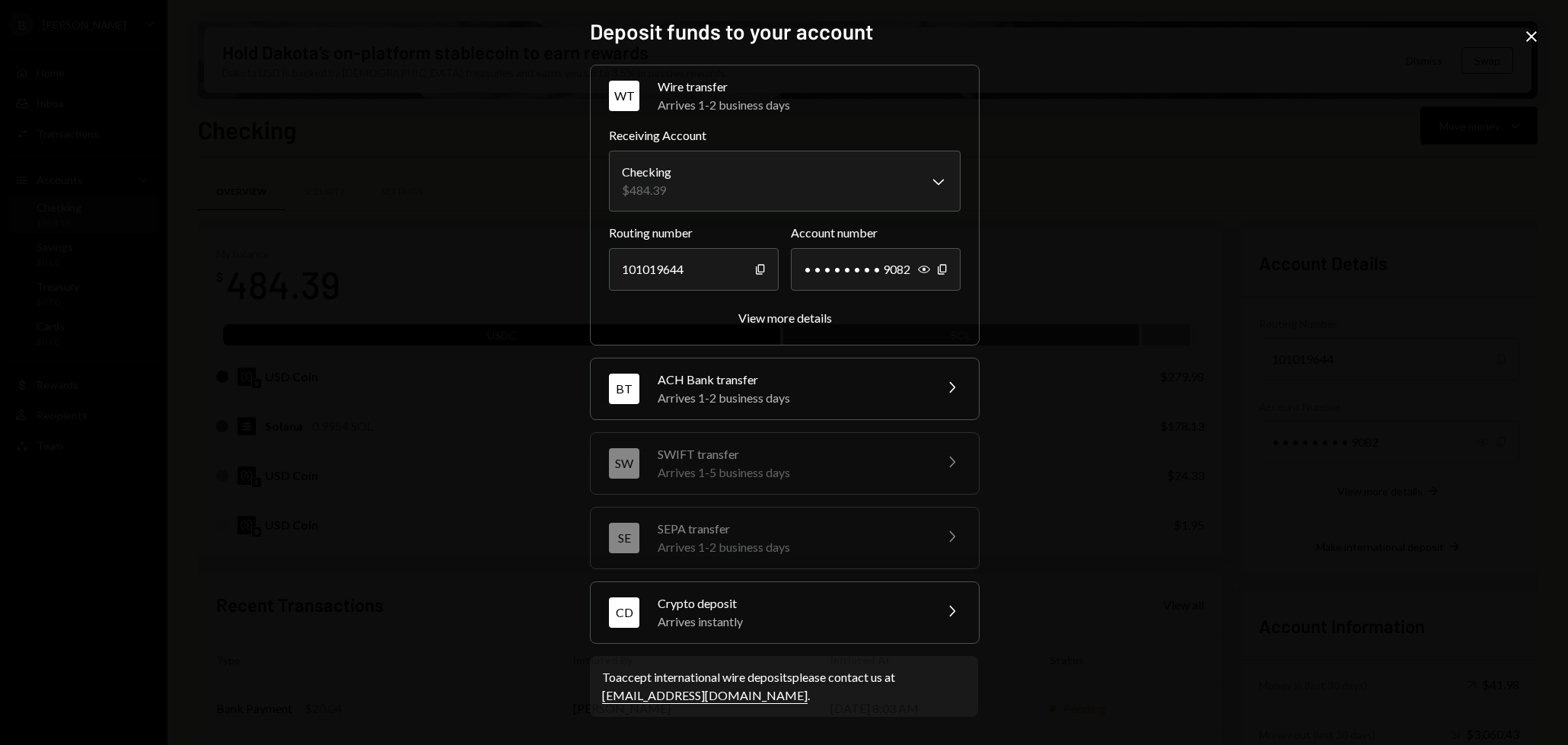
click at [753, 610] on div "Crypto deposit" at bounding box center [791, 603] width 266 height 18
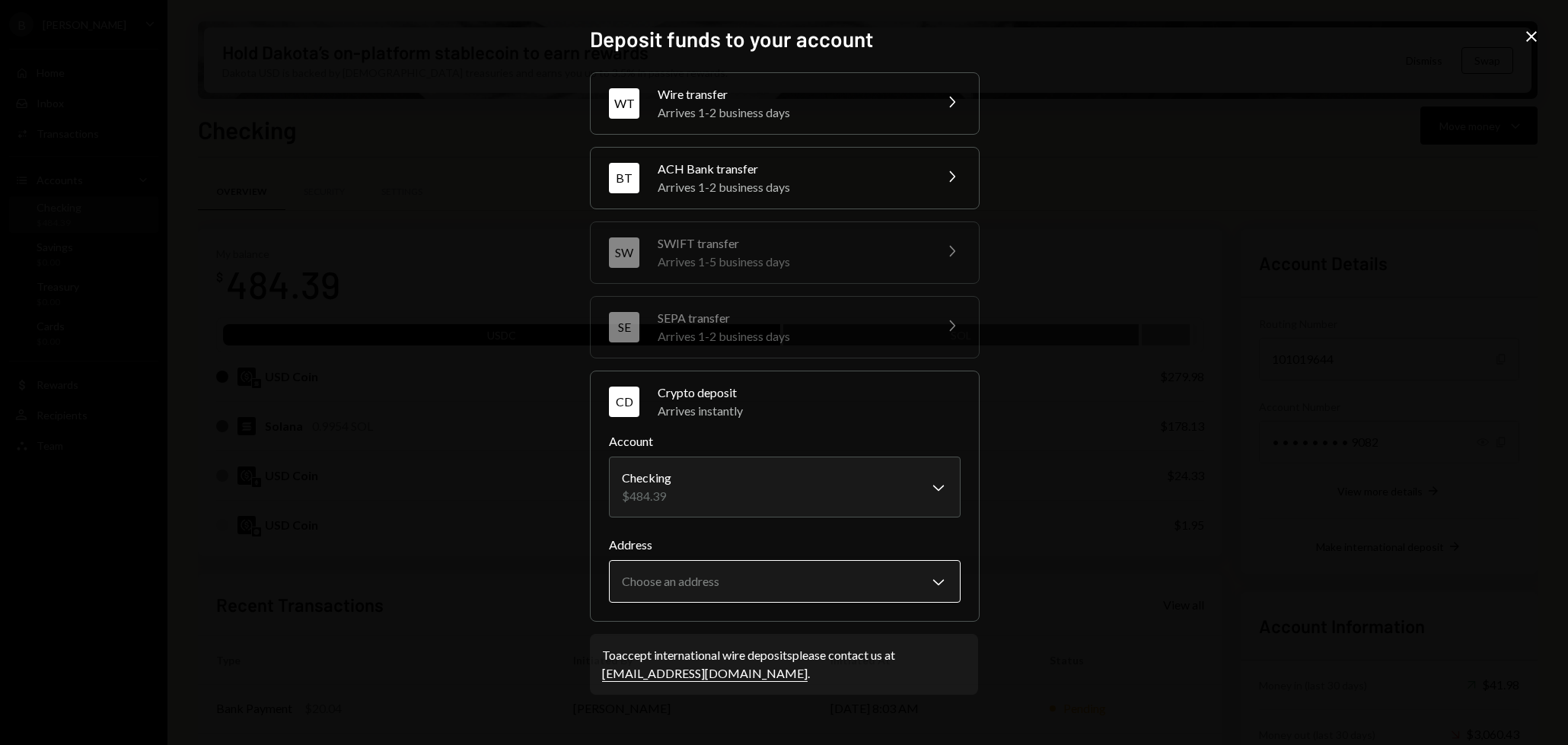
click at [798, 589] on body "B Billy Bets Caret Down Home Home Inbox Inbox Activities Transactions Accounts …" at bounding box center [784, 372] width 1568 height 745
select select "**********"
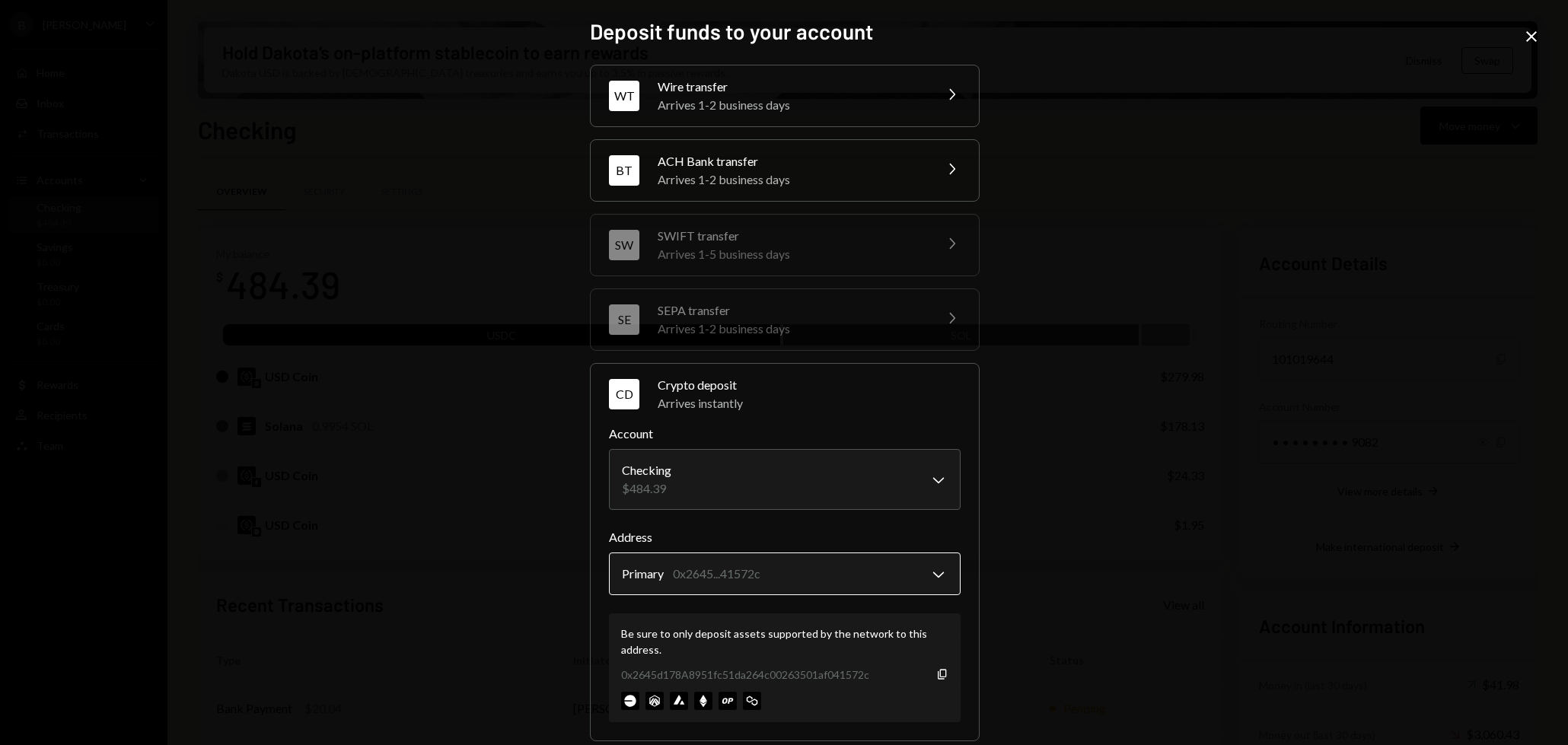
click at [934, 575] on body "B Billy Bets Caret Down Home Home Inbox Inbox Activities Transactions Accounts …" at bounding box center [784, 372] width 1568 height 745
click at [1534, 43] on icon "Close" at bounding box center [1532, 36] width 18 height 18
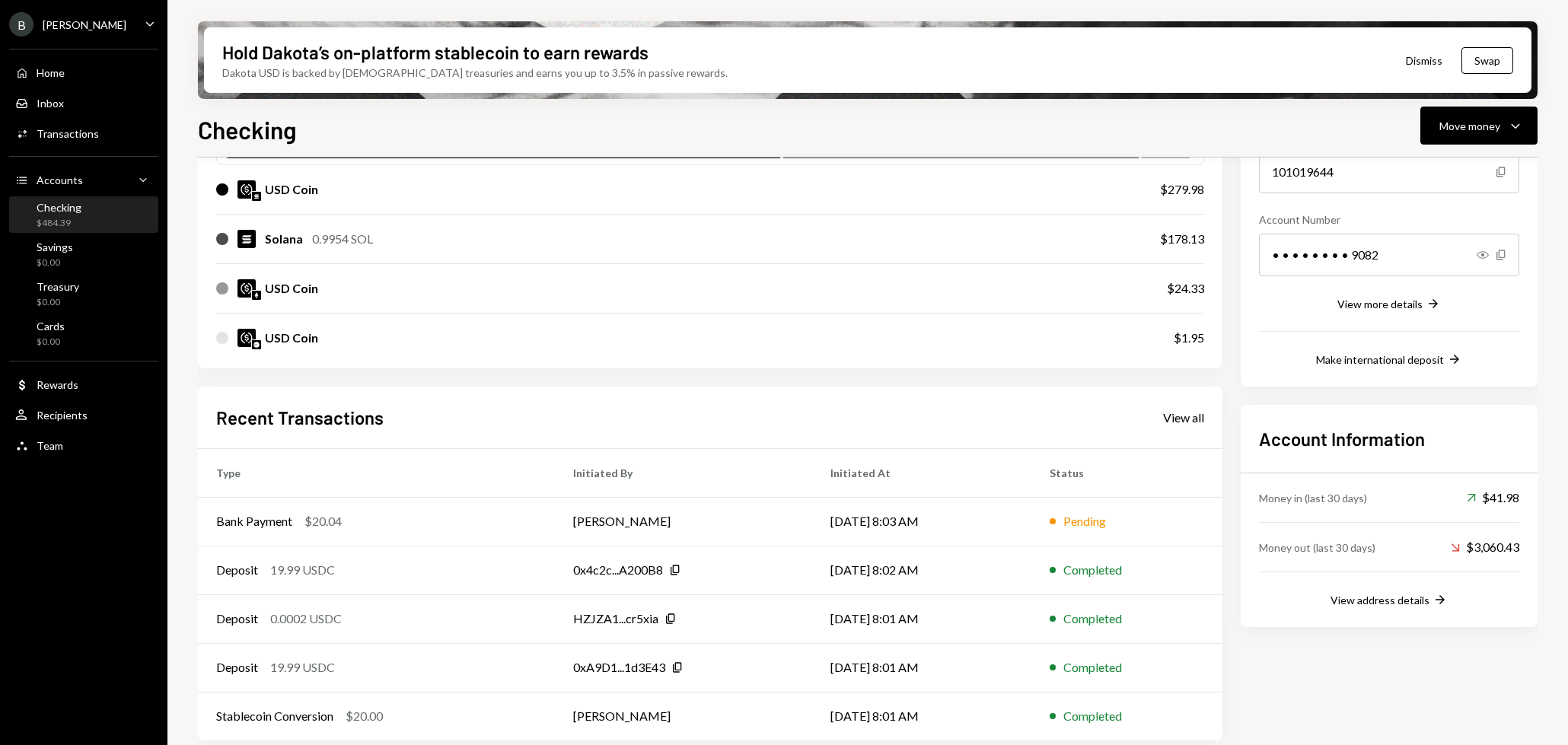
scroll to position [196, 0]
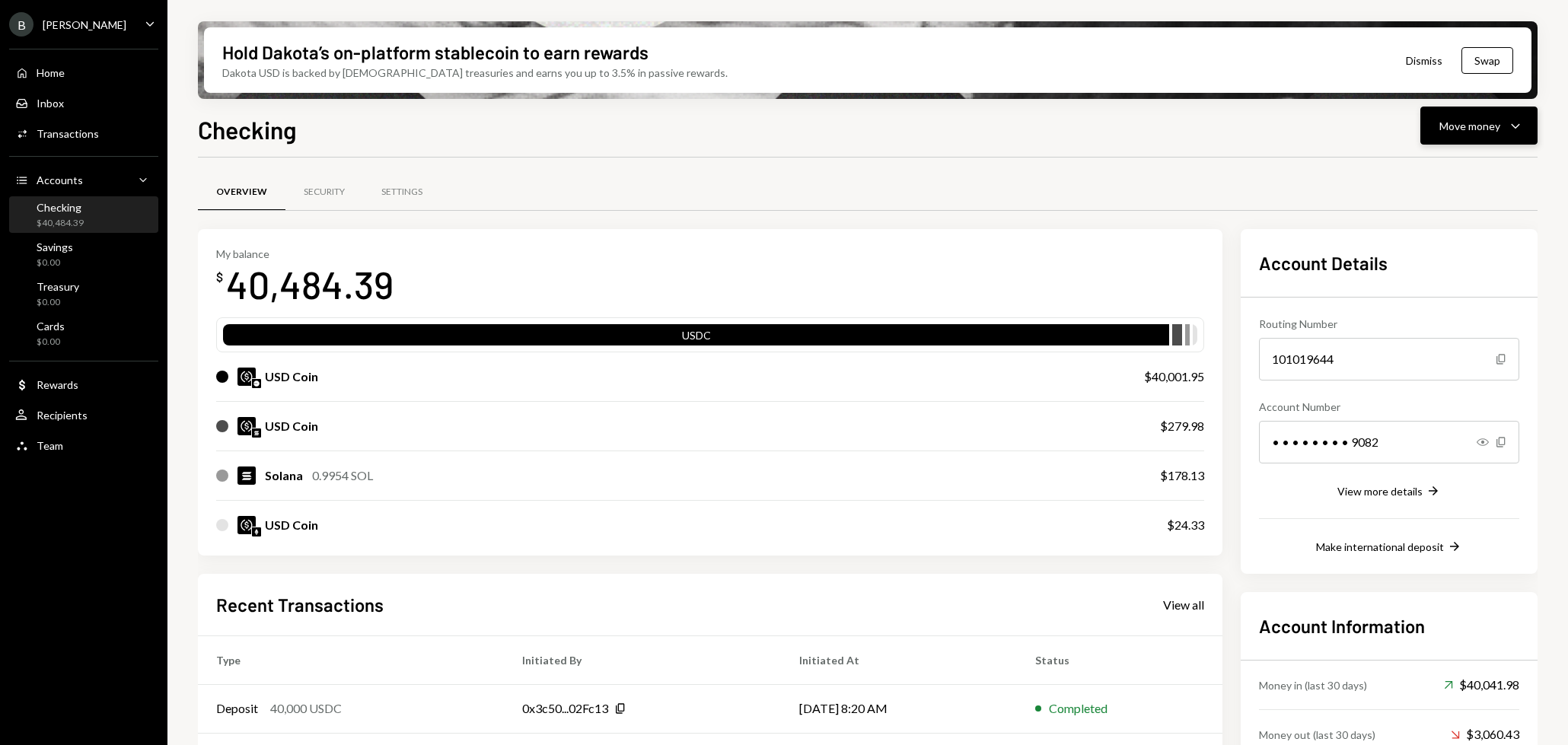
click at [1500, 133] on div "Move money" at bounding box center [1470, 126] width 61 height 16
click at [1431, 175] on div "Send" at bounding box center [1467, 172] width 111 height 16
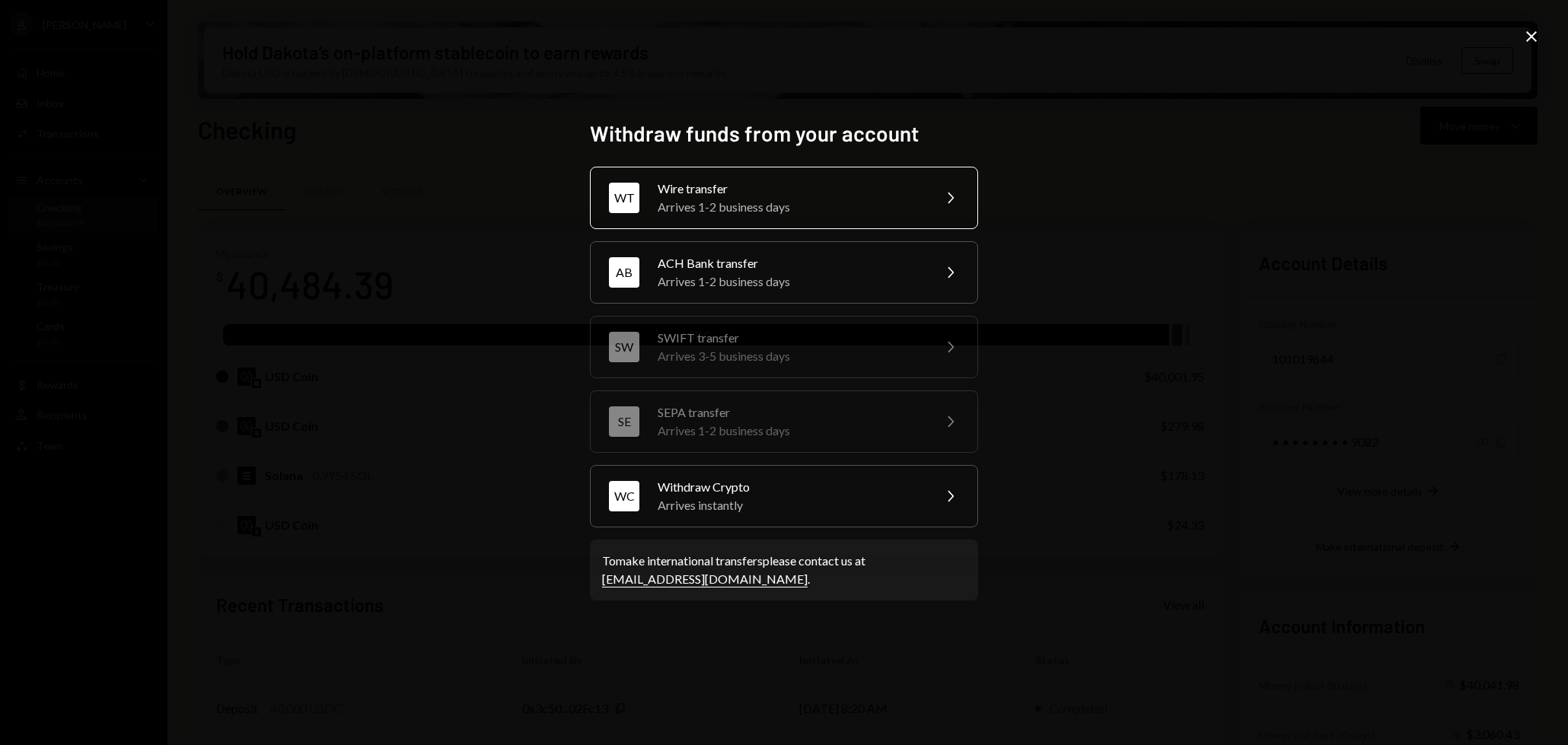
click at [860, 205] on div "Arrives 1-2 business days" at bounding box center [791, 206] width 265 height 18
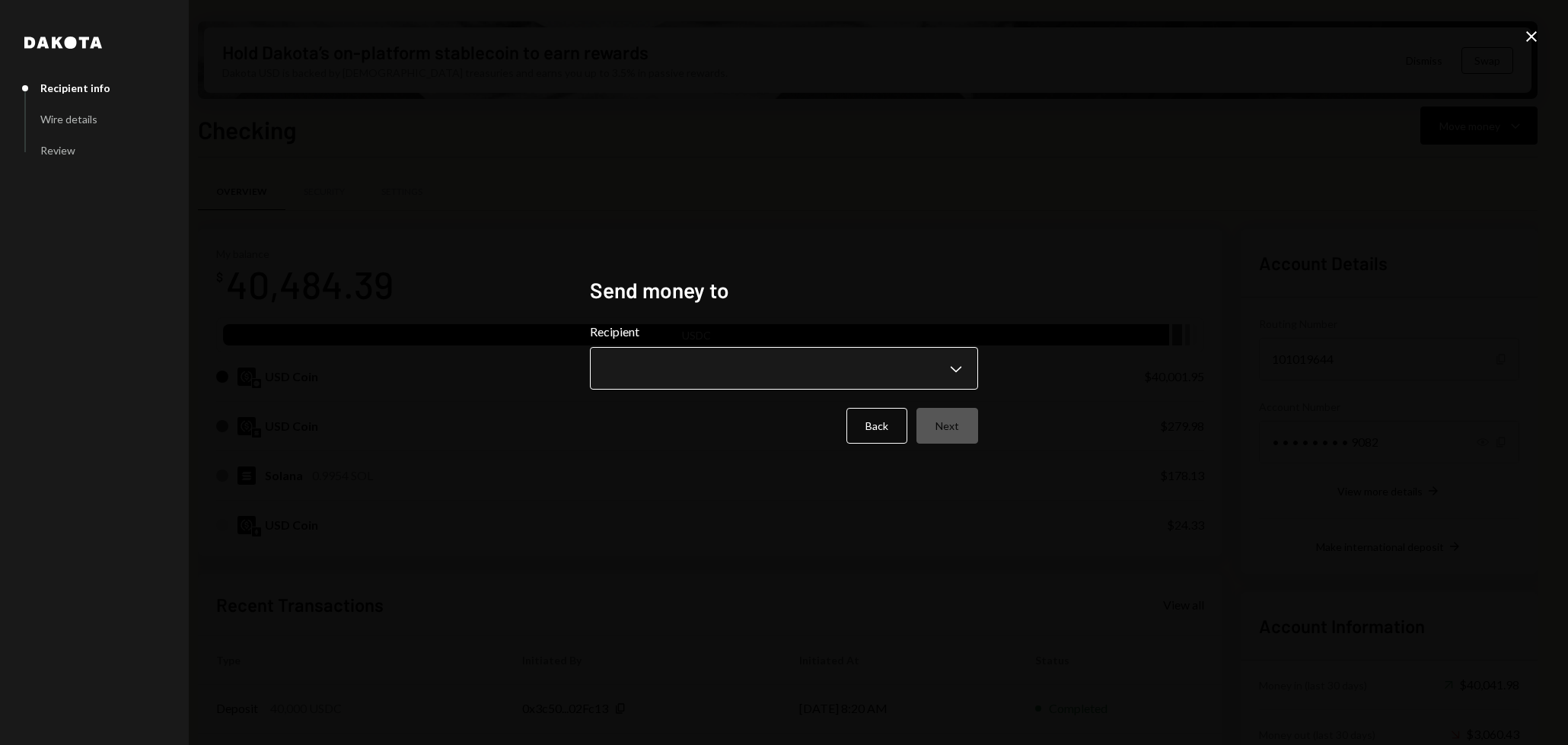
click at [773, 362] on body "B [PERSON_NAME] Bets Caret Down Home Home Inbox Inbox Activities Transactions A…" at bounding box center [784, 372] width 1568 height 745
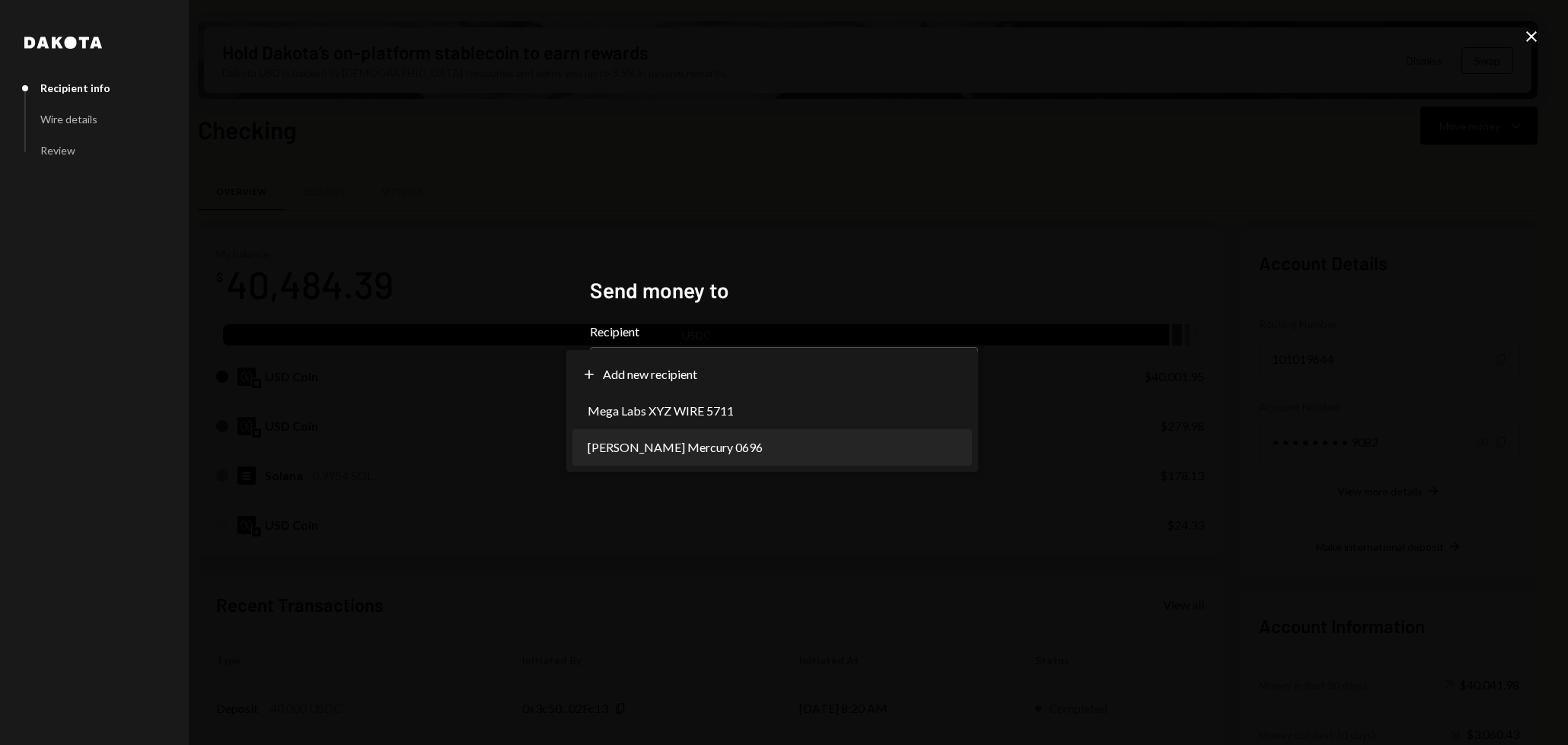
select select "**********"
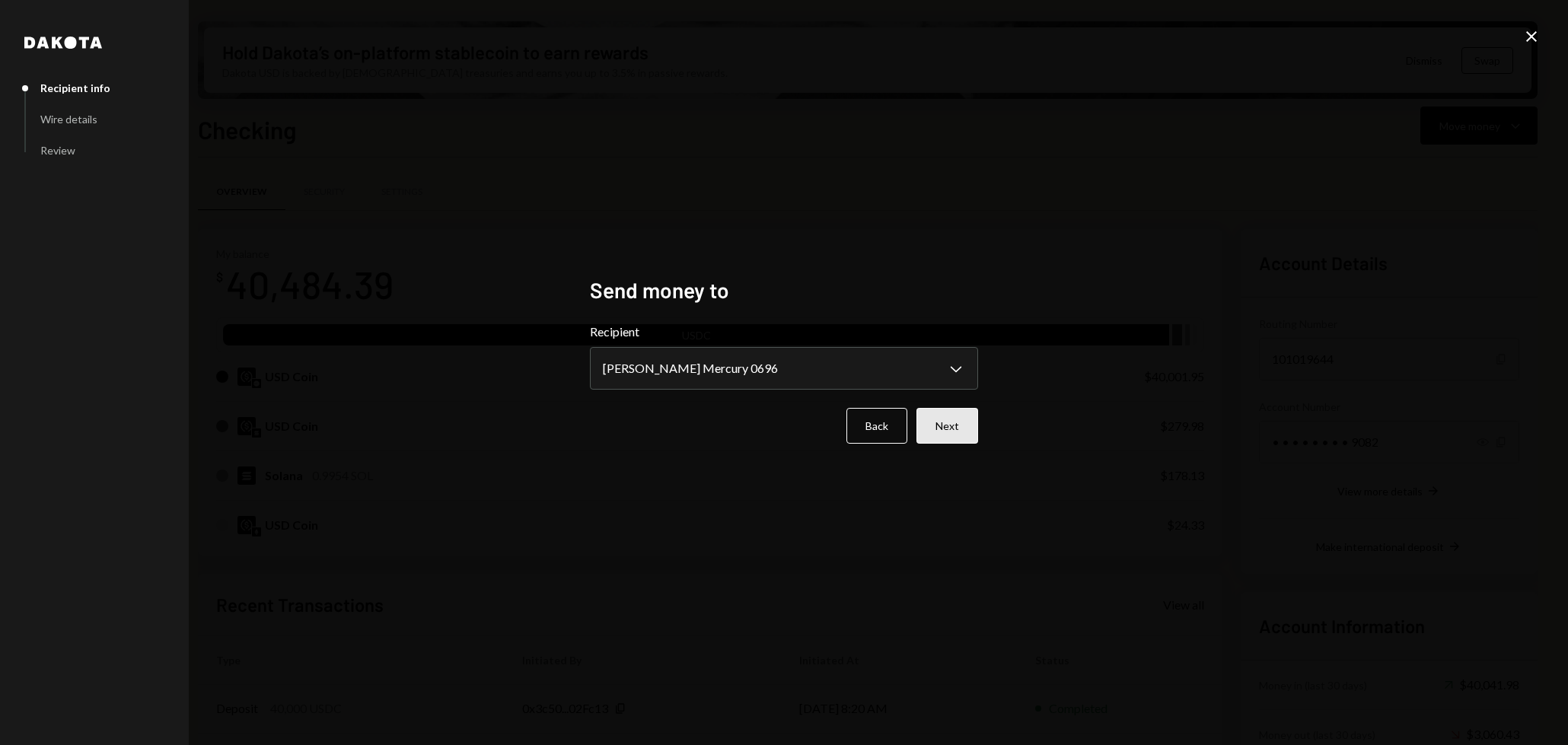
click at [936, 438] on button "Next" at bounding box center [947, 425] width 62 height 36
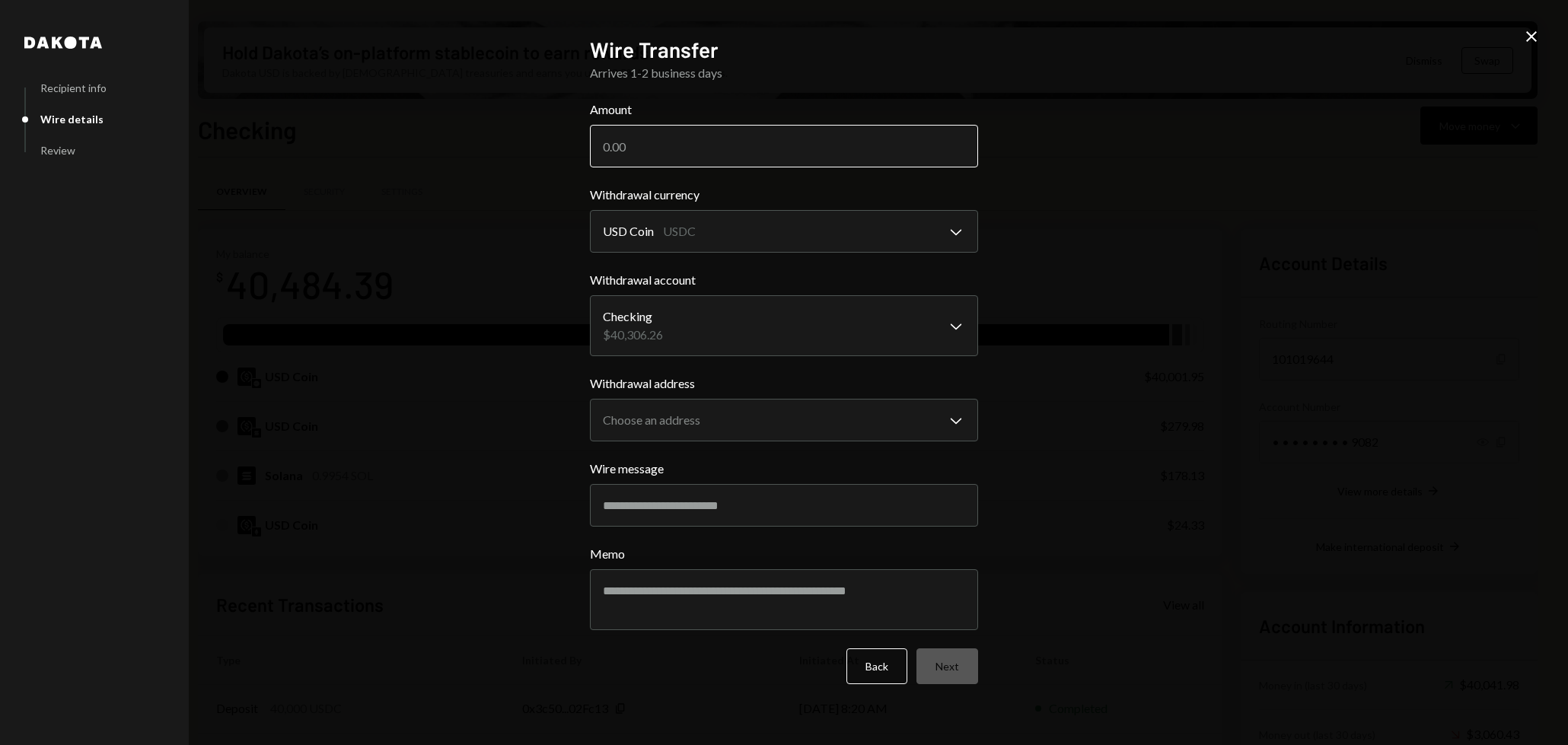
click at [758, 148] on input "Amount" at bounding box center [784, 146] width 388 height 42
type input "40000"
click at [920, 423] on body "B [PERSON_NAME] Bets Caret Down Home Home Inbox Inbox Activities Transactions A…" at bounding box center [784, 372] width 1568 height 745
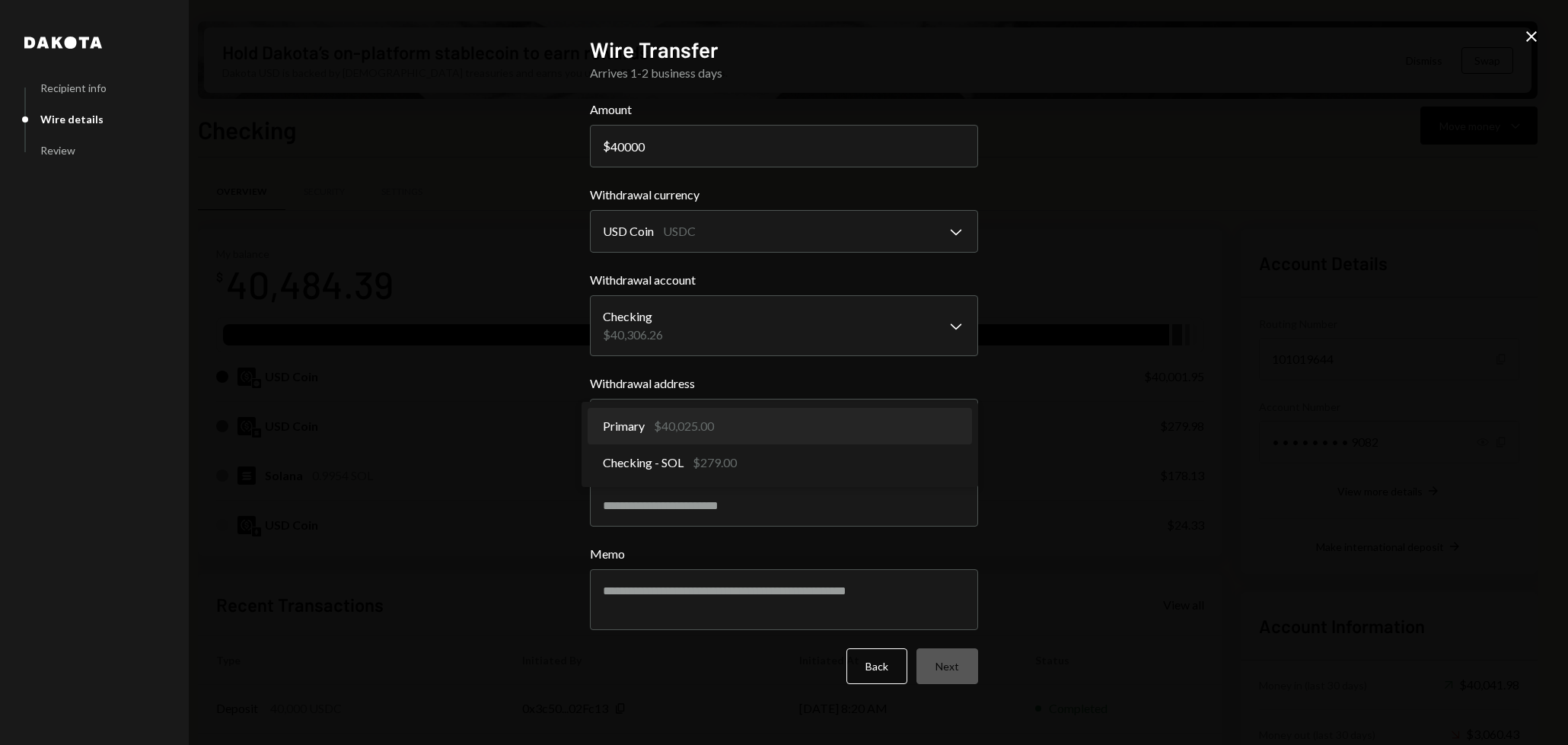
select select "**********"
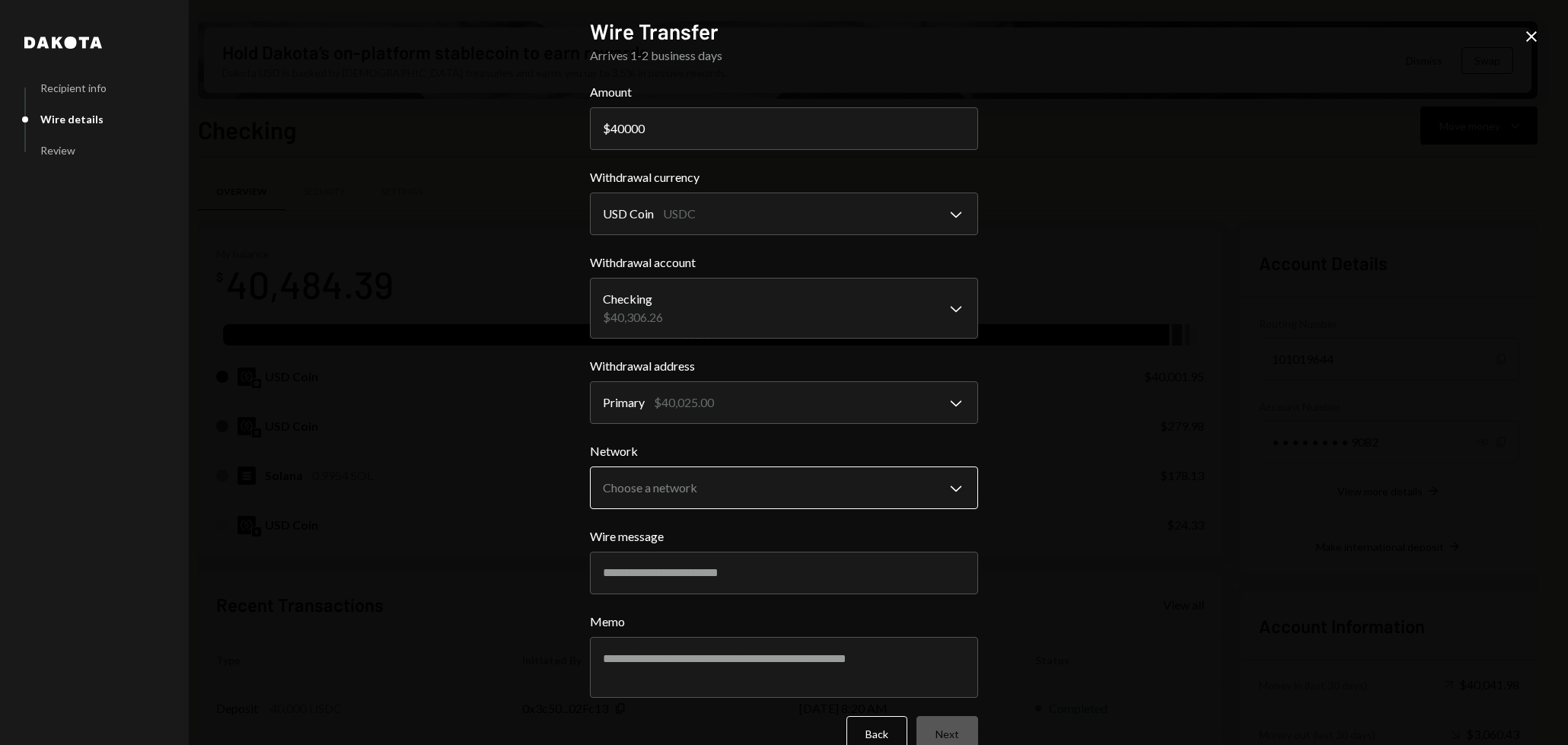
click at [895, 497] on body "B [PERSON_NAME] Bets Caret Down Home Home Inbox Inbox Activities Transactions A…" at bounding box center [784, 372] width 1568 height 745
select select "**********"
click at [869, 576] on input "Wire message" at bounding box center [784, 573] width 388 height 42
type input "*"
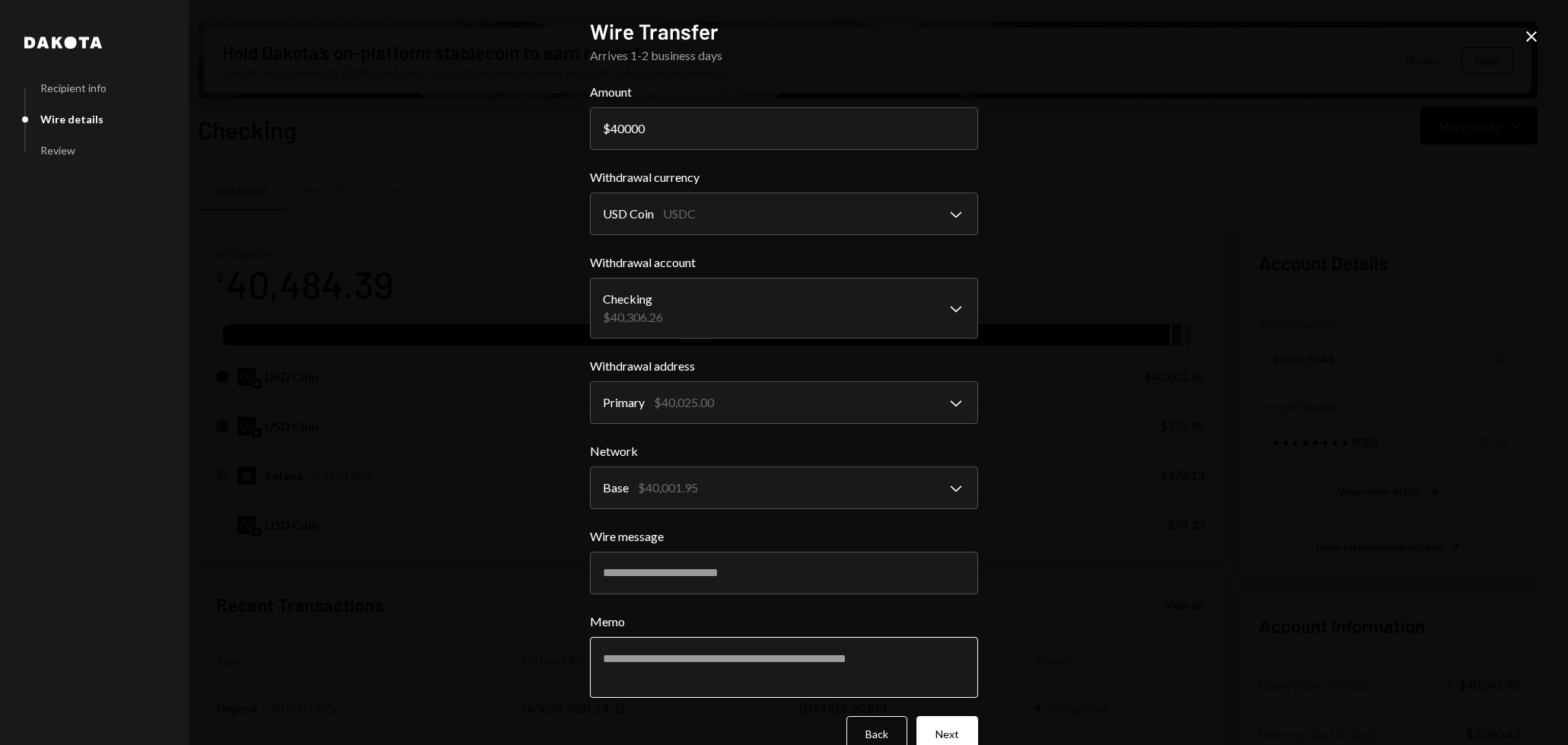
click at [787, 663] on textarea "Memo" at bounding box center [784, 667] width 388 height 61
type textarea "**********"
click at [949, 726] on button "Next" at bounding box center [947, 734] width 62 height 36
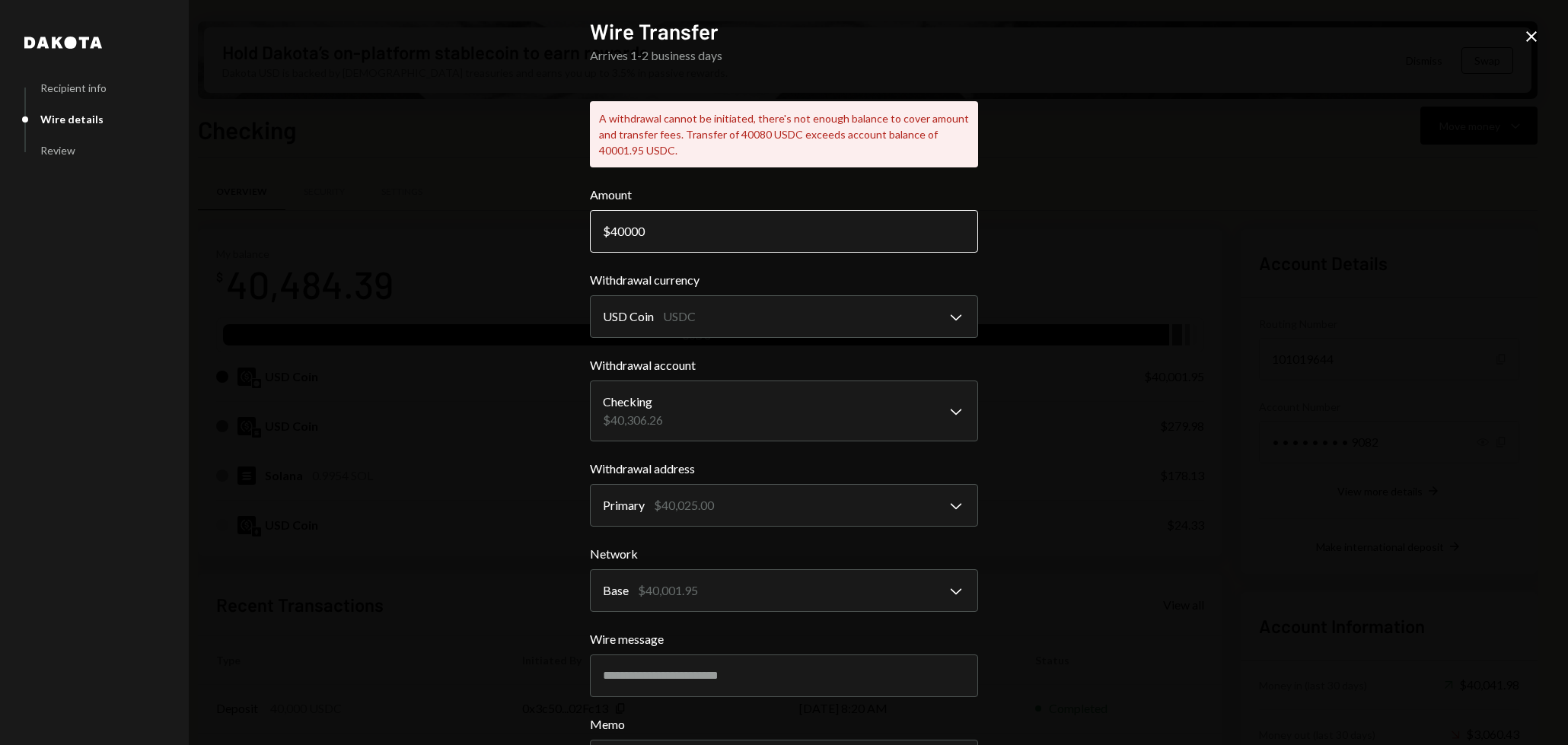
click at [672, 230] on input "40000" at bounding box center [784, 230] width 388 height 42
drag, startPoint x: 672, startPoint y: 230, endPoint x: 604, endPoint y: 229, distance: 68.0
click at [604, 229] on div "$ 40000" at bounding box center [784, 230] width 388 height 42
type input "39900"
click at [1100, 337] on div "**********" at bounding box center [784, 372] width 1568 height 745
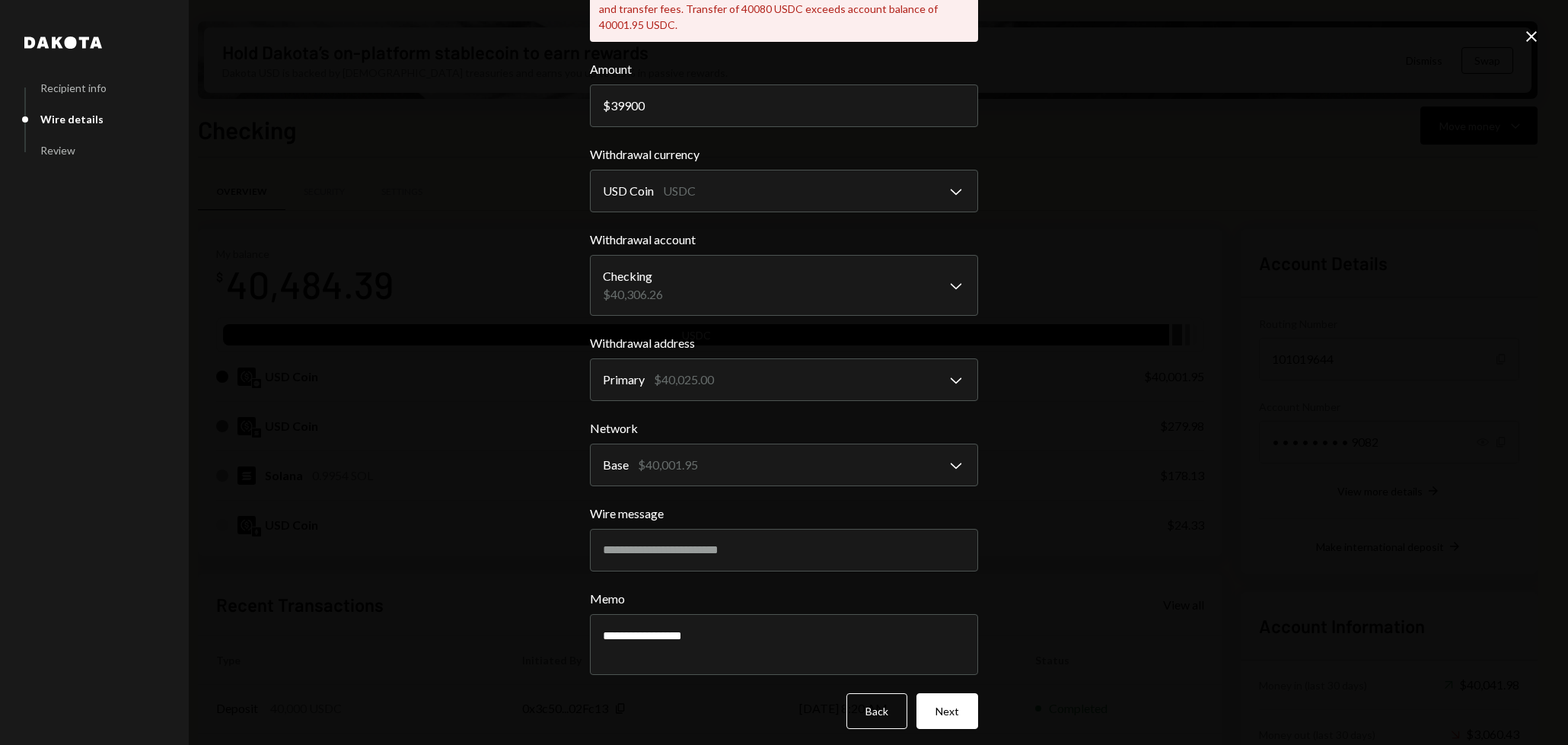
scroll to position [133, 0]
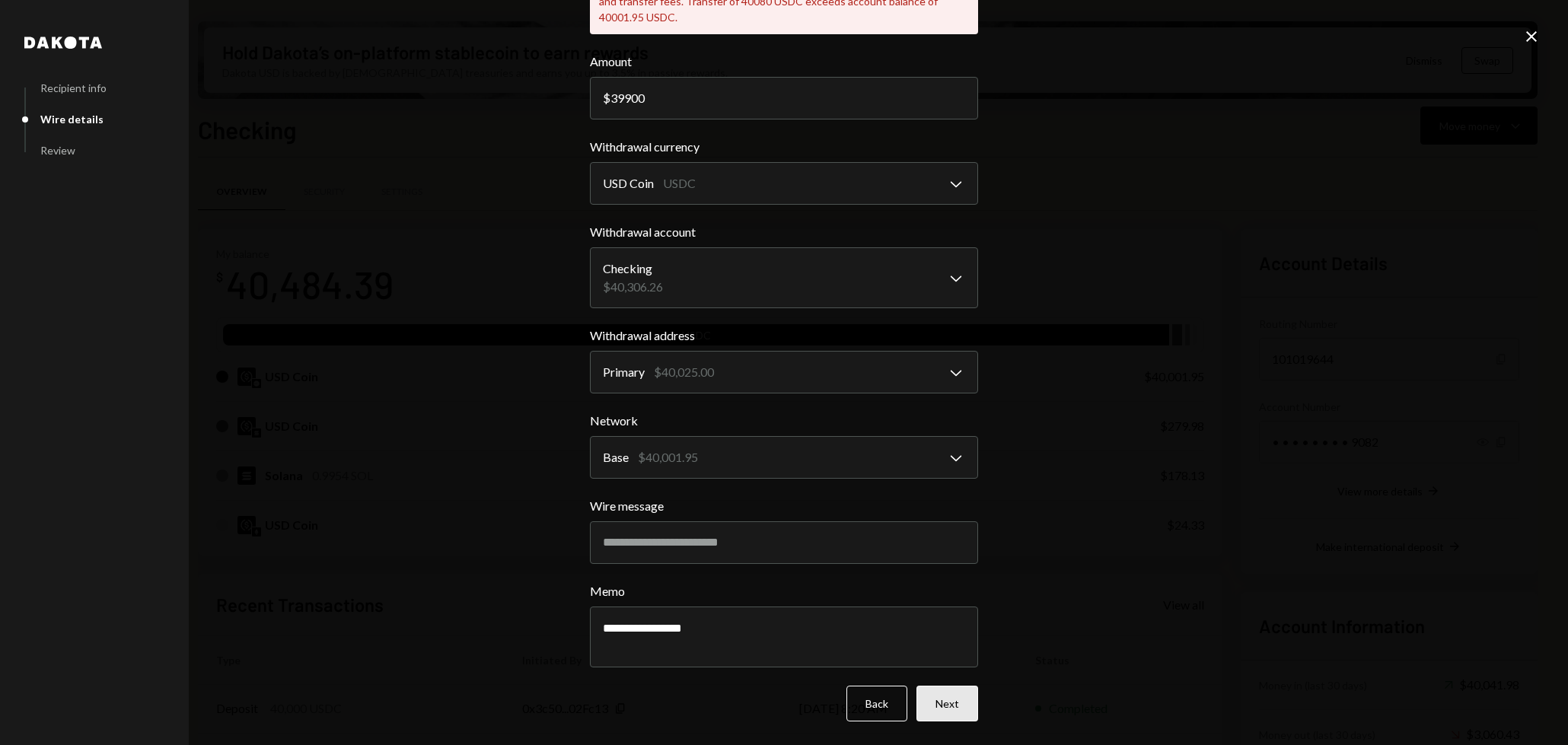
click at [940, 700] on button "Next" at bounding box center [947, 703] width 62 height 36
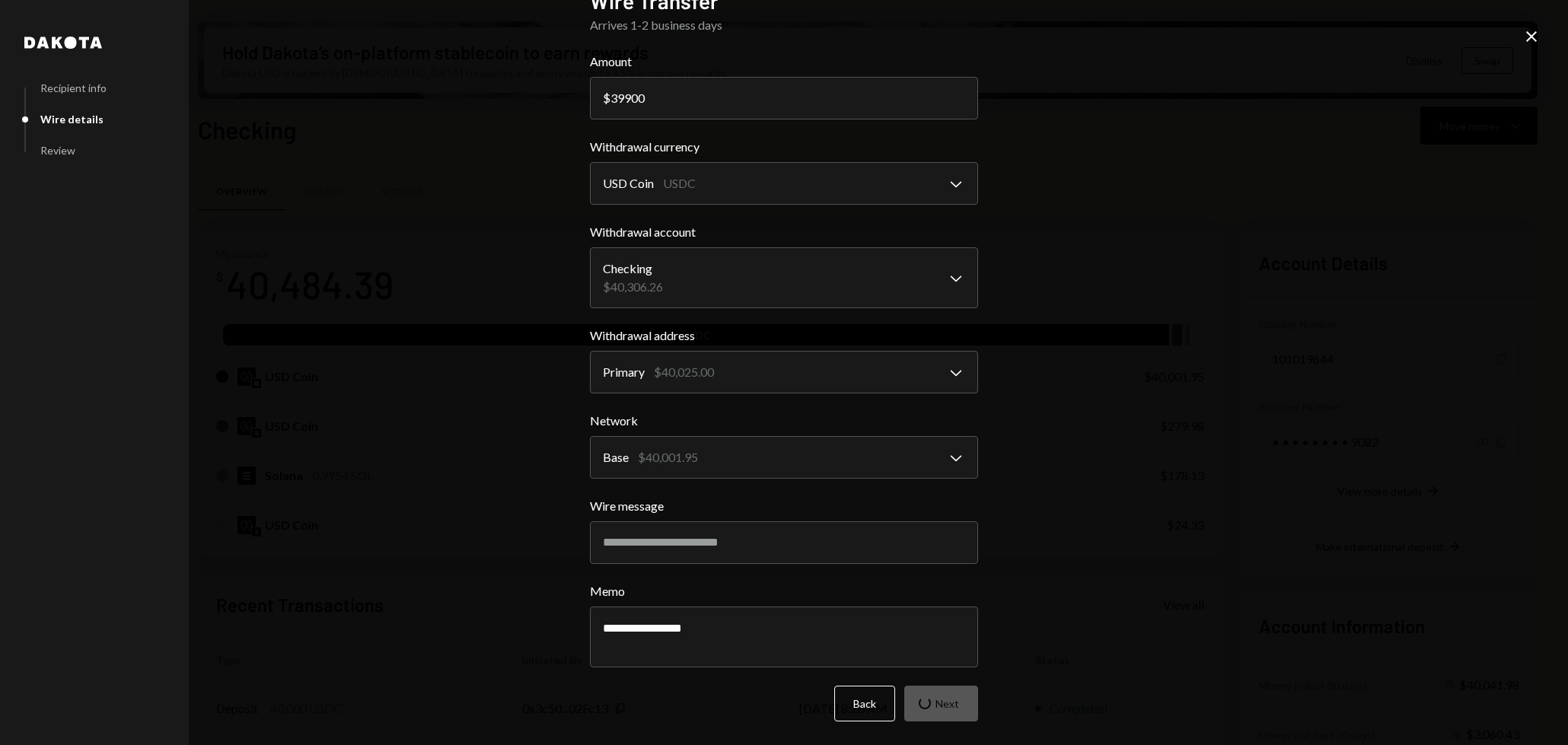
scroll to position [0, 0]
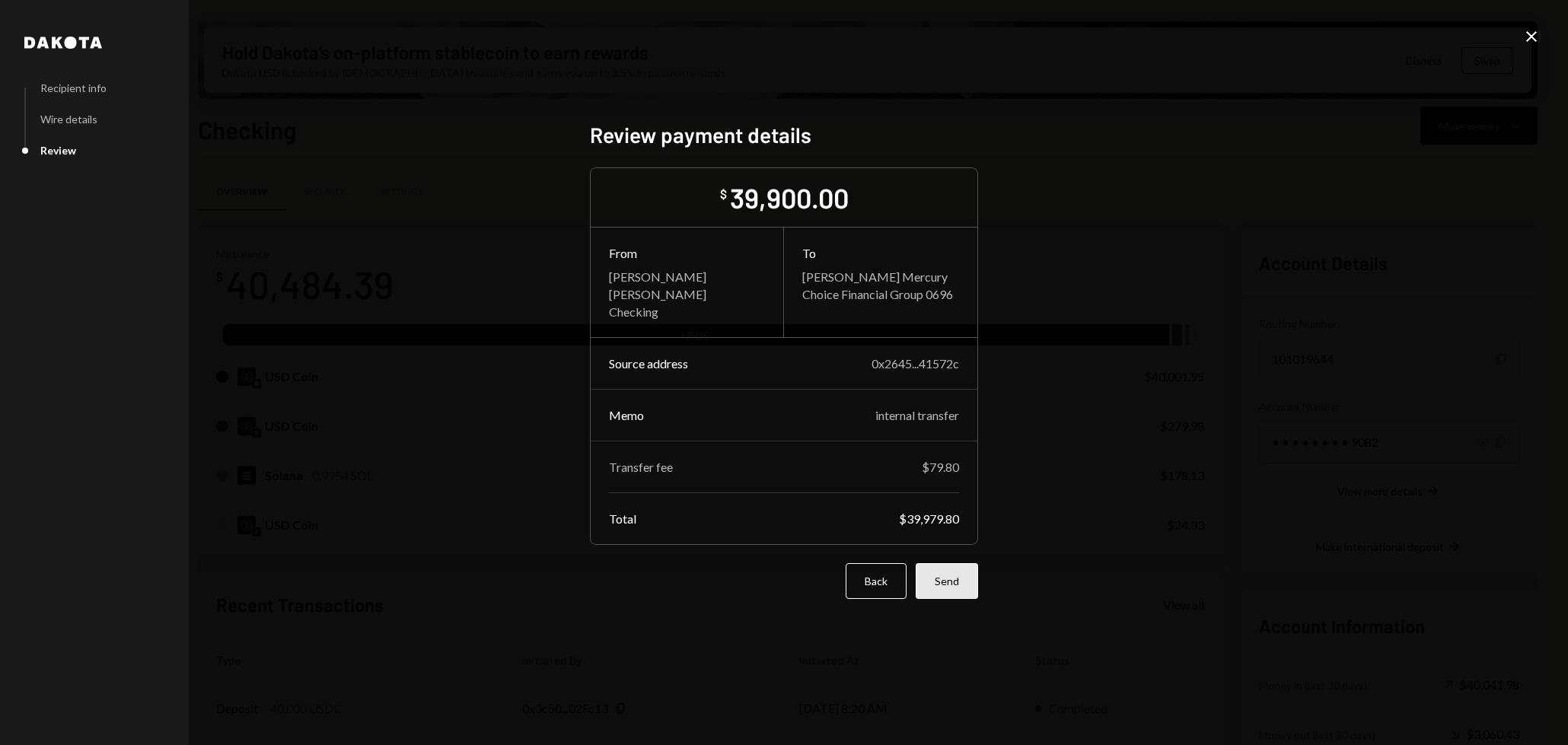
click at [948, 588] on button "Send" at bounding box center [947, 580] width 62 height 36
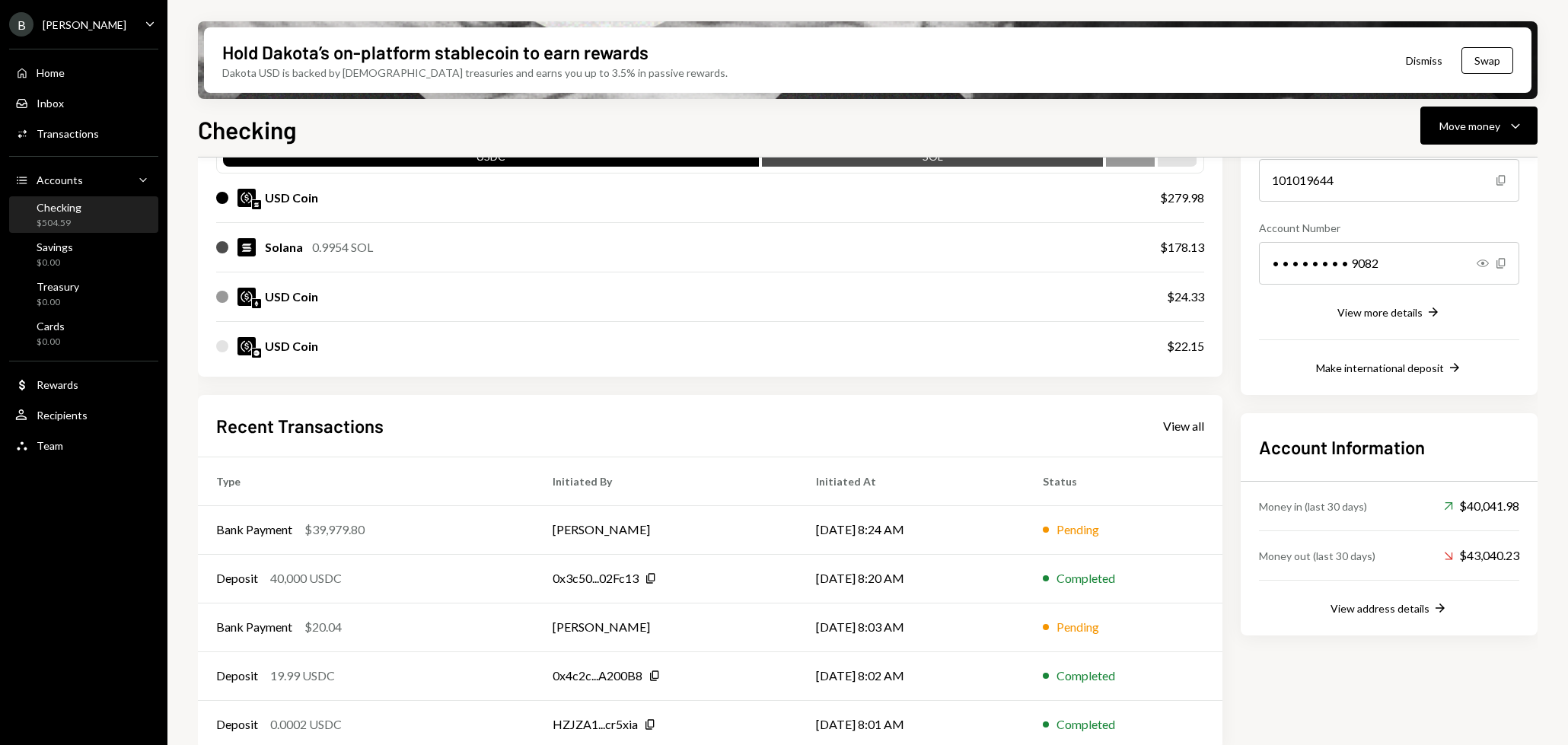
scroll to position [181, 0]
